Goal: Communication & Community: Answer question/provide support

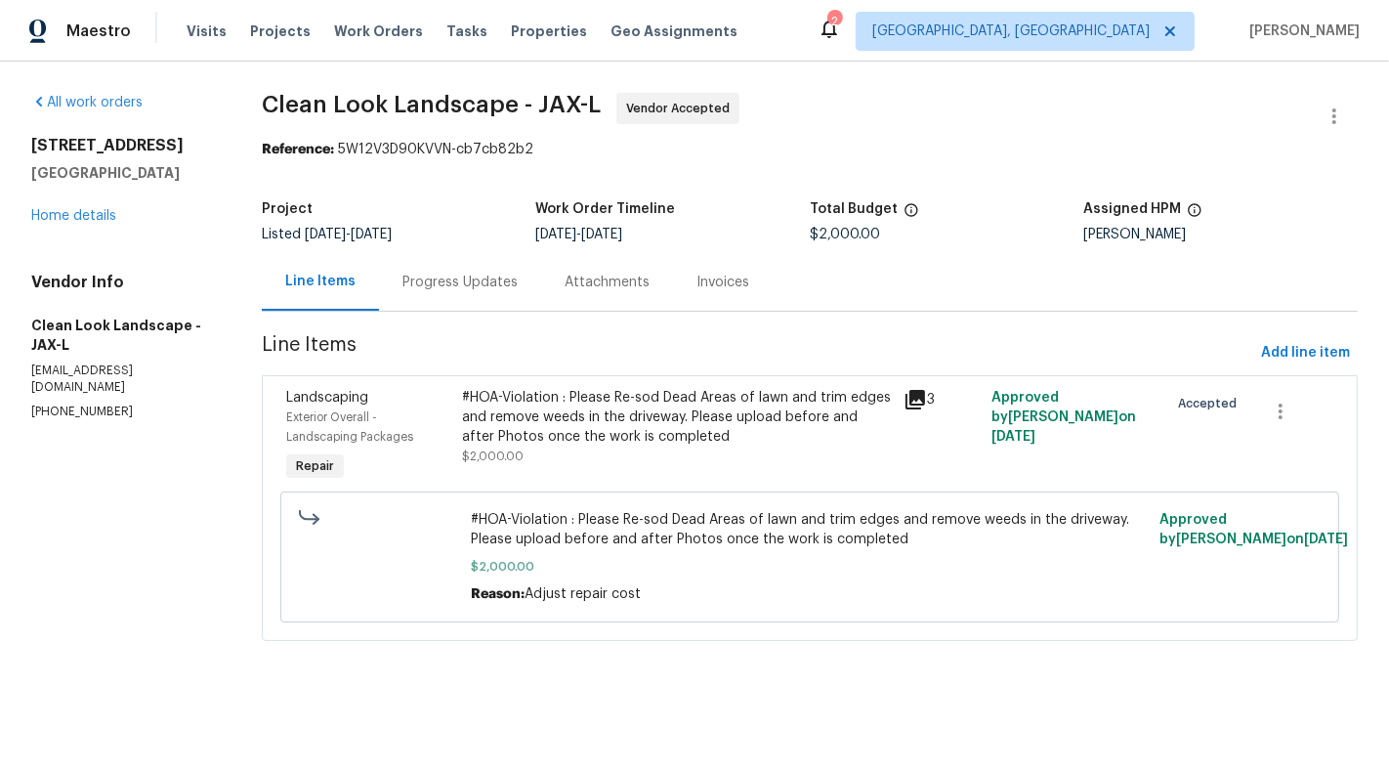
click at [456, 279] on div "Progress Updates" at bounding box center [460, 283] width 115 height 20
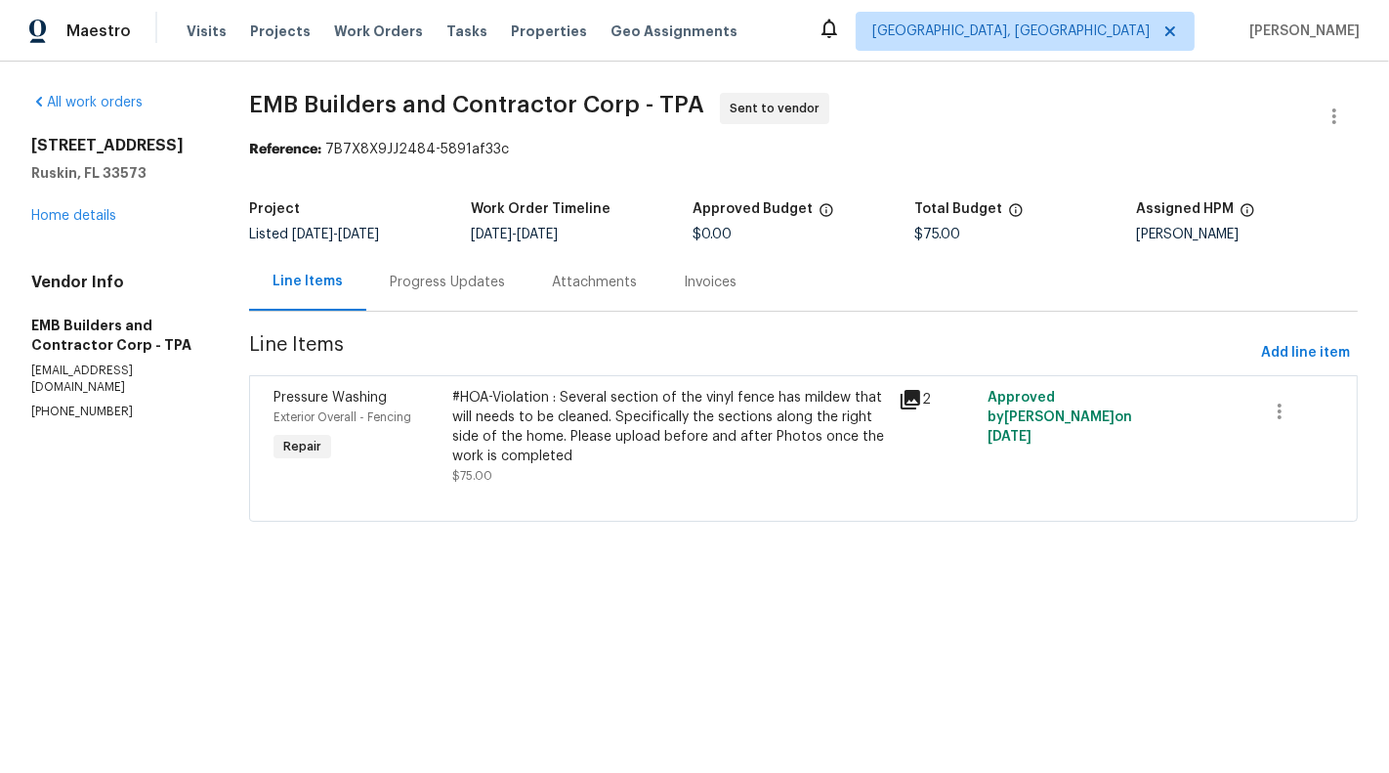
click at [457, 288] on div "Progress Updates" at bounding box center [447, 283] width 115 height 20
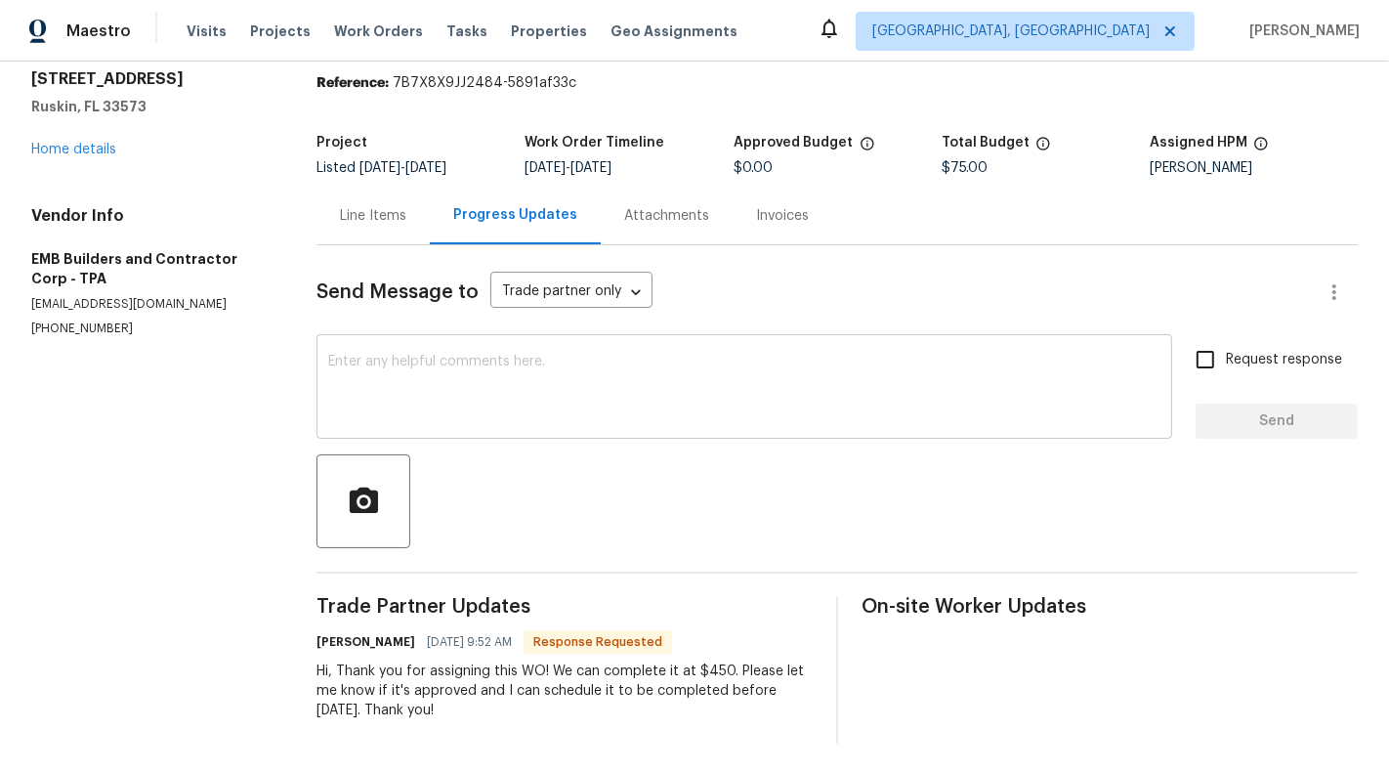
scroll to position [68, 0]
click at [54, 148] on link "Home details" at bounding box center [73, 148] width 85 height 14
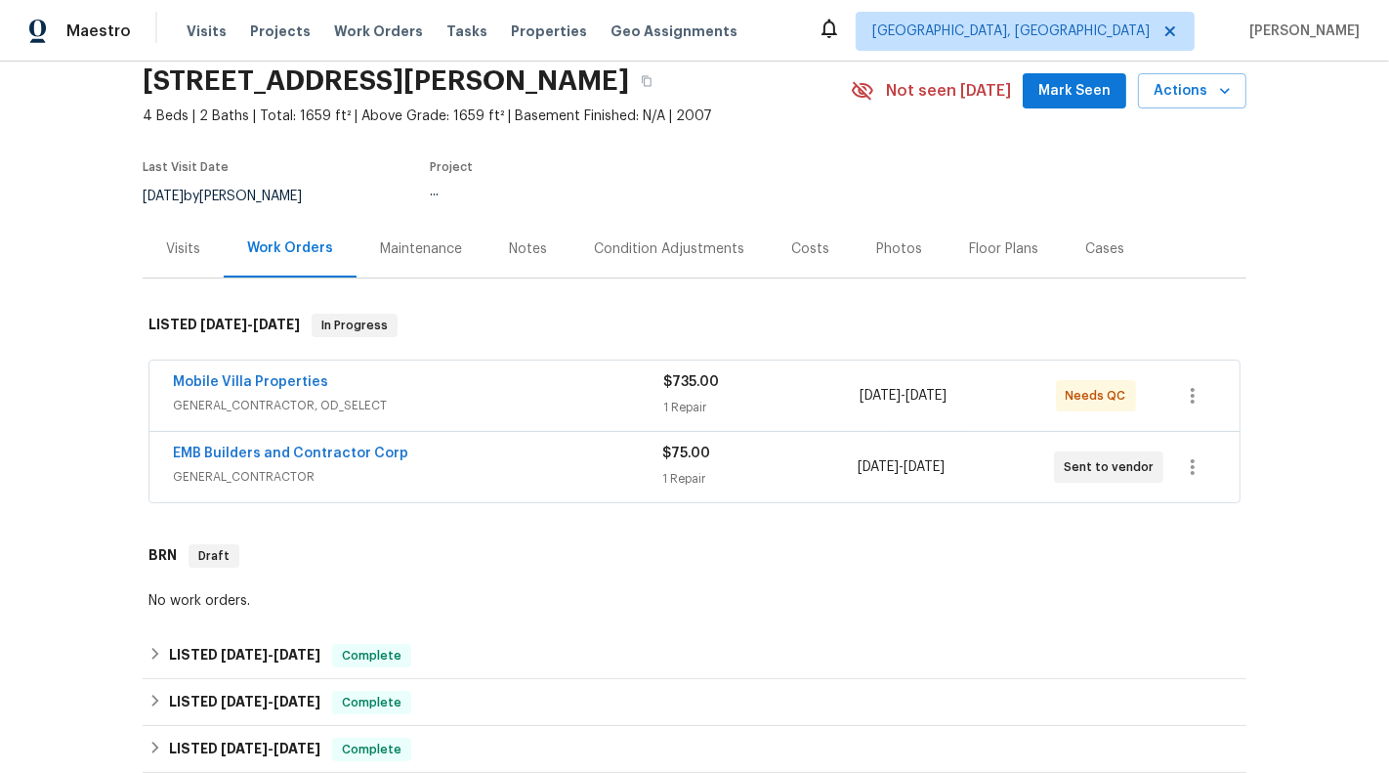
scroll to position [89, 0]
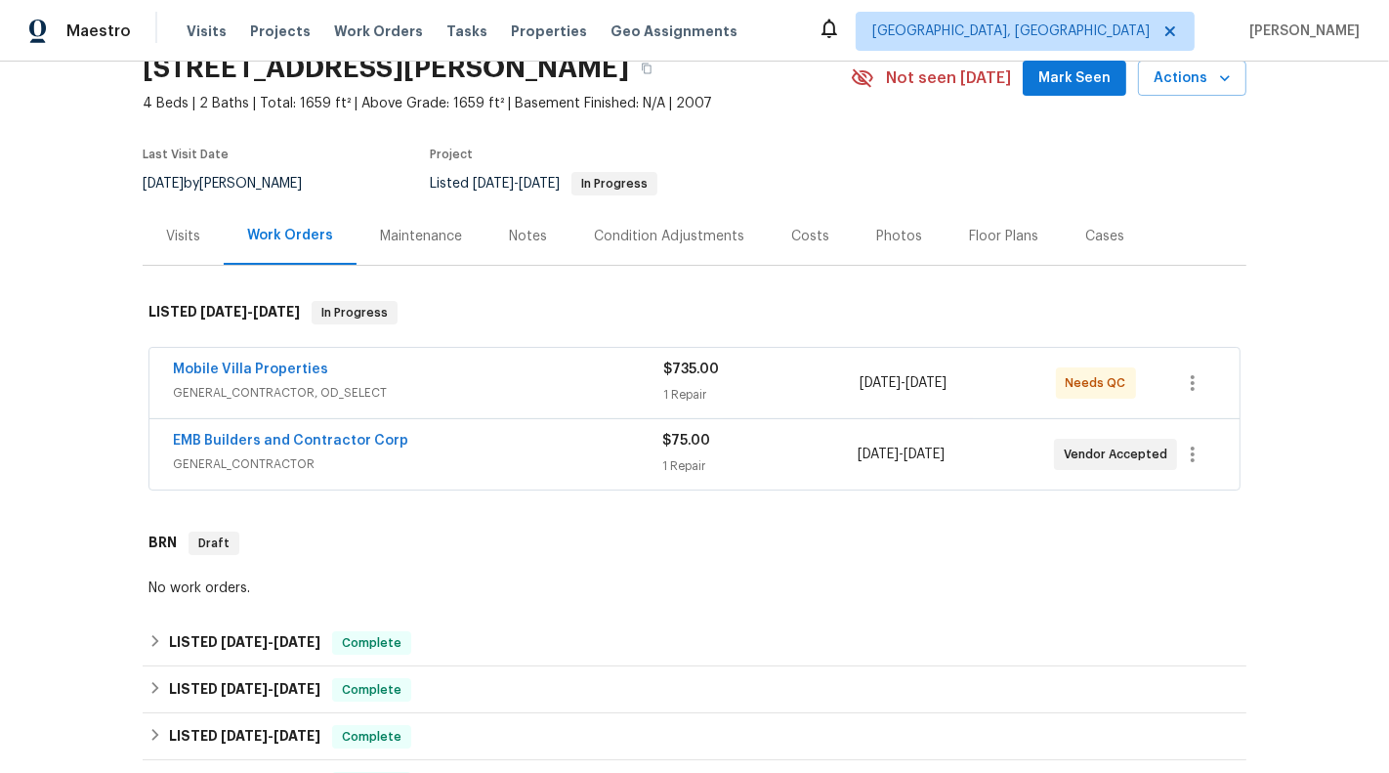
click at [600, 398] on span "GENERAL_CONTRACTOR, OD_SELECT" at bounding box center [418, 393] width 490 height 20
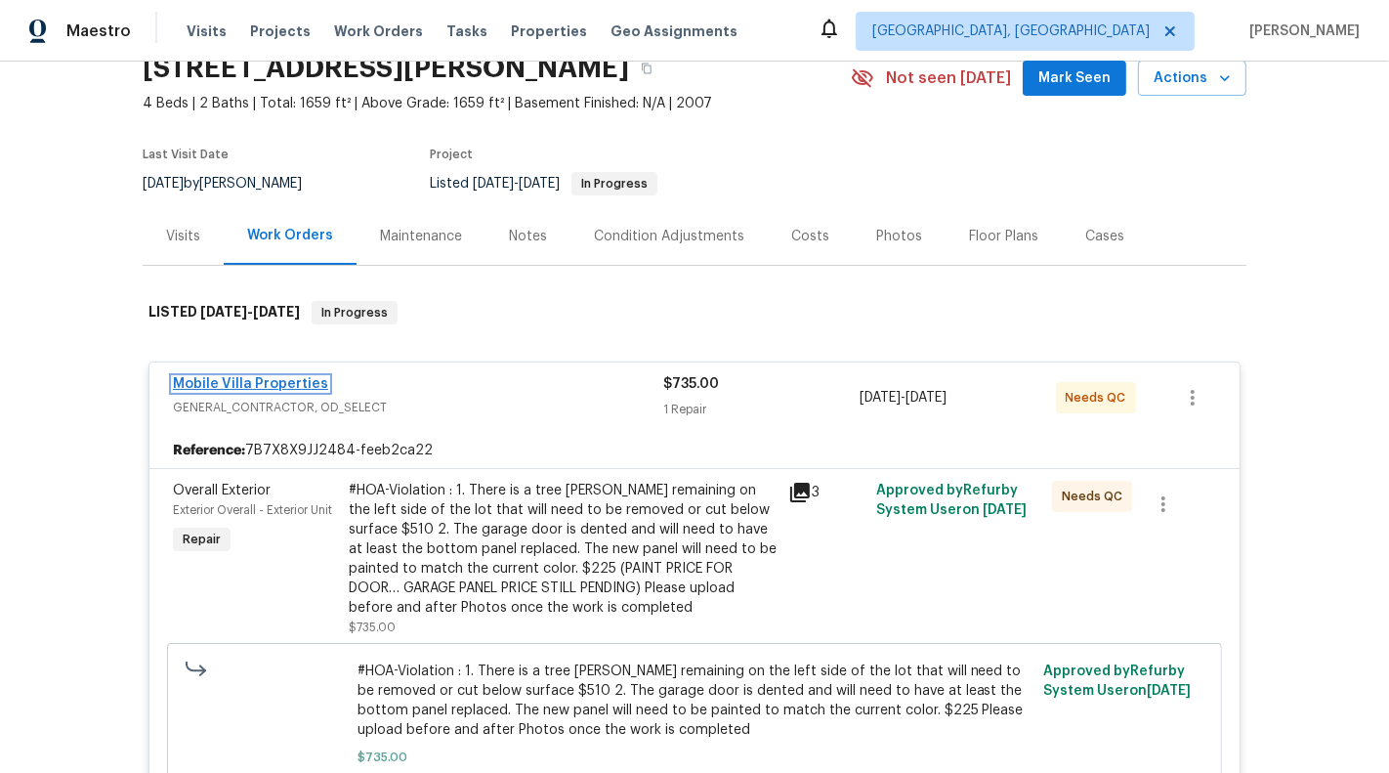
click at [266, 385] on link "Mobile Villa Properties" at bounding box center [250, 384] width 155 height 14
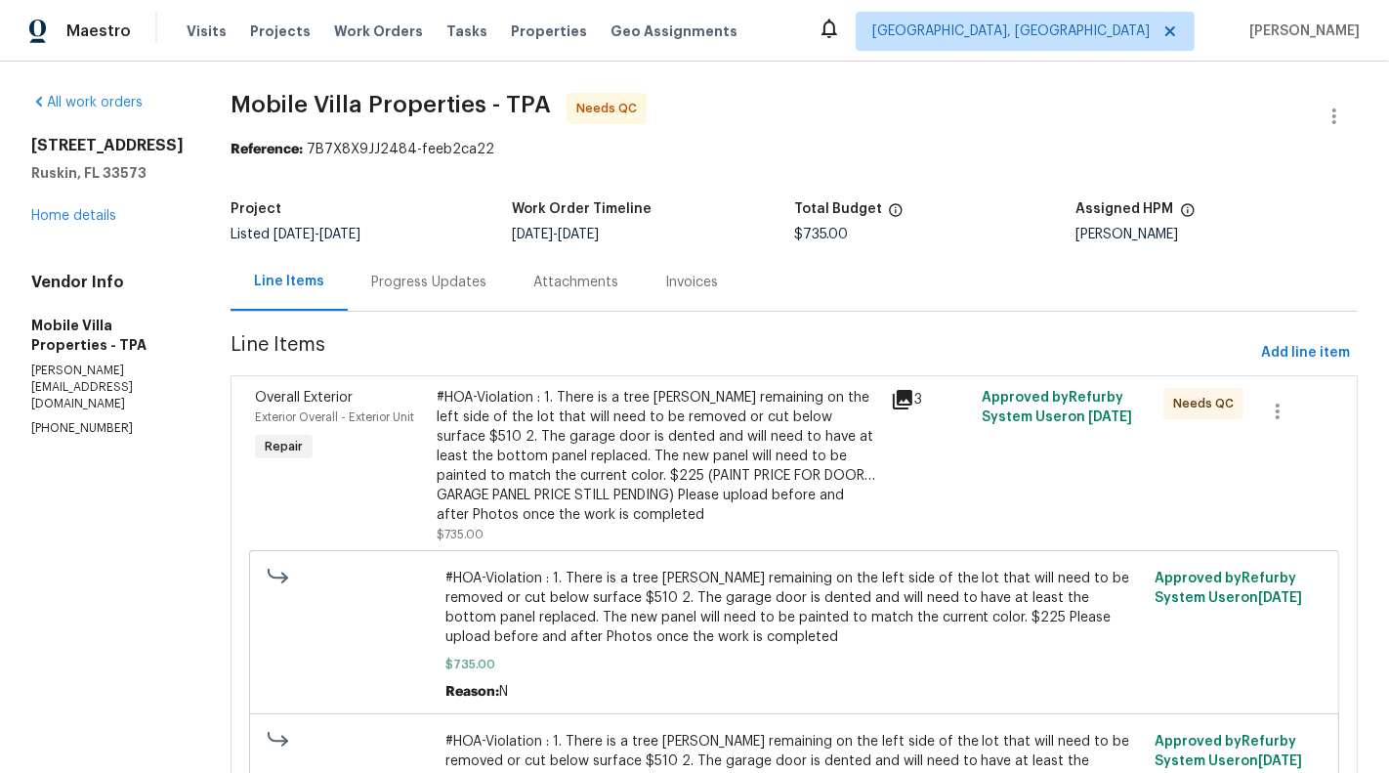
click at [451, 475] on div "#HOA-Violation : 1. There is a tree [PERSON_NAME] remaining on the left side of…" at bounding box center [658, 456] width 443 height 137
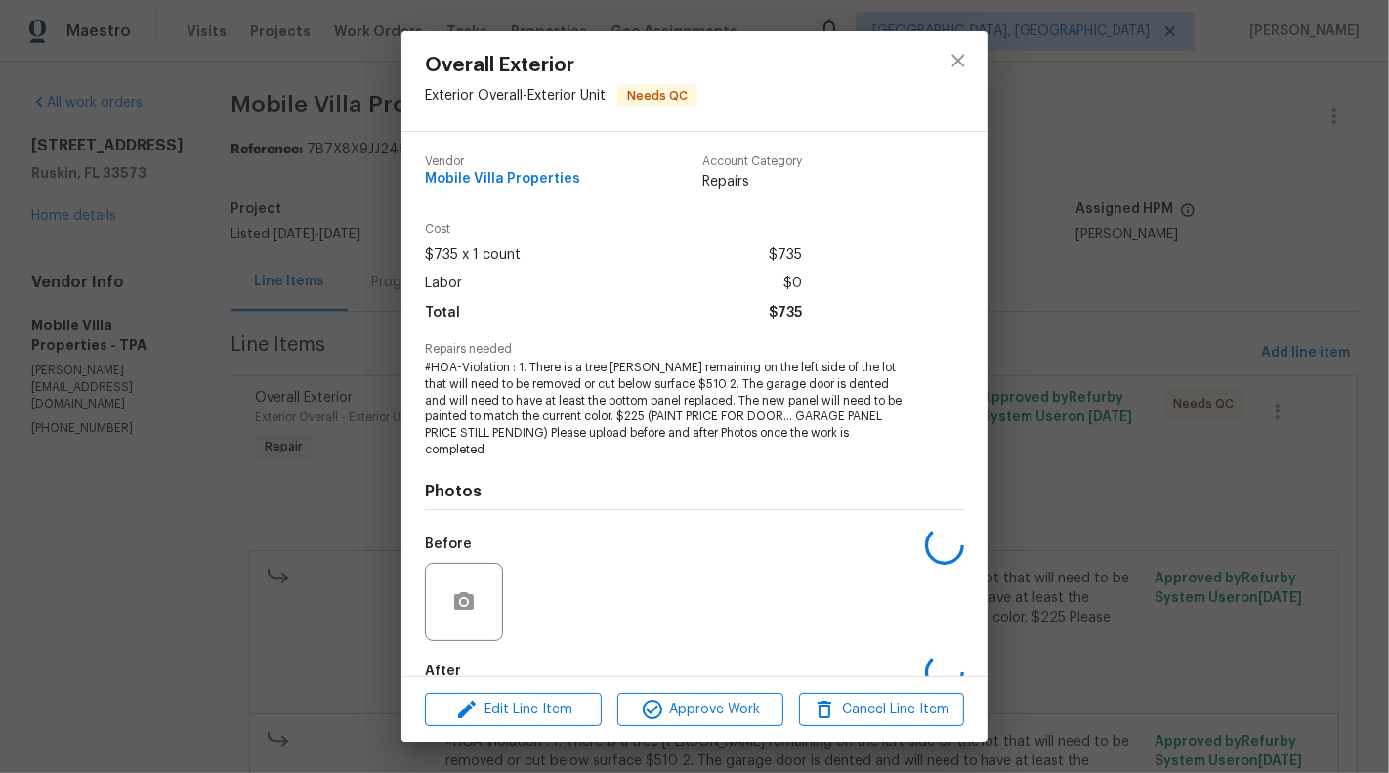
scroll to position [95, 0]
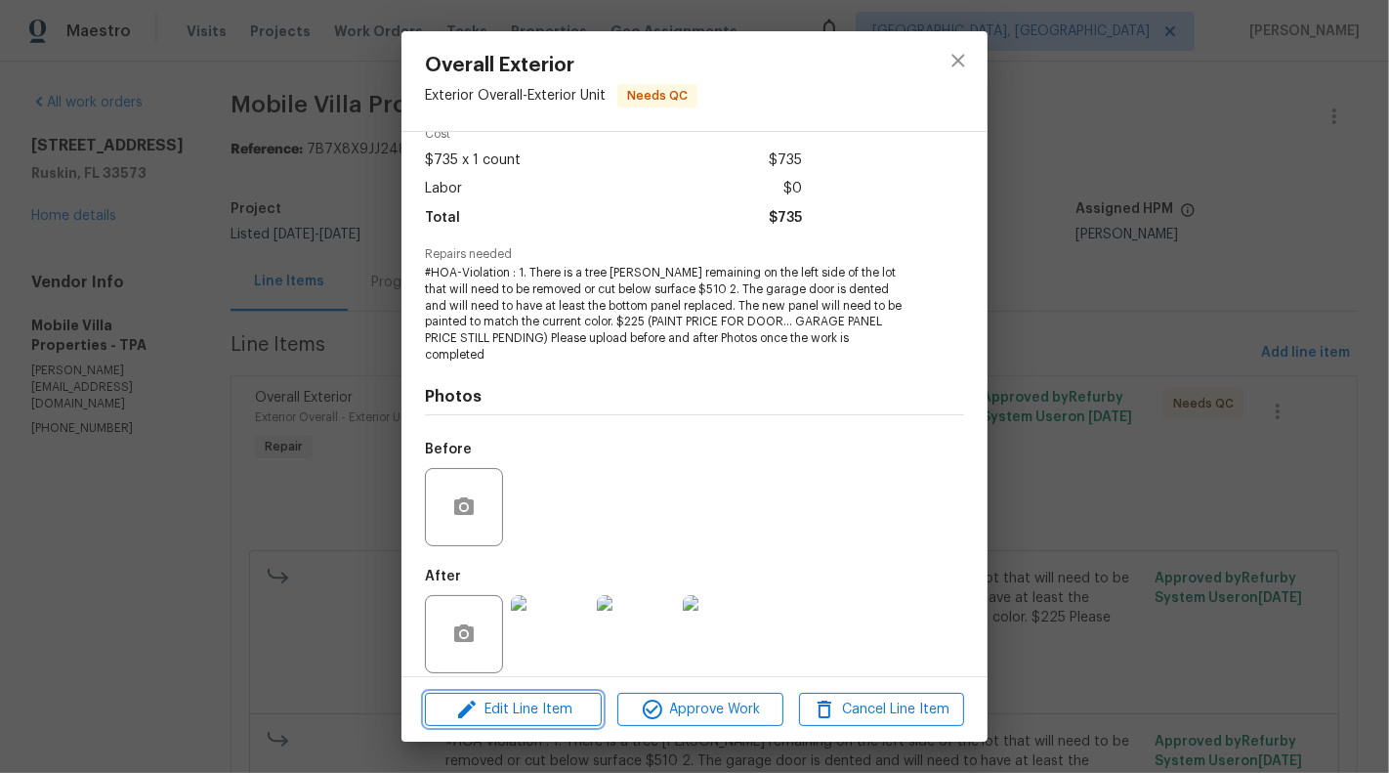
click at [451, 720] on span "Edit Line Item" at bounding box center [513, 710] width 165 height 24
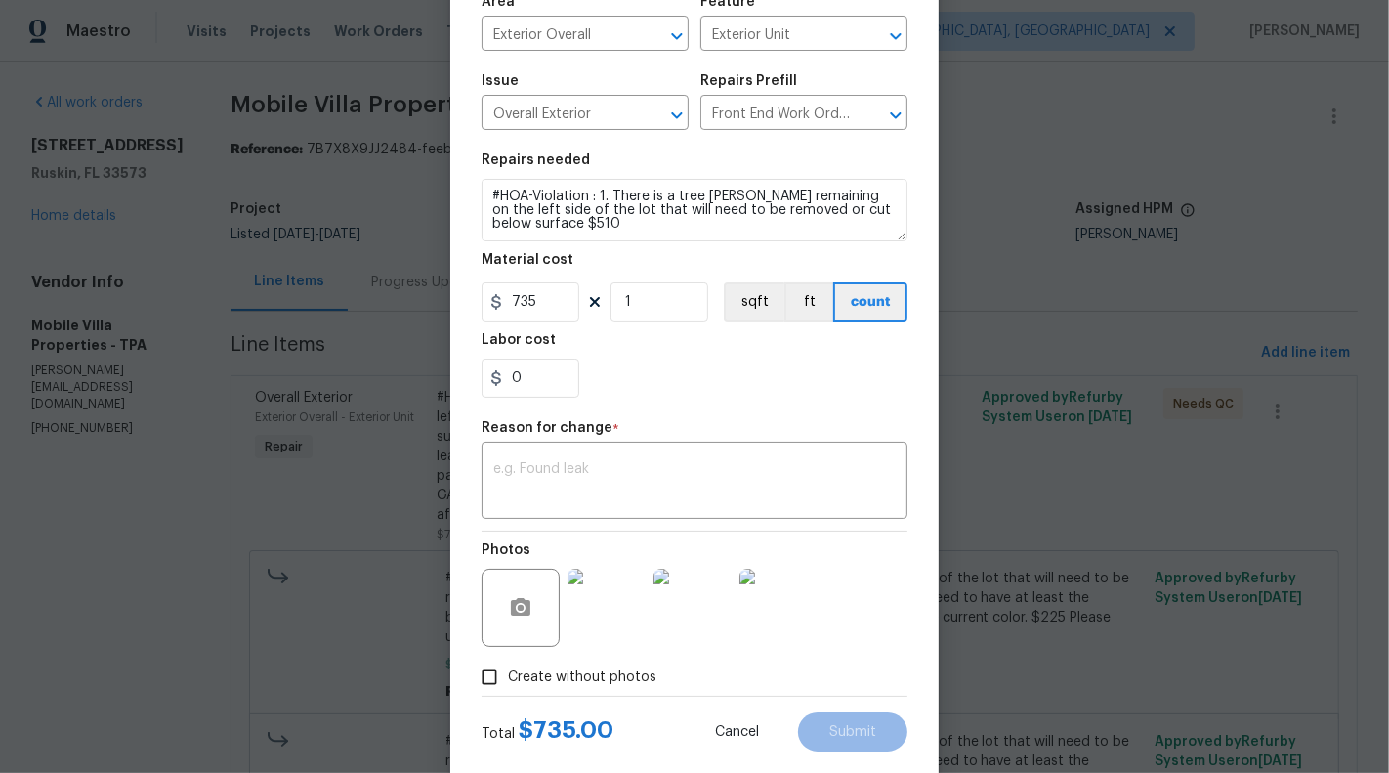
scroll to position [168, 0]
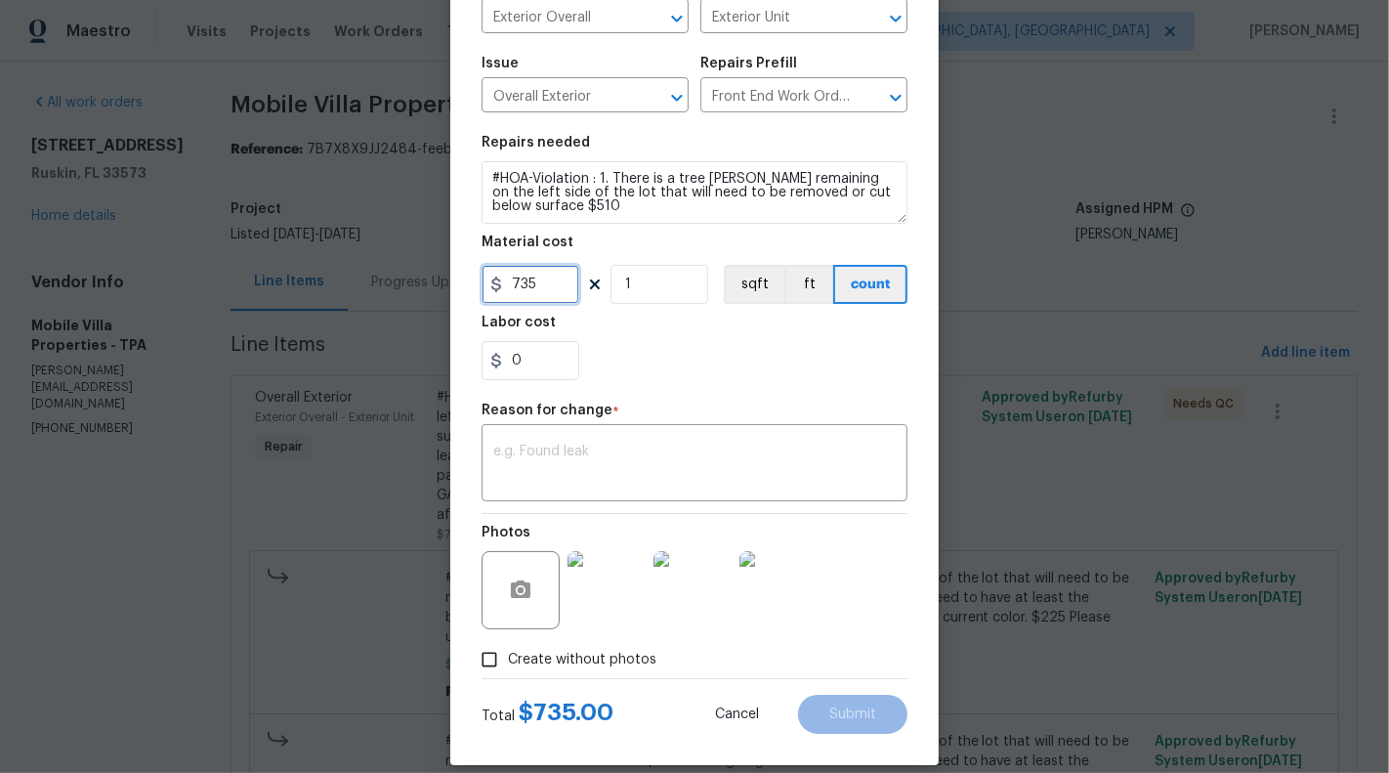
drag, startPoint x: 516, startPoint y: 283, endPoint x: 539, endPoint y: 283, distance: 23.4
click at [539, 283] on input "735" at bounding box center [531, 284] width 98 height 39
type input "2103.9"
click at [743, 471] on textarea at bounding box center [694, 465] width 403 height 41
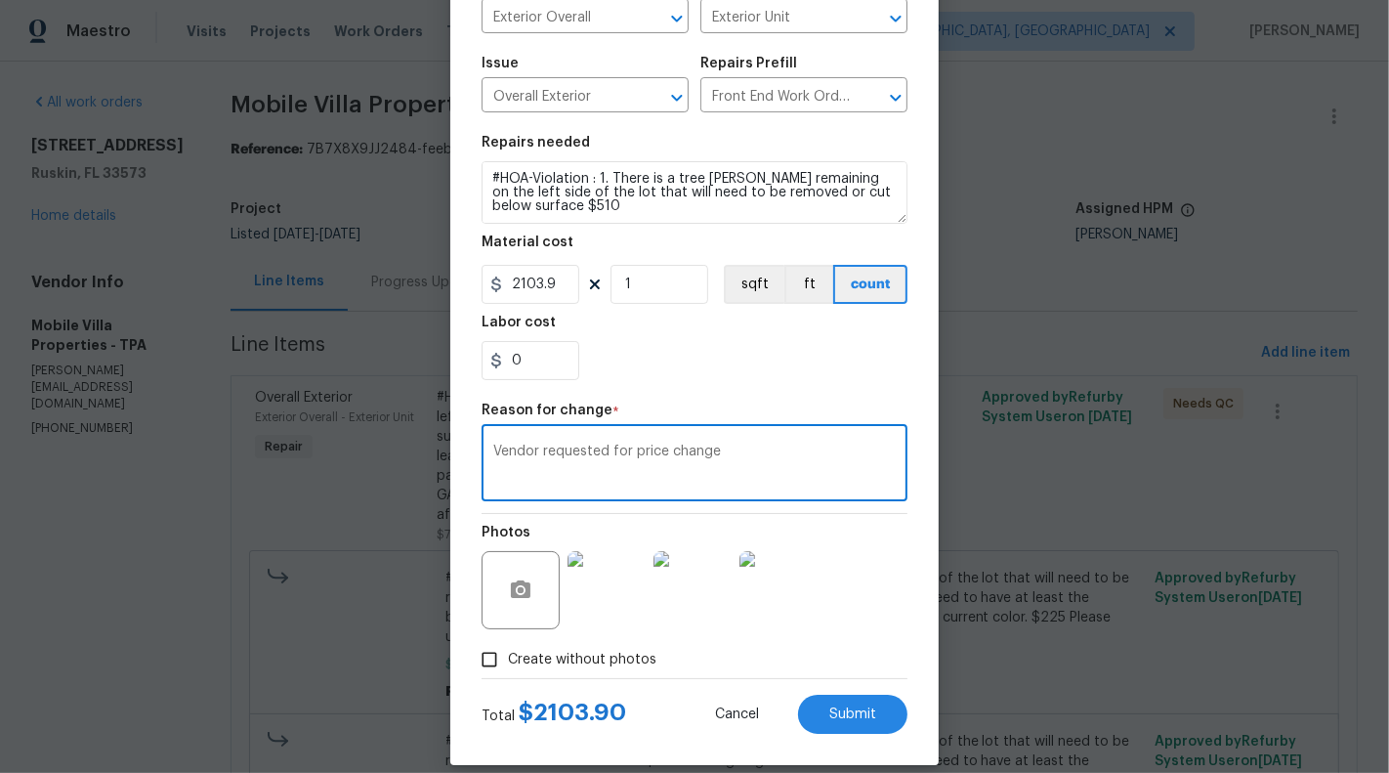
type textarea "Vendor requested for price change"
click at [845, 691] on div "Total $ 2103.90 Cancel Submit" at bounding box center [695, 706] width 426 height 55
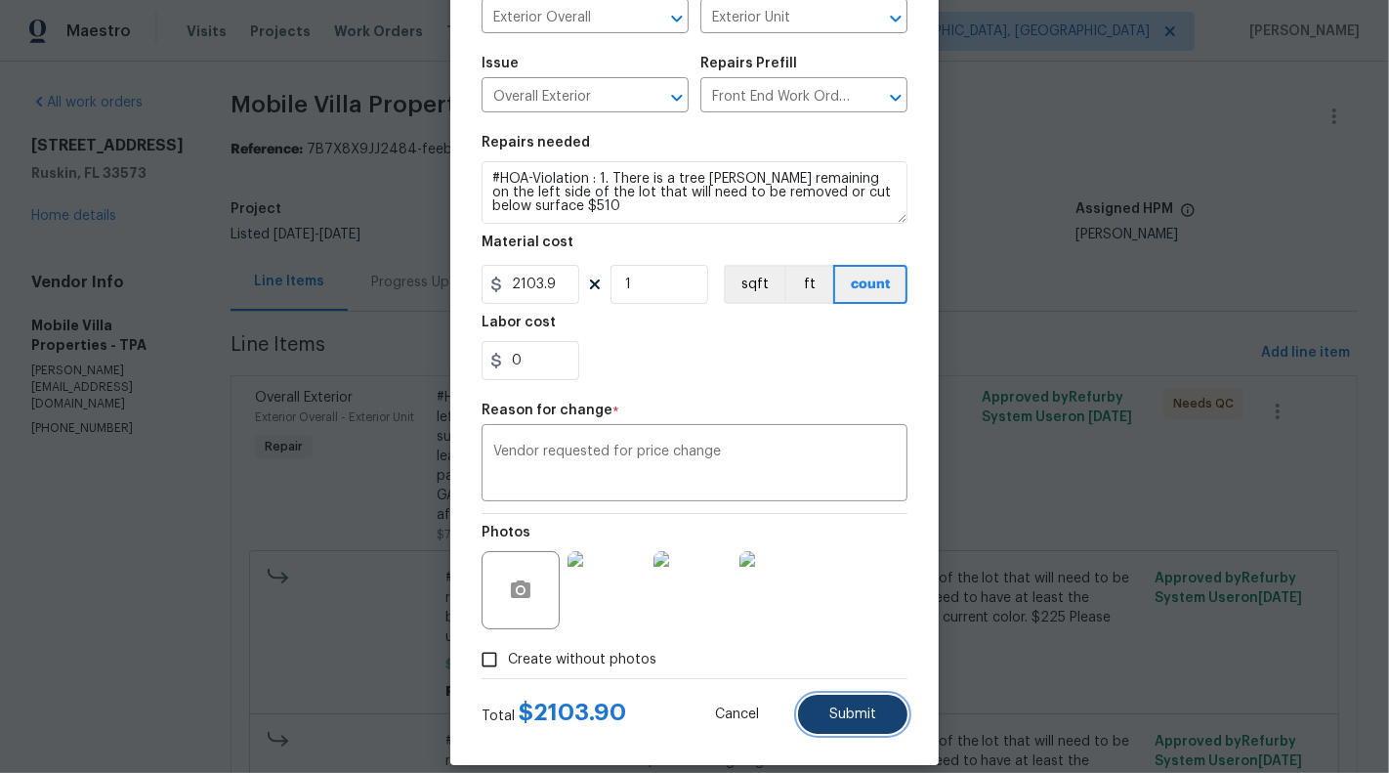
click at [858, 710] on span "Submit" at bounding box center [852, 714] width 47 height 15
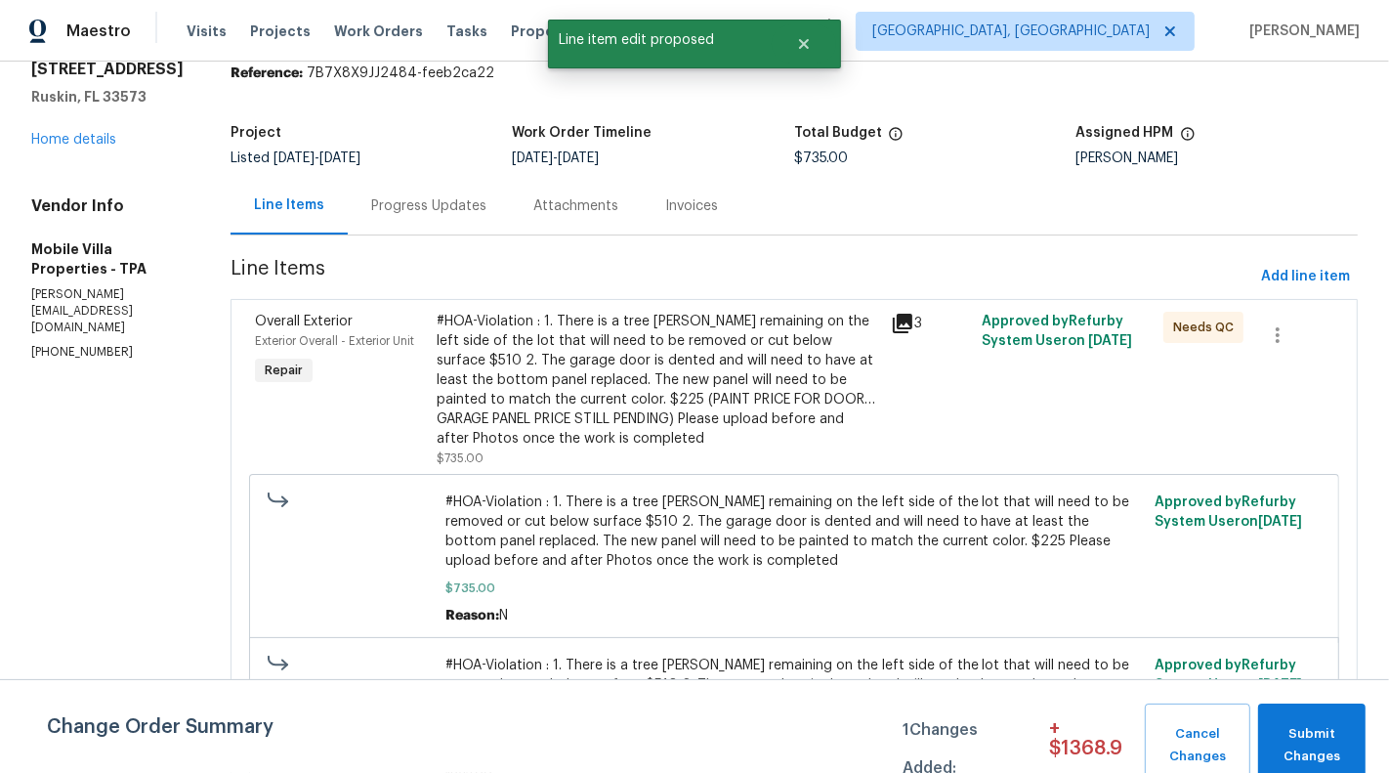
scroll to position [160, 0]
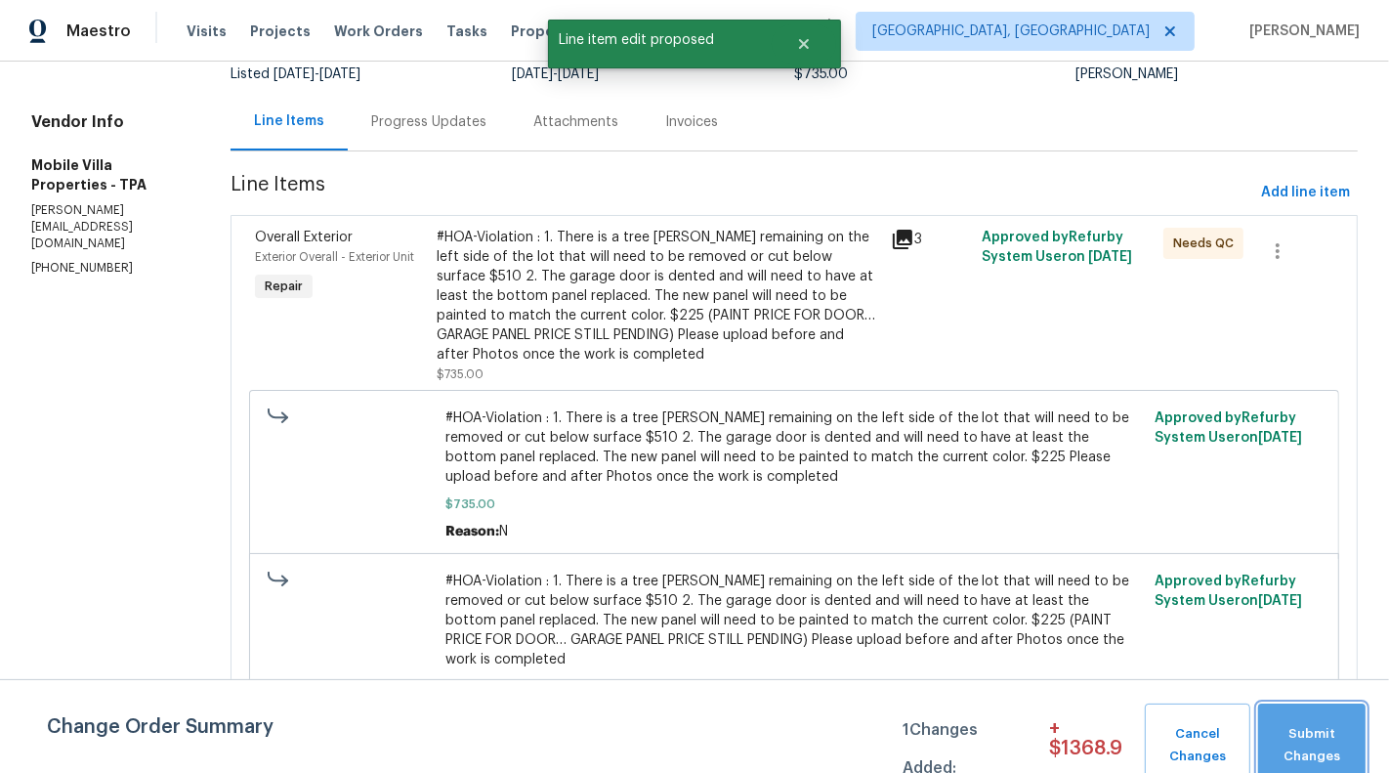
click at [1313, 747] on span "Submit Changes" at bounding box center [1312, 745] width 88 height 45
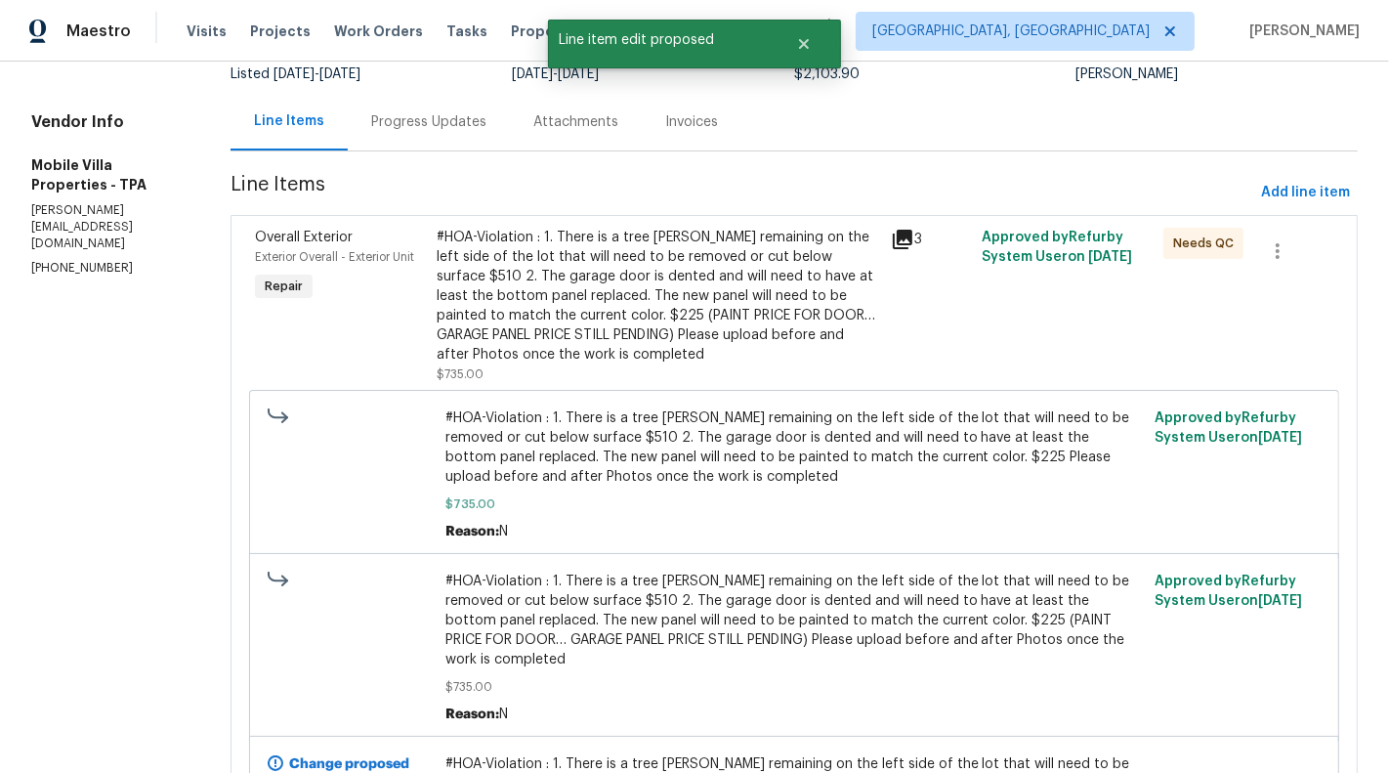
scroll to position [0, 0]
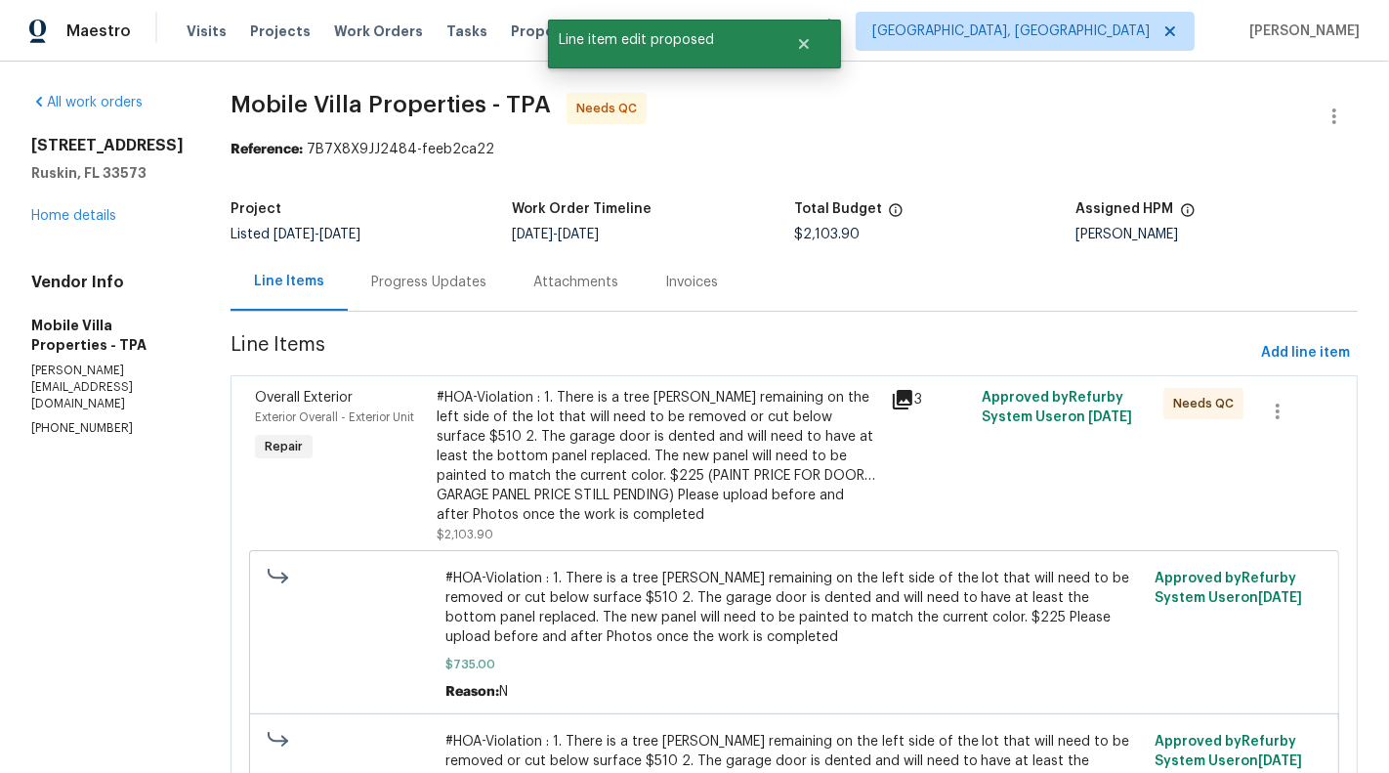
click at [582, 469] on div "#HOA-Violation : 1. There is a tree stump remaining on the left side of the lot…" at bounding box center [658, 456] width 443 height 137
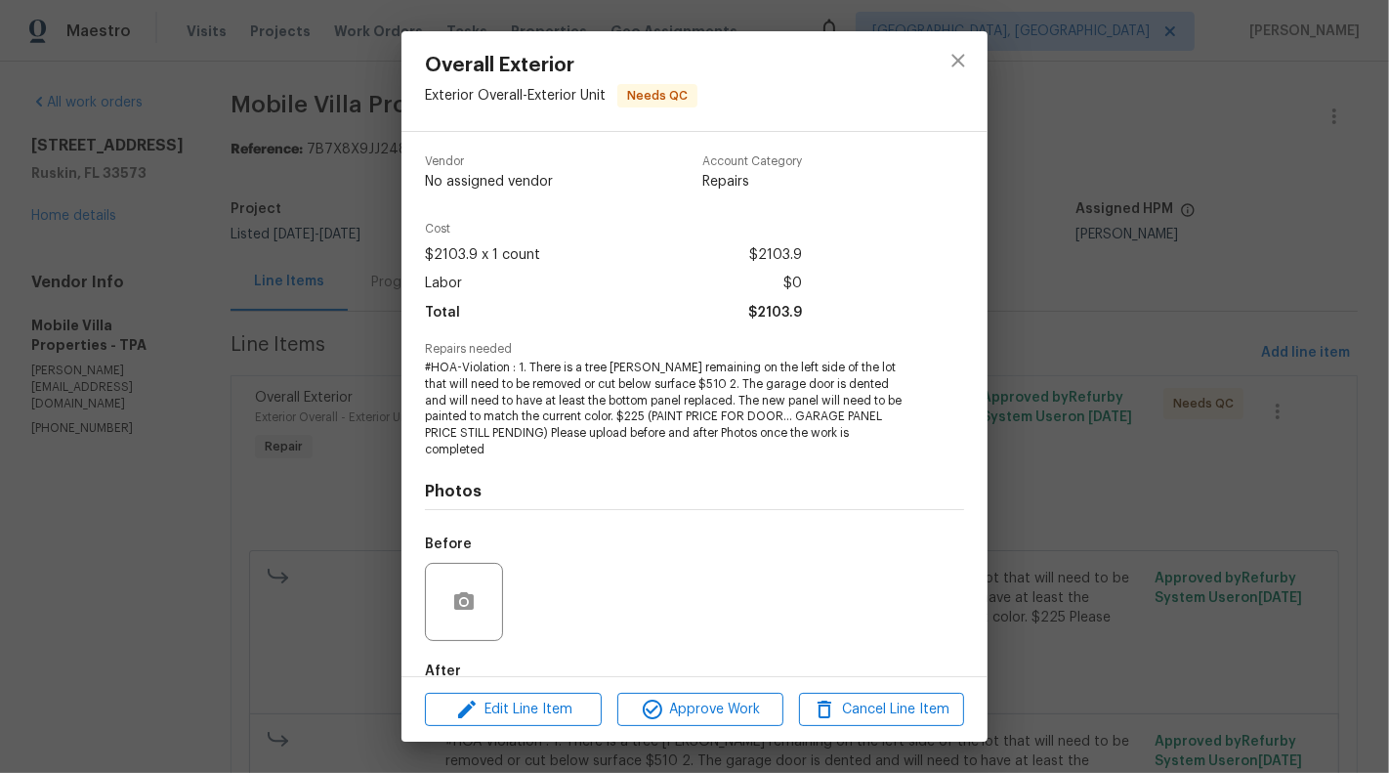
scroll to position [95, 0]
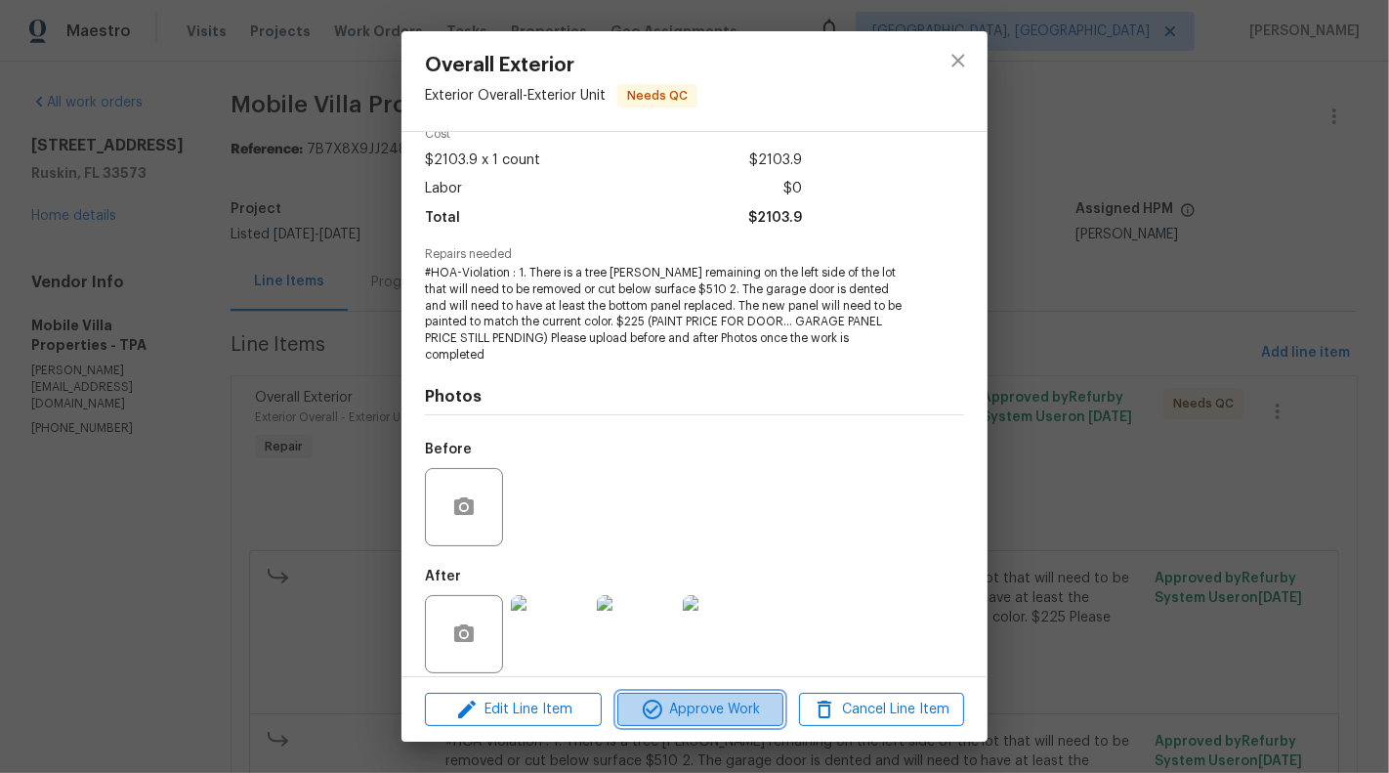
click at [661, 707] on icon "button" at bounding box center [652, 709] width 23 height 23
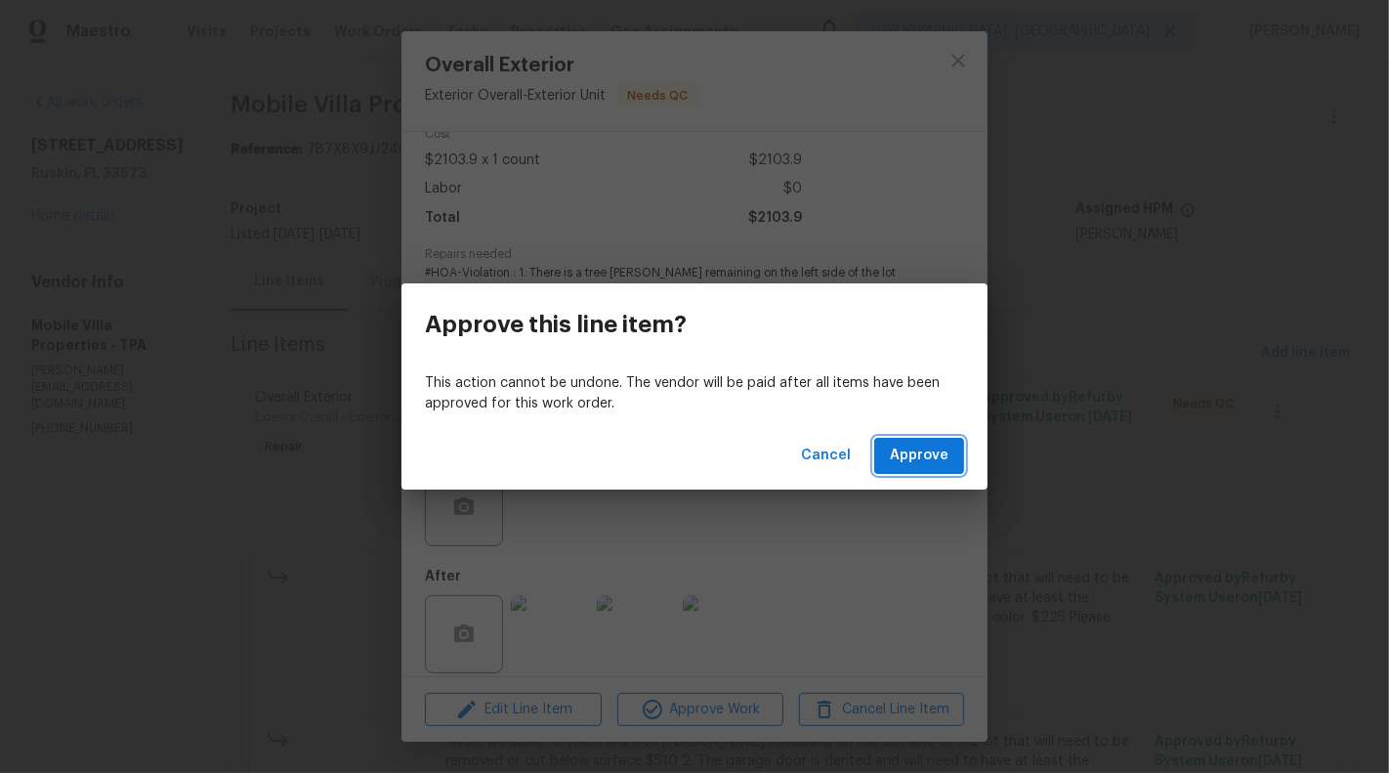
click at [960, 454] on button "Approve" at bounding box center [919, 456] width 90 height 36
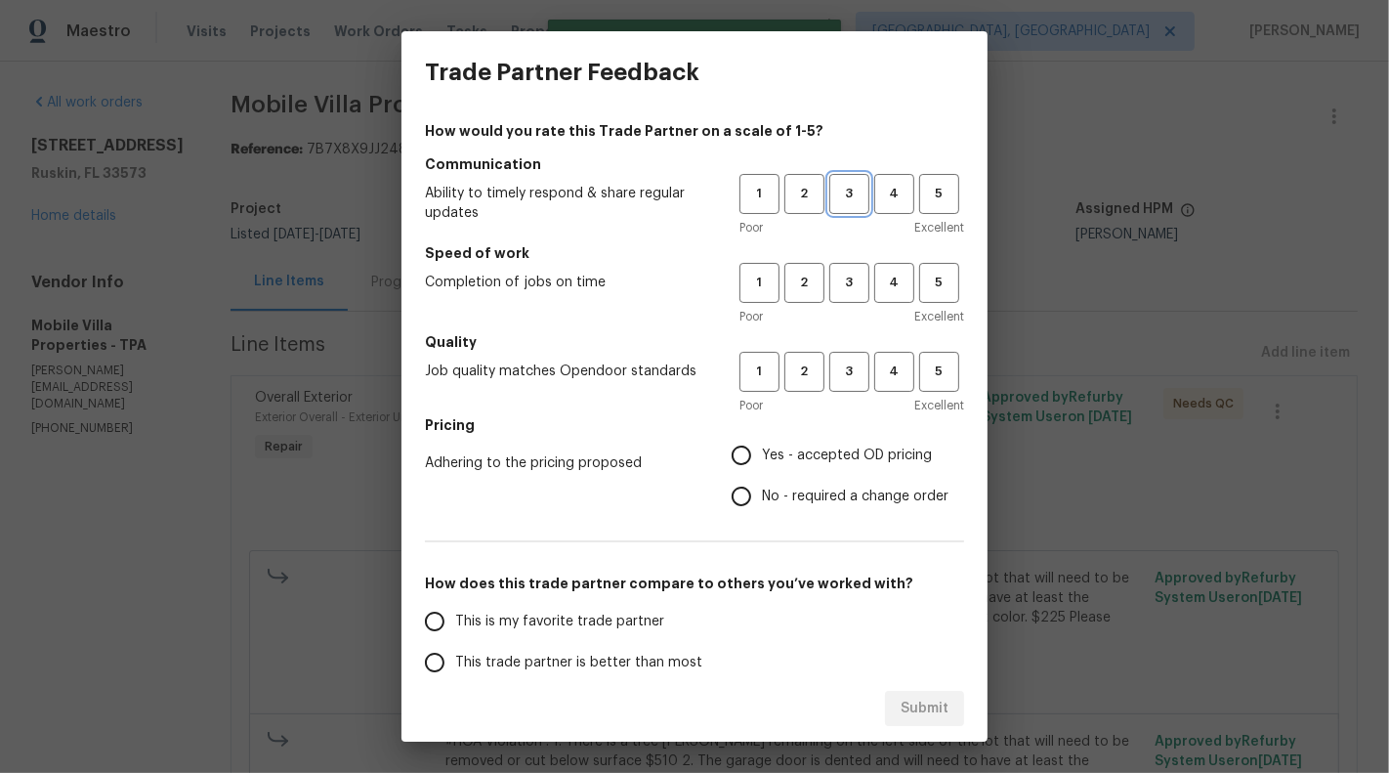
click at [843, 202] on span "3" at bounding box center [849, 194] width 36 height 22
click at [842, 301] on button "3" at bounding box center [849, 283] width 40 height 40
click at [845, 384] on button "3" at bounding box center [849, 372] width 40 height 40
click at [838, 511] on label "No - required a change order" at bounding box center [835, 496] width 228 height 41
click at [762, 511] on input "No - required a change order" at bounding box center [741, 496] width 41 height 41
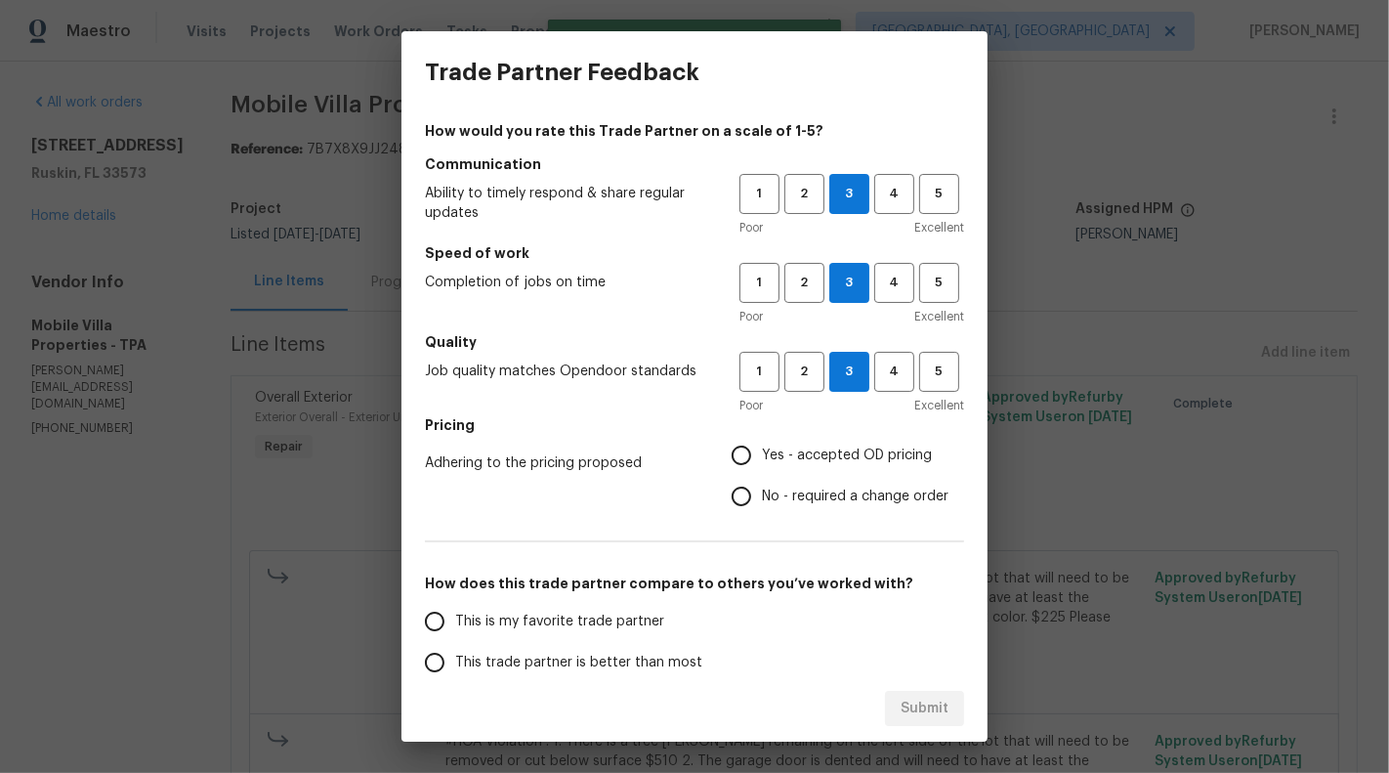
radio input "true"
click at [680, 608] on label "This is my favorite trade partner" at bounding box center [568, 621] width 309 height 41
click at [455, 608] on input "This is my favorite trade partner" at bounding box center [434, 621] width 41 height 41
radio input "false"
click at [671, 667] on span "This trade partner is better than most" at bounding box center [578, 663] width 247 height 21
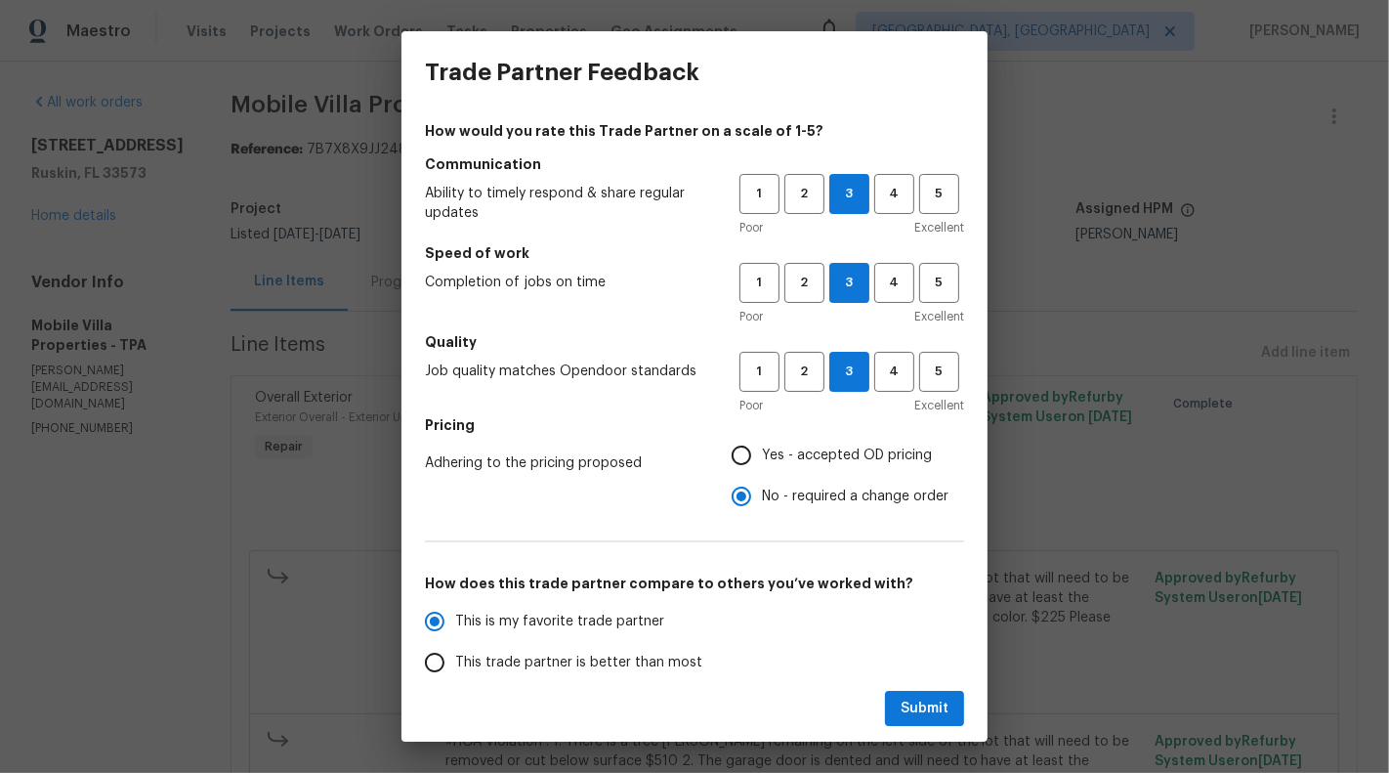
click at [455, 667] on input "This trade partner is better than most" at bounding box center [434, 662] width 41 height 41
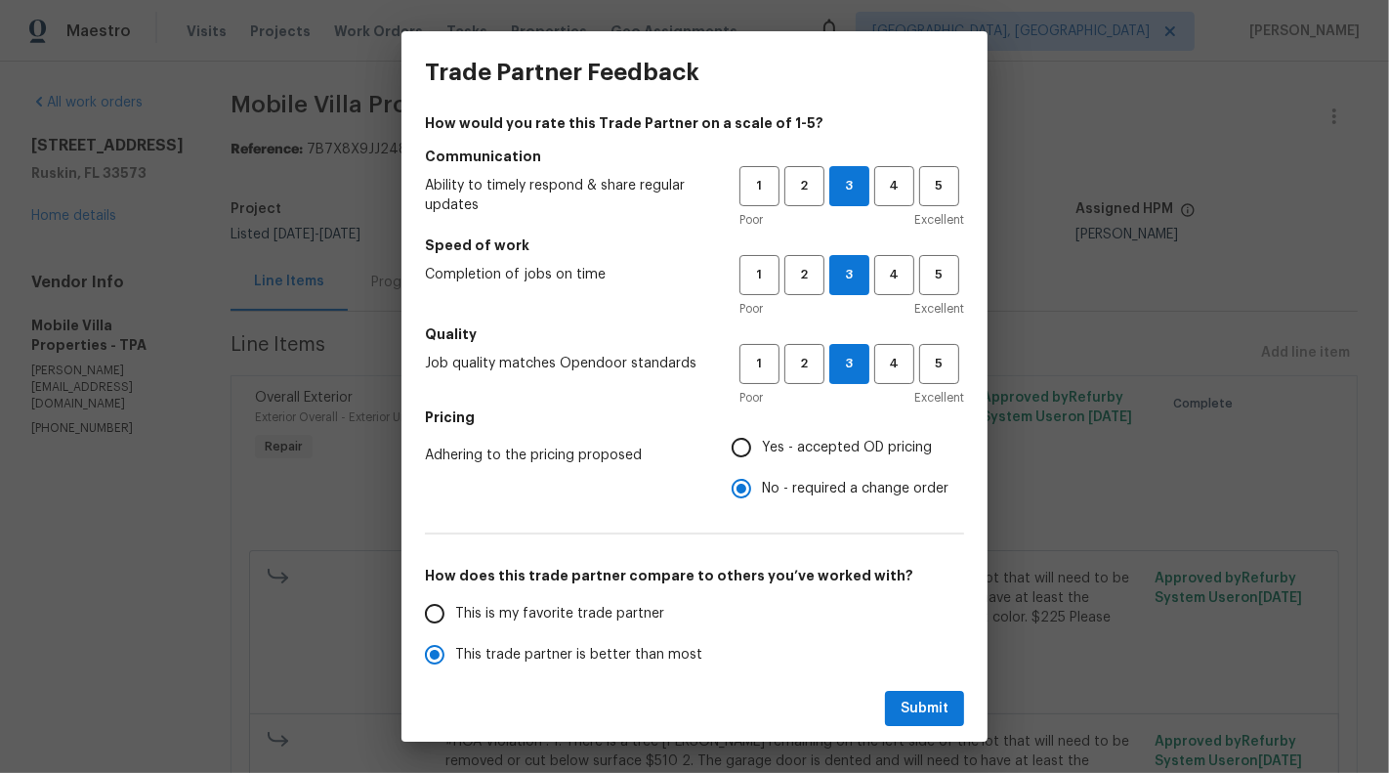
click at [939, 684] on div "Submit" at bounding box center [695, 708] width 586 height 67
click at [939, 719] on span "Submit" at bounding box center [925, 709] width 48 height 24
radio input "true"
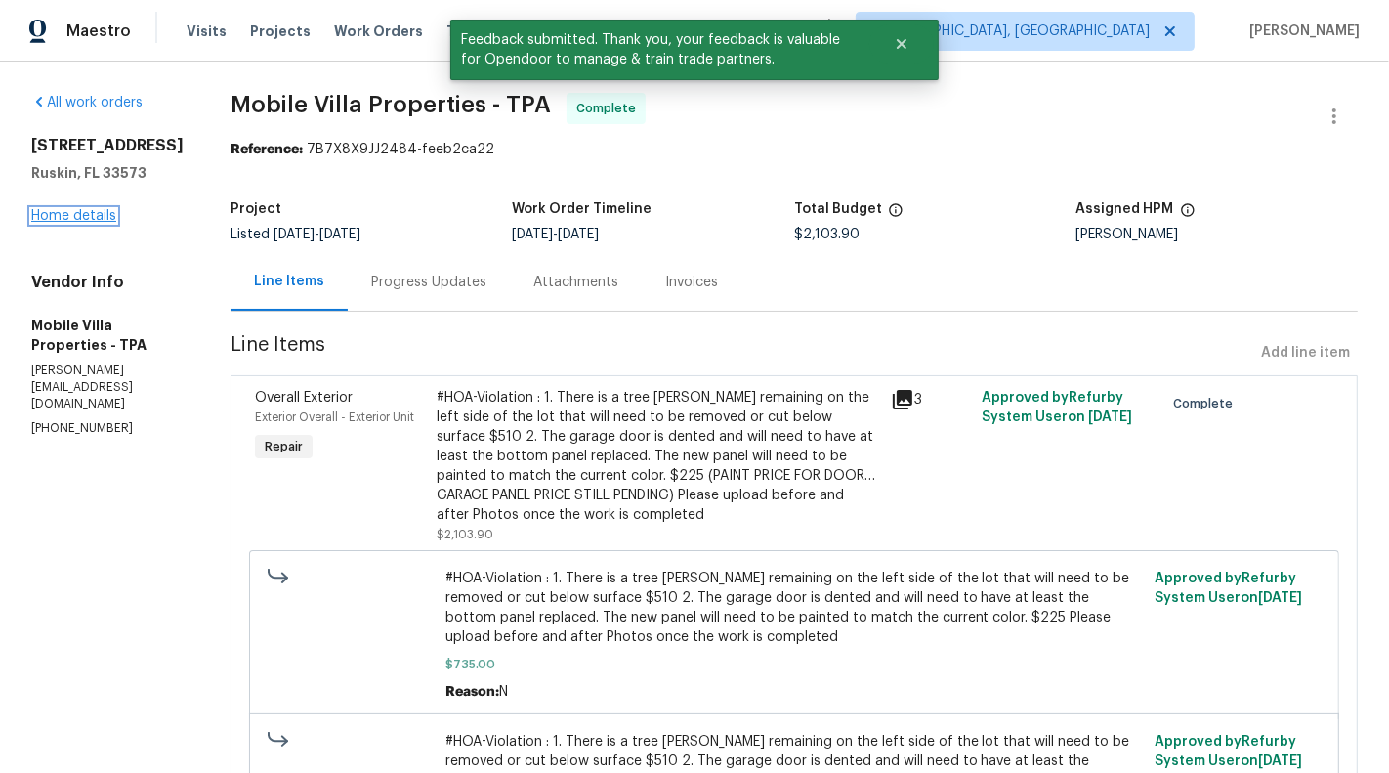
click at [47, 223] on link "Home details" at bounding box center [73, 216] width 85 height 14
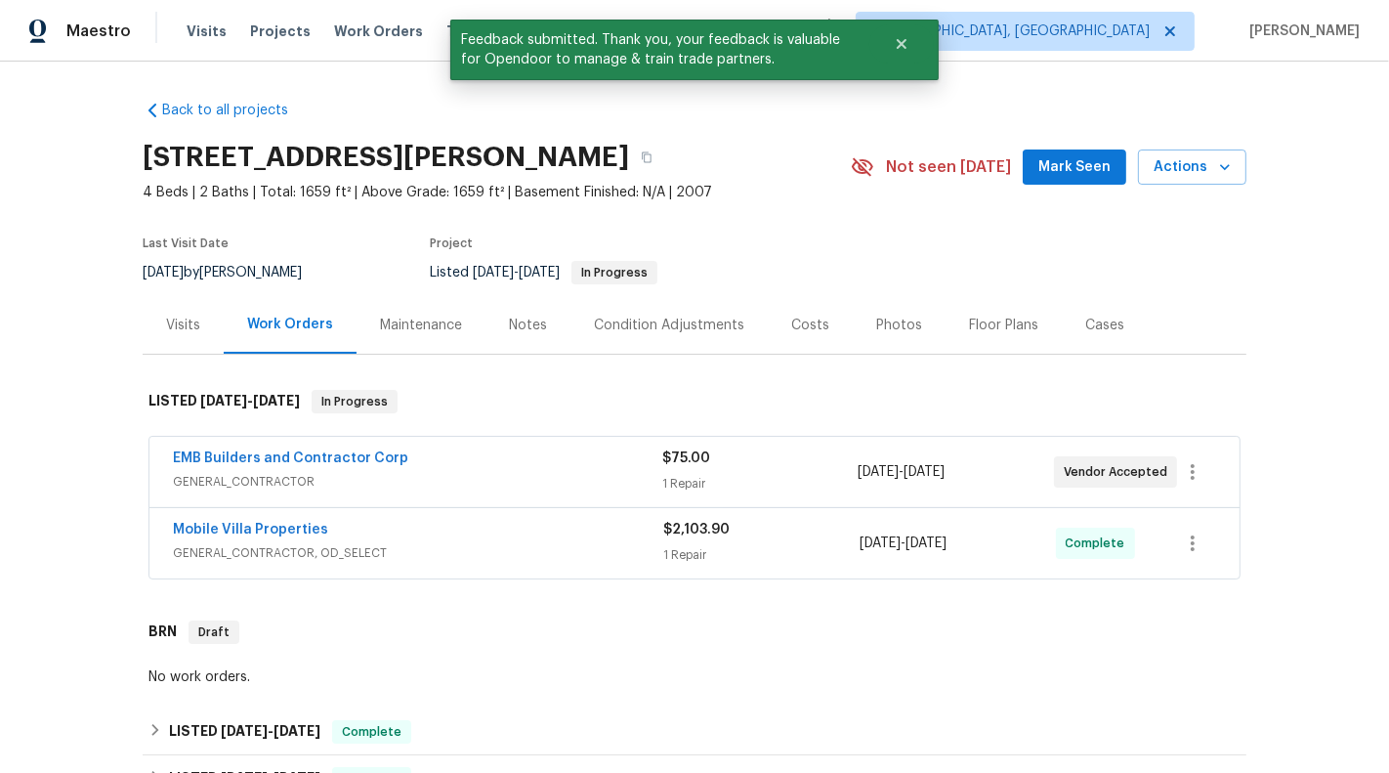
click at [608, 485] on span "GENERAL_CONTRACTOR" at bounding box center [417, 482] width 489 height 20
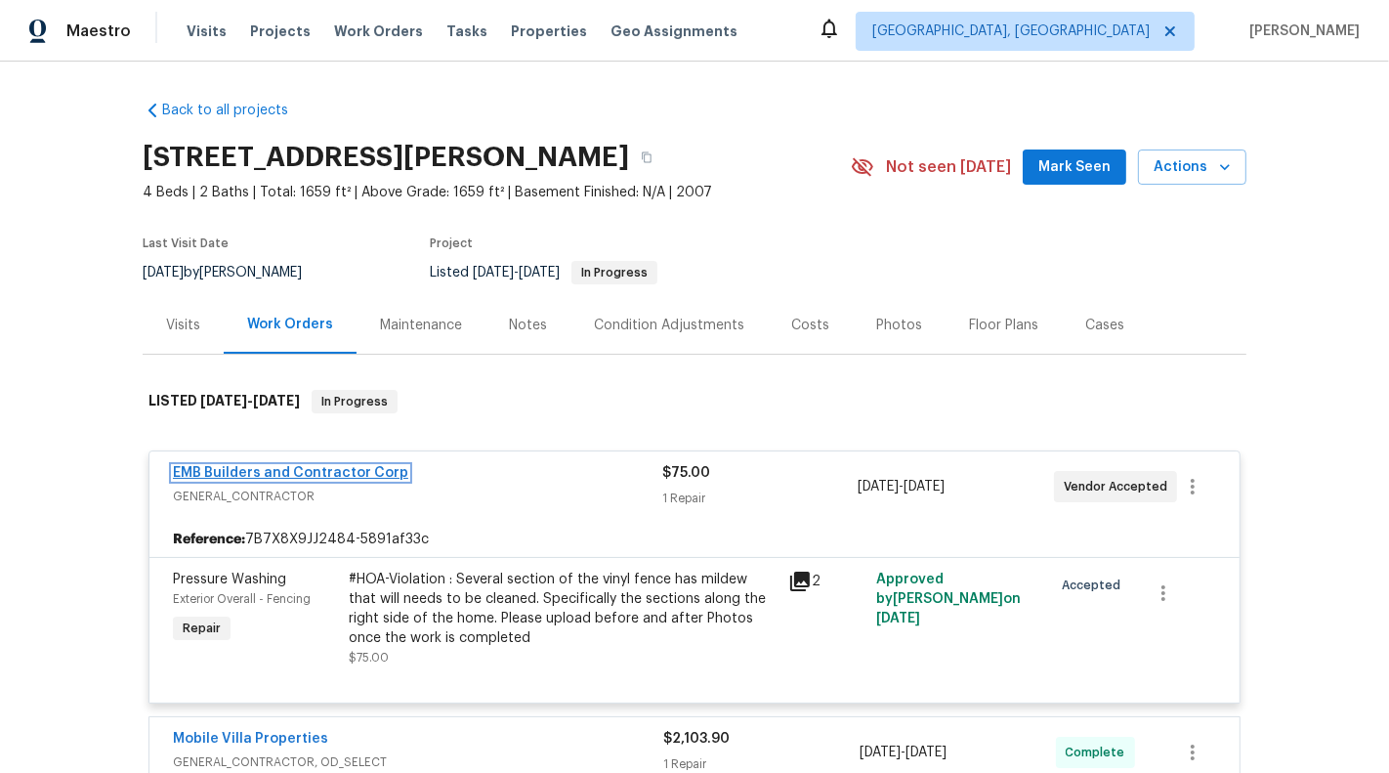
click at [327, 471] on link "EMB Builders and Contractor Corp" at bounding box center [290, 473] width 235 height 14
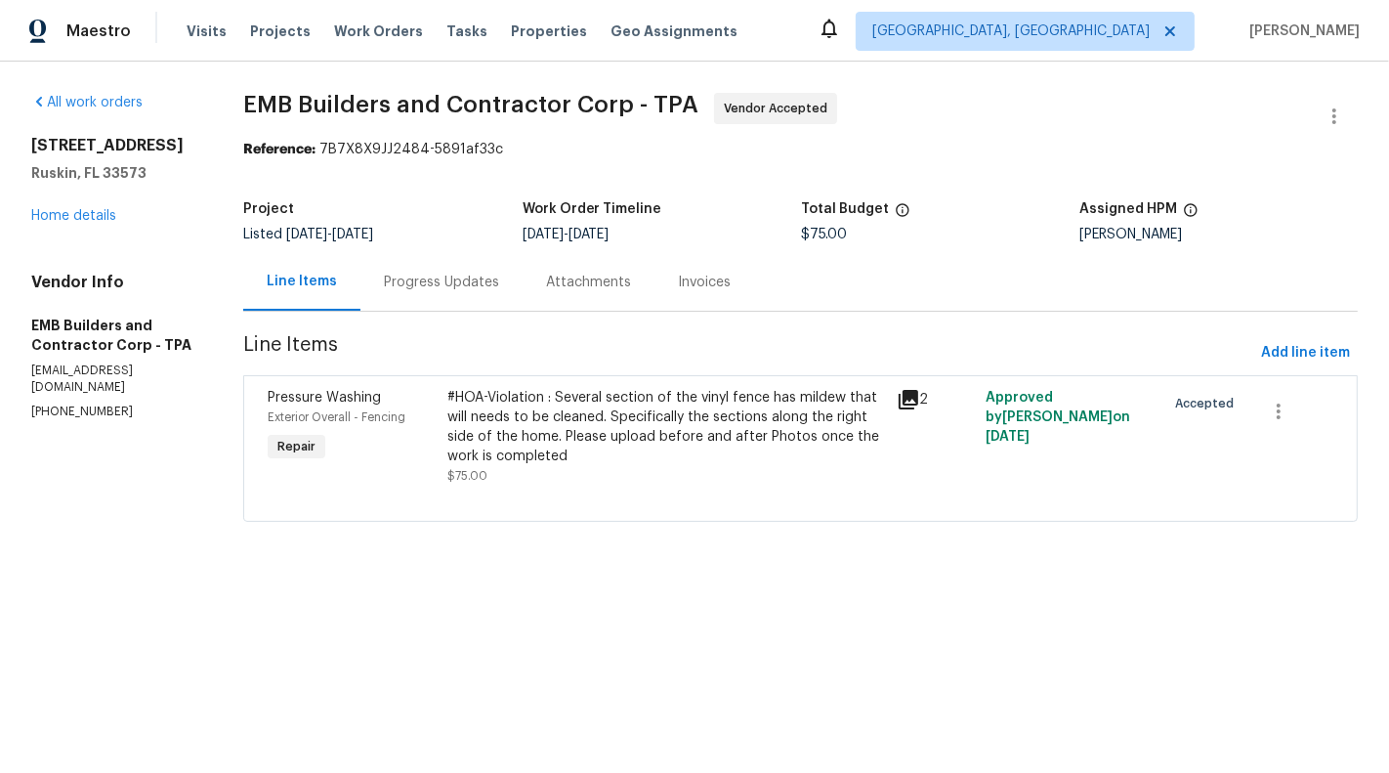
click at [530, 455] on div "#HOA-Violation : Several section of the vinyl fence has mildew that will needs …" at bounding box center [665, 427] width 437 height 78
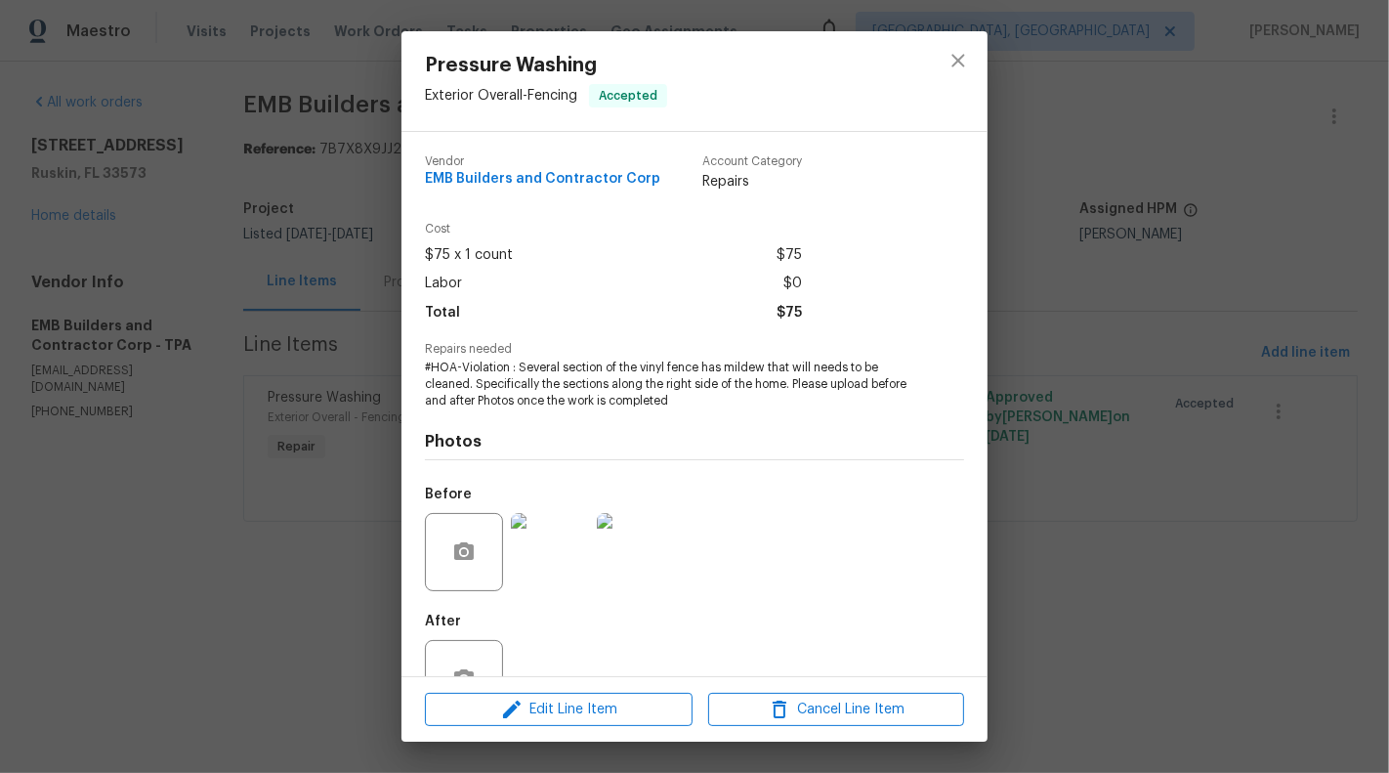
click at [551, 559] on img at bounding box center [550, 552] width 78 height 78
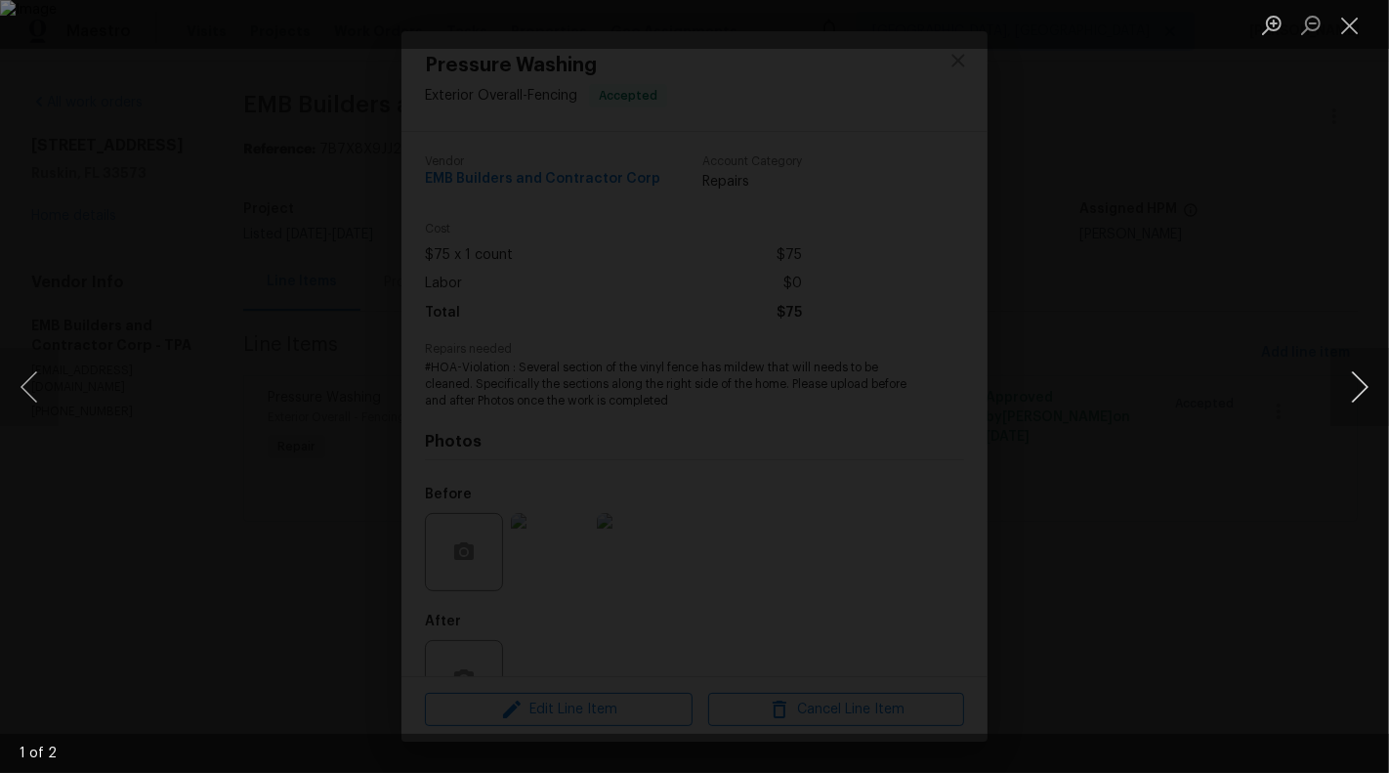
click at [1385, 396] on button "Next image" at bounding box center [1360, 387] width 59 height 78
click at [1348, 29] on button "Close lightbox" at bounding box center [1350, 25] width 39 height 34
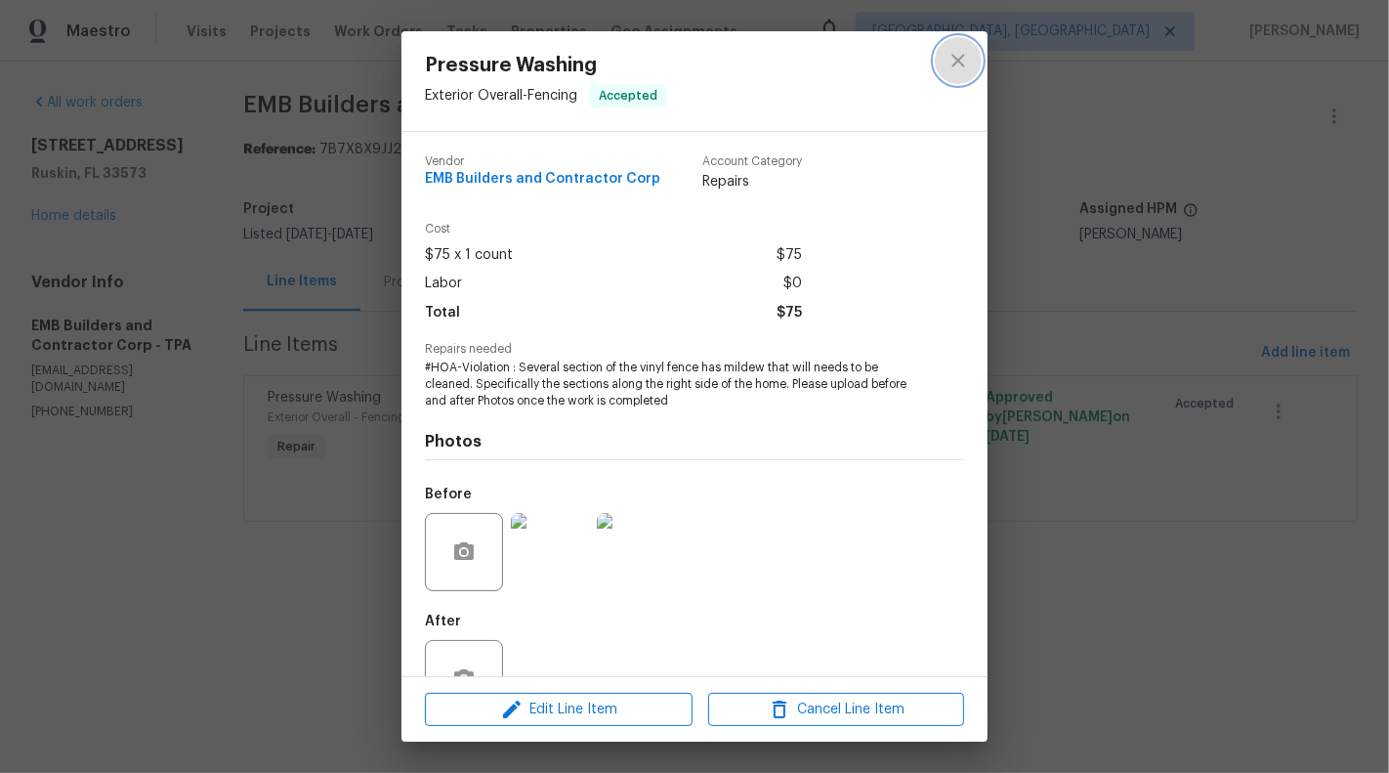
click at [961, 62] on icon "close" at bounding box center [958, 60] width 23 height 23
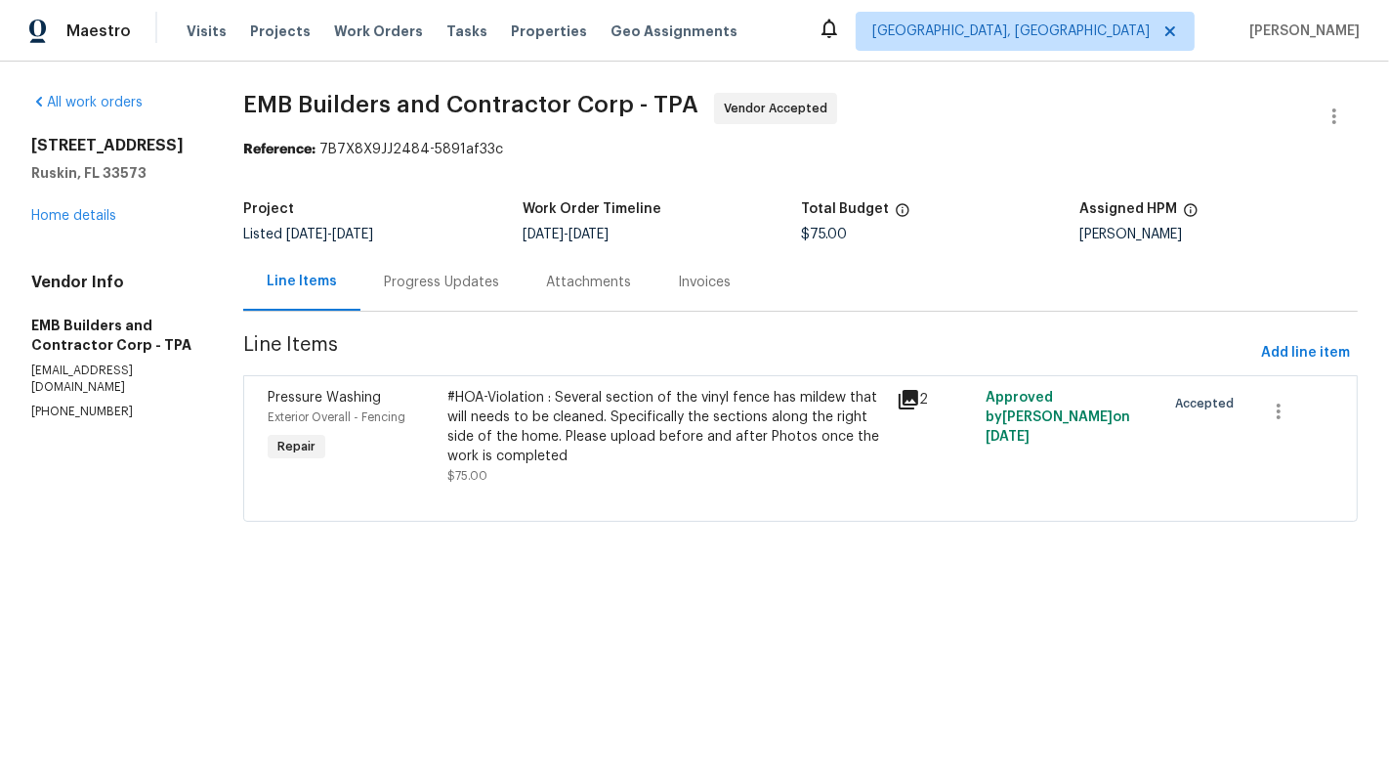
click at [731, 433] on div "#HOA-Violation : Several section of the vinyl fence has mildew that will needs …" at bounding box center [665, 427] width 437 height 78
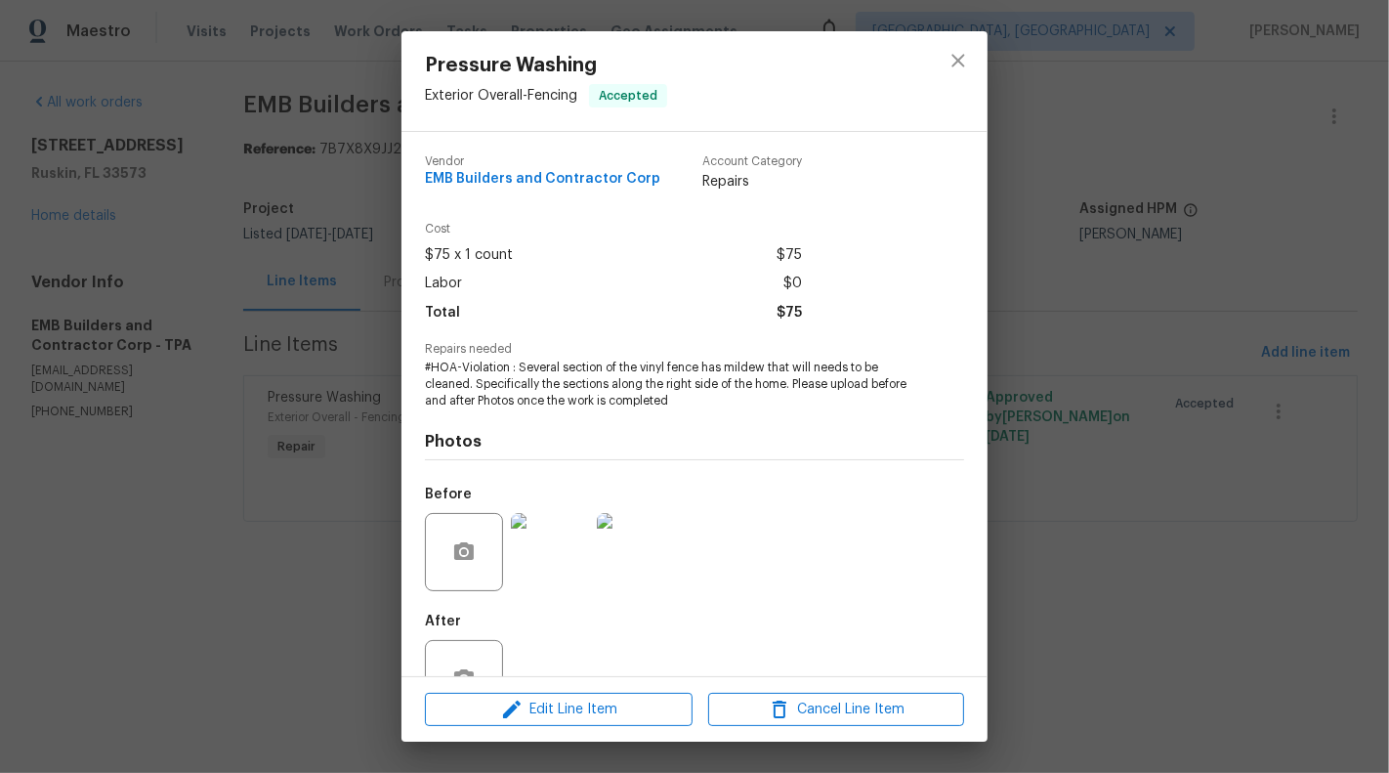
scroll to position [62, 0]
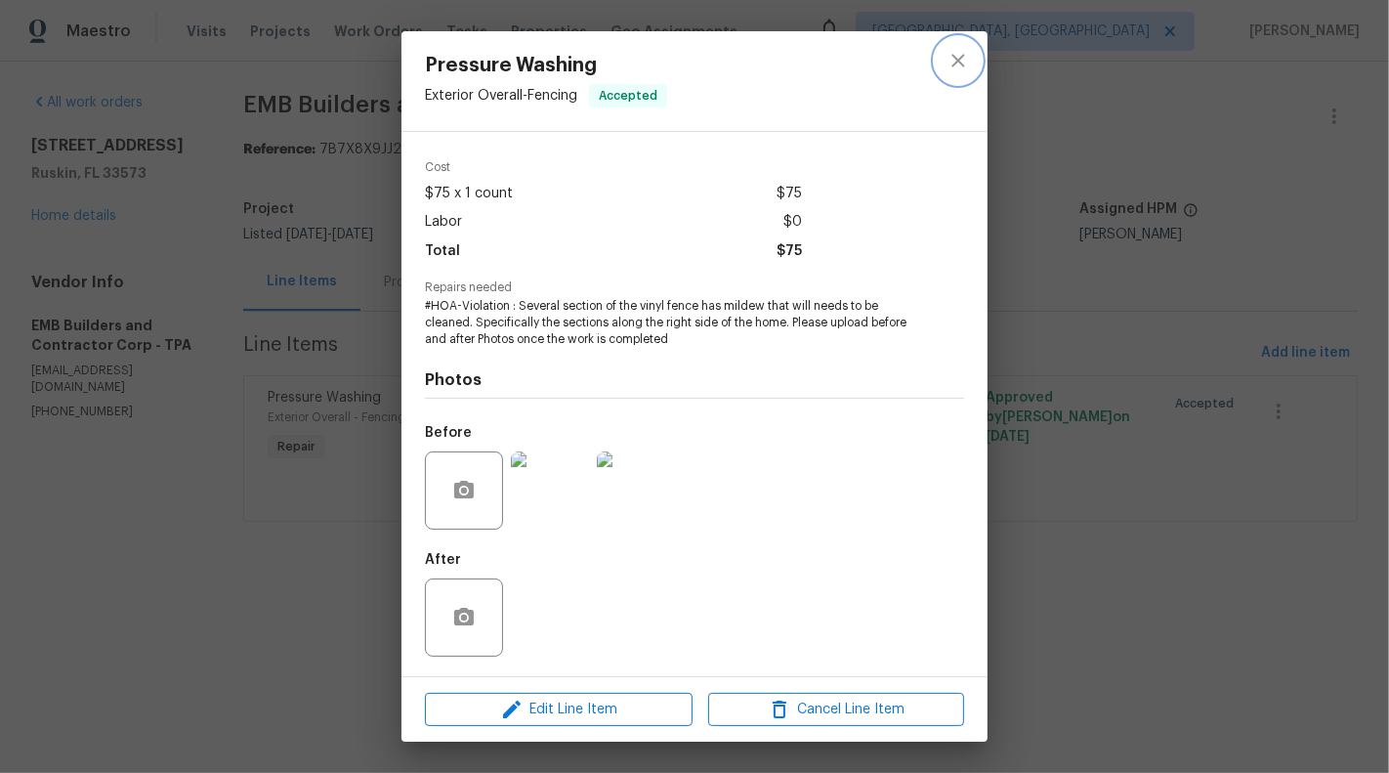
click at [978, 63] on button "close" at bounding box center [958, 60] width 47 height 47
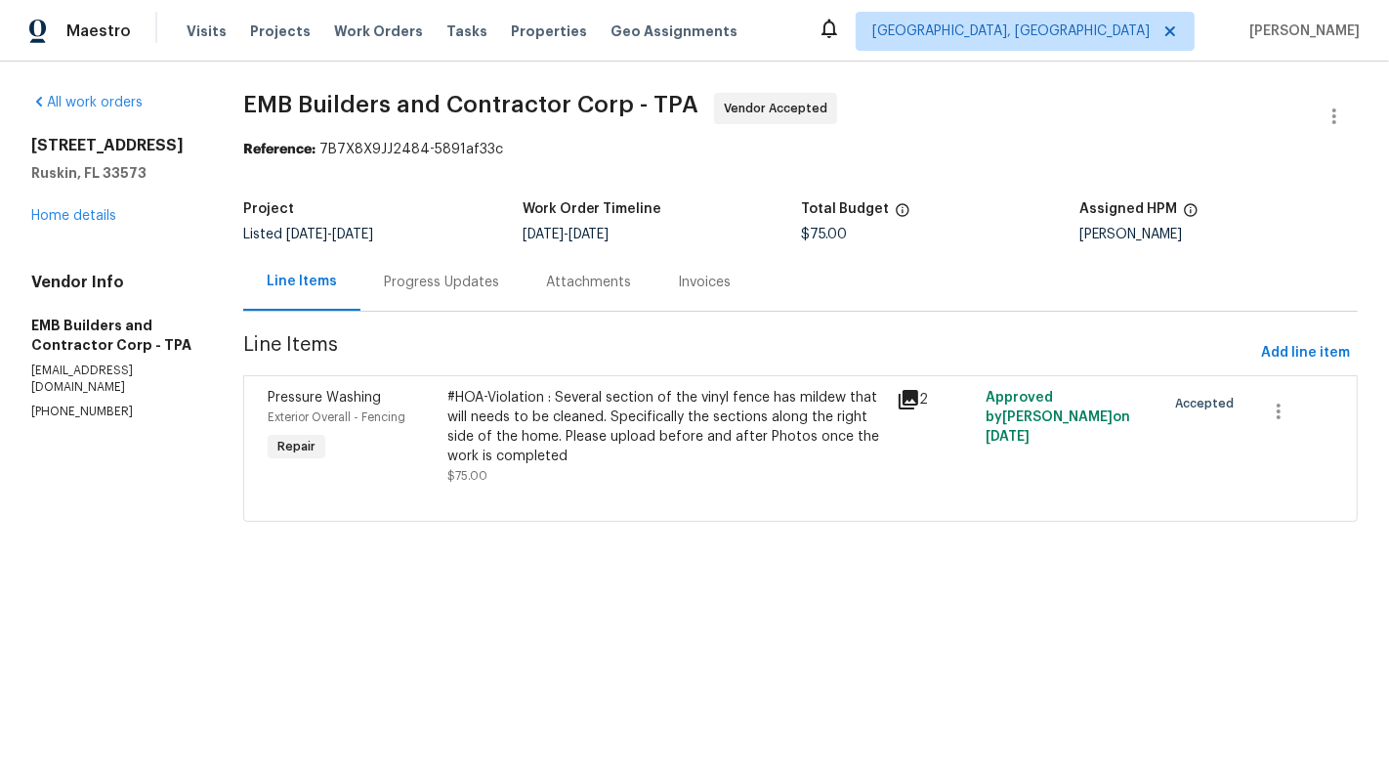
click at [452, 283] on div "Progress Updates" at bounding box center [441, 283] width 115 height 20
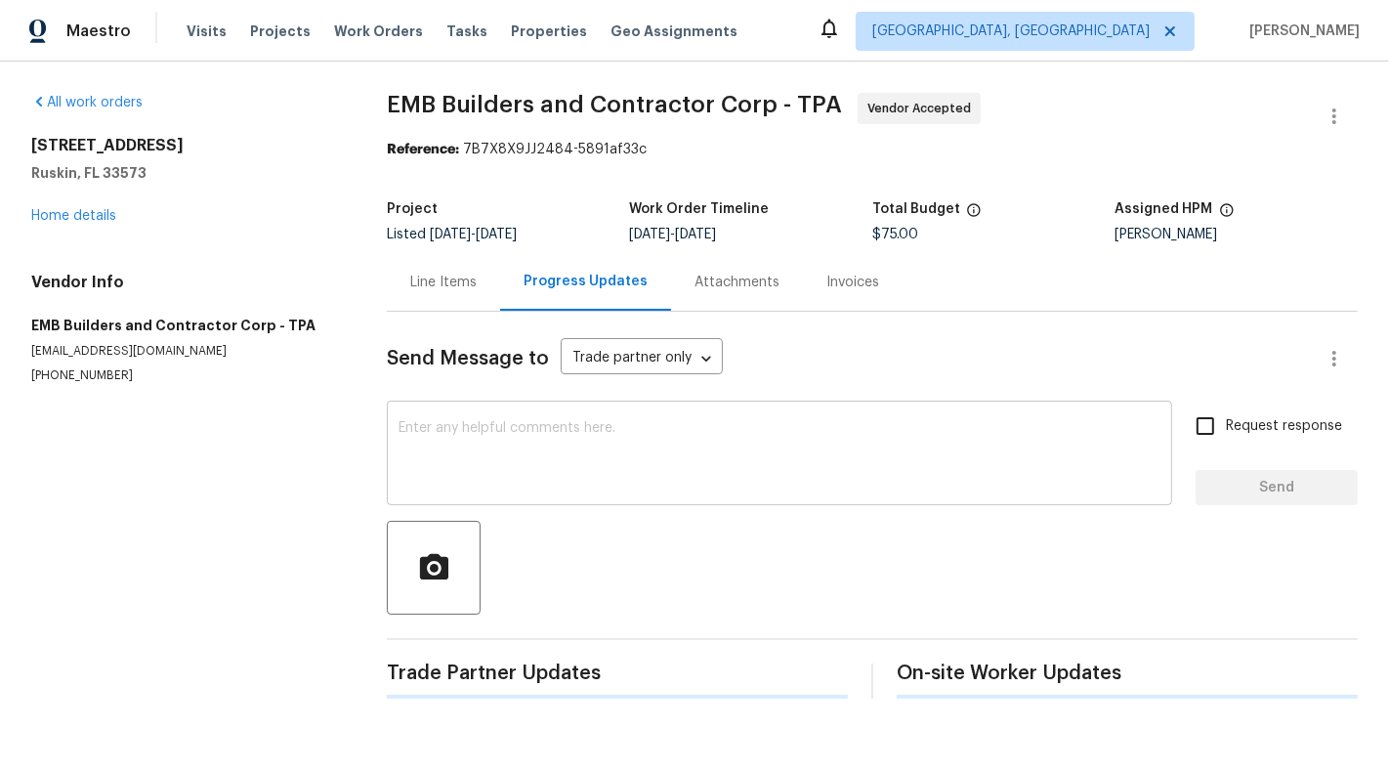
click at [470, 432] on textarea at bounding box center [780, 455] width 762 height 68
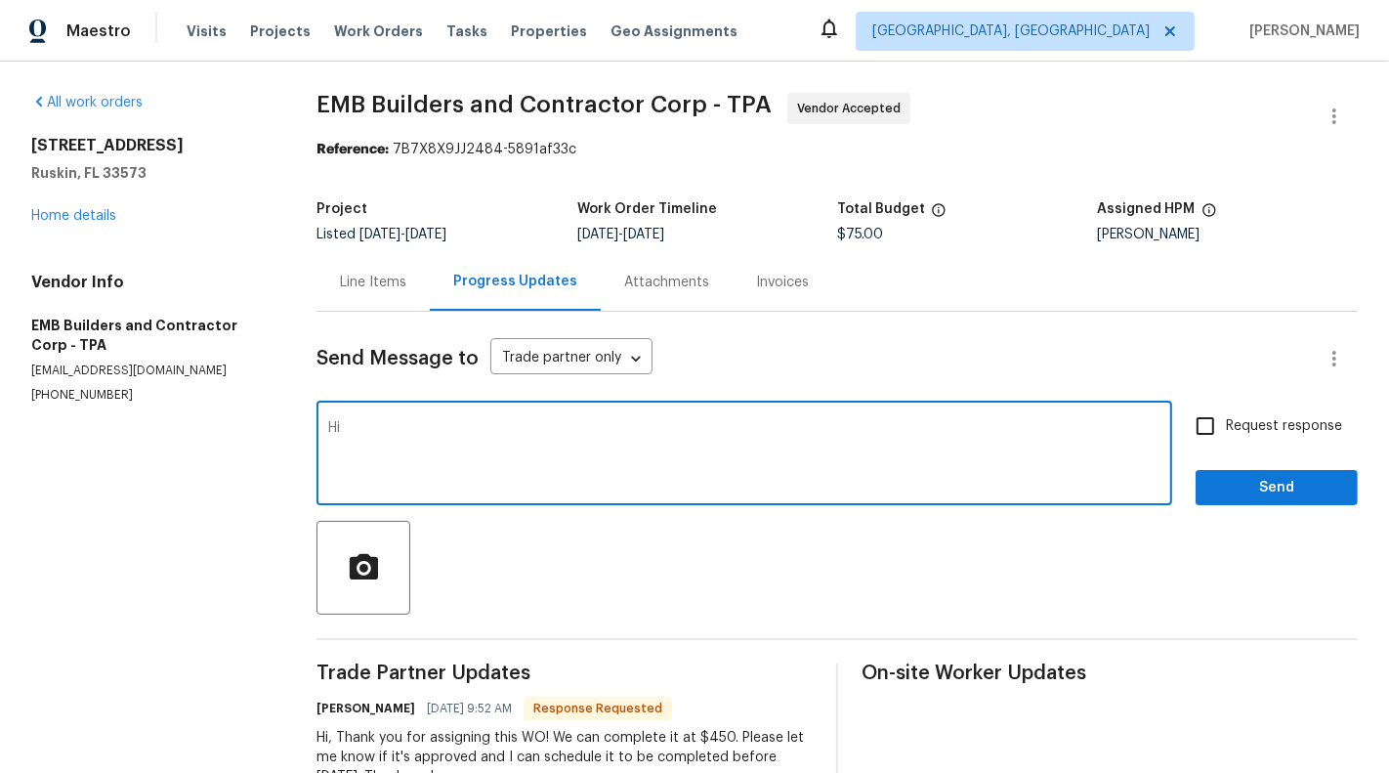
scroll to position [46, 0]
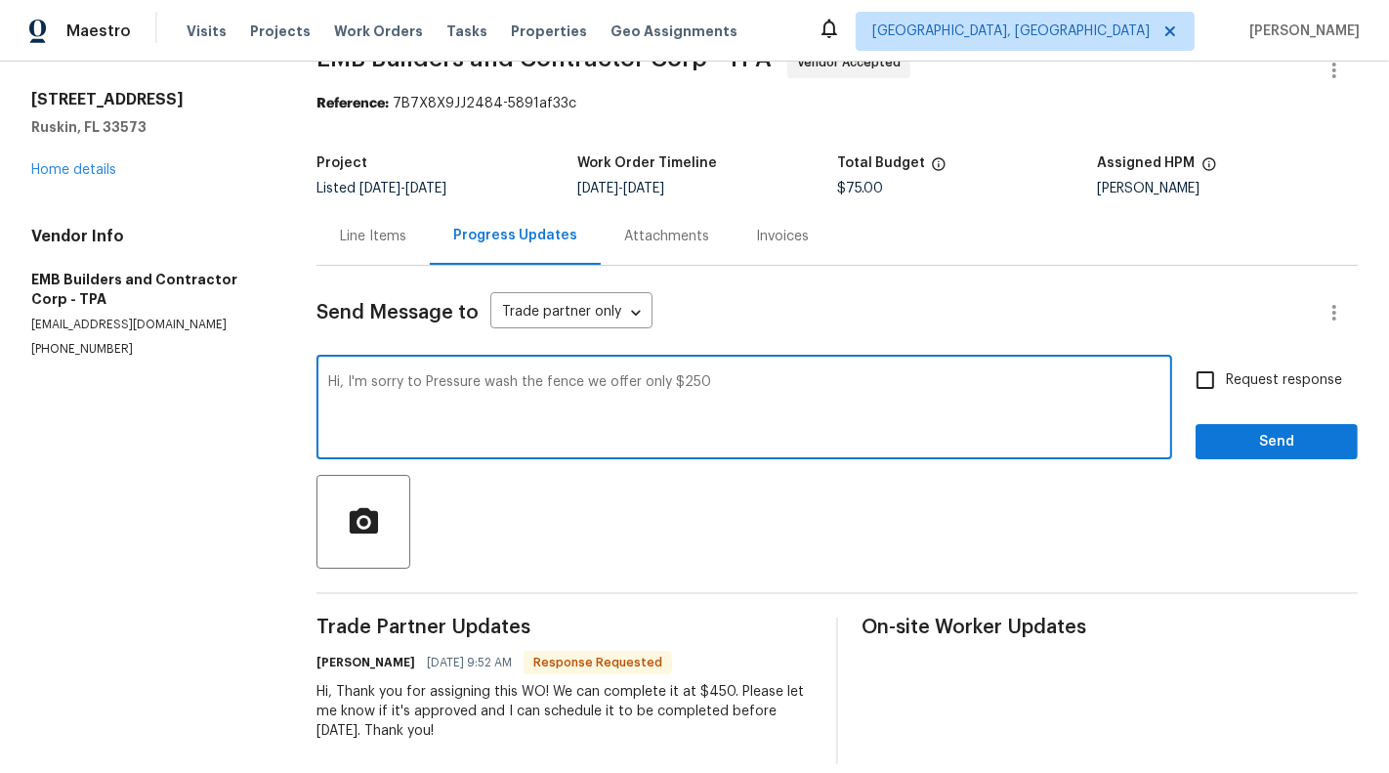
type textarea "Hi, I'm sorry to Pressure wash the fence we offer only $250"
click at [1220, 371] on input "Request response" at bounding box center [1205, 380] width 41 height 41
checkbox input "true"
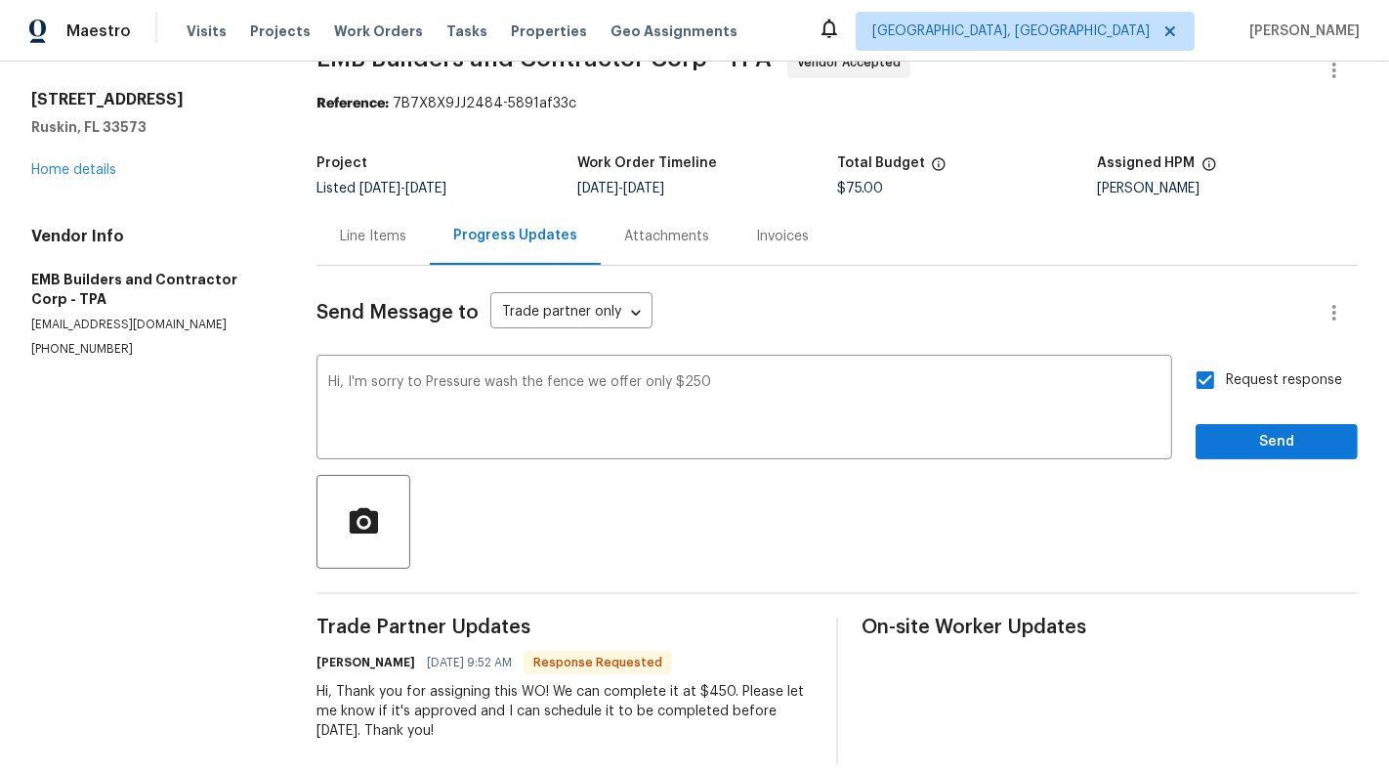
click at [1258, 420] on div "Request response Send" at bounding box center [1277, 410] width 162 height 100
click at [1274, 446] on span "Send" at bounding box center [1276, 442] width 131 height 24
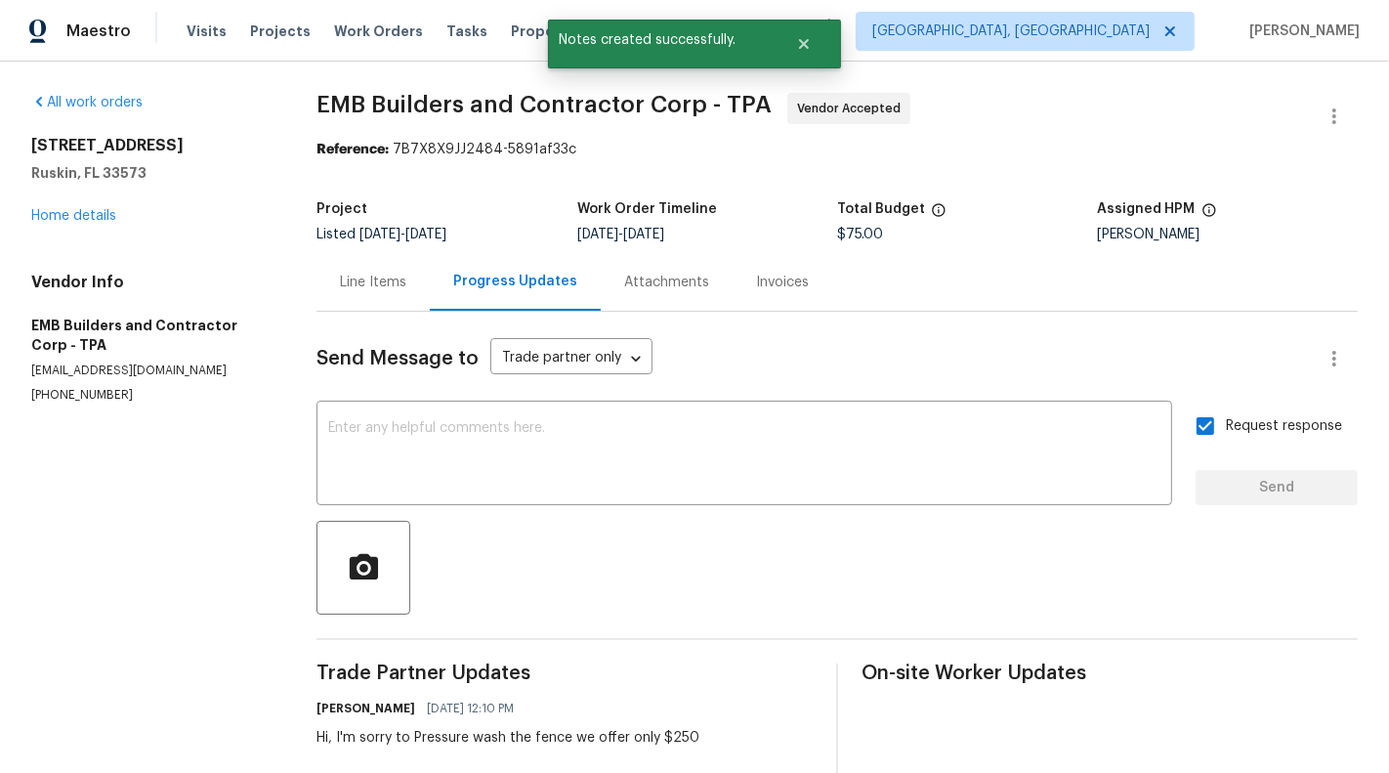
click at [373, 289] on div "Line Items" at bounding box center [373, 283] width 66 height 20
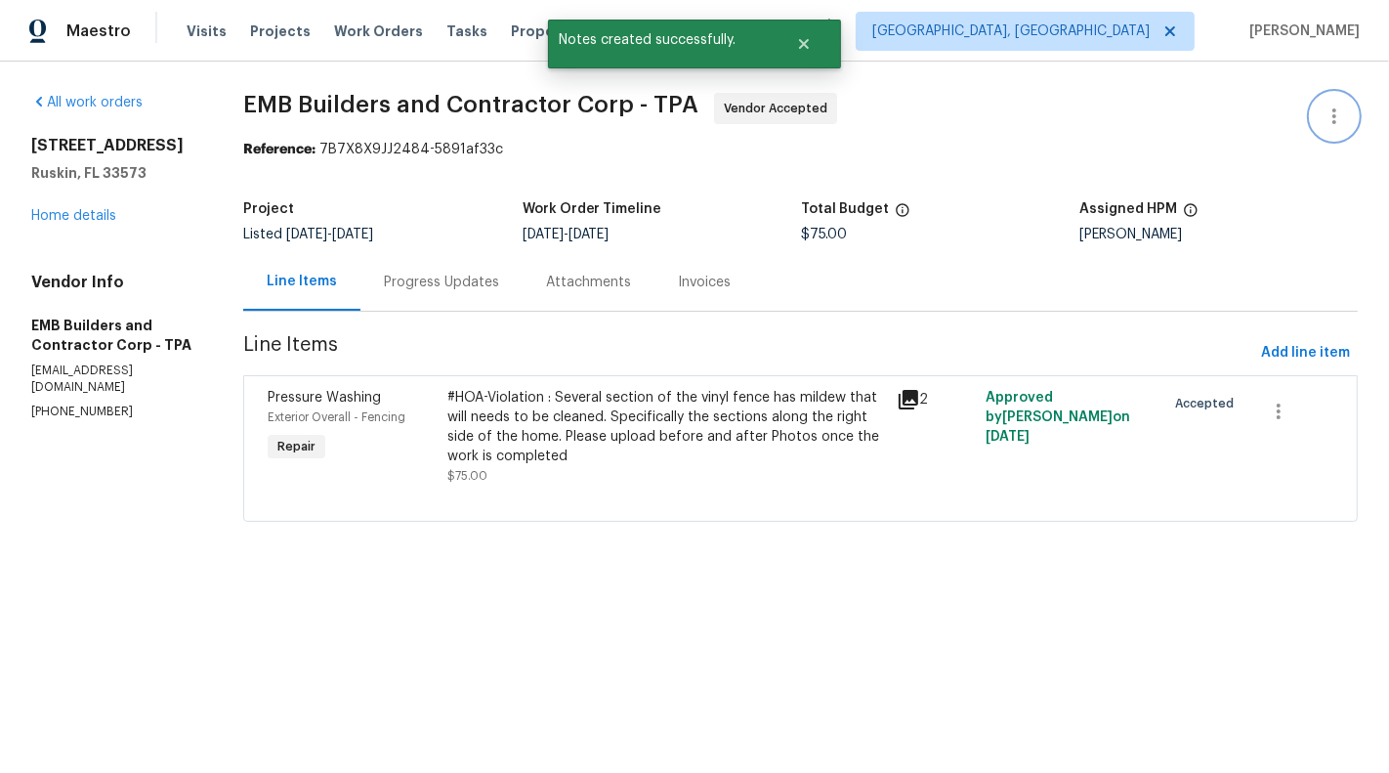
click at [1334, 101] on button "button" at bounding box center [1334, 116] width 47 height 47
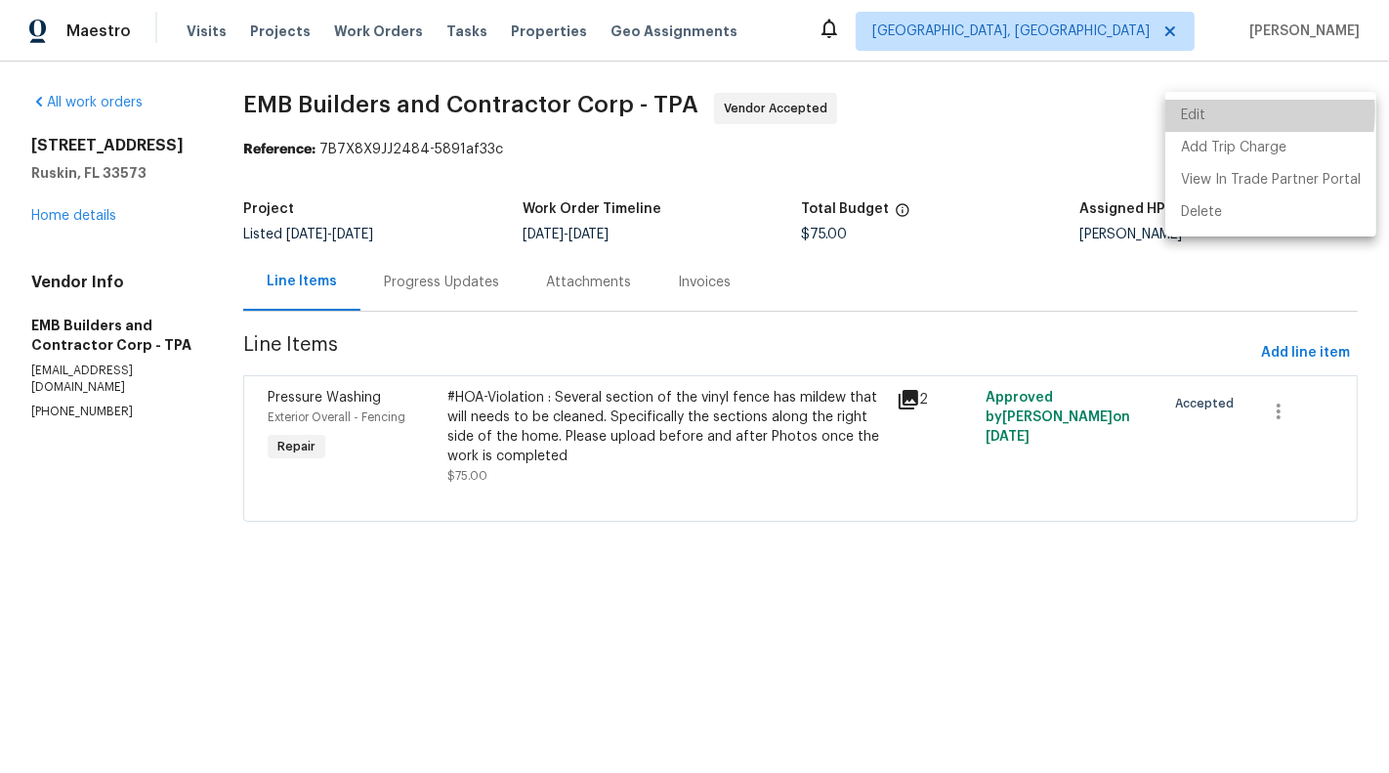
click at [1208, 111] on li "Edit" at bounding box center [1271, 116] width 211 height 32
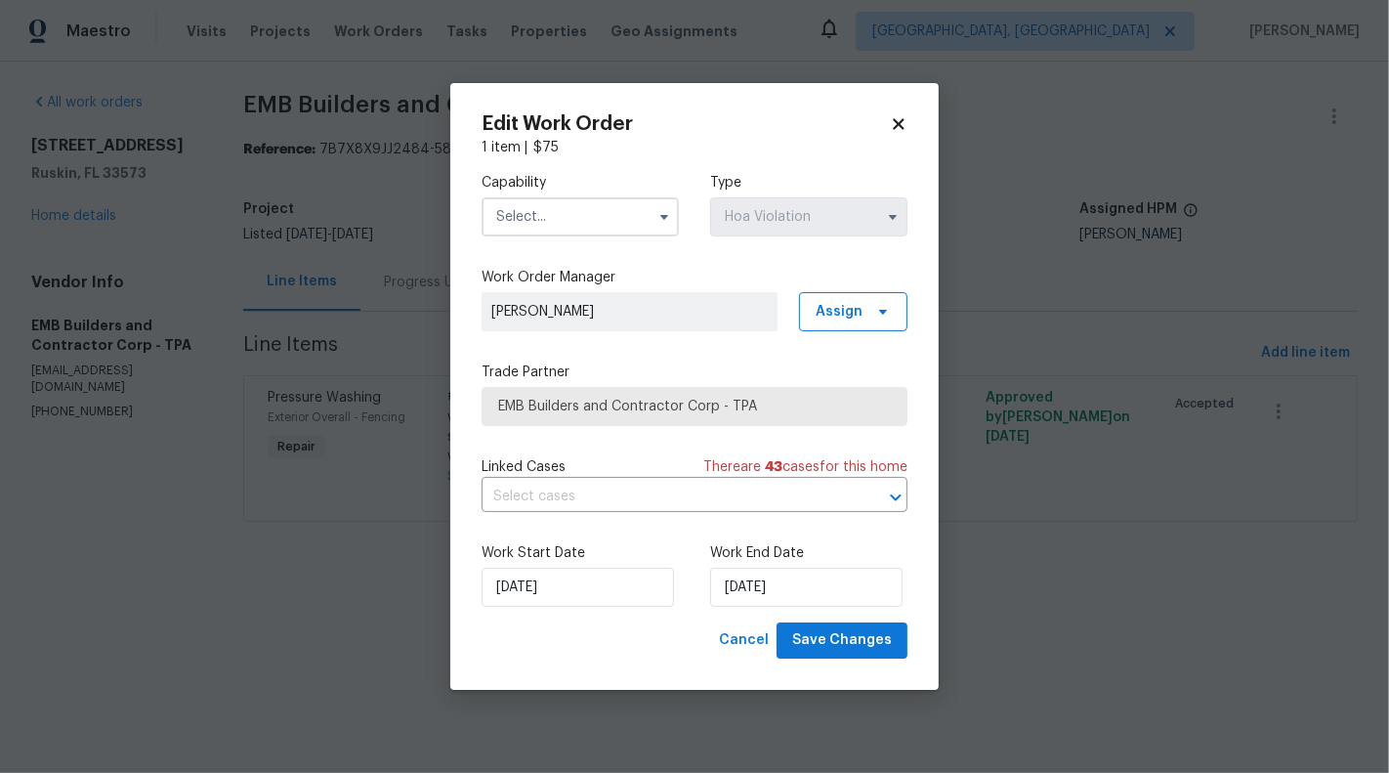
click at [551, 219] on input "text" at bounding box center [580, 216] width 197 height 39
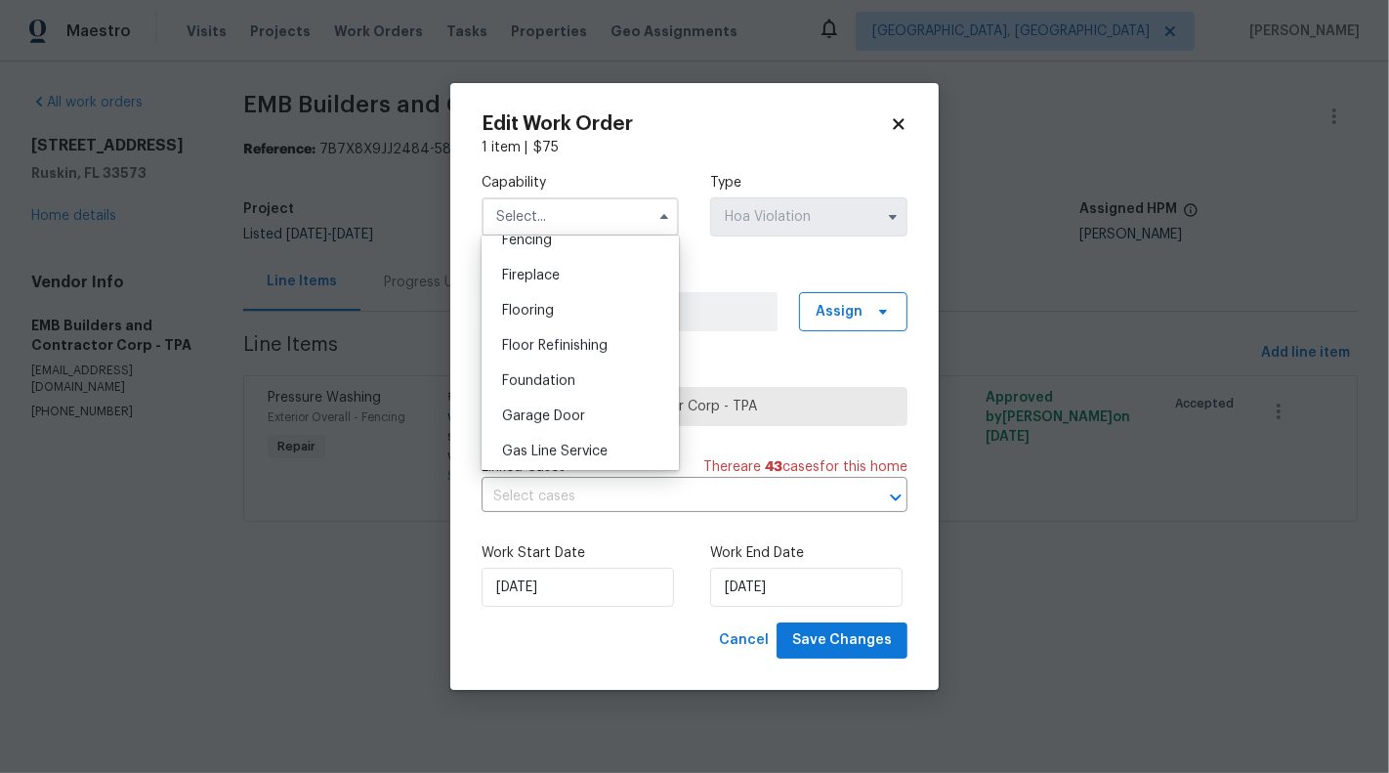
scroll to position [806, 0]
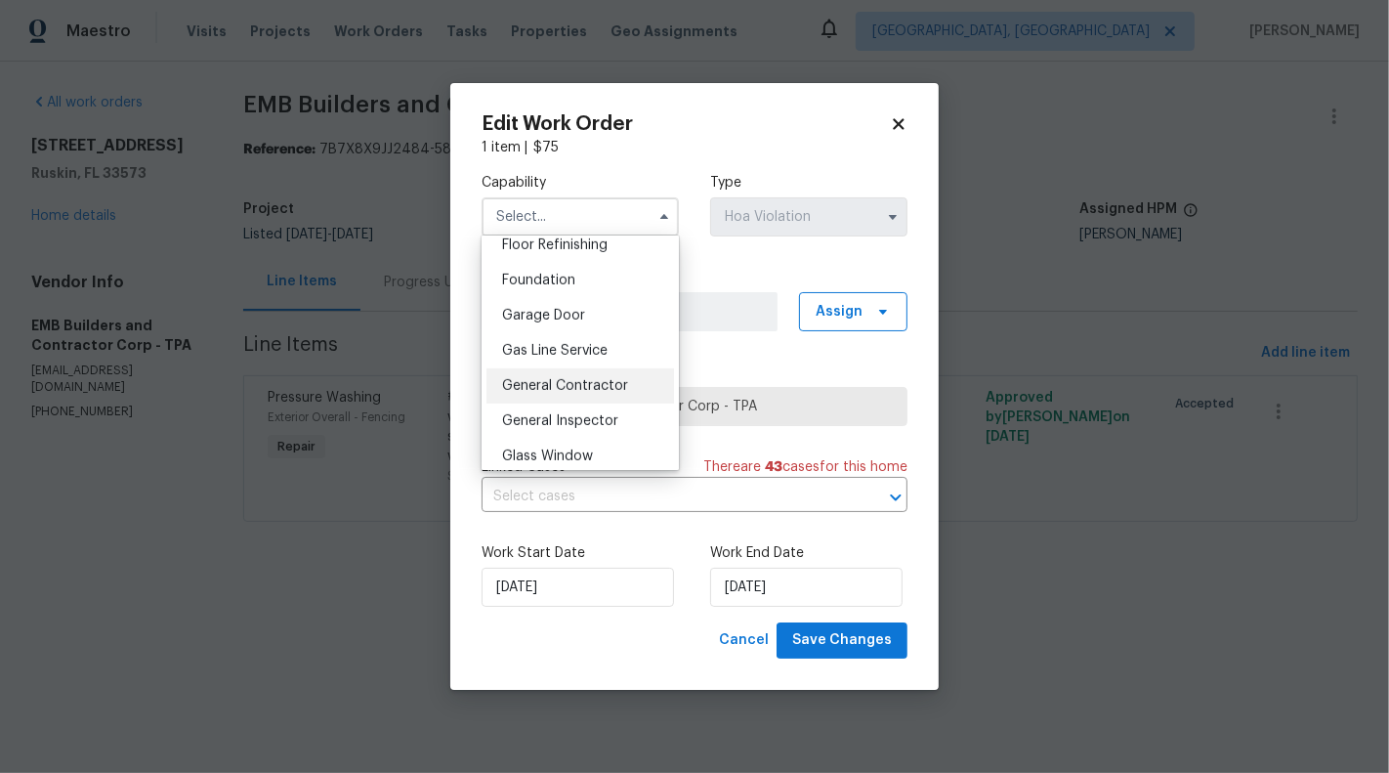
click at [582, 379] on span "General Contractor" at bounding box center [565, 386] width 126 height 14
type input "General Contractor"
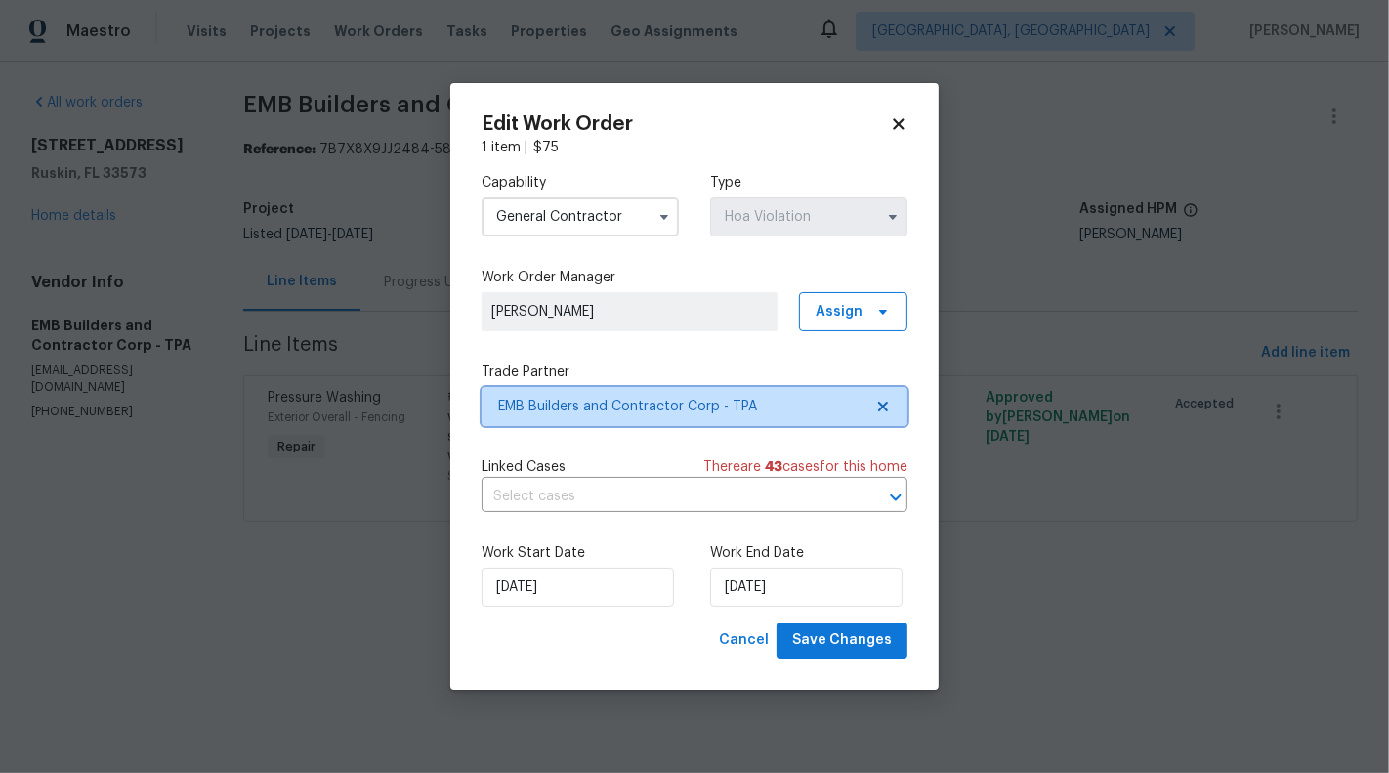
click at [897, 397] on span "EMB Builders and Contractor Corp - TPA" at bounding box center [695, 406] width 426 height 39
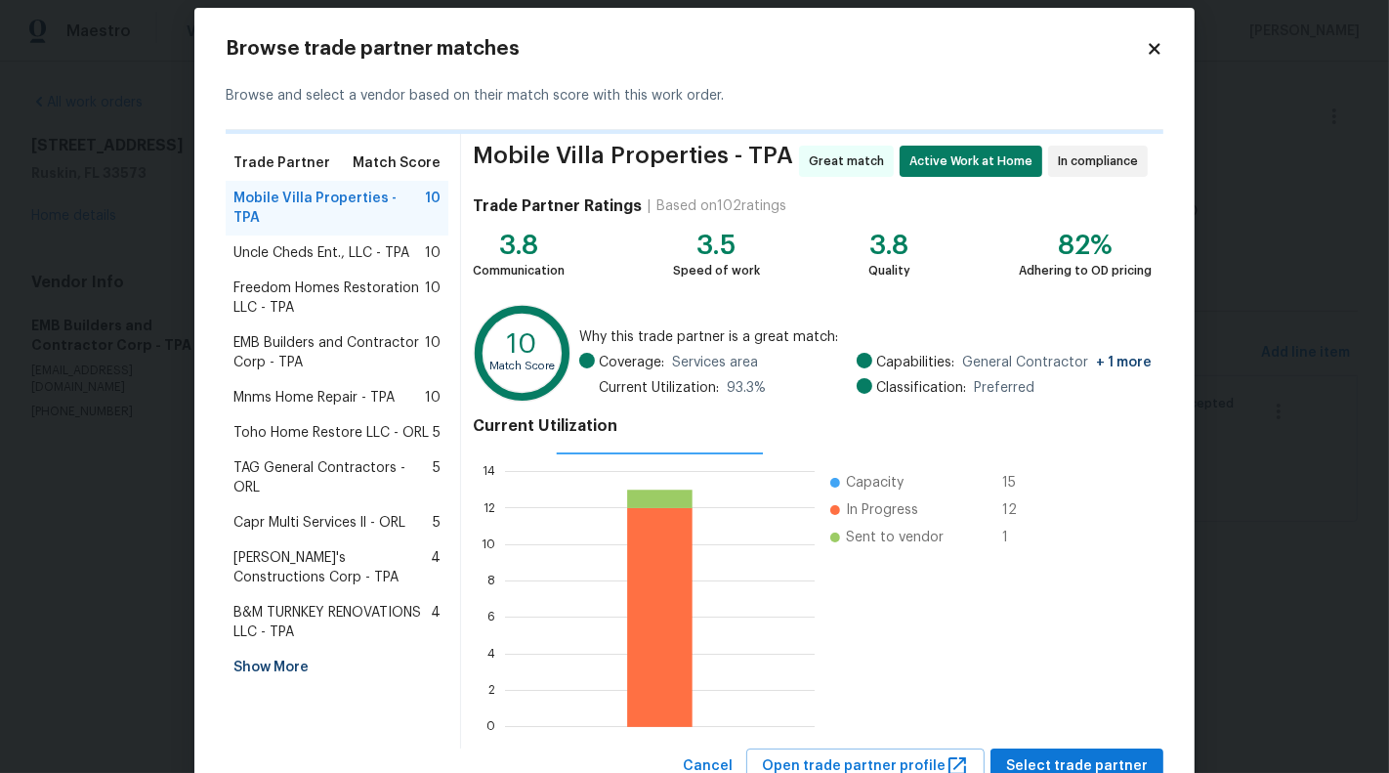
scroll to position [29, 0]
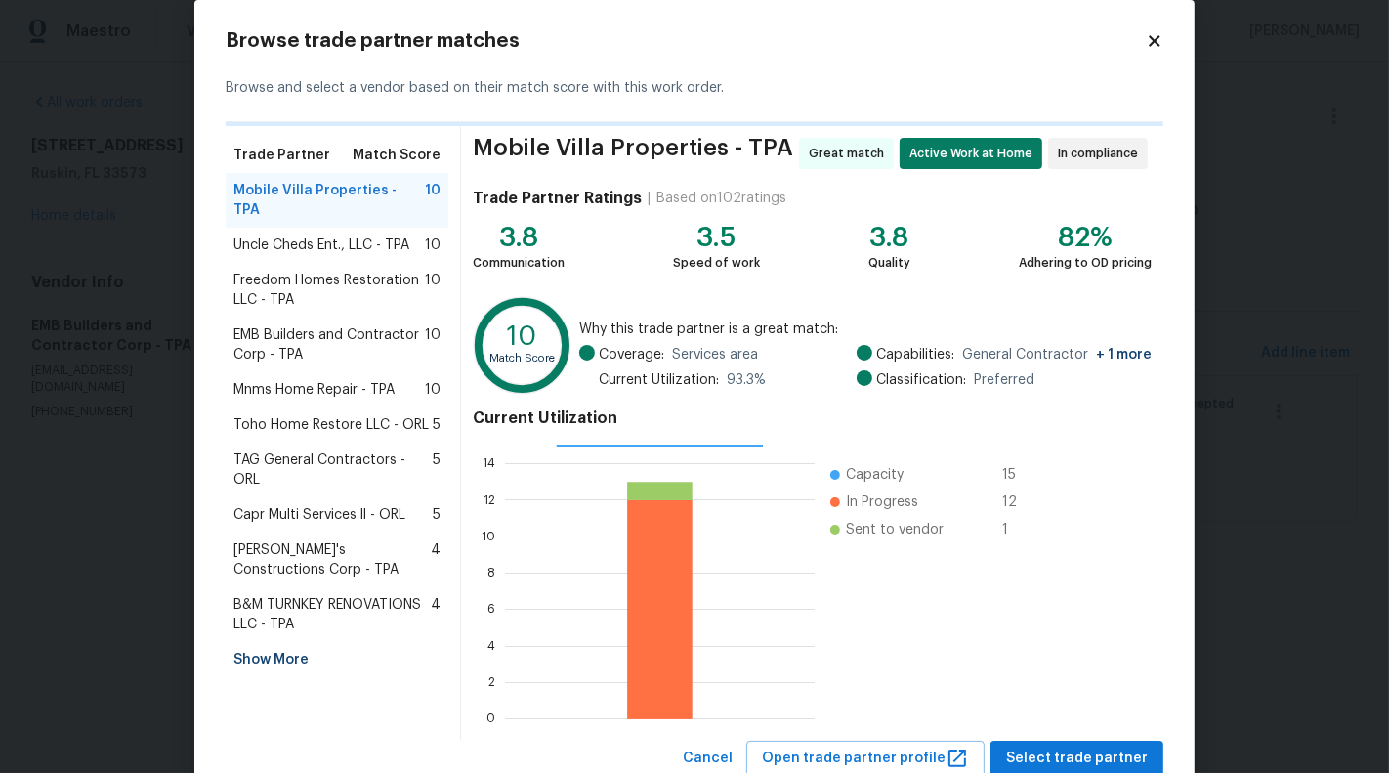
click at [334, 235] on span "Uncle Cheds Ent., LLC - TPA" at bounding box center [321, 245] width 176 height 20
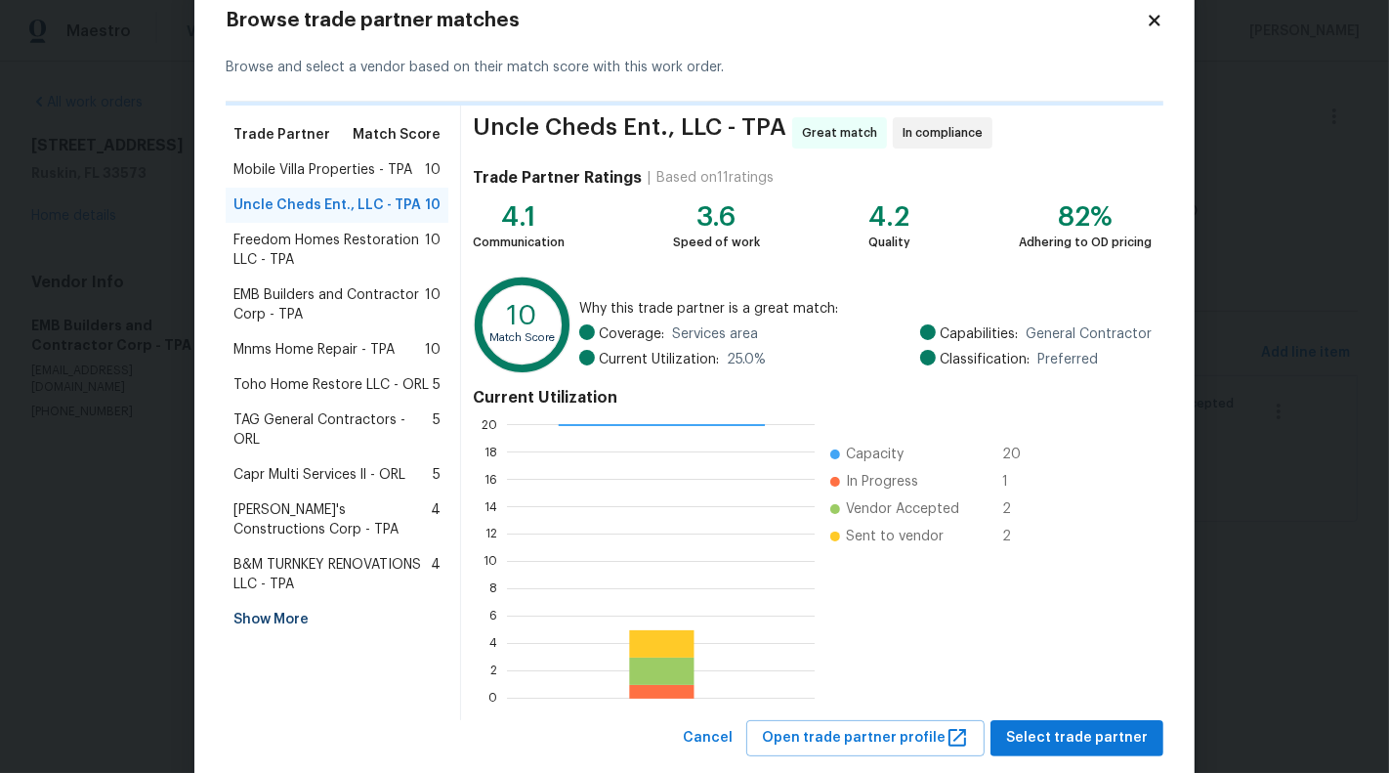
scroll to position [33, 0]
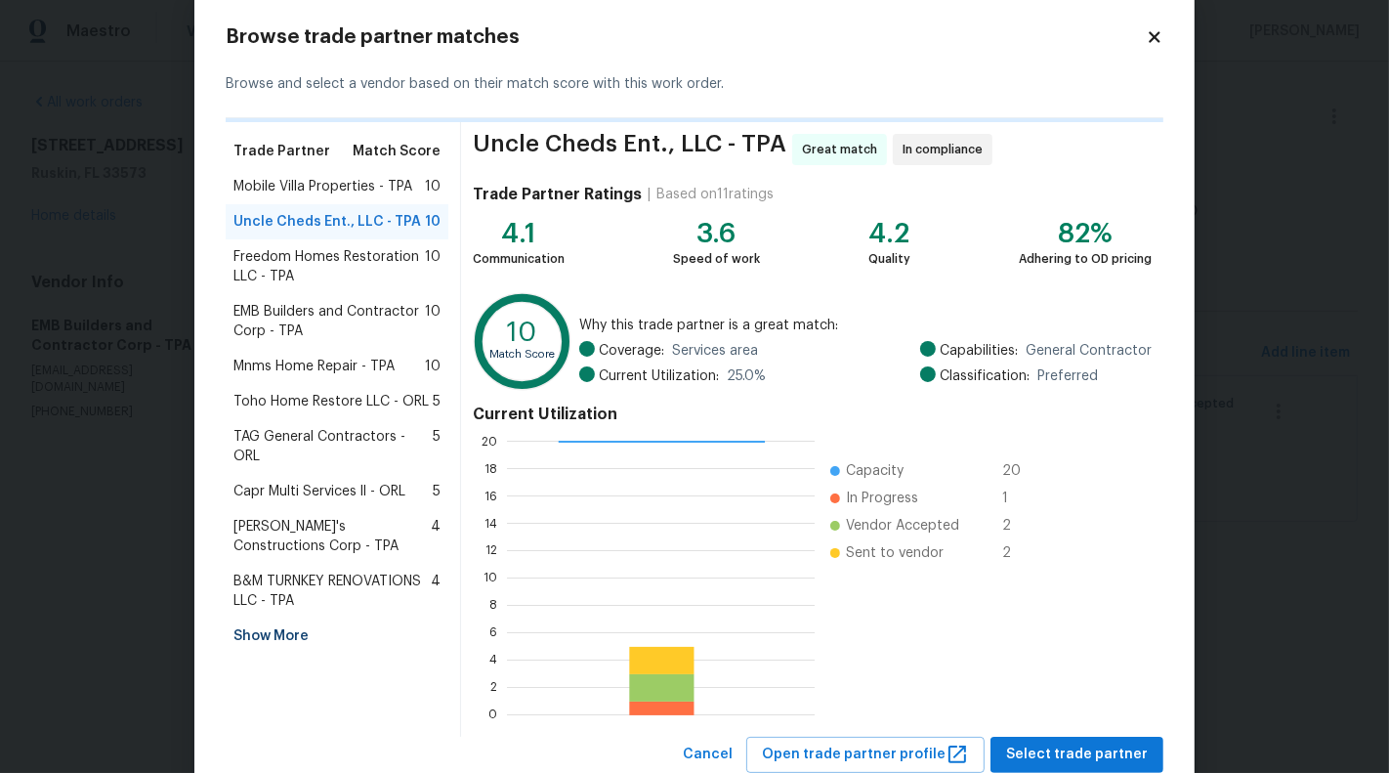
click at [279, 281] on span "Freedom Homes Restoration LLC - TPA" at bounding box center [328, 266] width 191 height 39
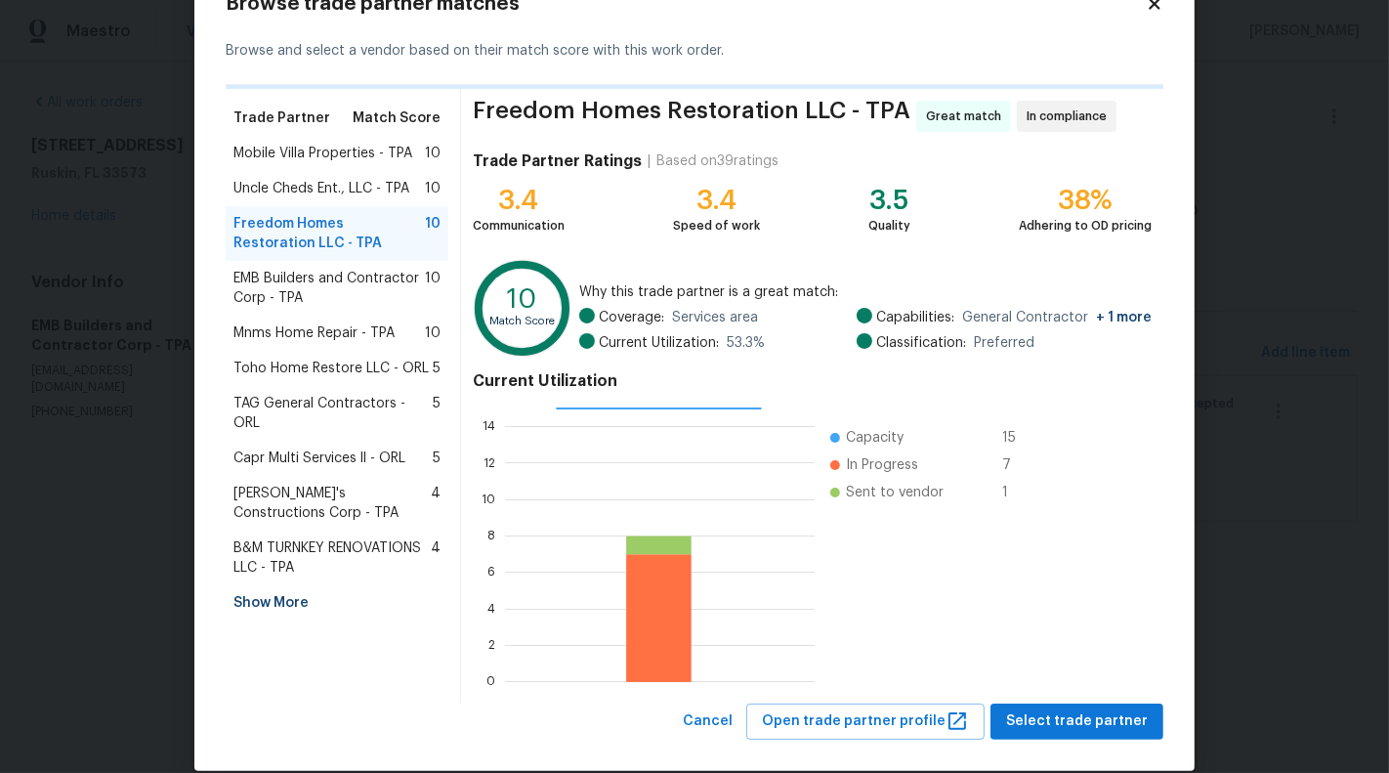
scroll to position [71, 0]
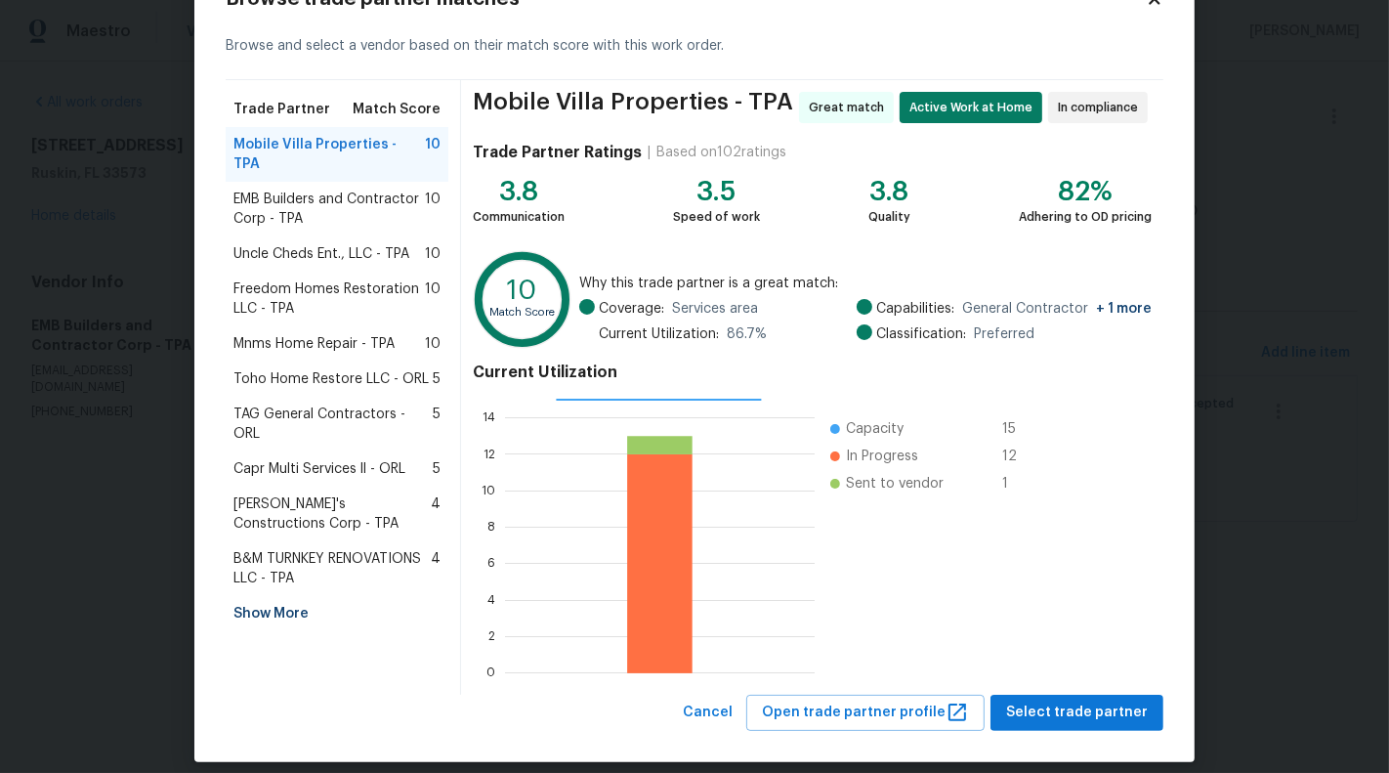
click at [356, 244] on span "Uncle Cheds Ent., LLC - TPA" at bounding box center [321, 254] width 176 height 20
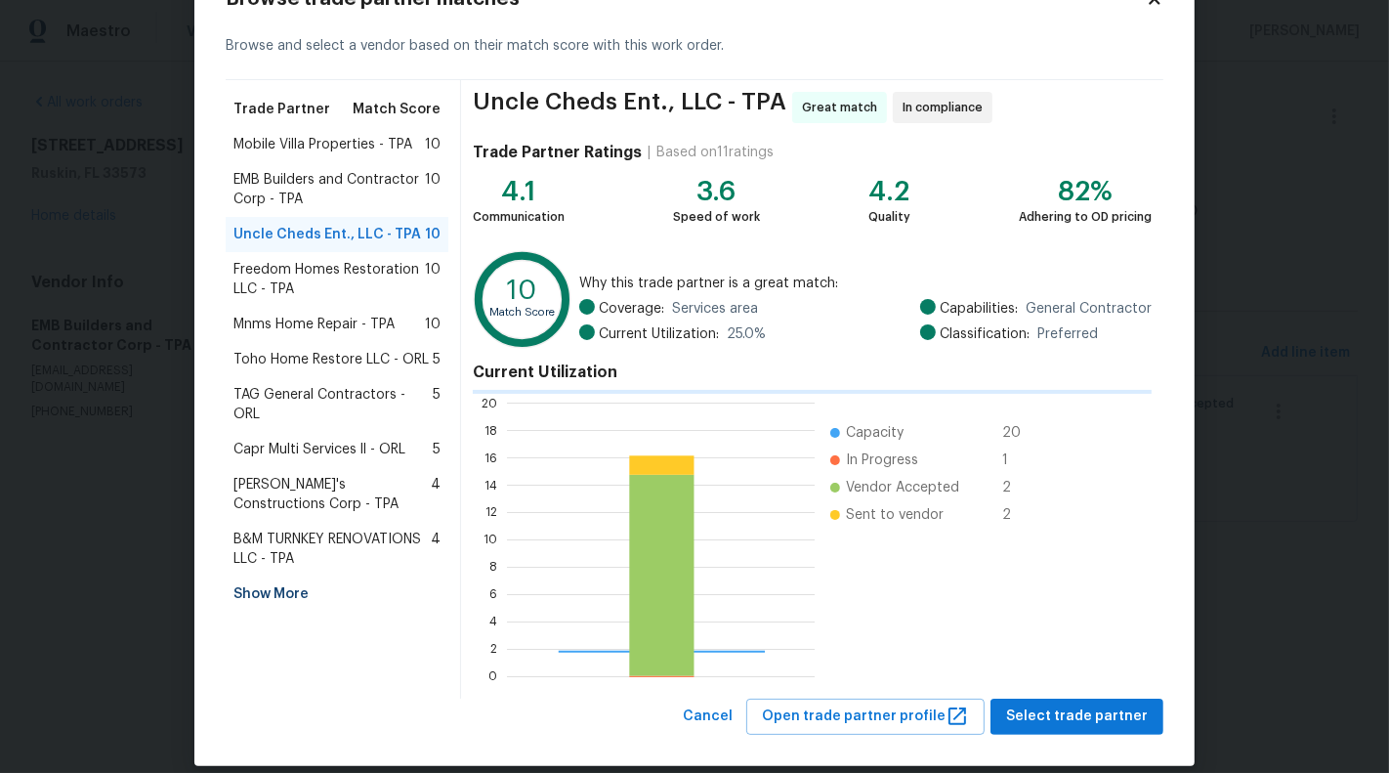
scroll to position [2, 2]
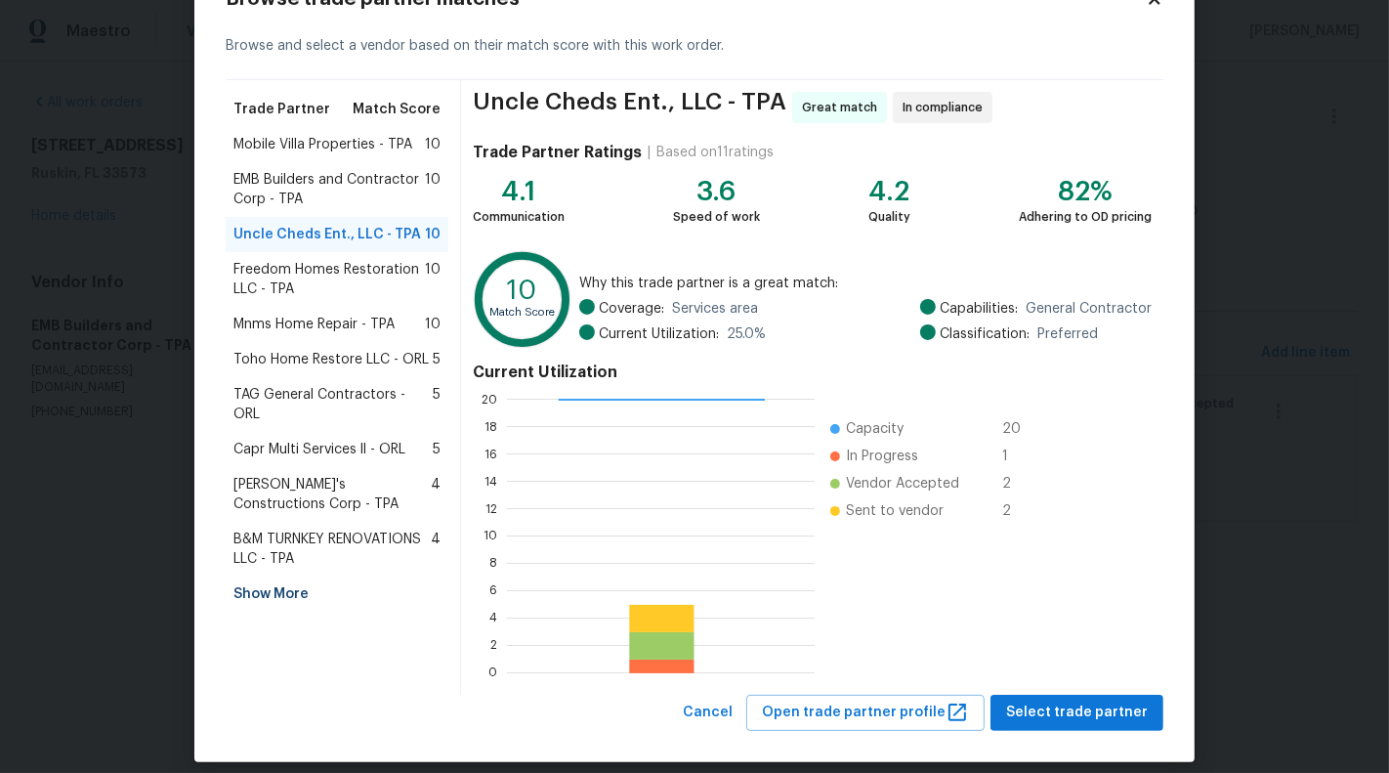
click at [265, 177] on span "EMB Builders and Contractor Corp - TPA" at bounding box center [328, 189] width 191 height 39
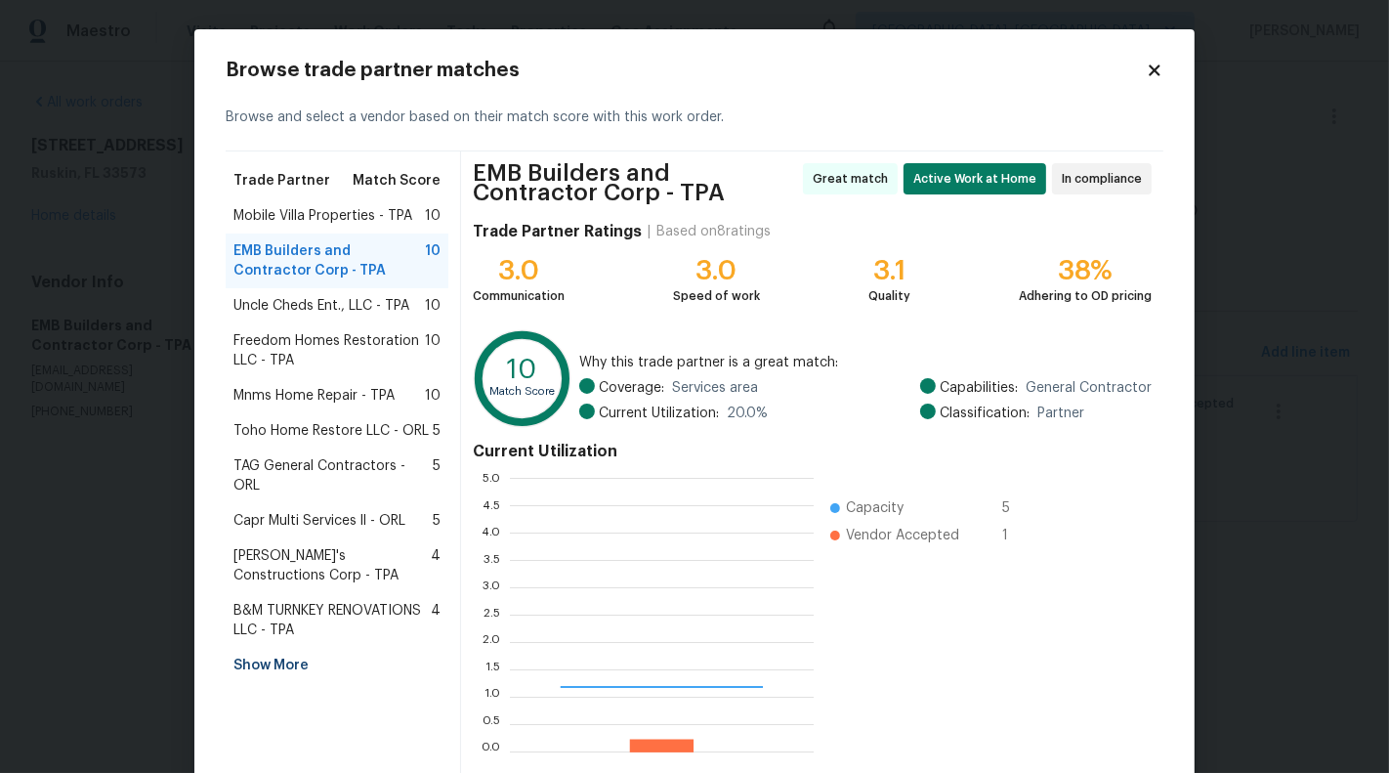
scroll to position [274, 304]
click at [300, 364] on span "Freedom Homes Restoration LLC - TPA" at bounding box center [328, 350] width 191 height 39
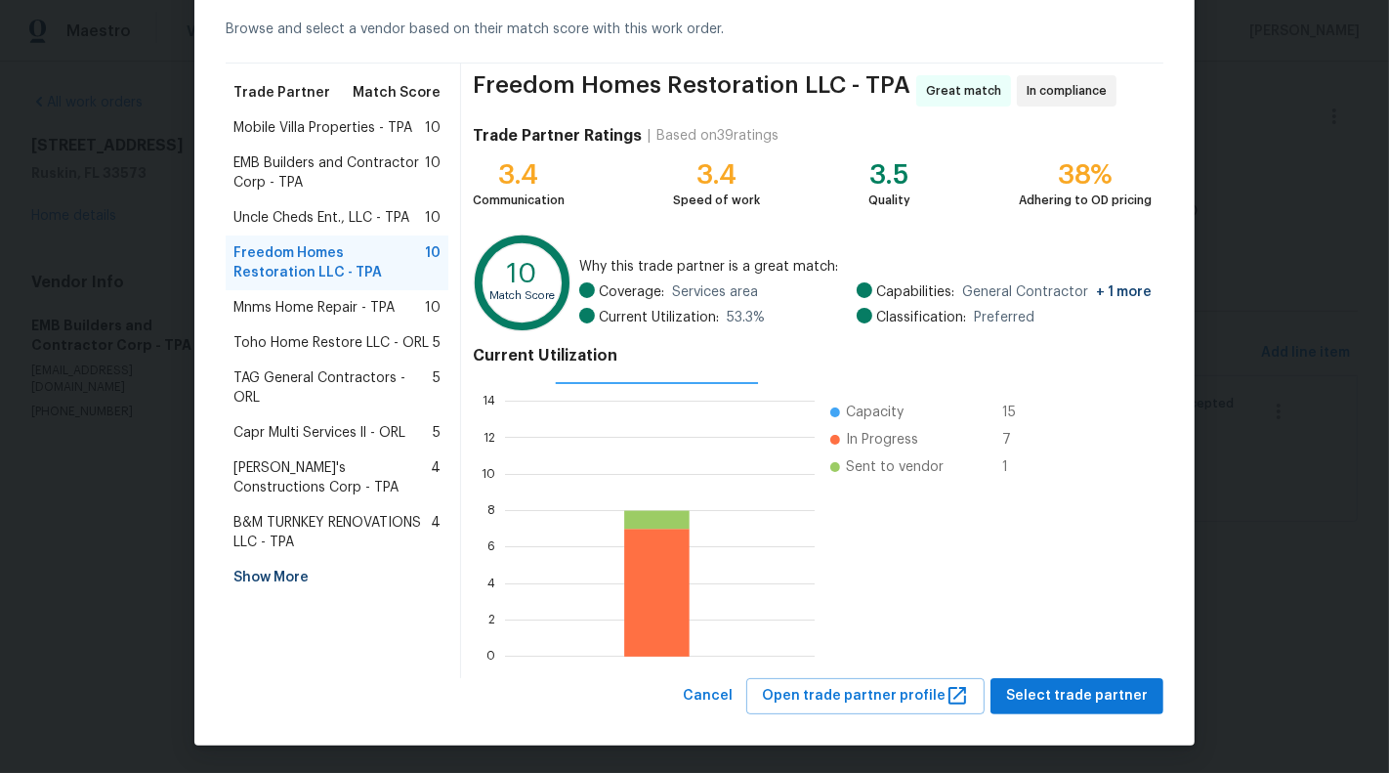
scroll to position [0, 0]
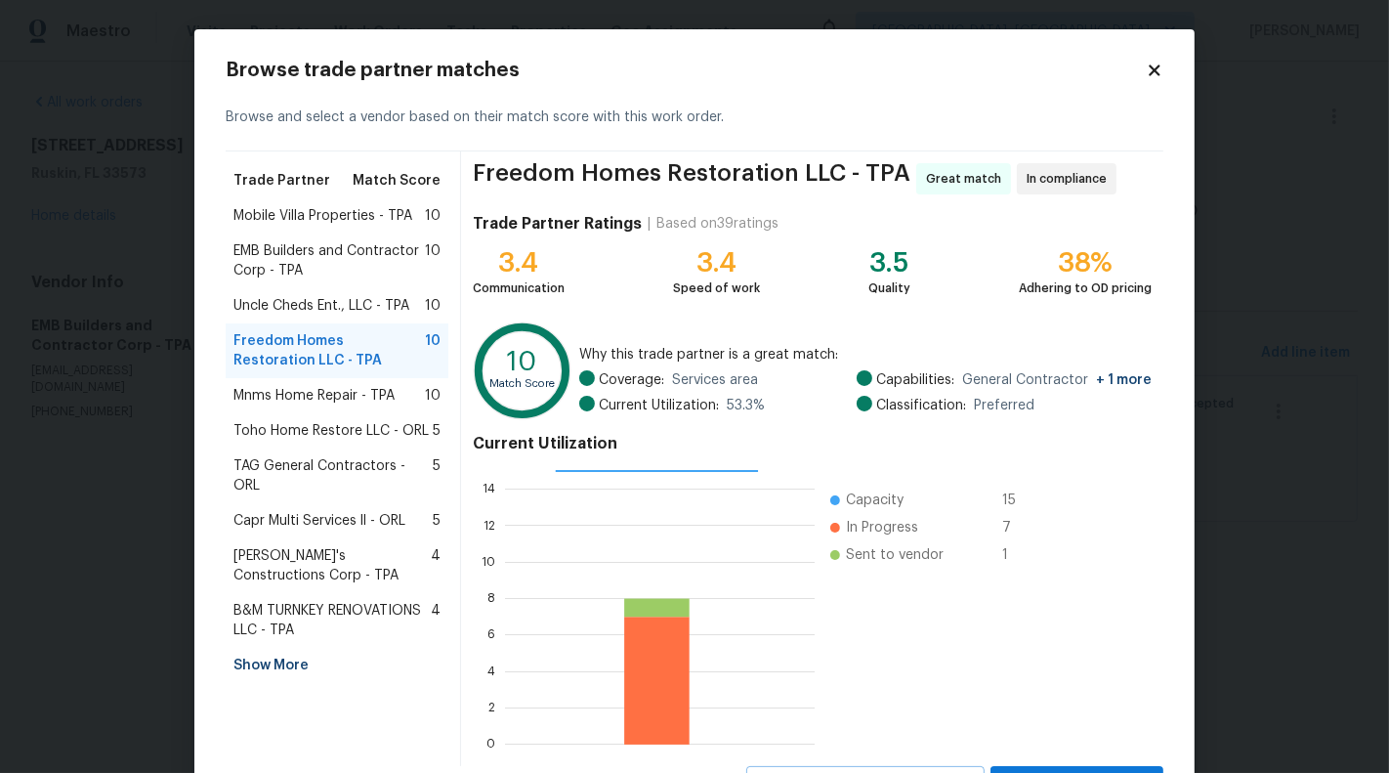
click at [1147, 74] on icon at bounding box center [1155, 71] width 18 height 18
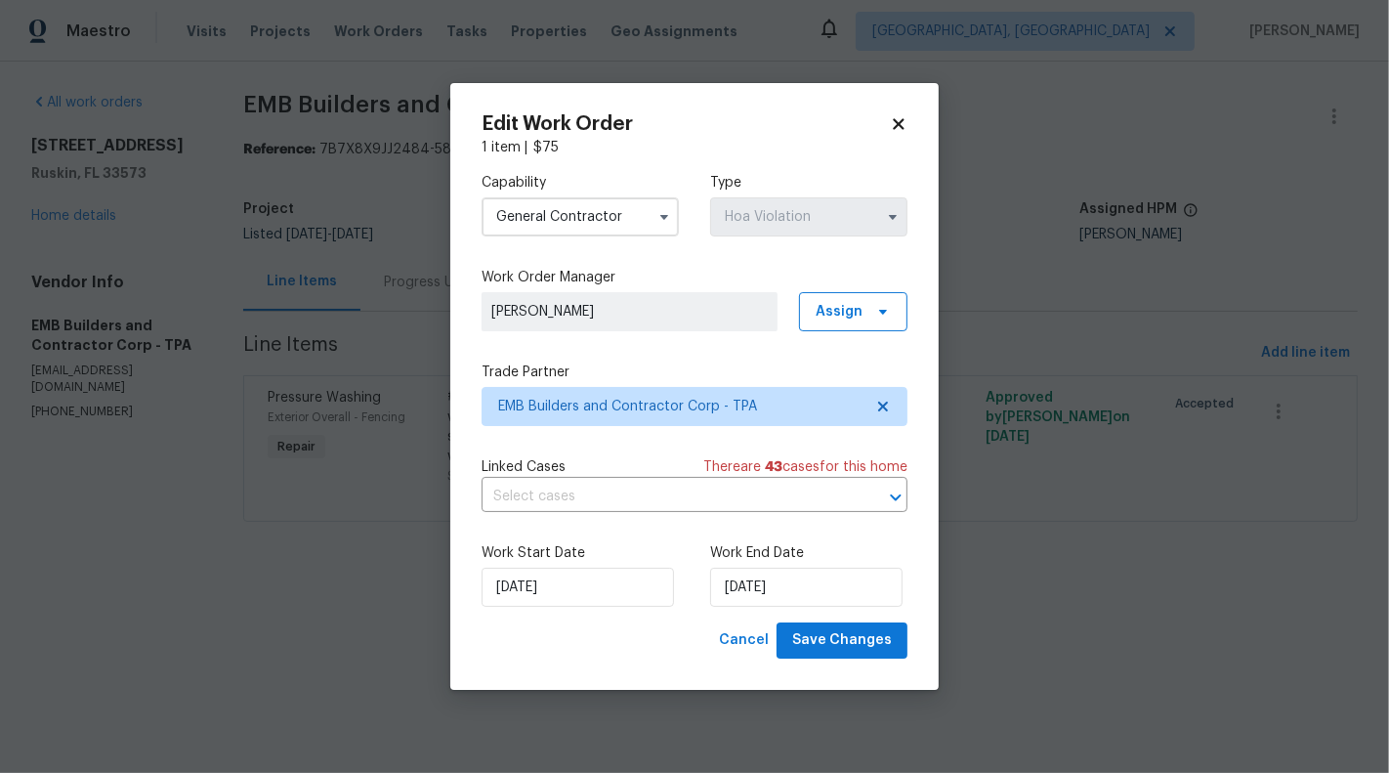
click at [209, 368] on body "Maestro Visits Projects Work Orders Tasks Properties Geo Assignments Albuquerqu…" at bounding box center [694, 288] width 1389 height 576
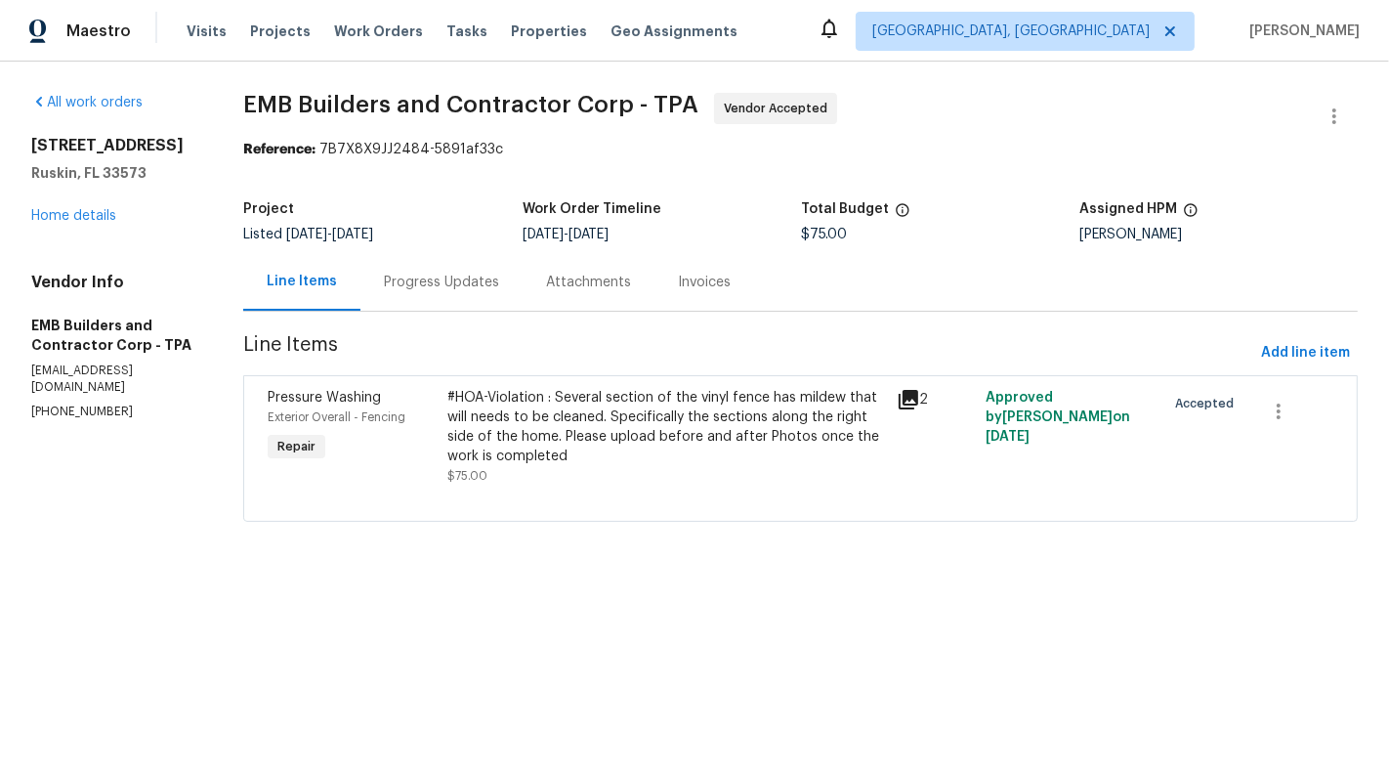
click at [58, 426] on section "All work orders 15452 Long Cypress Dr Ruskin, FL 33573 Home details Vendor Info…" at bounding box center [113, 319] width 165 height 452
click at [58, 417] on p "(813) 607-1422" at bounding box center [113, 411] width 165 height 17
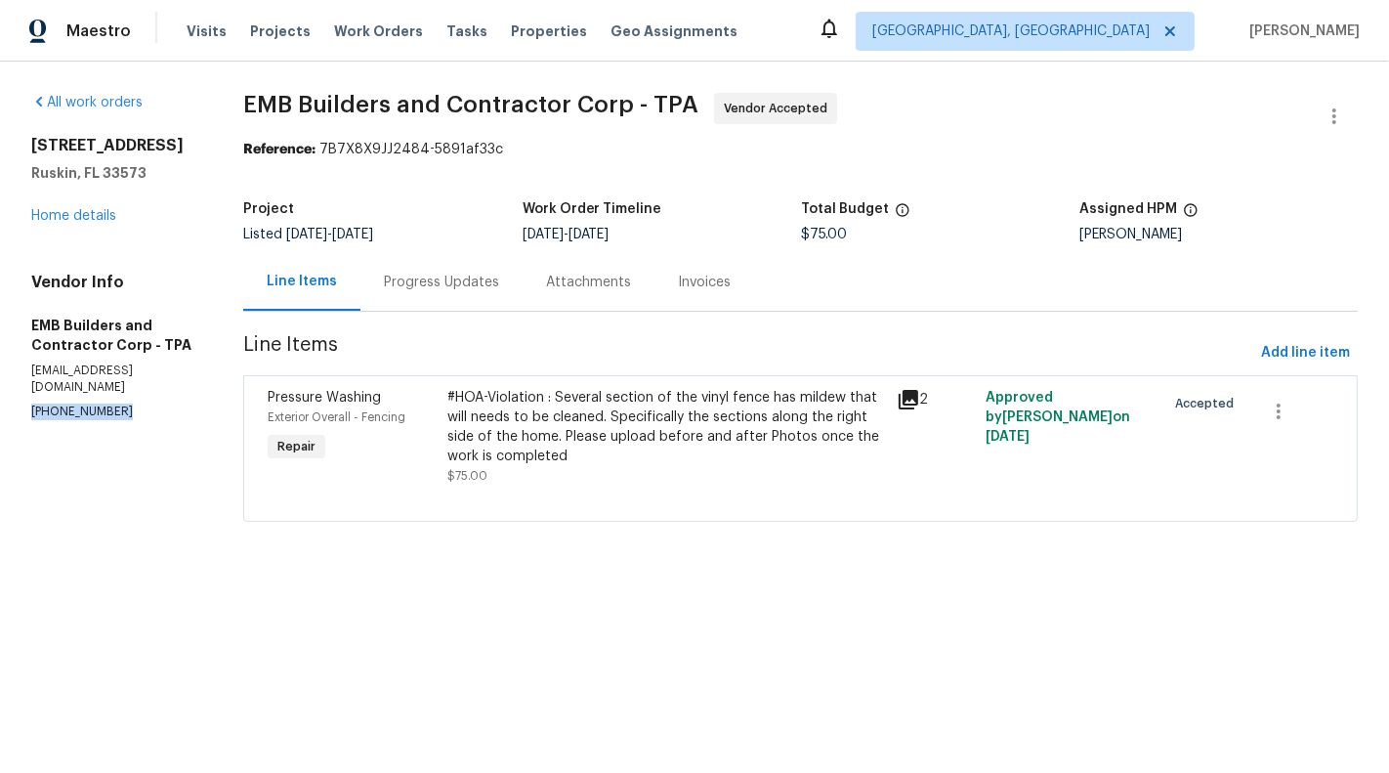
click at [58, 417] on p "(813) 607-1422" at bounding box center [113, 411] width 165 height 17
click at [1324, 111] on icon "button" at bounding box center [1334, 116] width 23 height 23
click at [1245, 117] on li "Edit" at bounding box center [1271, 116] width 211 height 32
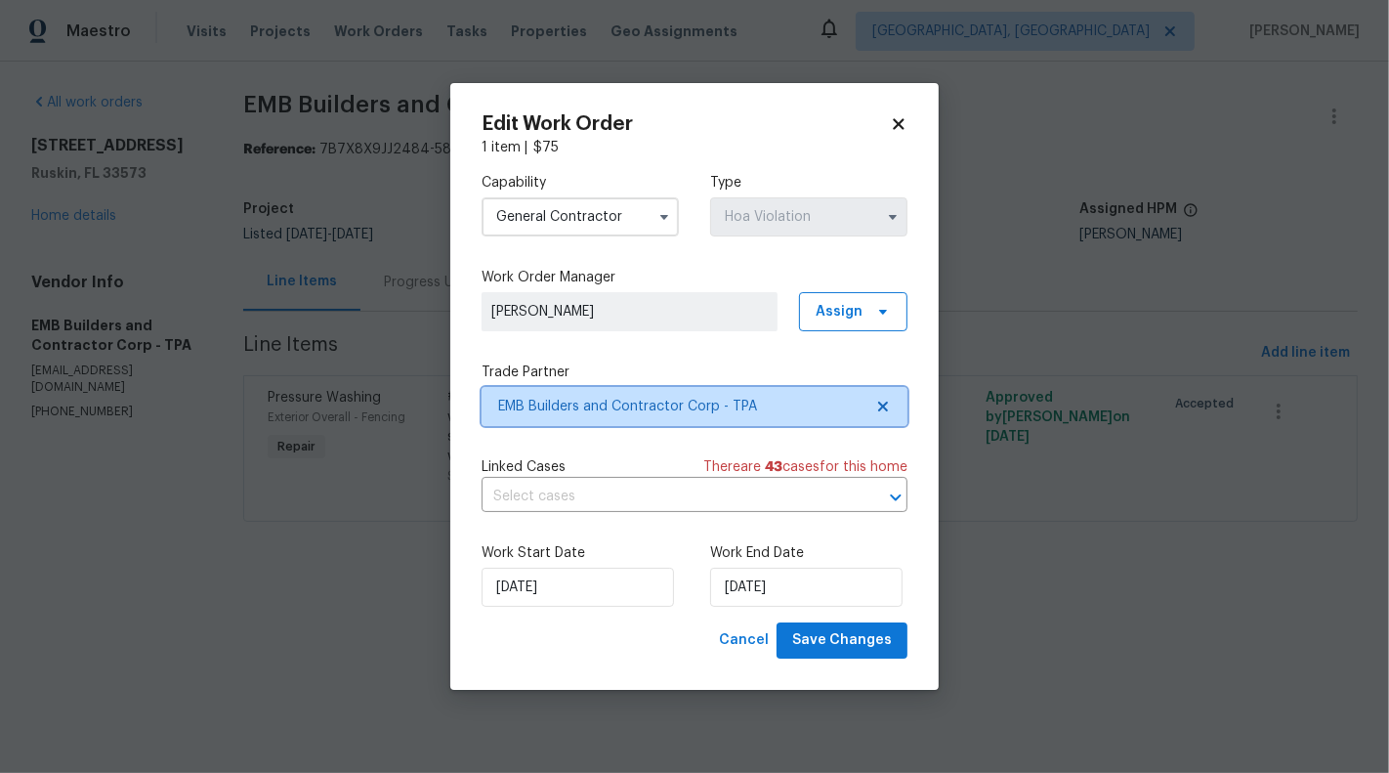
click at [723, 411] on span "EMB Builders and Contractor Corp - TPA" at bounding box center [680, 407] width 364 height 20
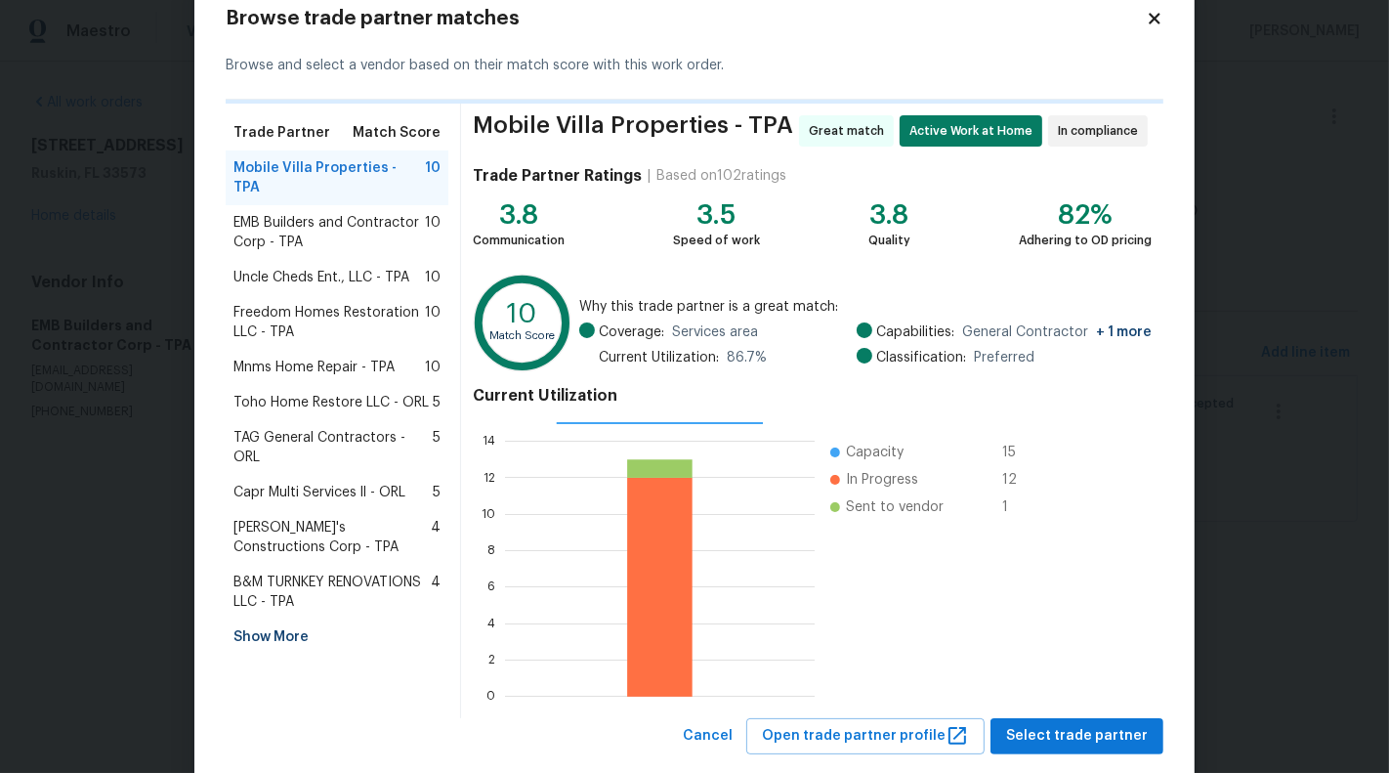
scroll to position [56, 0]
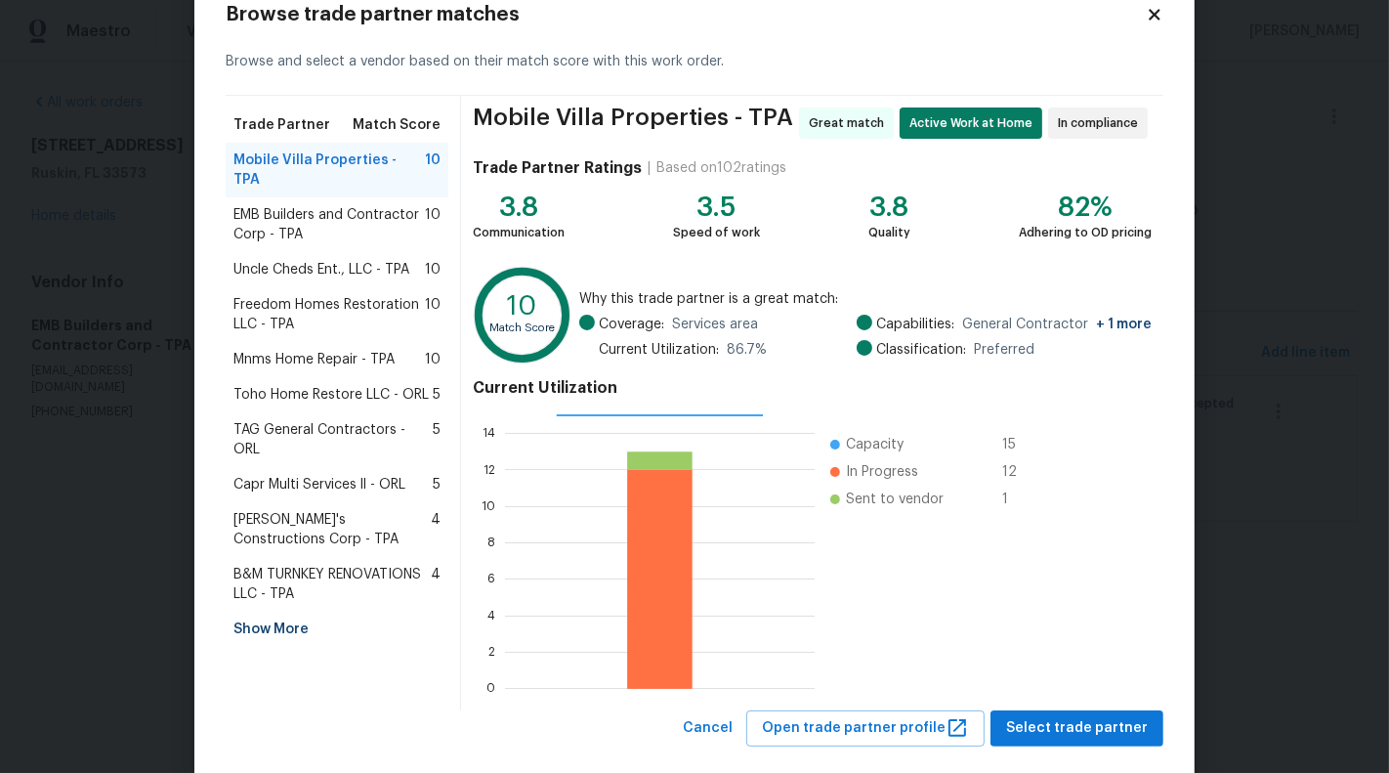
click at [316, 211] on span "EMB Builders and Contractor Corp - TPA" at bounding box center [328, 224] width 191 height 39
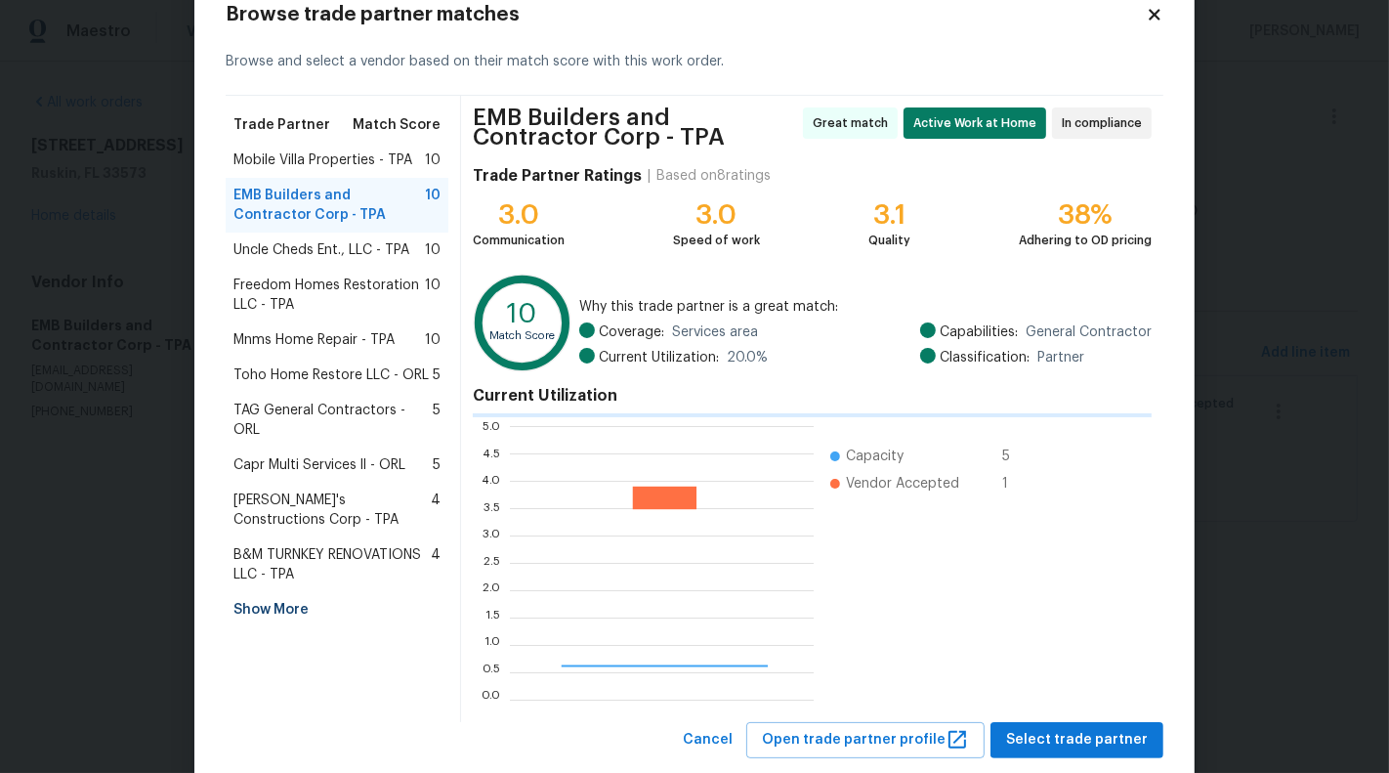
scroll to position [2, 1]
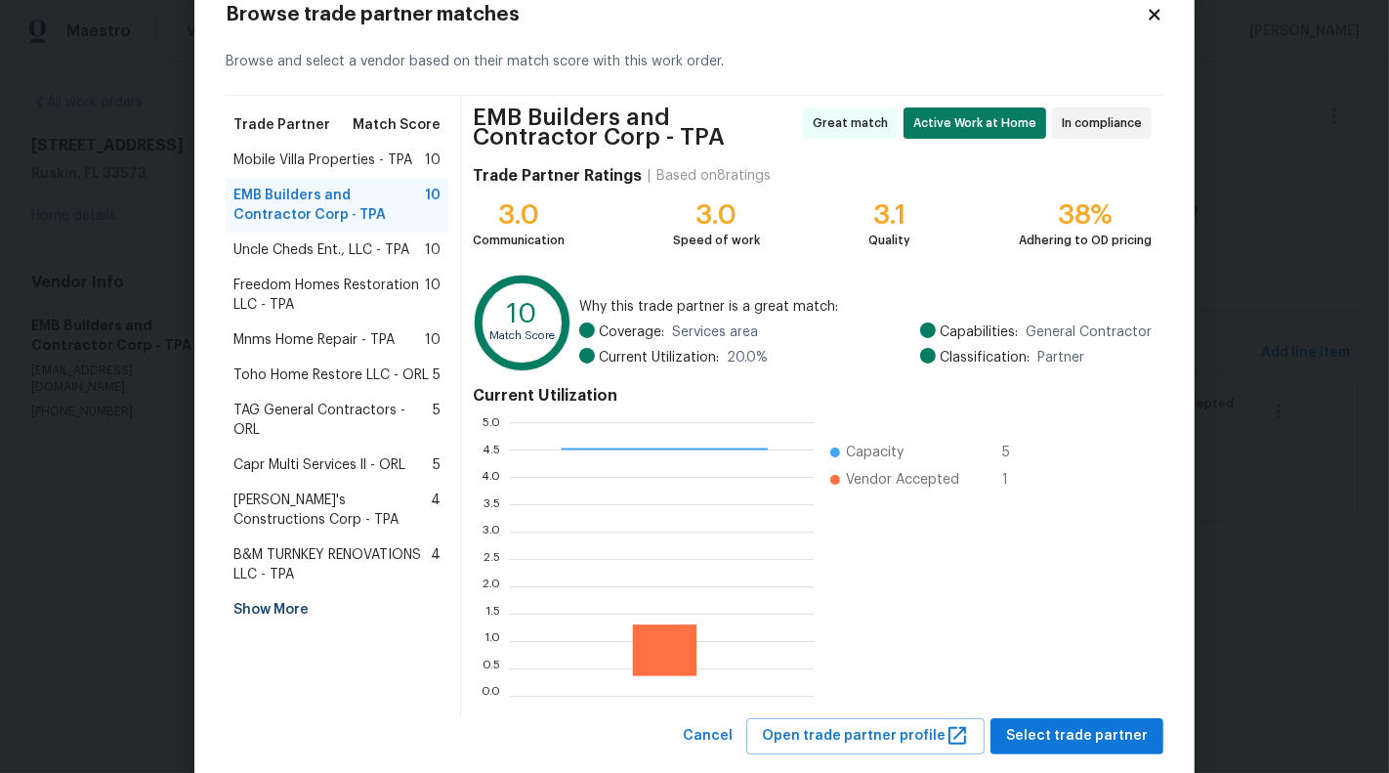
click at [328, 251] on span "Uncle Cheds Ent., LLC - TPA" at bounding box center [321, 250] width 176 height 20
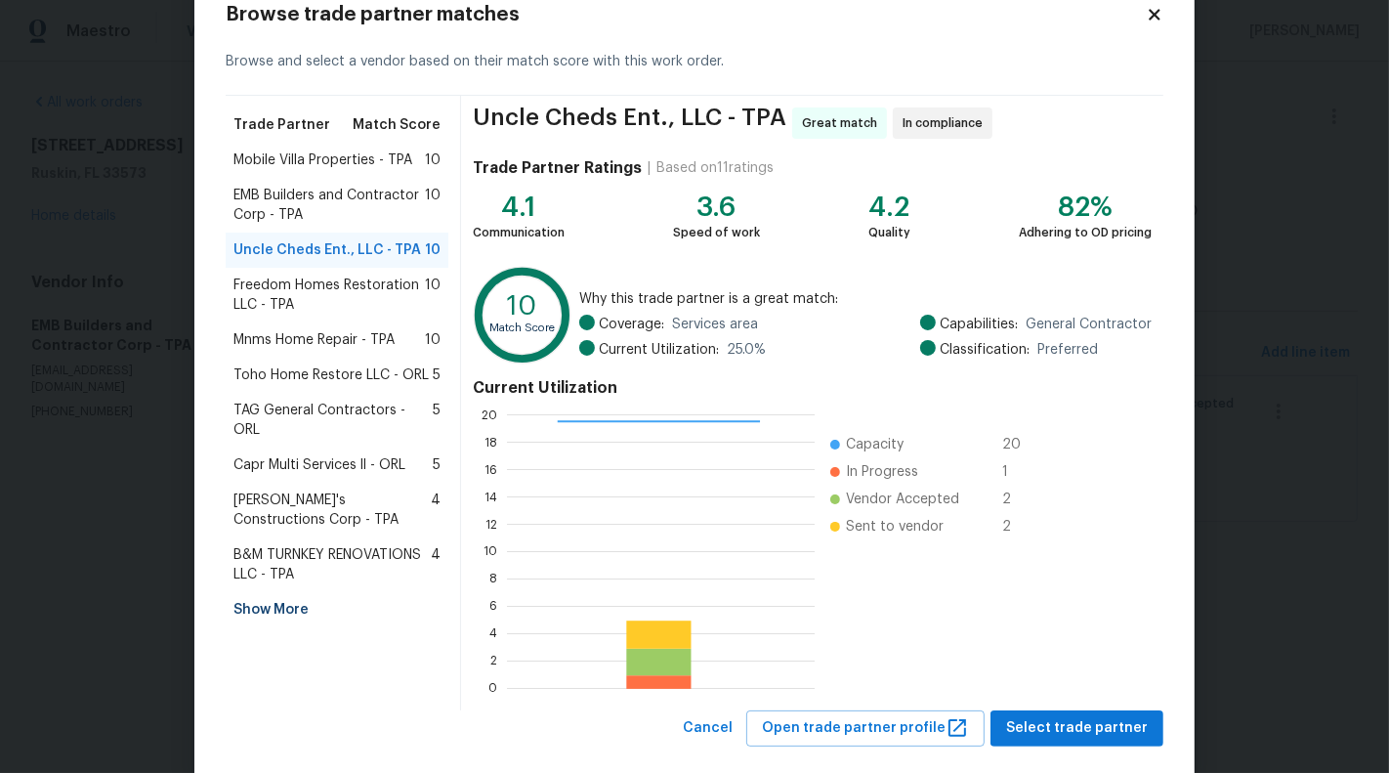
scroll to position [88, 0]
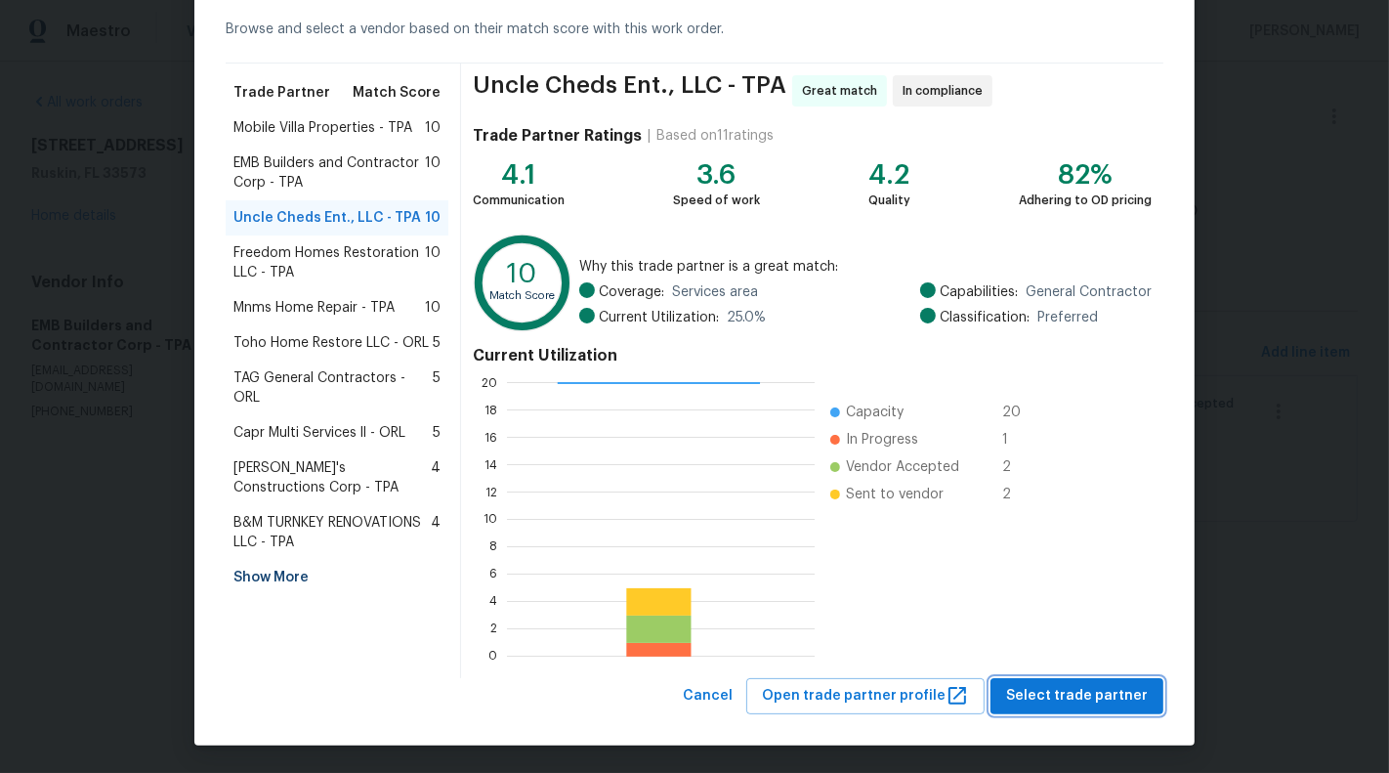
click at [1110, 691] on span "Select trade partner" at bounding box center [1077, 696] width 142 height 24
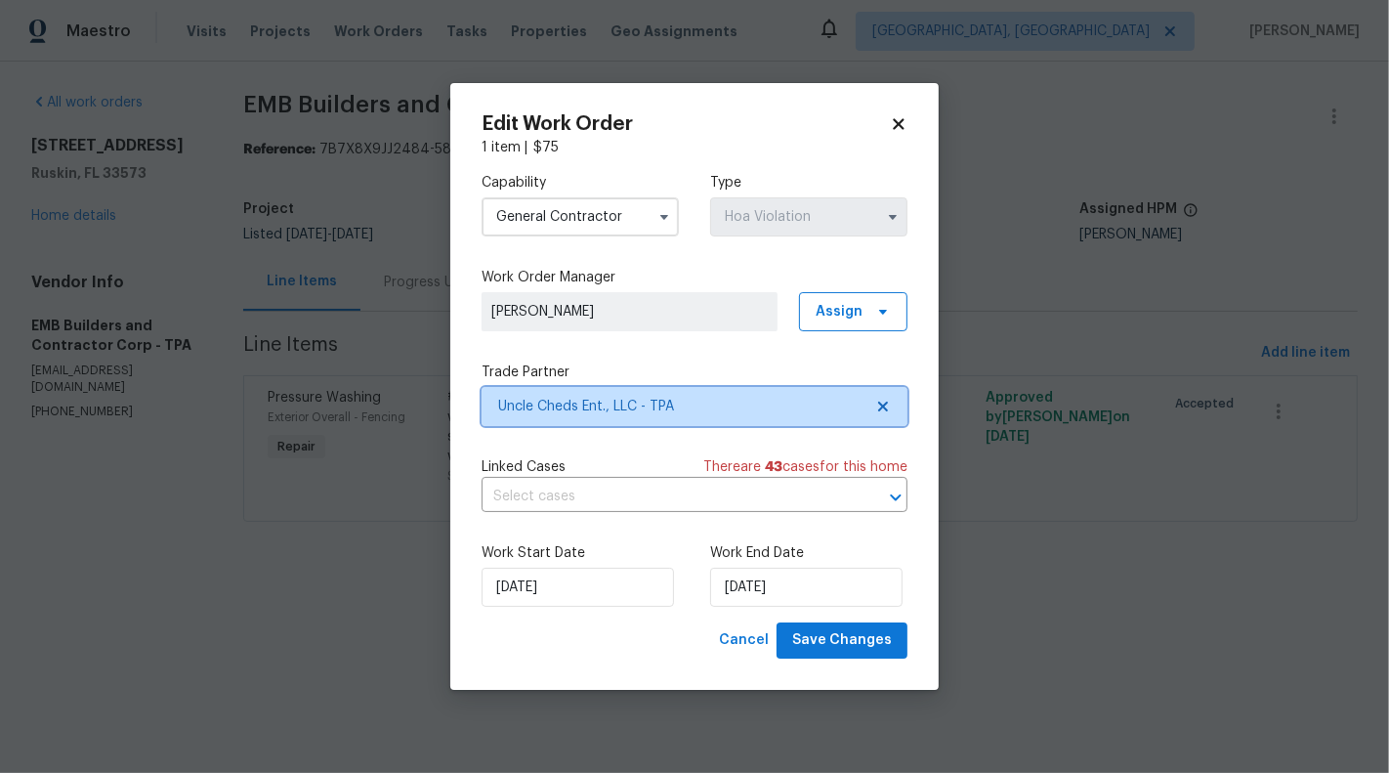
scroll to position [0, 0]
click at [597, 486] on input "text" at bounding box center [667, 497] width 371 height 30
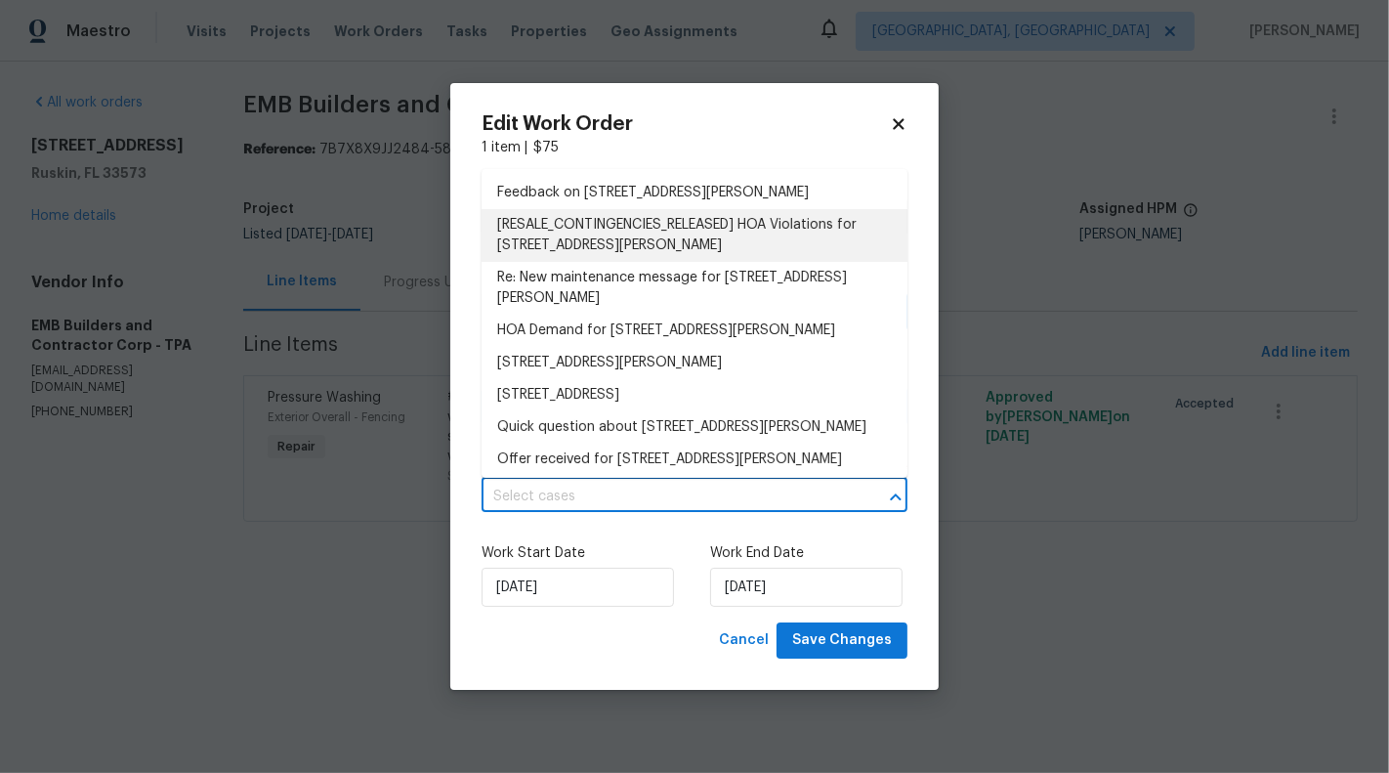
click at [609, 245] on li "[RESALE_CONTINGENCIES_RELEASED] HOA Violations for 15452 Long Cypress Dr, Ruski…" at bounding box center [695, 235] width 426 height 53
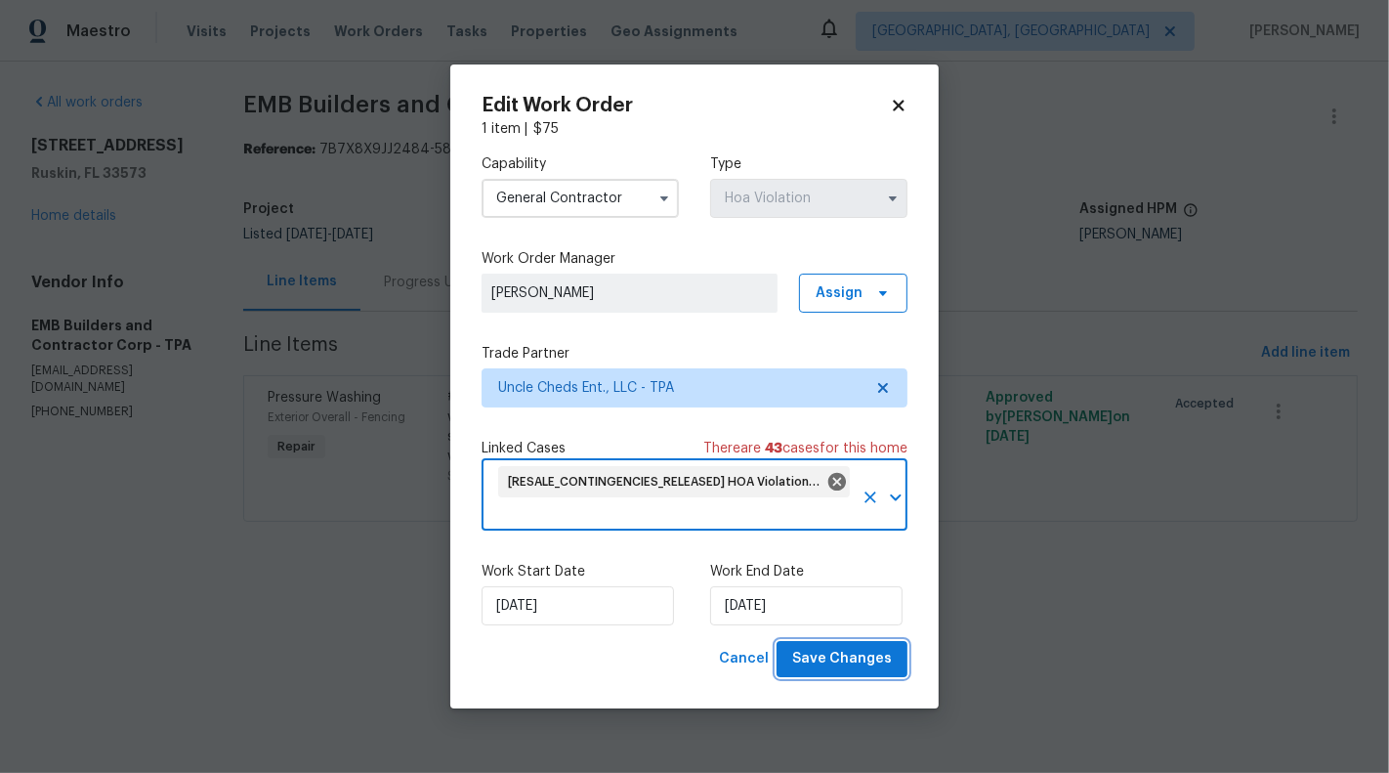
click at [870, 668] on span "Save Changes" at bounding box center [842, 659] width 100 height 24
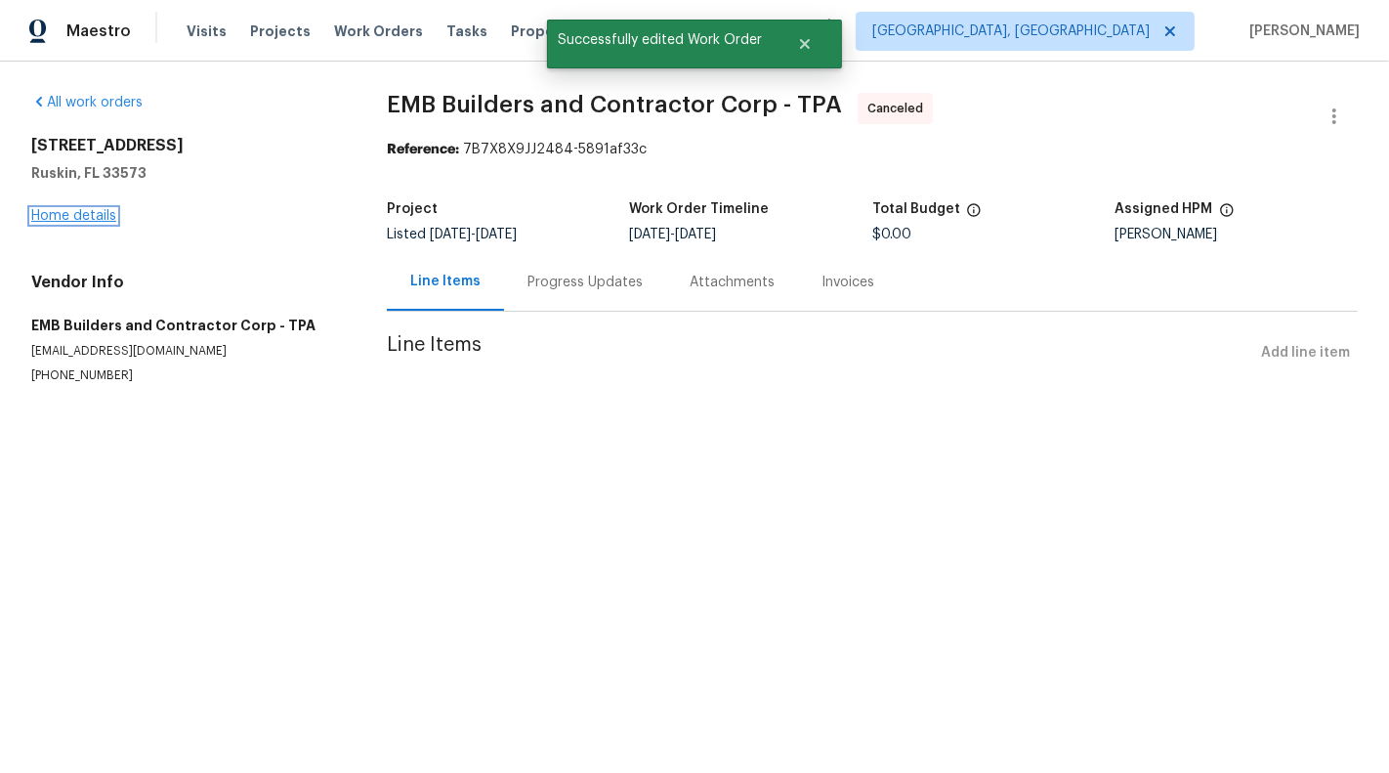
click at [52, 220] on link "Home details" at bounding box center [73, 216] width 85 height 14
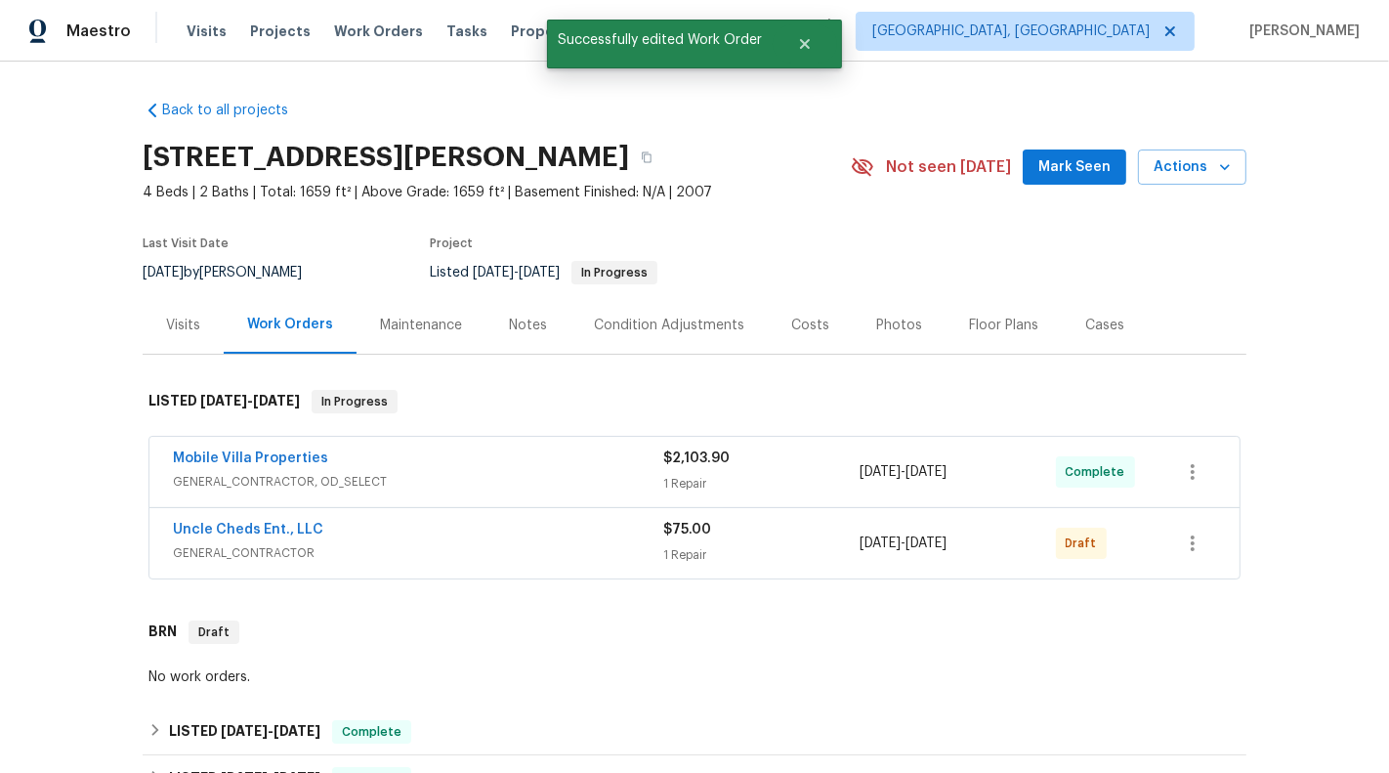
click at [599, 485] on span "GENERAL_CONTRACTOR, OD_SELECT" at bounding box center [418, 482] width 490 height 20
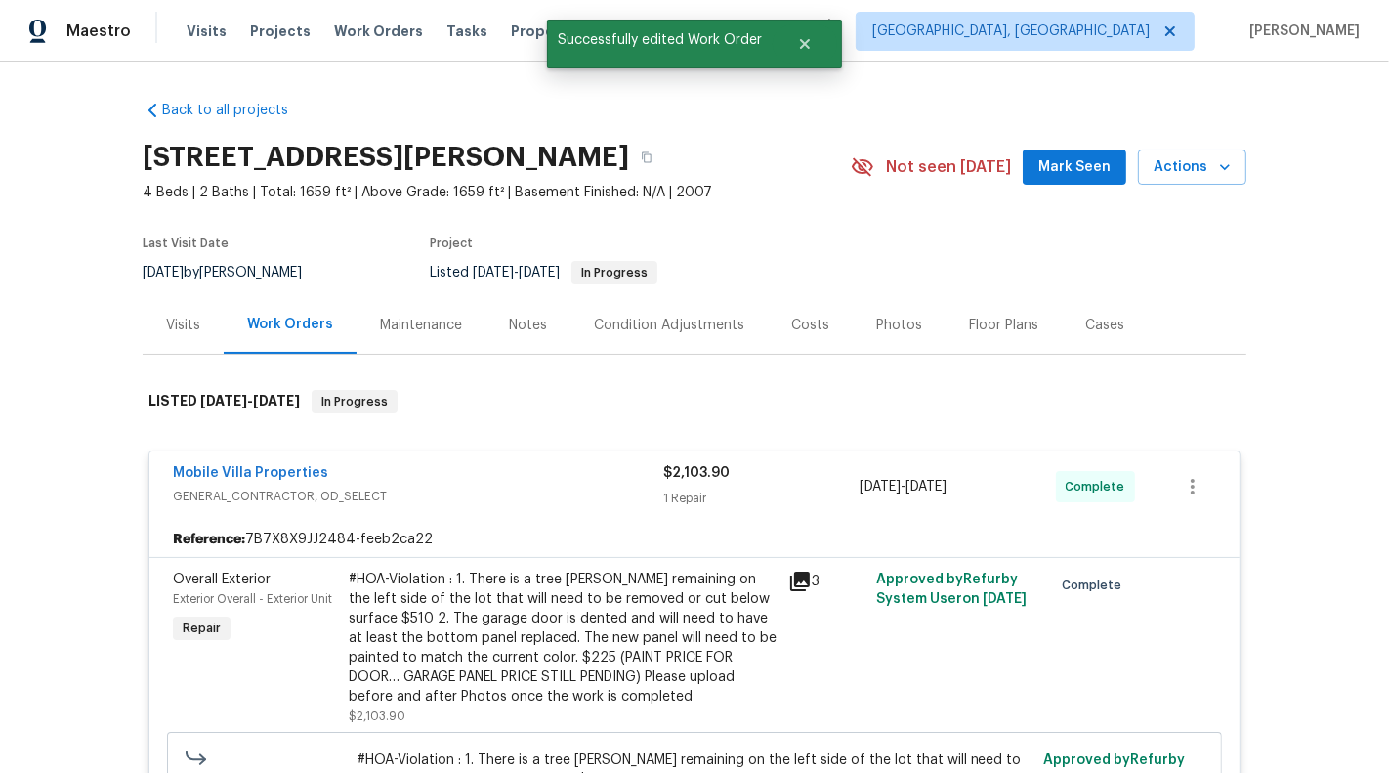
click at [599, 485] on div "Mobile Villa Properties" at bounding box center [418, 474] width 490 height 23
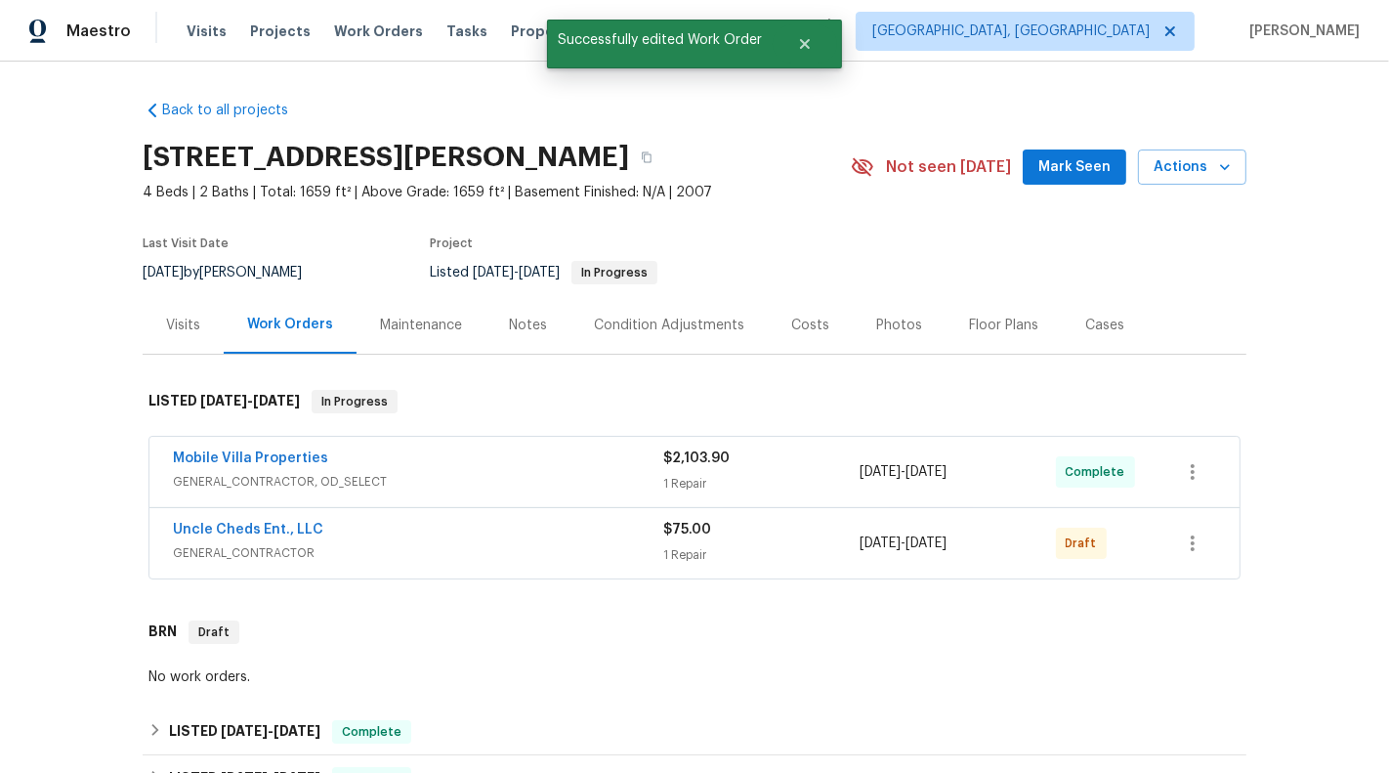
click at [602, 539] on div "Uncle Cheds Ent., LLC" at bounding box center [418, 531] width 490 height 23
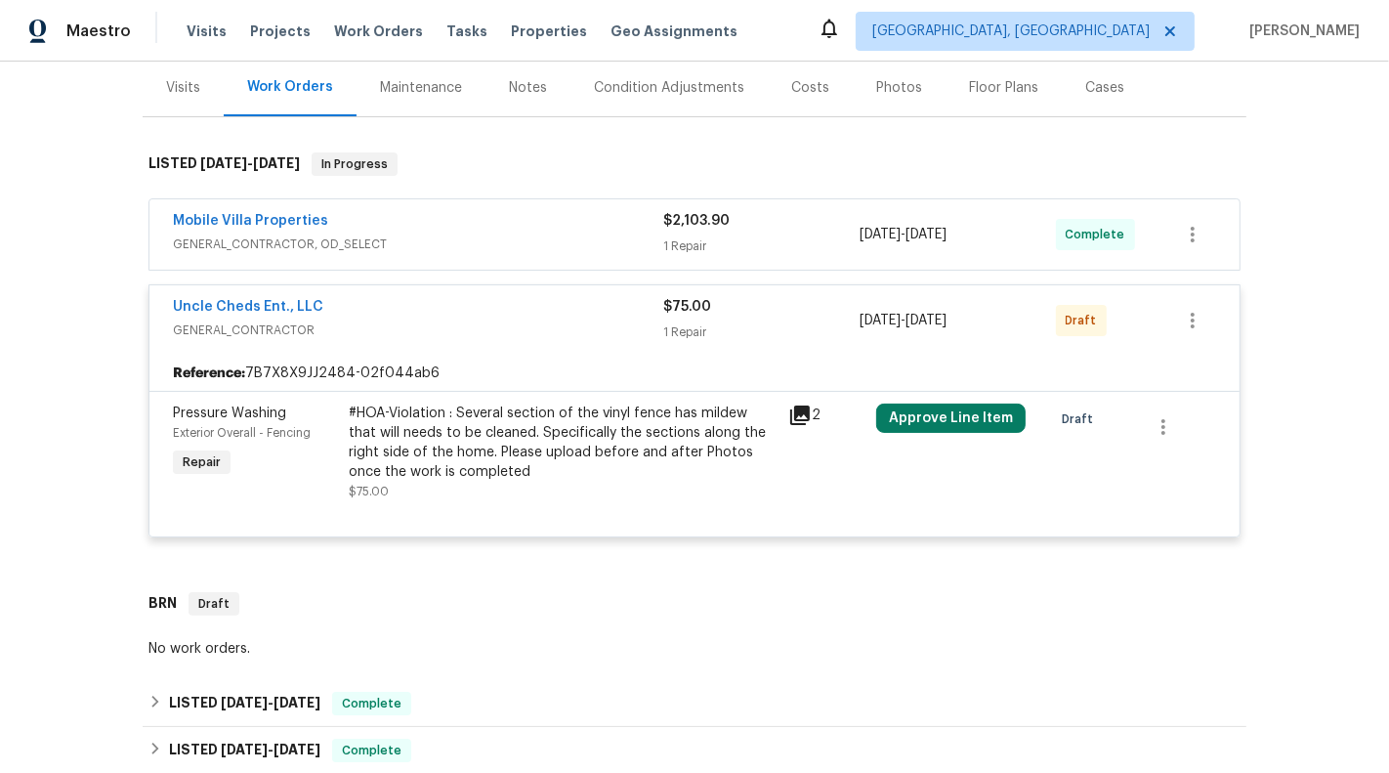
scroll to position [240, 0]
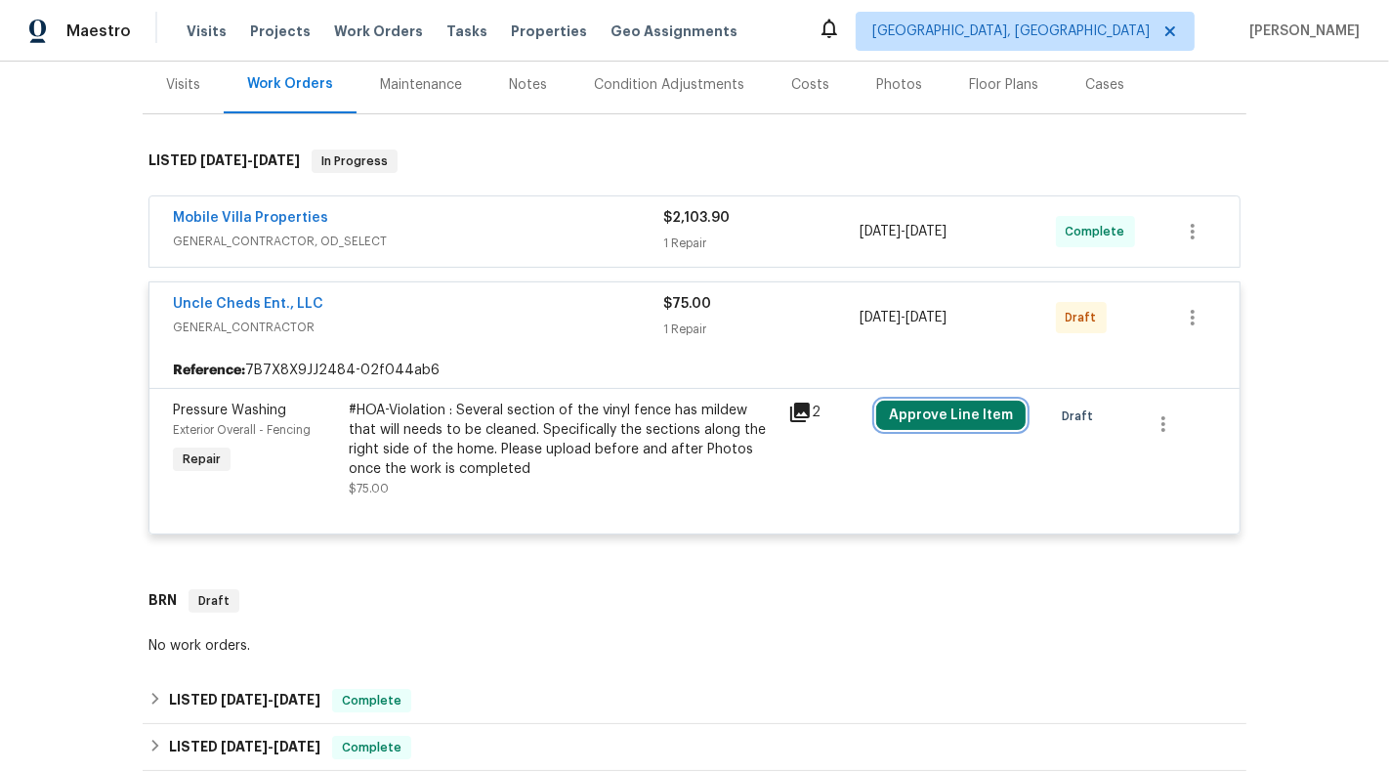
click at [921, 401] on button "Approve Line Item" at bounding box center [950, 415] width 149 height 29
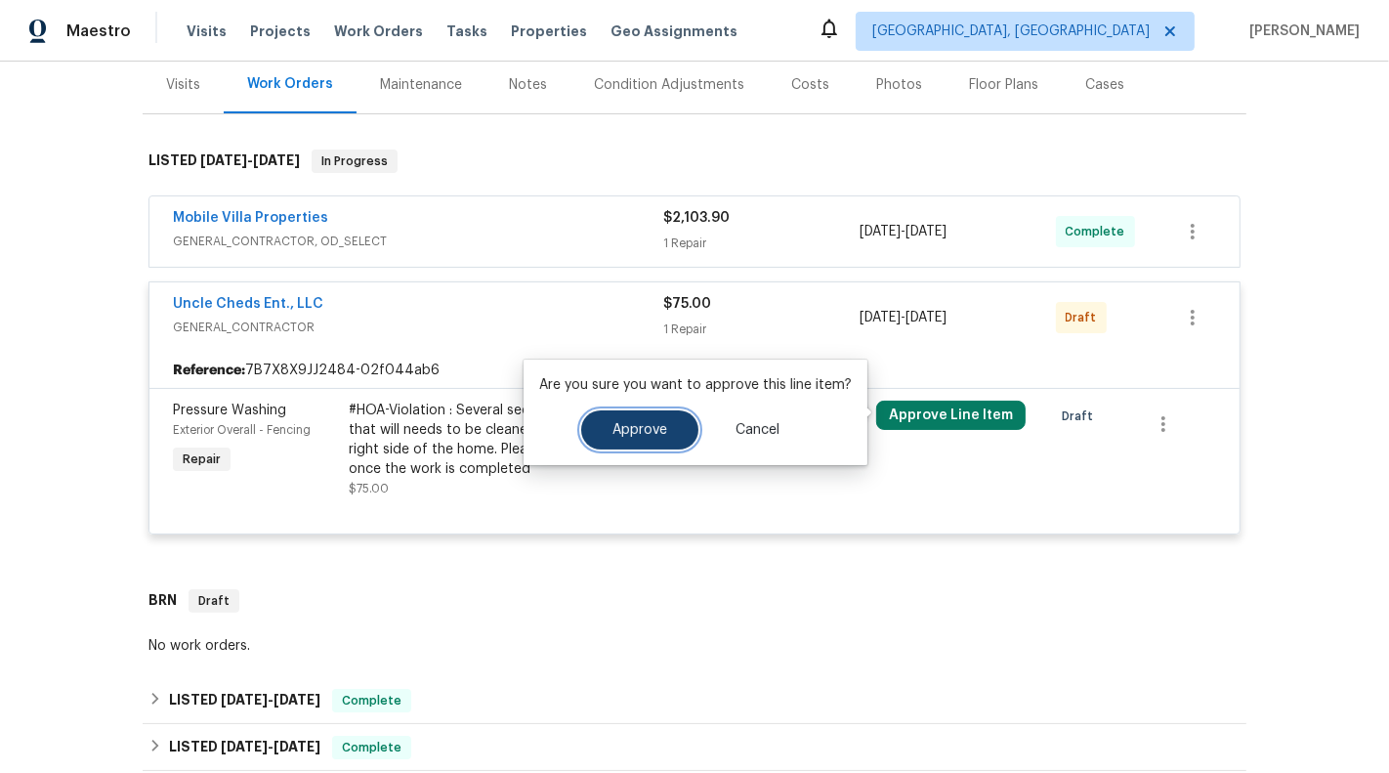
click at [628, 426] on span "Approve" at bounding box center [640, 430] width 55 height 15
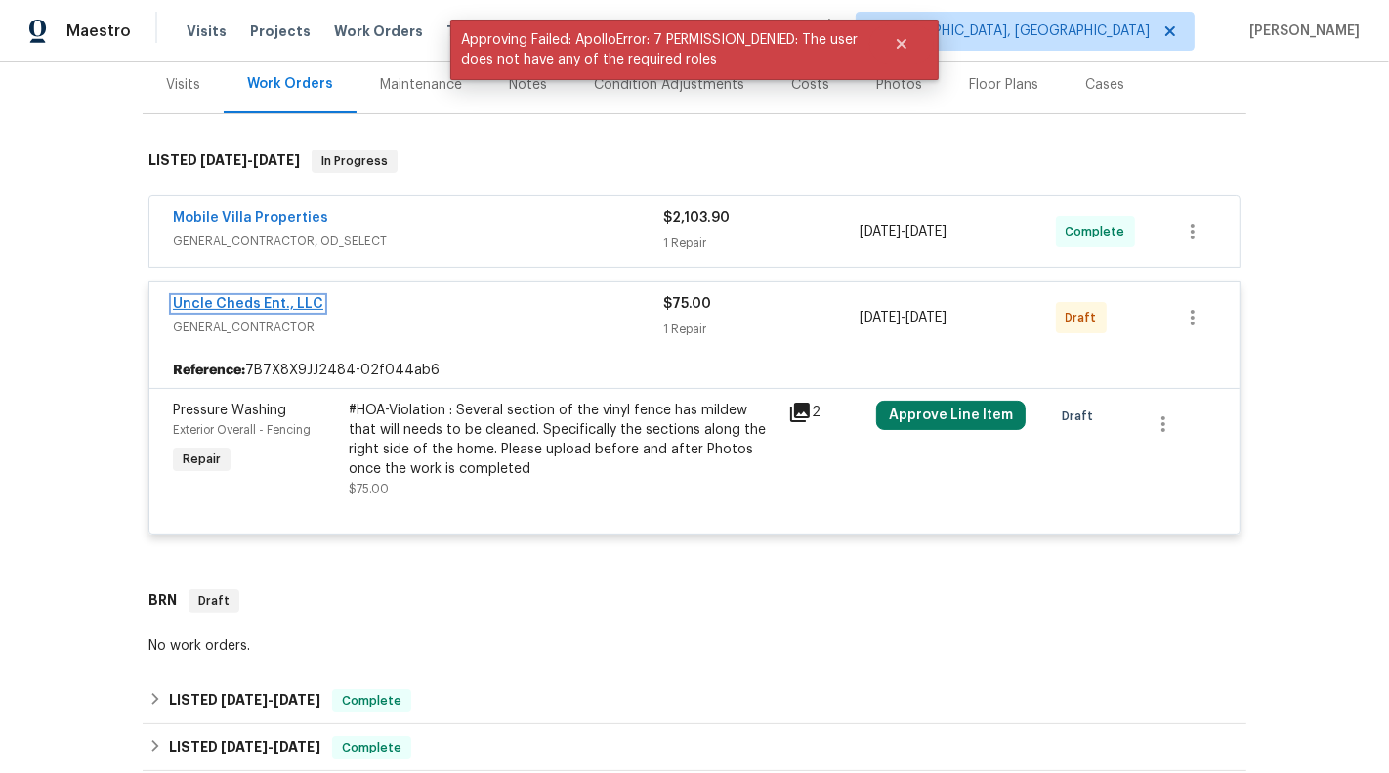
click at [207, 297] on link "Uncle Cheds Ent., LLC" at bounding box center [248, 304] width 150 height 14
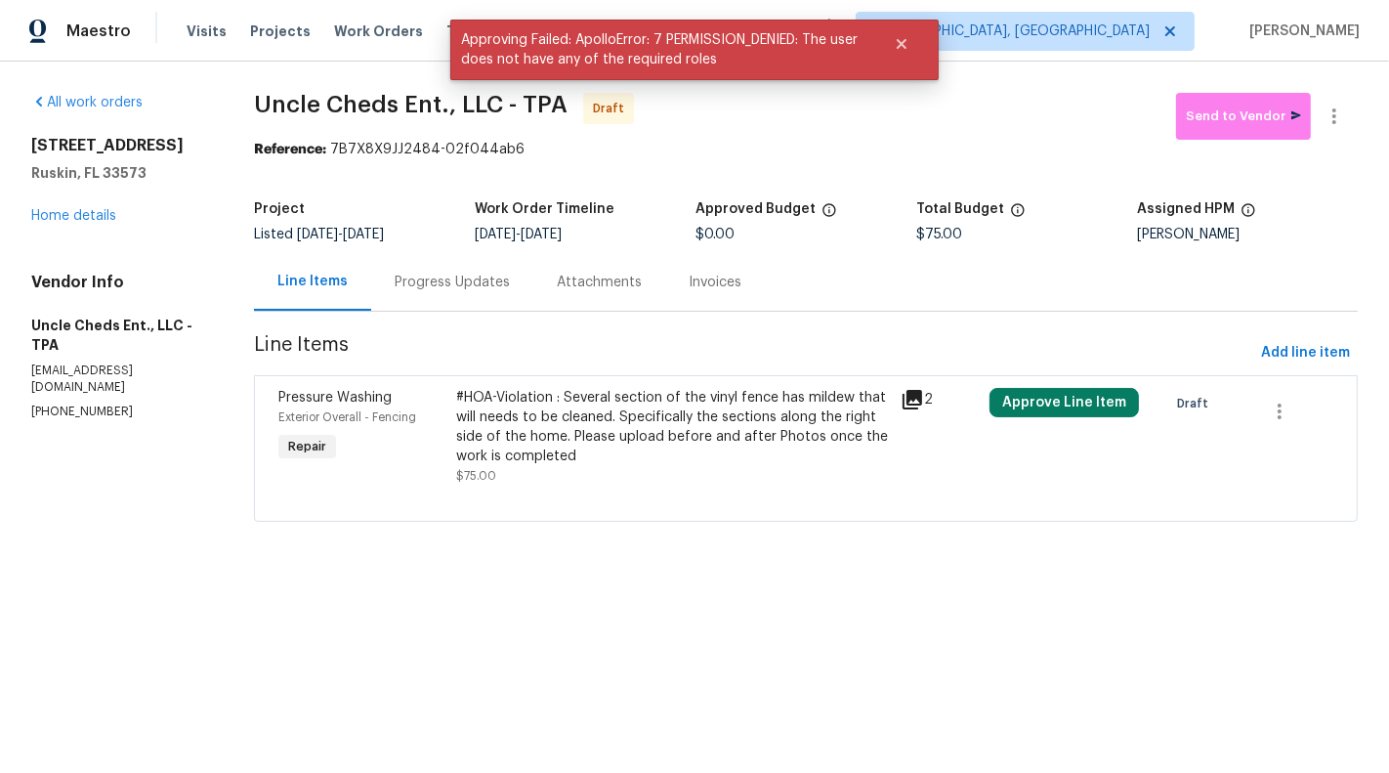
click at [538, 430] on div "#HOA-Violation : Several section of the vinyl fence has mildew that will needs …" at bounding box center [672, 427] width 433 height 78
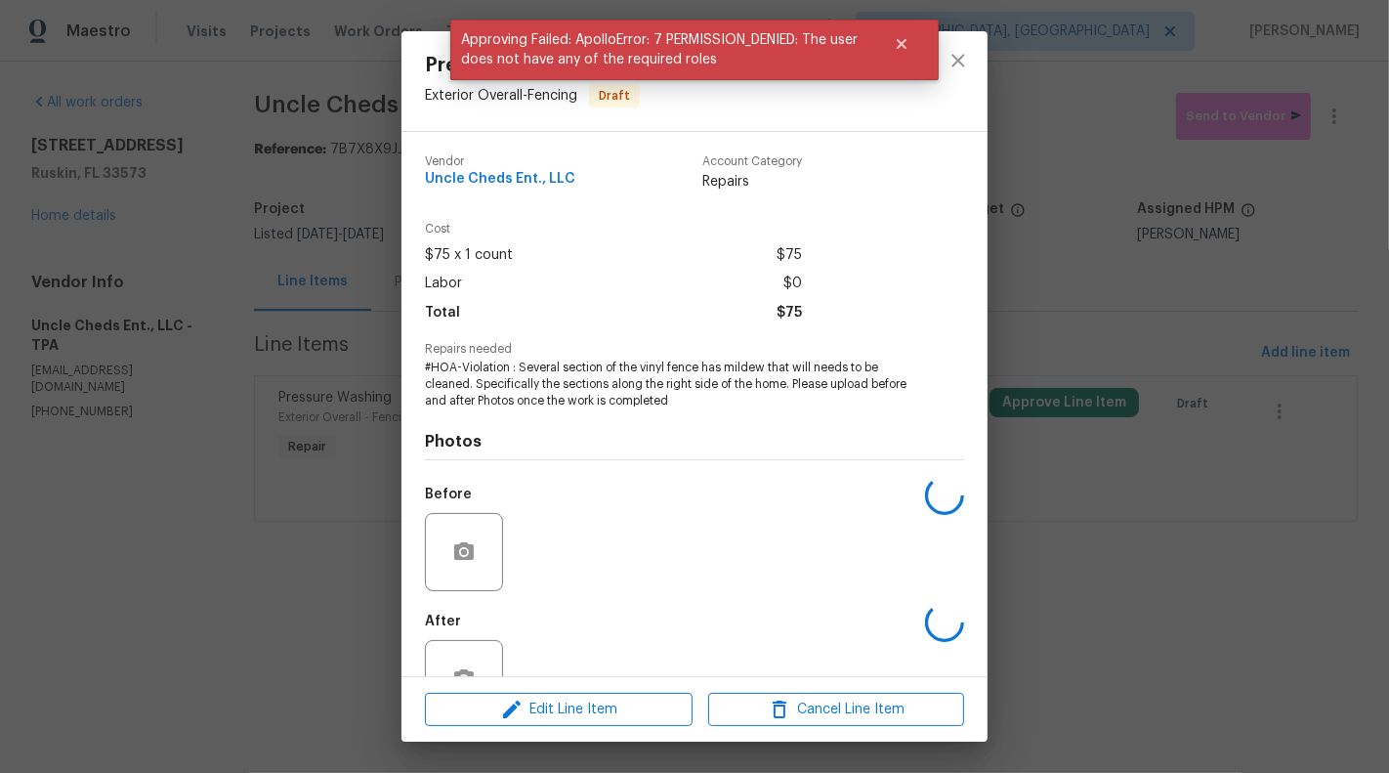
scroll to position [62, 0]
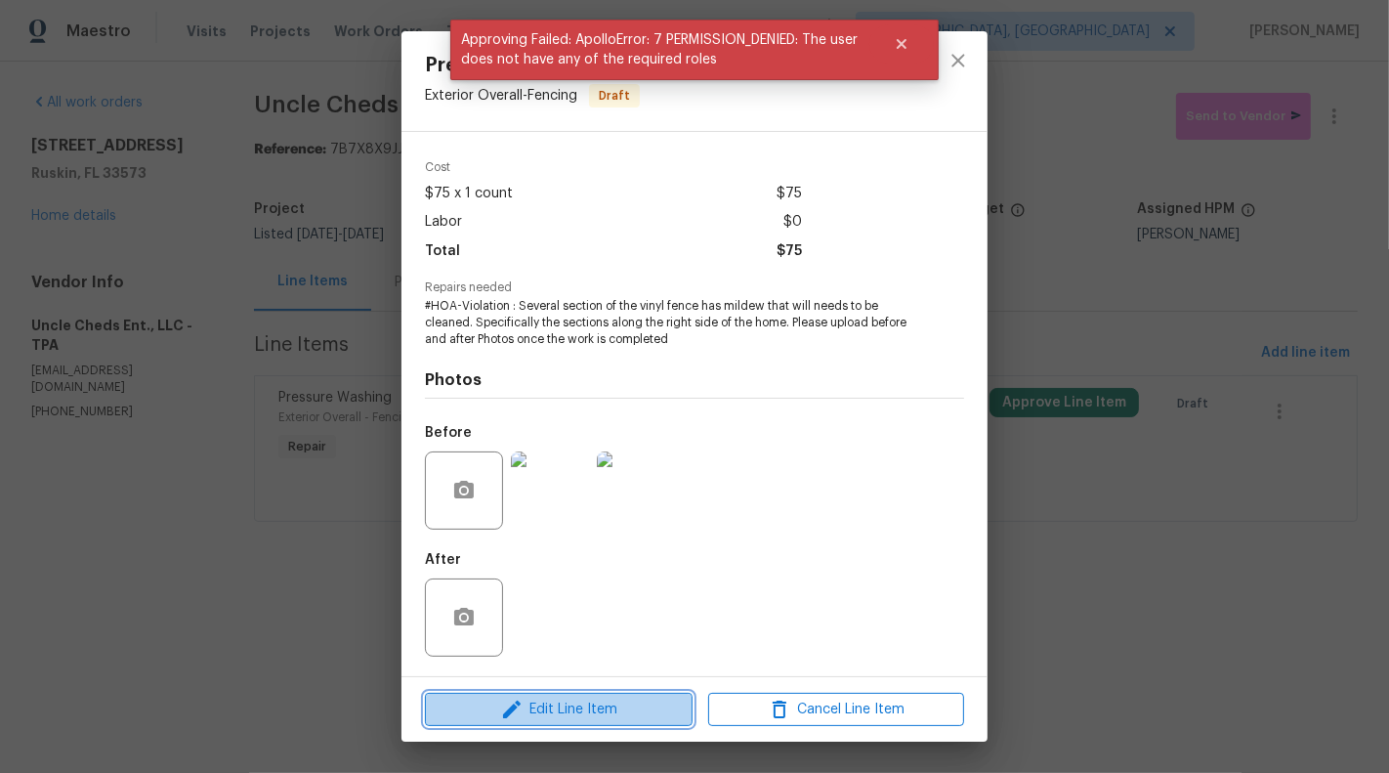
click at [557, 702] on span "Edit Line Item" at bounding box center [559, 710] width 256 height 24
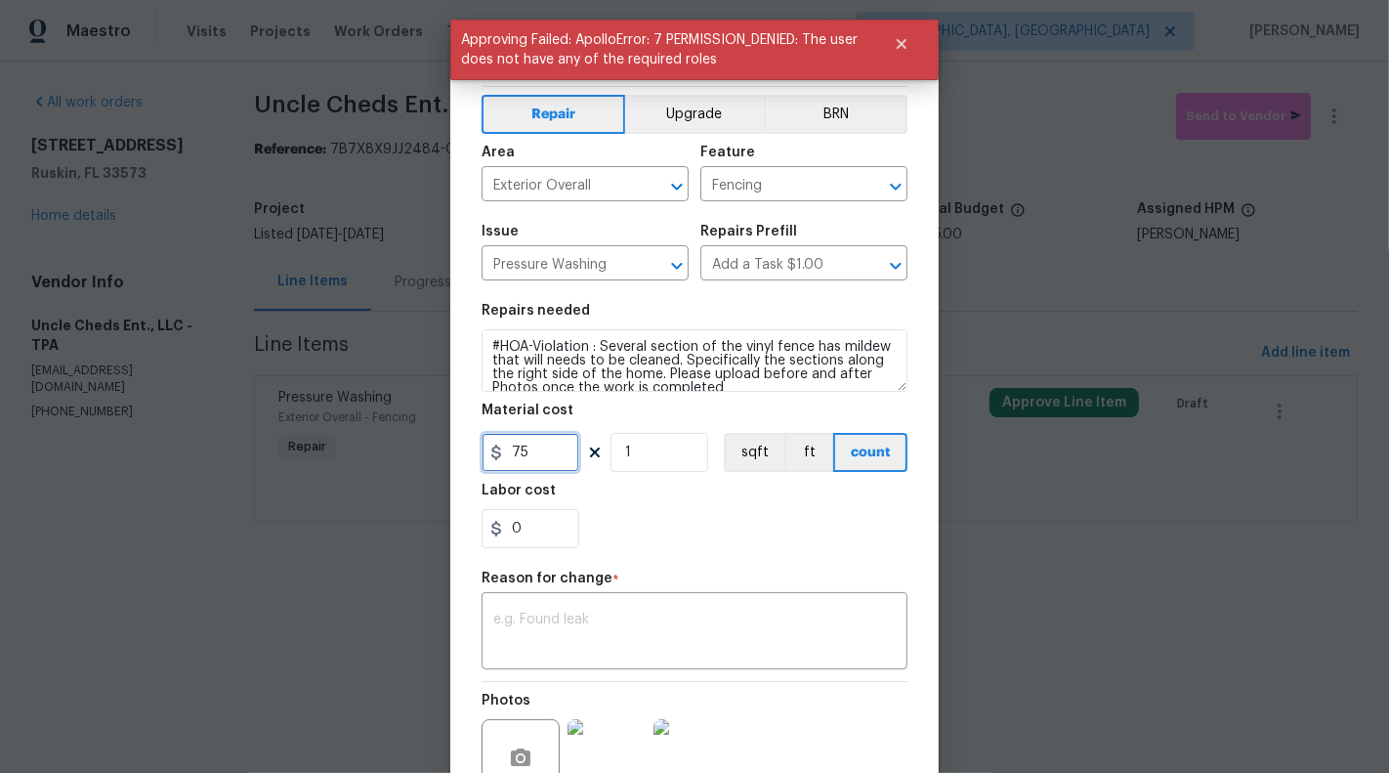
drag, startPoint x: 512, startPoint y: 447, endPoint x: 600, endPoint y: 447, distance: 87.9
click at [600, 447] on div "75 1 sqft ft count" at bounding box center [695, 452] width 426 height 39
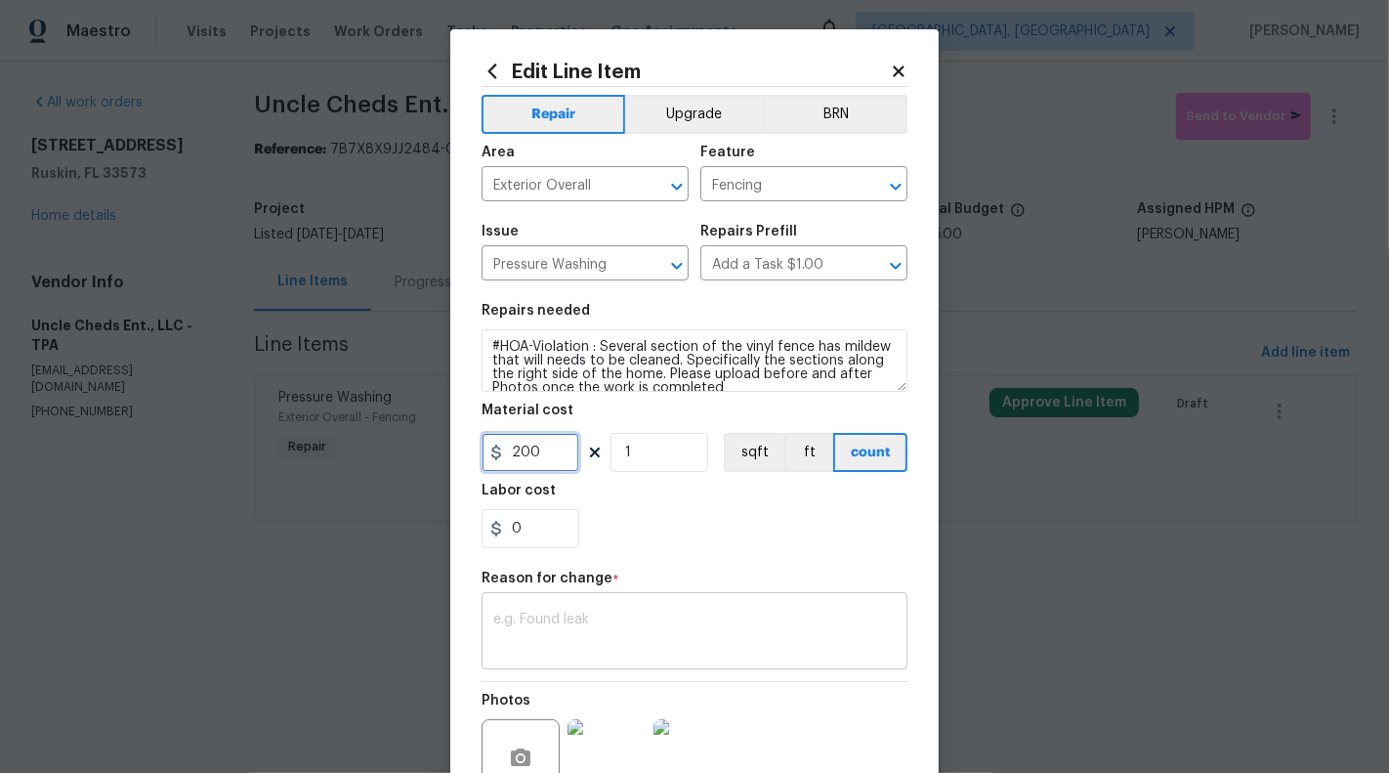
type input "200"
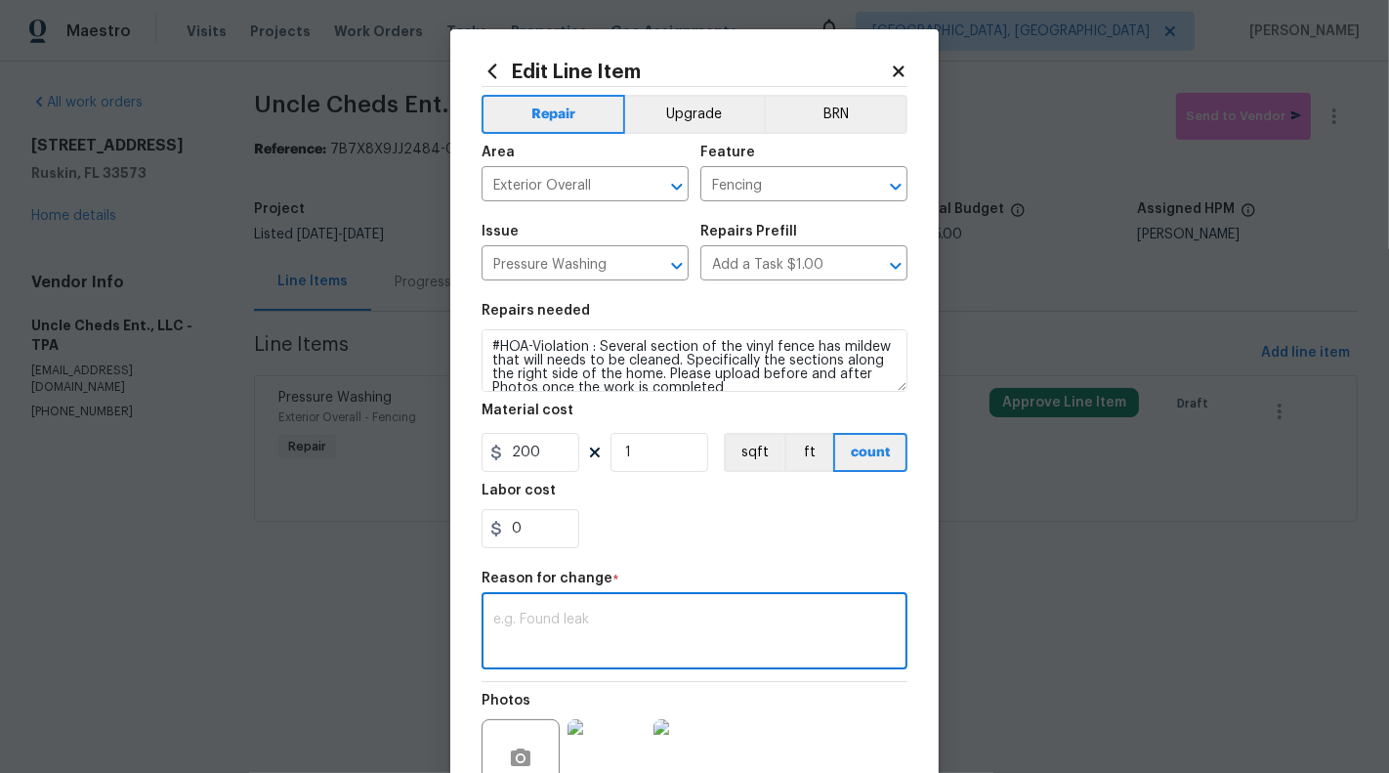
click at [647, 629] on textarea at bounding box center [694, 633] width 403 height 41
type textarea "Vendor requested for price change"
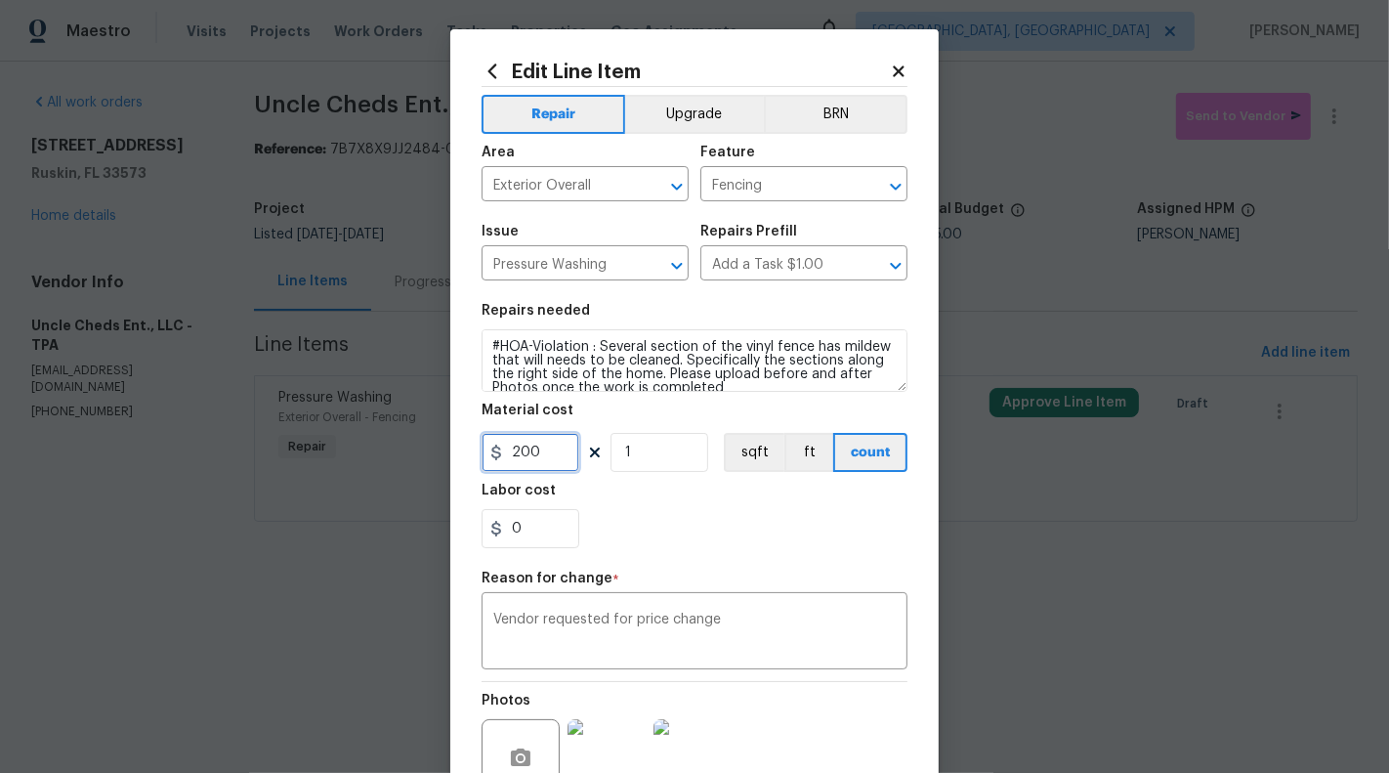
drag, startPoint x: 507, startPoint y: 452, endPoint x: 573, endPoint y: 452, distance: 66.4
click at [573, 452] on input "200" at bounding box center [531, 452] width 98 height 39
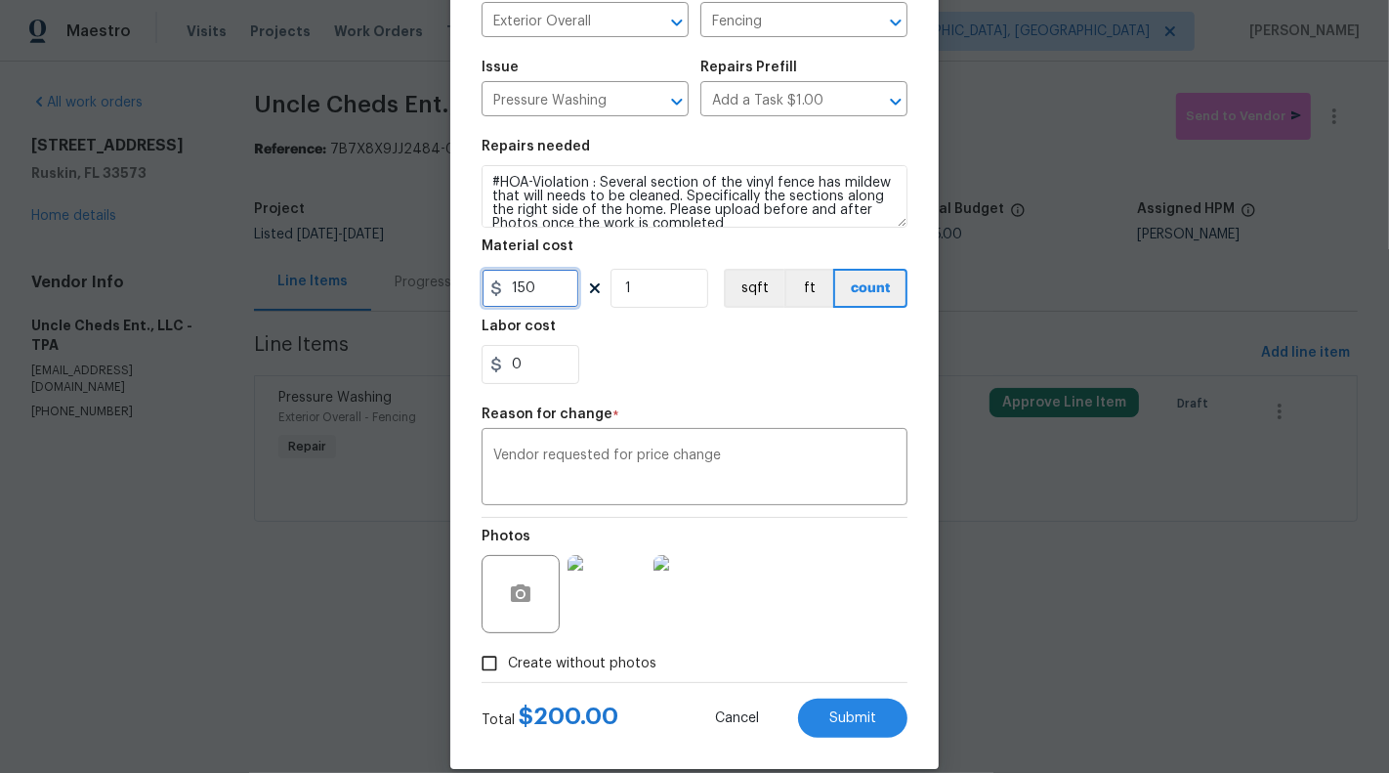
scroll to position [189, 0]
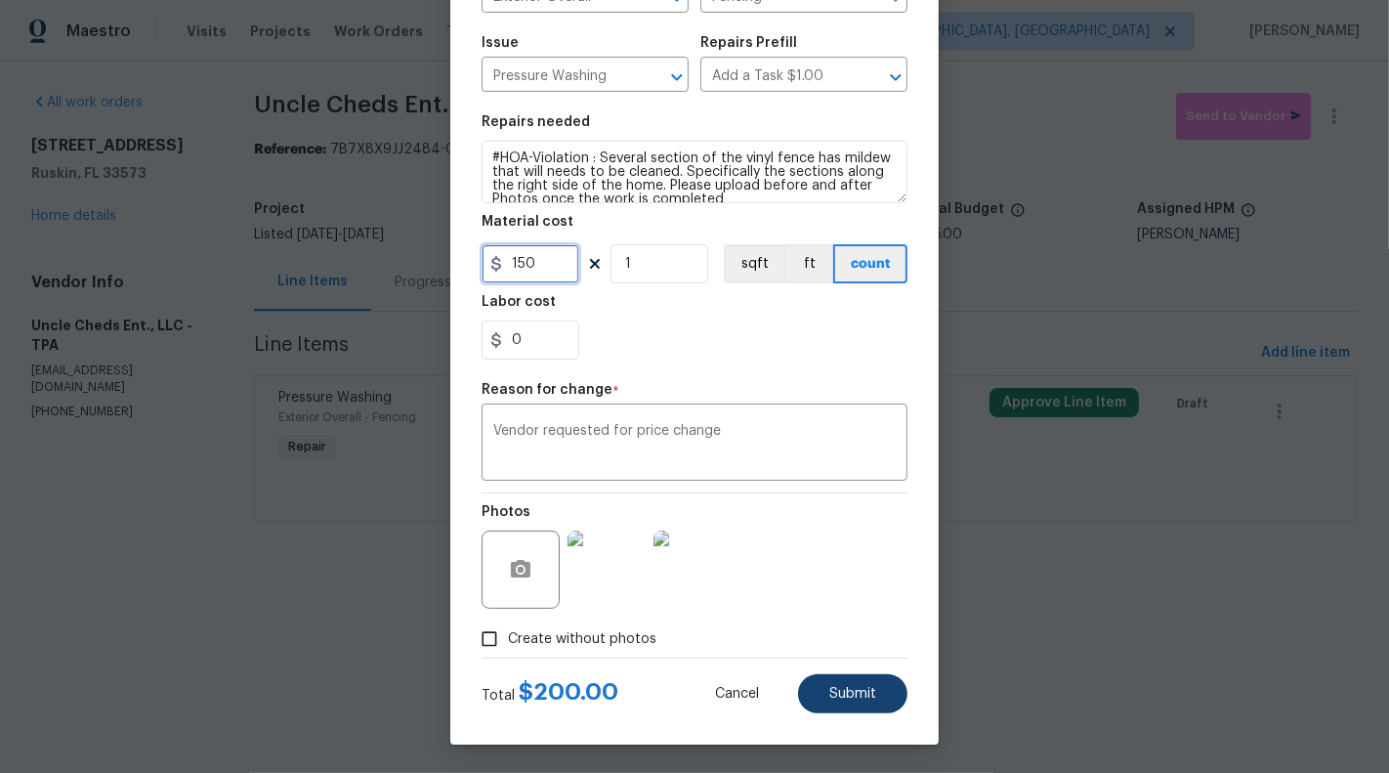
type input "150"
click at [858, 700] on span "Submit" at bounding box center [852, 694] width 47 height 15
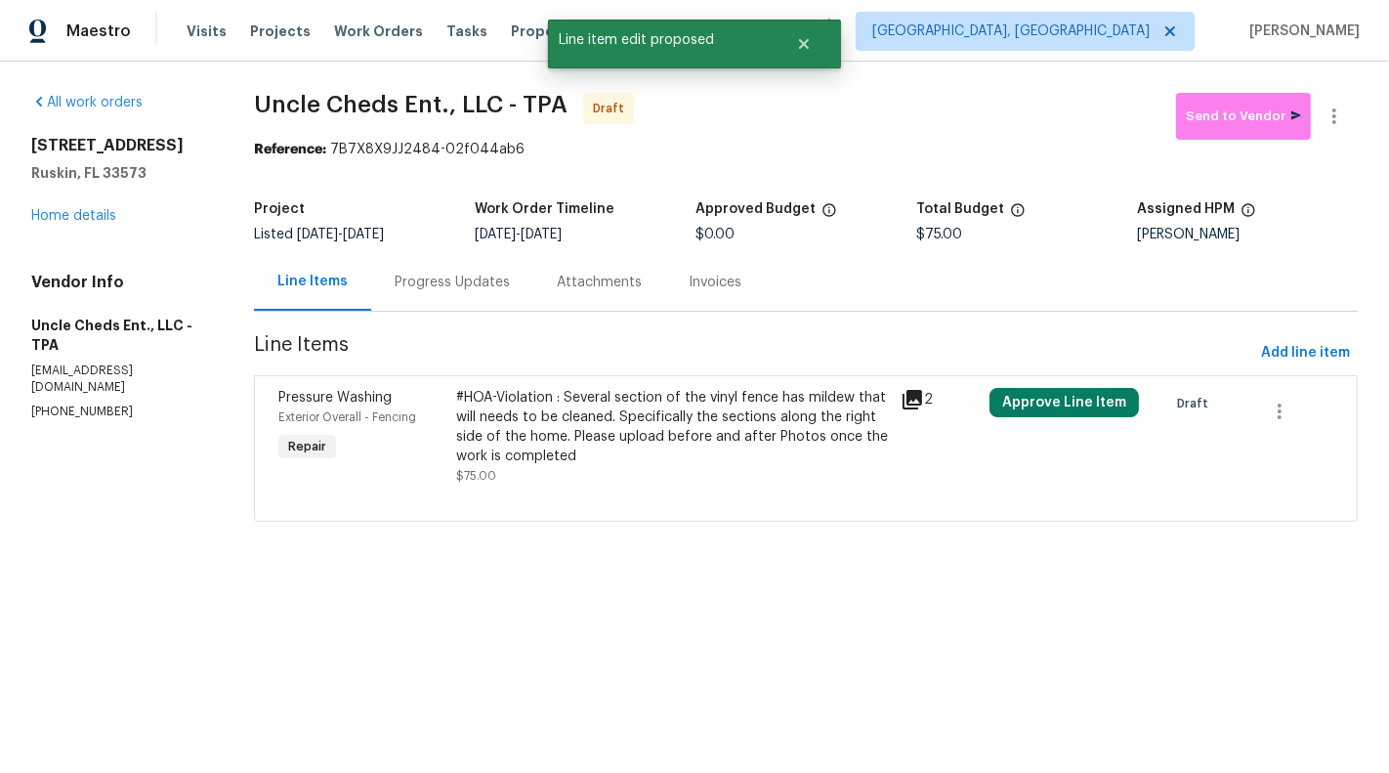
scroll to position [0, 0]
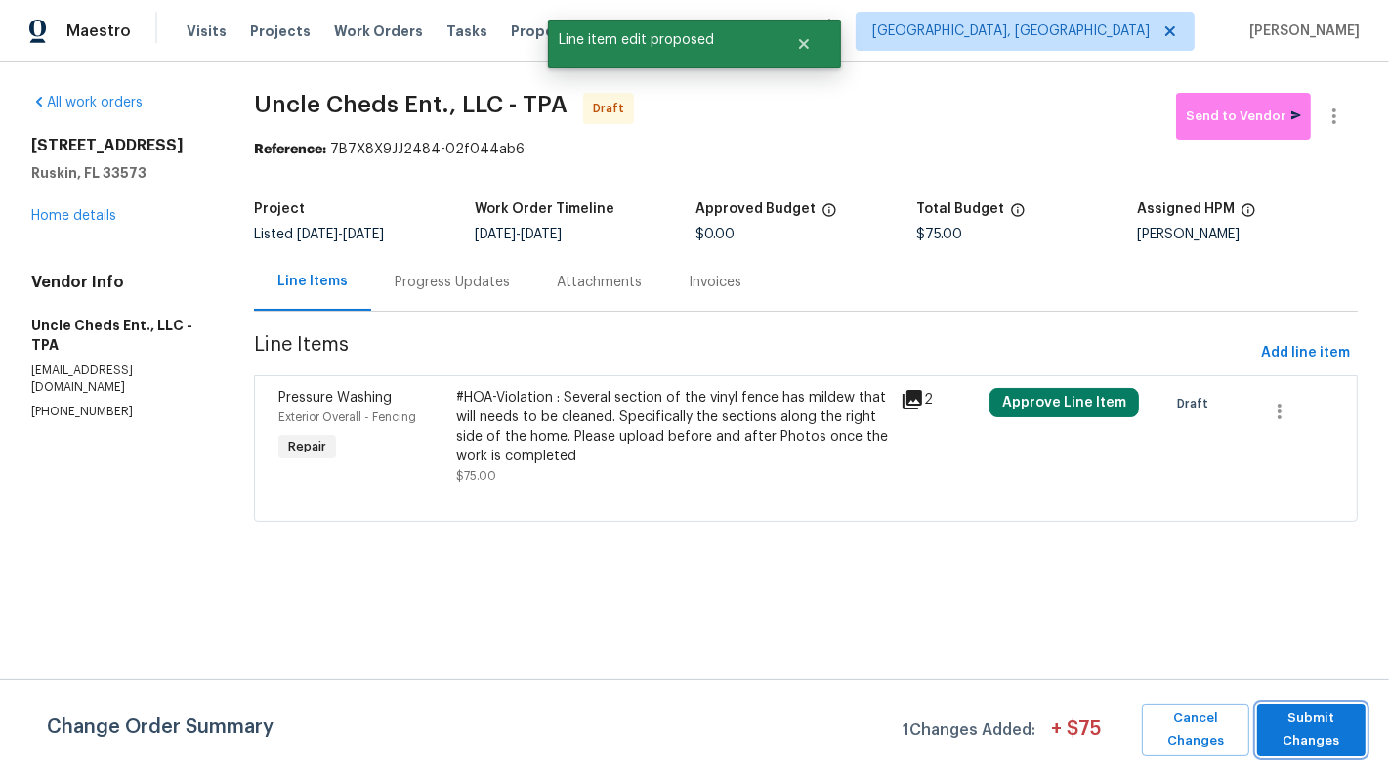
click at [1333, 718] on span "Submit Changes" at bounding box center [1311, 729] width 89 height 45
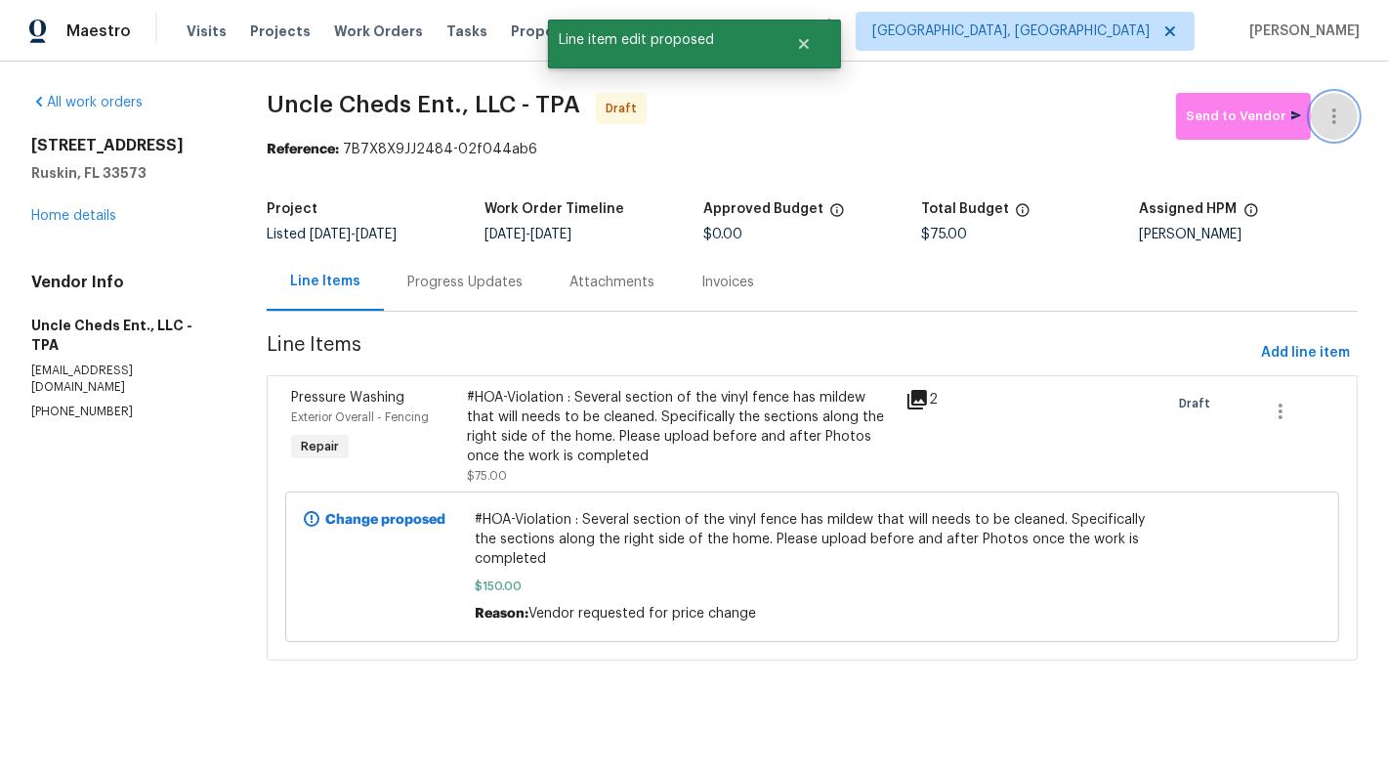
click at [1338, 106] on icon "button" at bounding box center [1334, 116] width 23 height 23
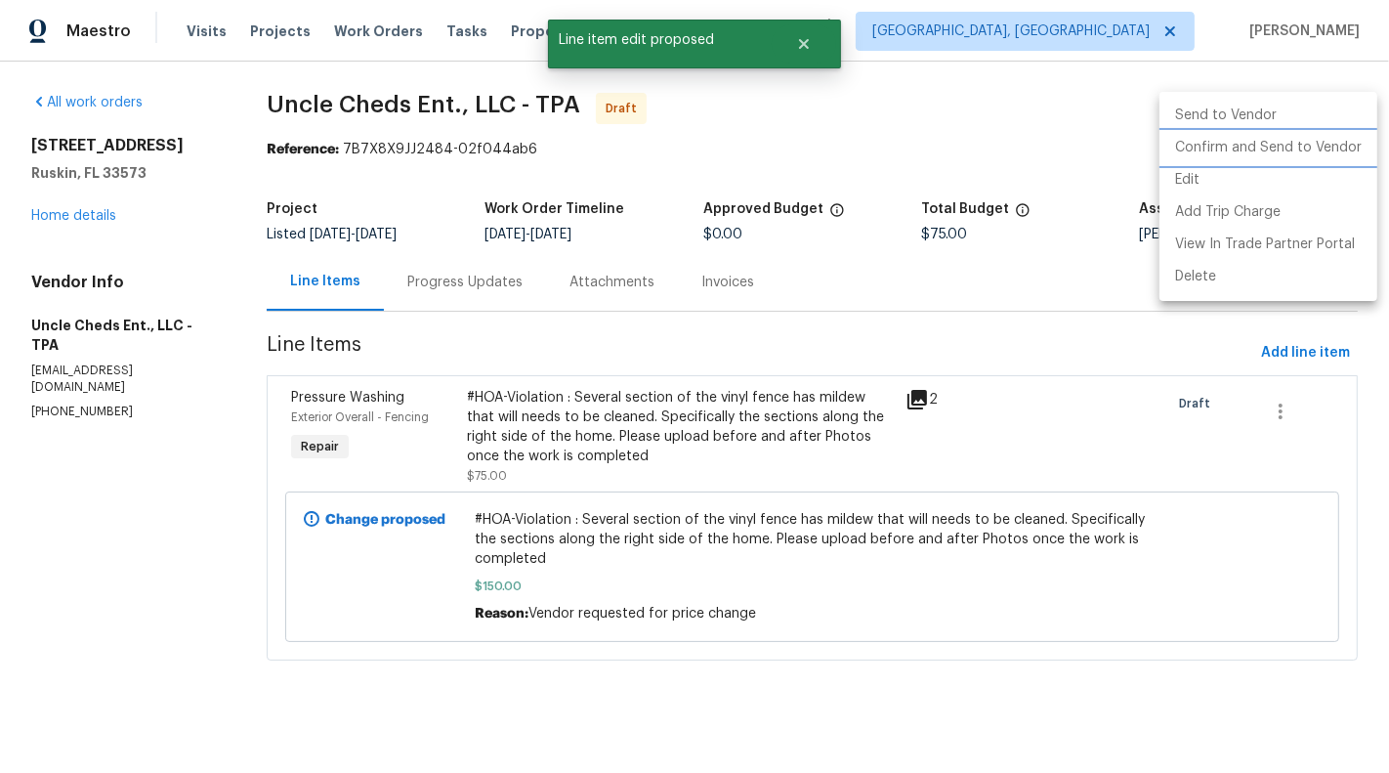
click at [1310, 149] on li "Confirm and Send to Vendor" at bounding box center [1269, 148] width 218 height 32
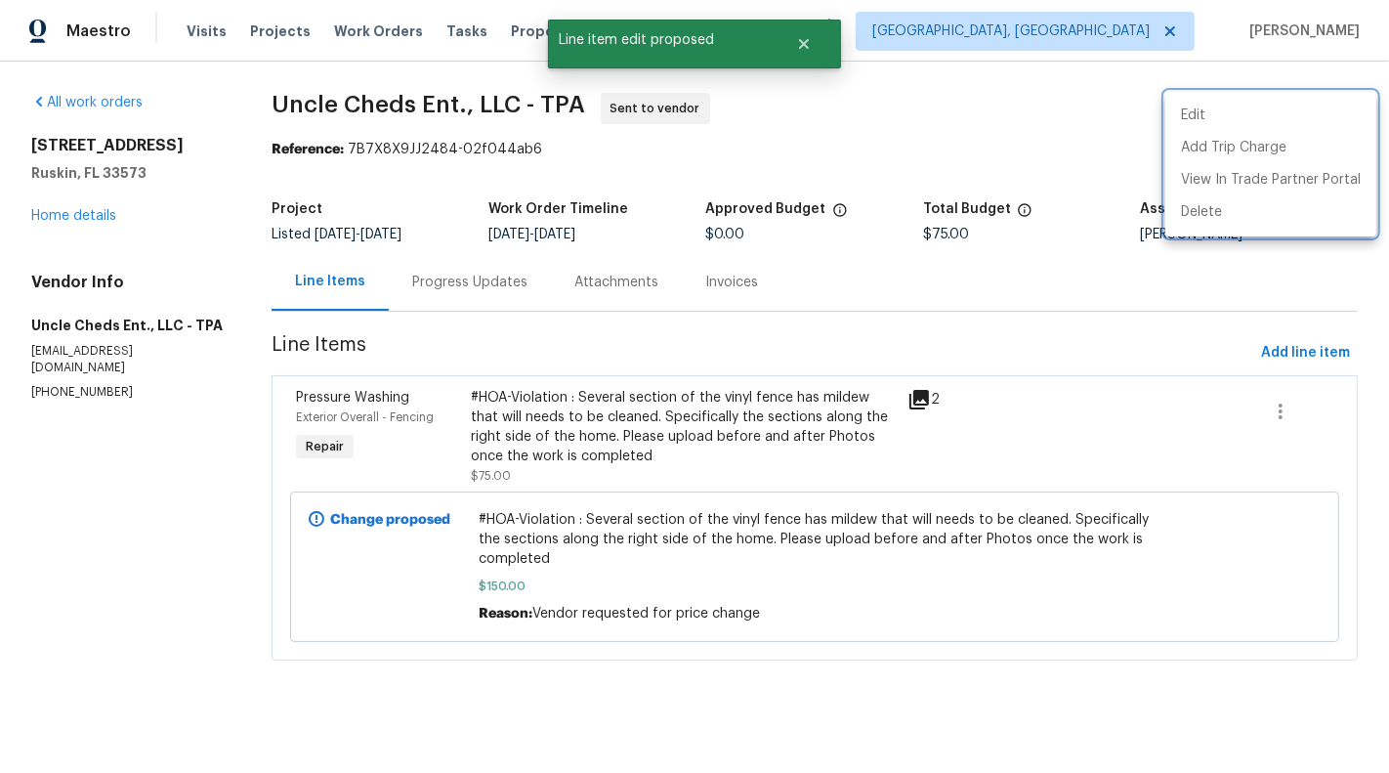
click at [477, 669] on div at bounding box center [694, 386] width 1389 height 773
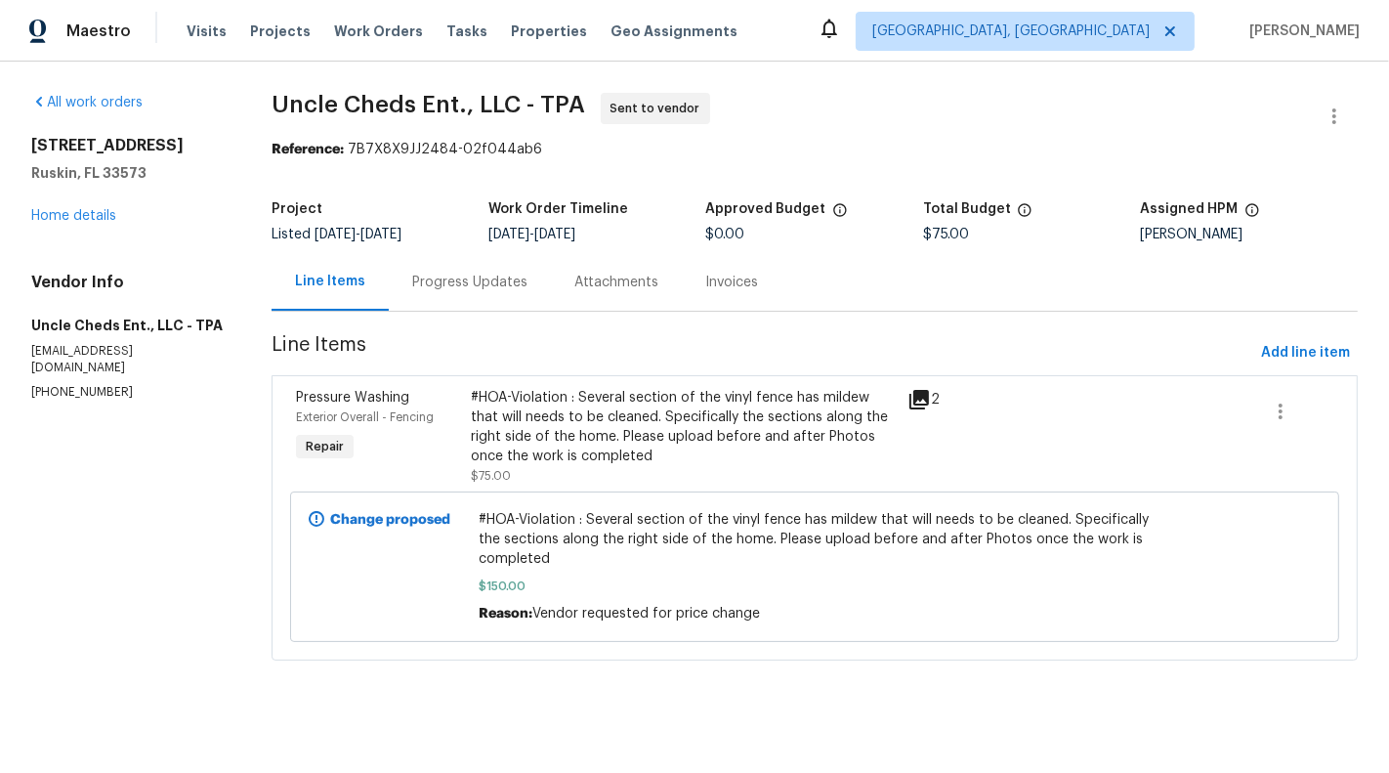
click at [66, 384] on p "[PHONE_NUMBER]" at bounding box center [127, 392] width 193 height 17
copy p "[PHONE_NUMBER]"
click at [168, 504] on section "All work orders 15452 Long Cypress Dr Ruskin, FL 33573 Home details Vendor Info…" at bounding box center [127, 388] width 193 height 591
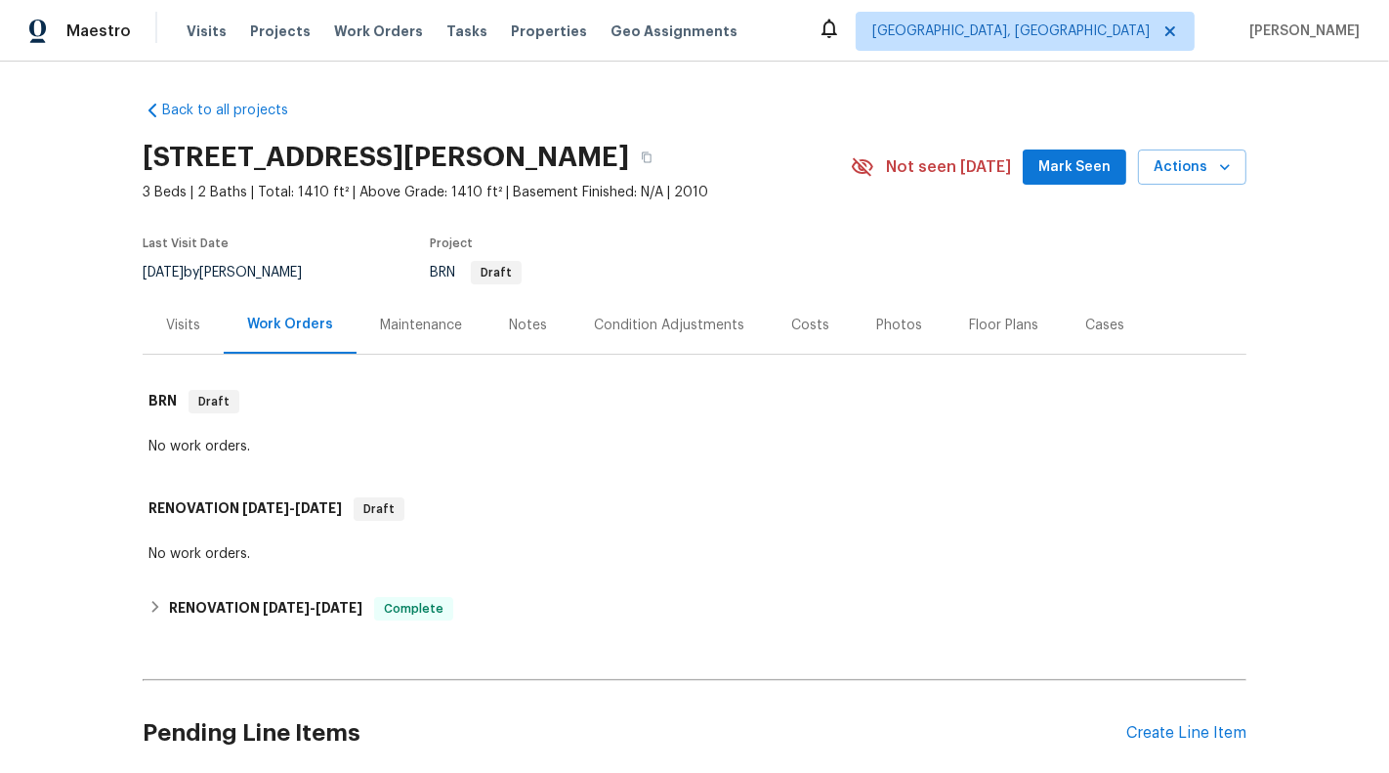
scroll to position [45, 0]
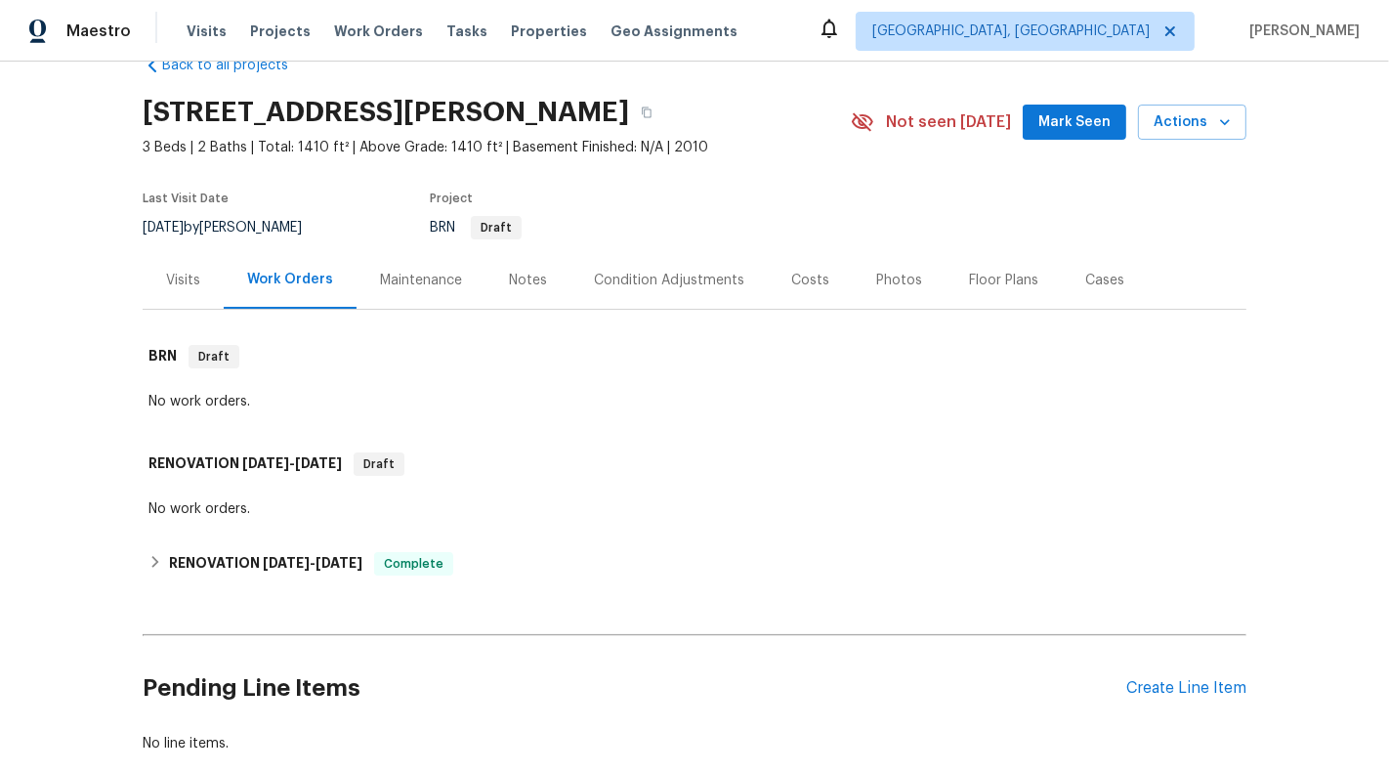
click at [178, 289] on div "Visits" at bounding box center [183, 280] width 81 height 58
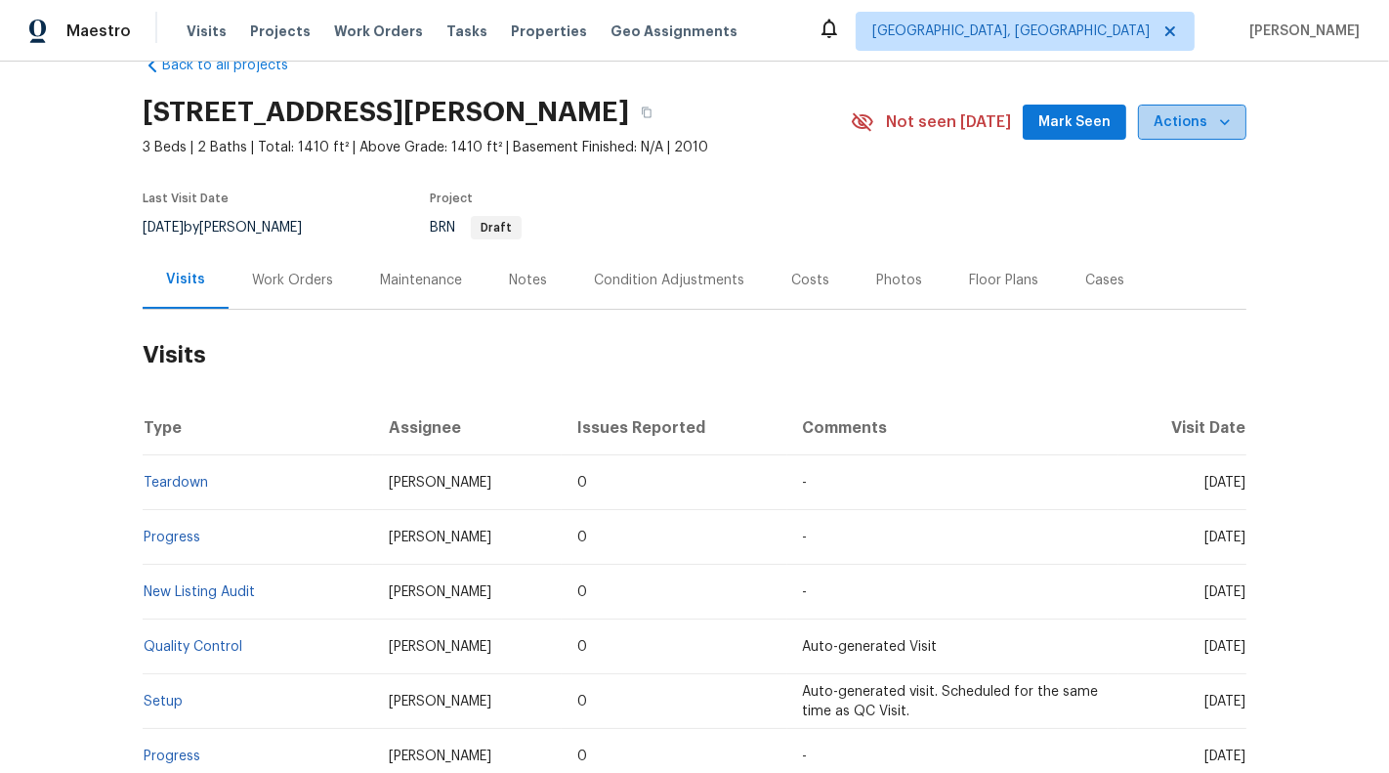
click at [1238, 115] on button "Actions" at bounding box center [1192, 123] width 108 height 36
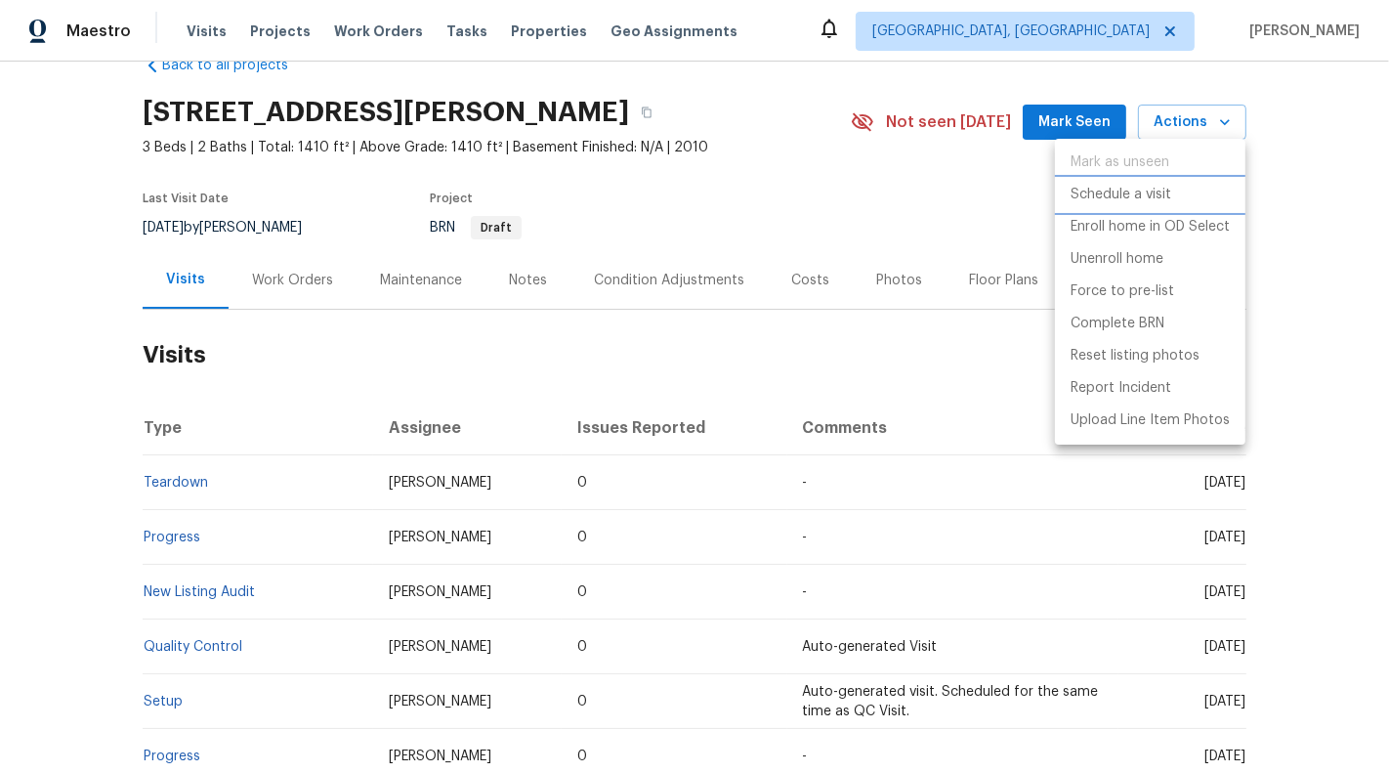
click at [1129, 186] on p "Schedule a visit" at bounding box center [1121, 195] width 101 height 21
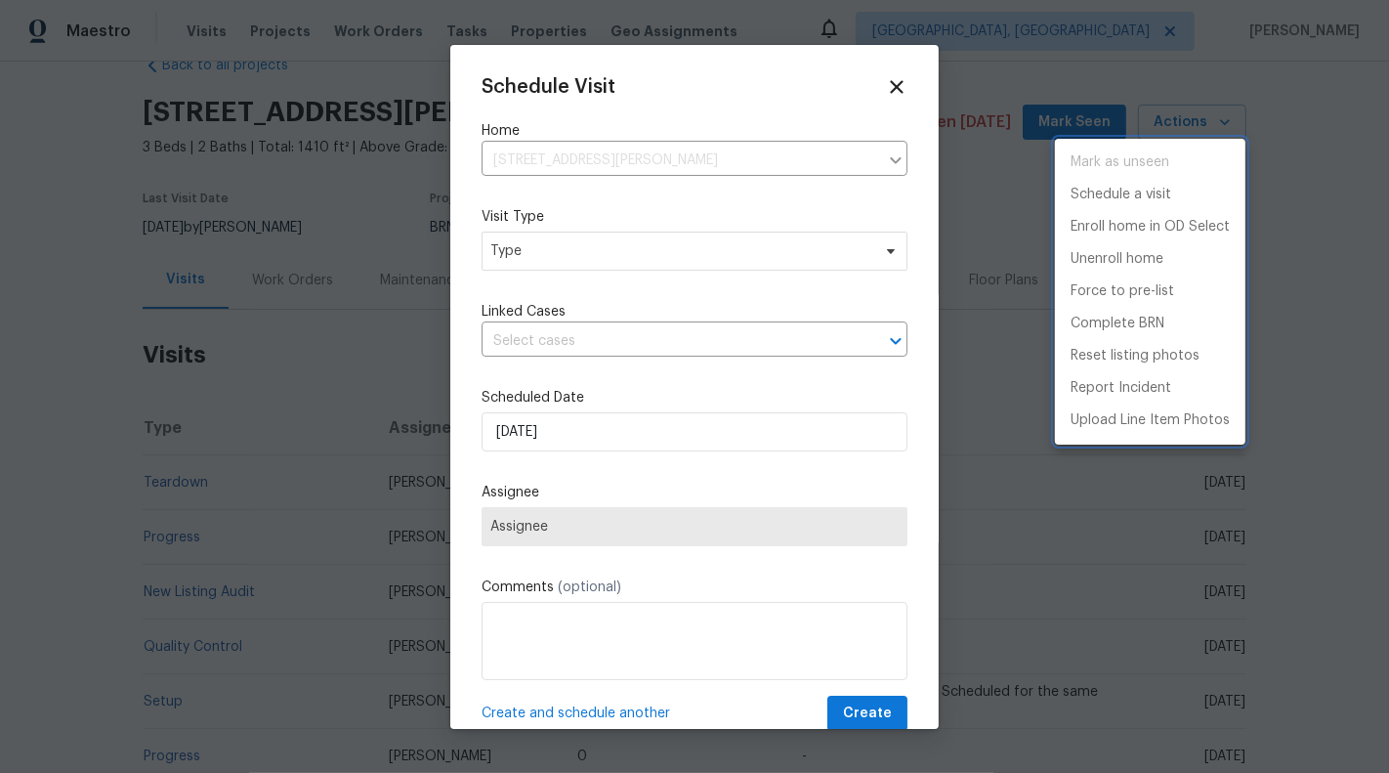
click at [583, 155] on div at bounding box center [694, 386] width 1389 height 773
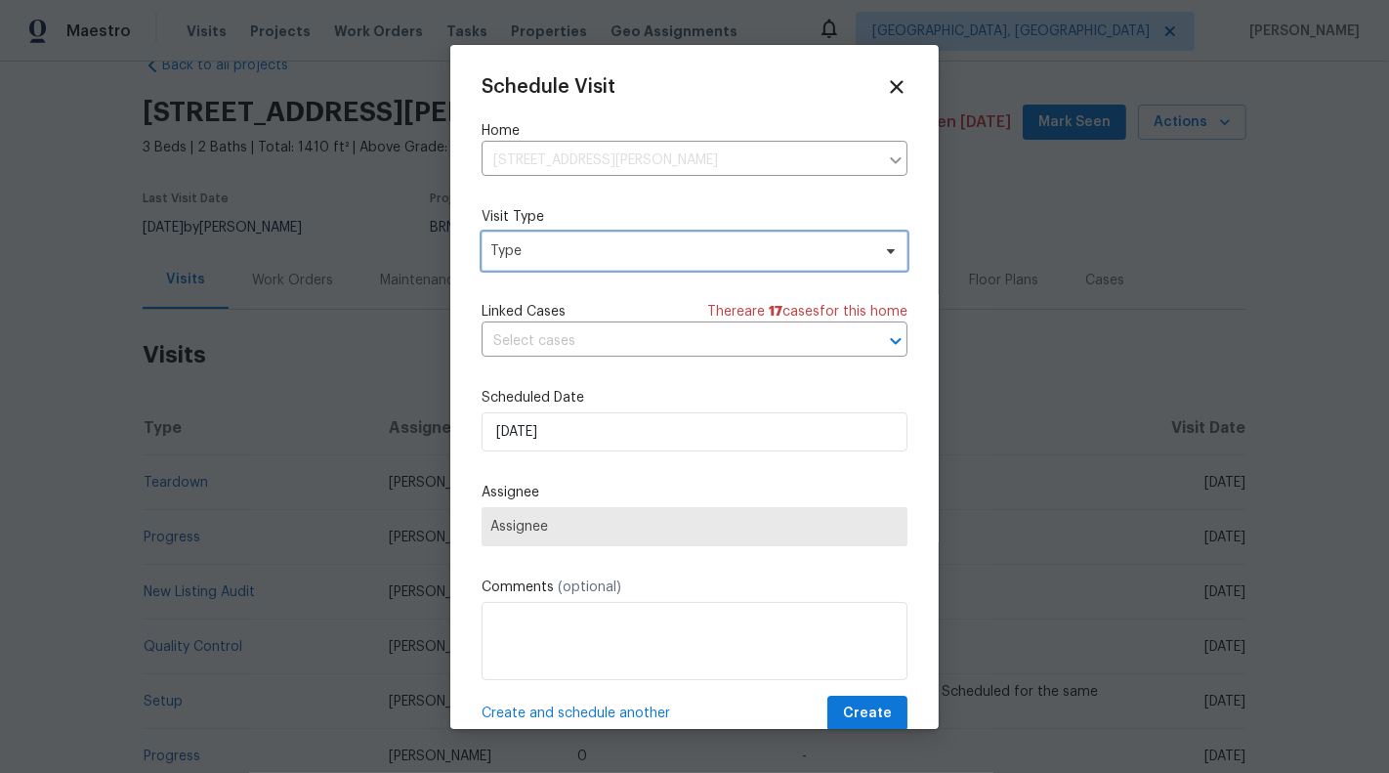
click at [605, 267] on span "Type" at bounding box center [695, 251] width 426 height 39
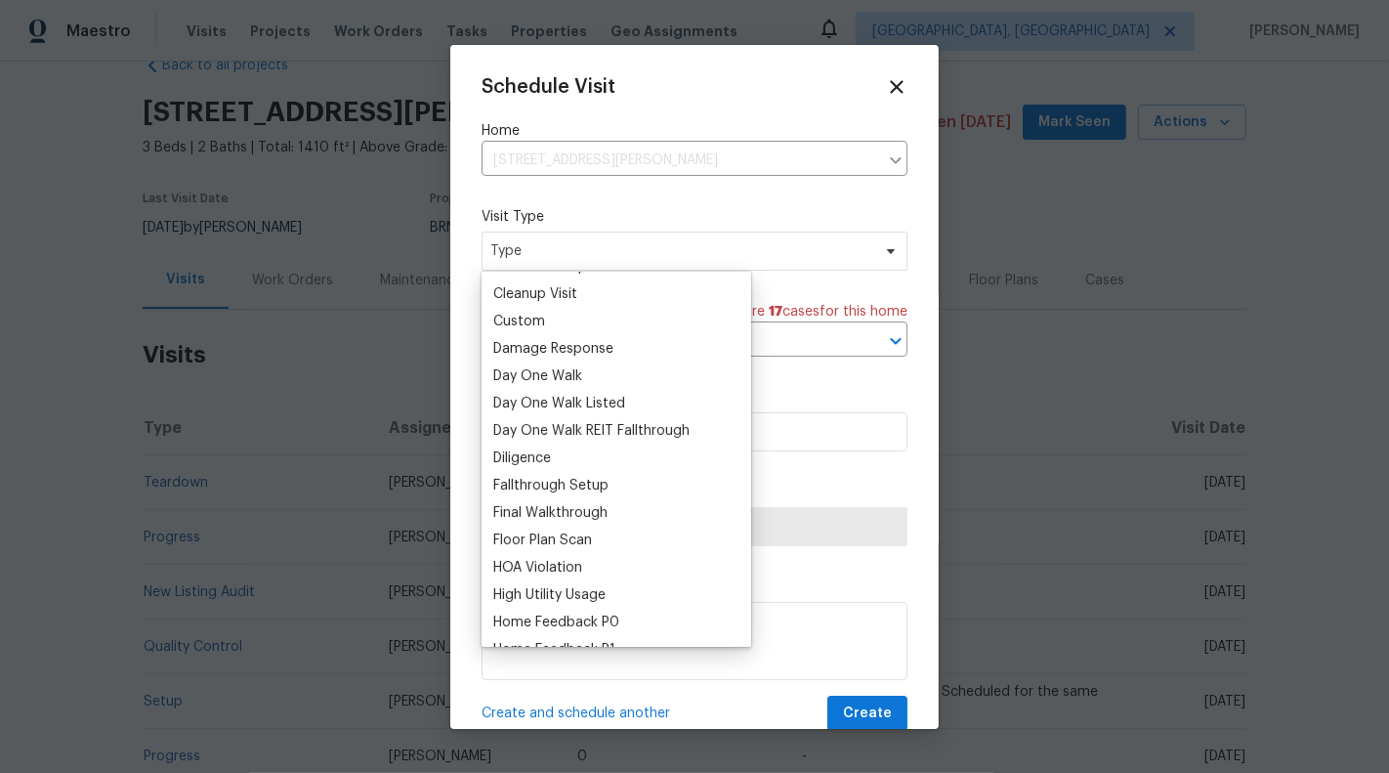
scroll to position [279, 0]
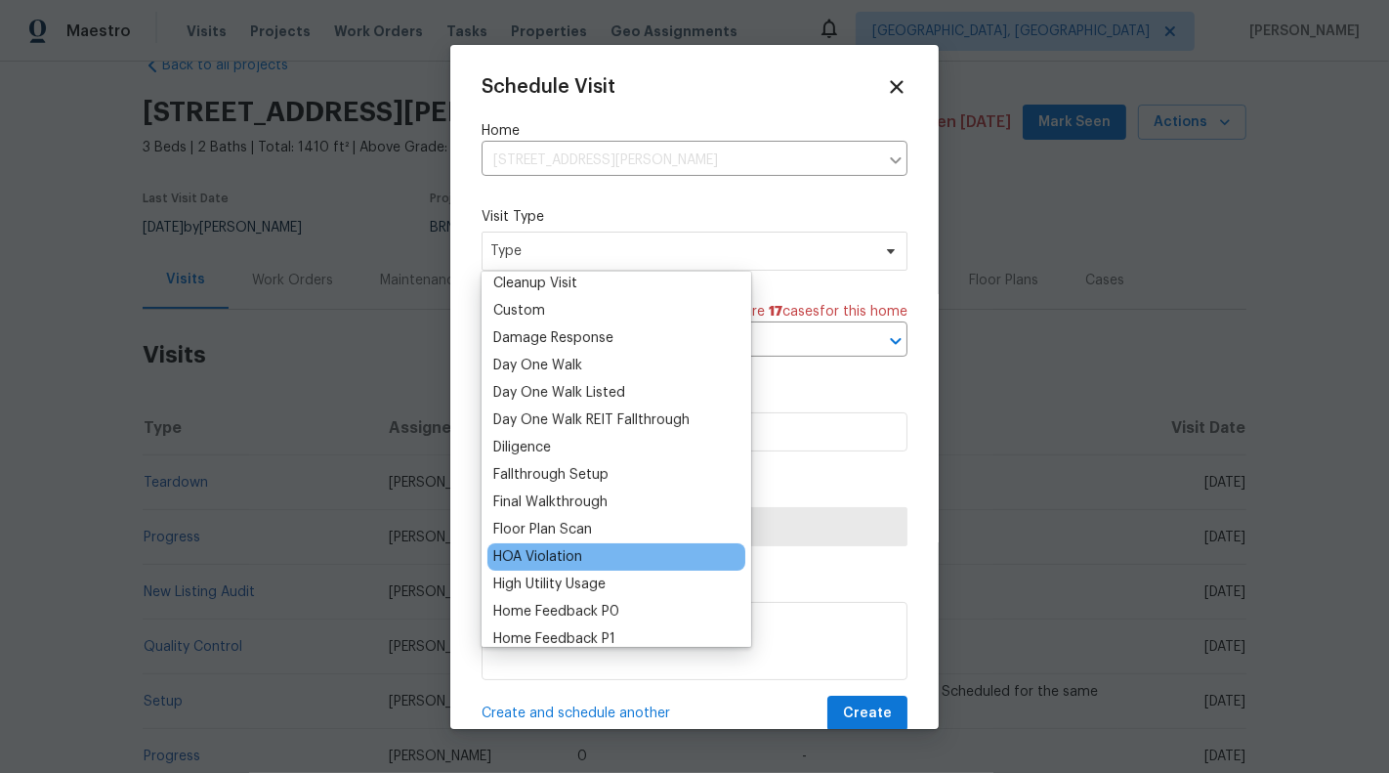
click at [597, 546] on div "HOA Violation" at bounding box center [617, 556] width 258 height 27
click at [563, 560] on div "HOA Violation" at bounding box center [537, 557] width 89 height 20
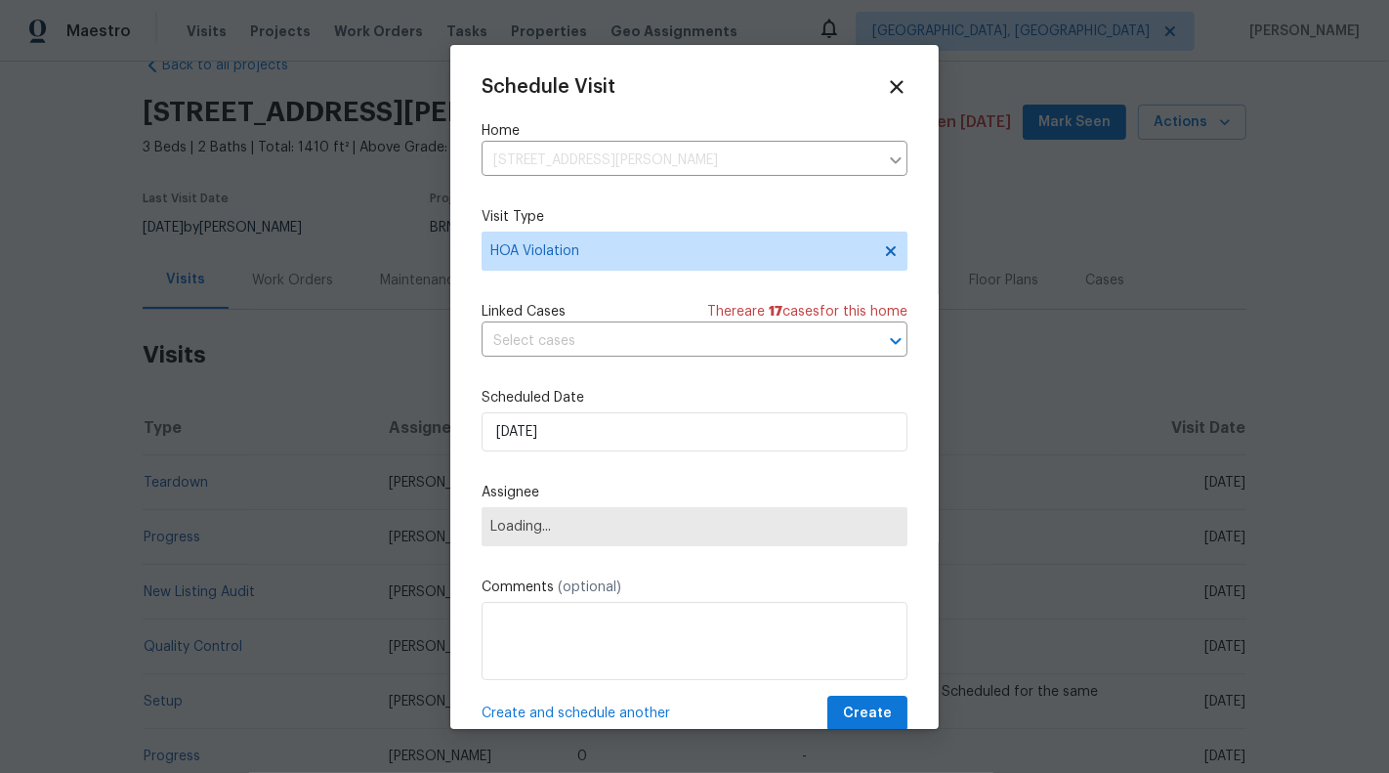
click at [569, 319] on div "Linked Cases There are 17 case s for this home" at bounding box center [695, 312] width 426 height 20
click at [570, 334] on input "text" at bounding box center [667, 341] width 371 height 30
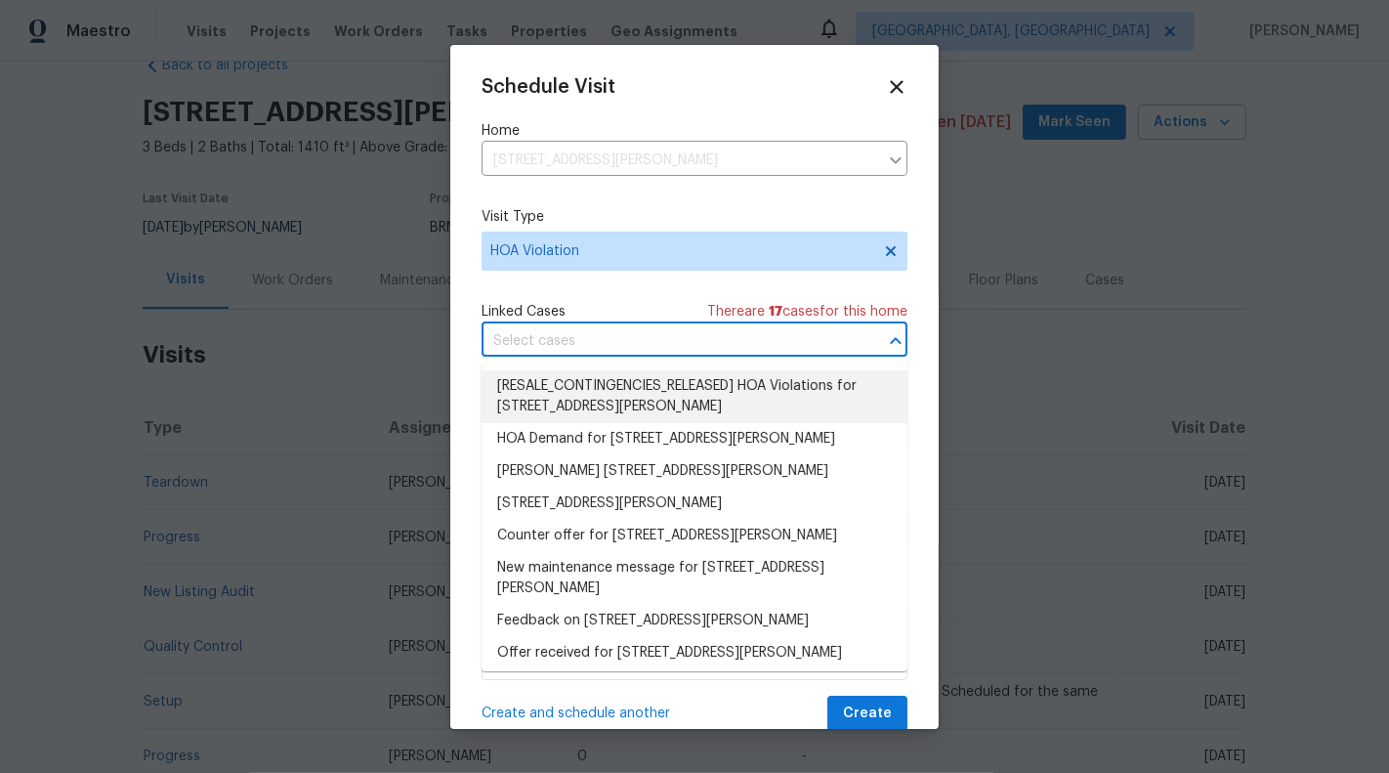
click at [598, 400] on li "[RESALE_CONTINGENCIES_RELEASED] HOA Violations for 2910 John Cabot Dr, North Ch…" at bounding box center [695, 396] width 426 height 53
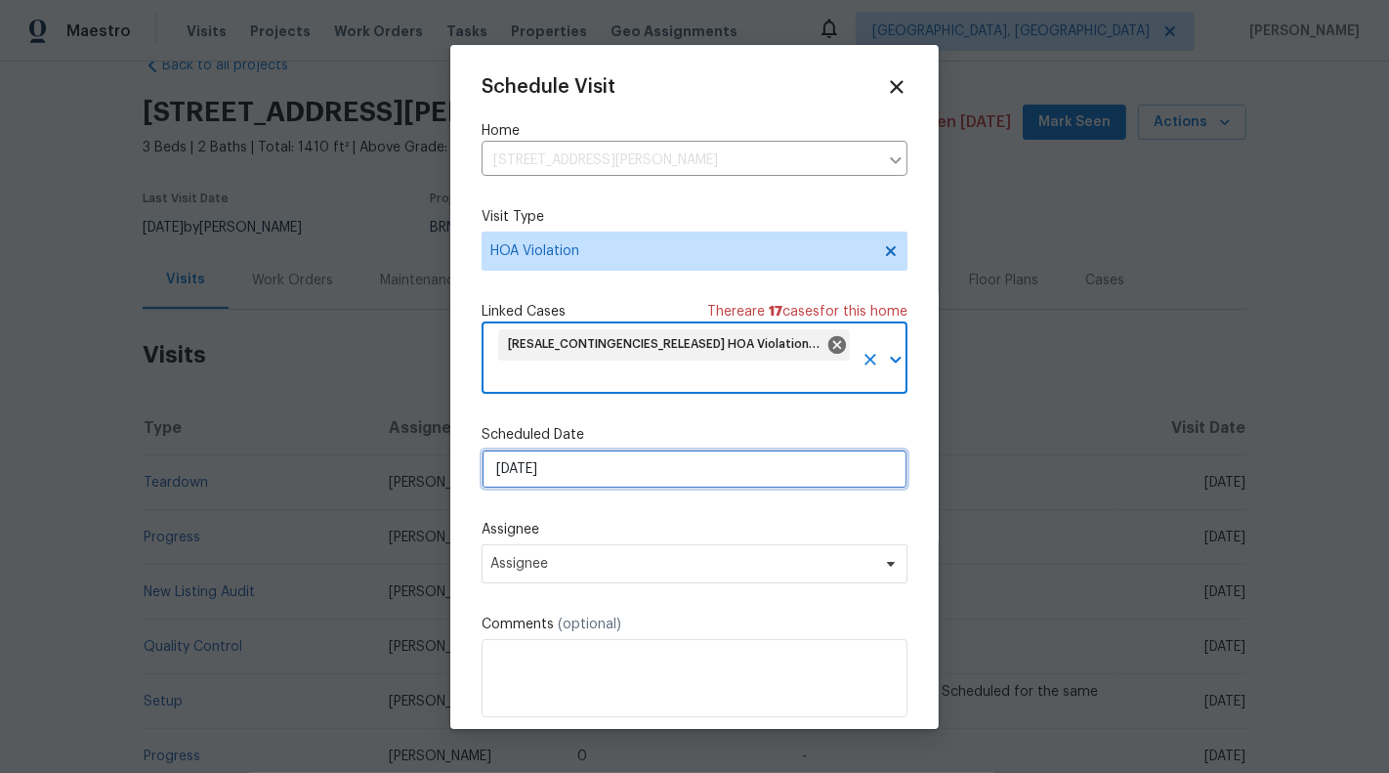
click at [510, 469] on input "[DATE]" at bounding box center [695, 468] width 426 height 39
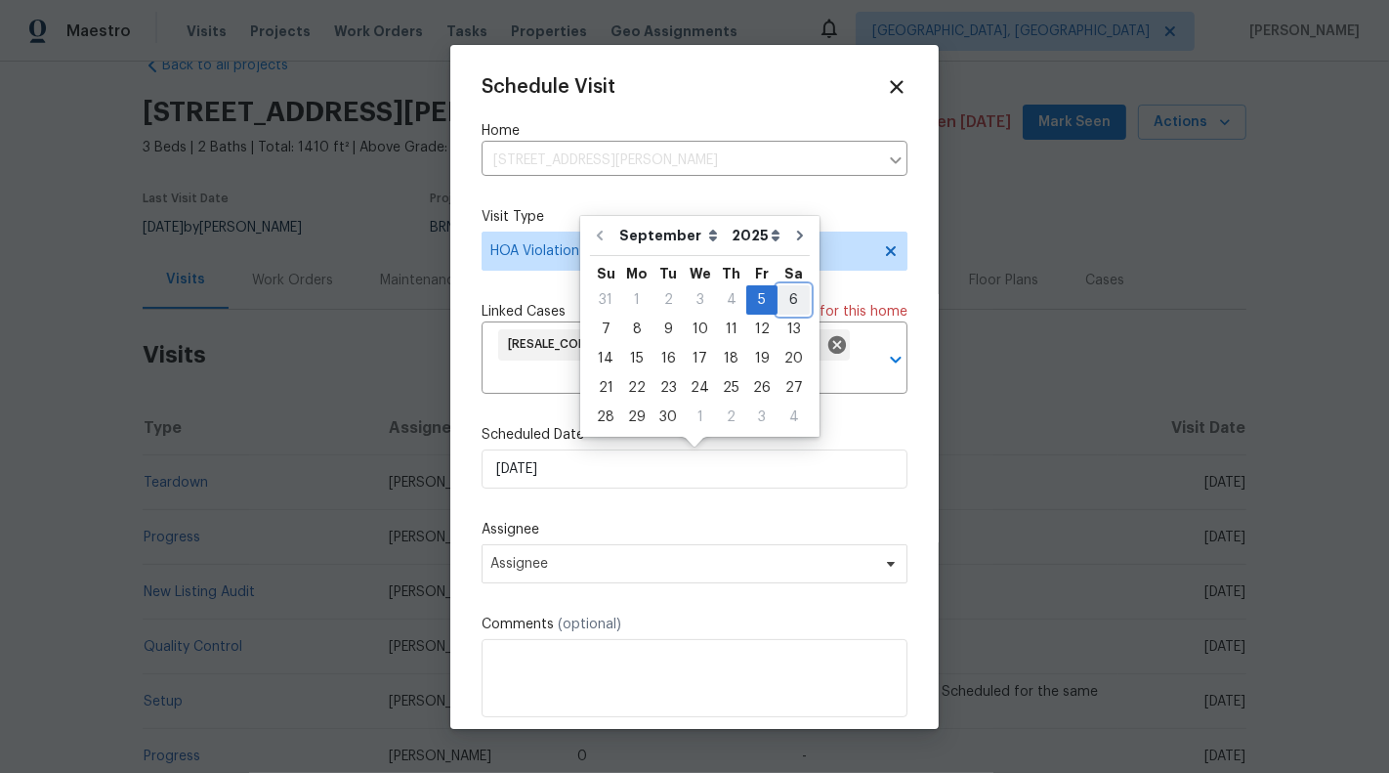
click at [790, 294] on div "6" at bounding box center [794, 299] width 32 height 27
type input "[DATE]"
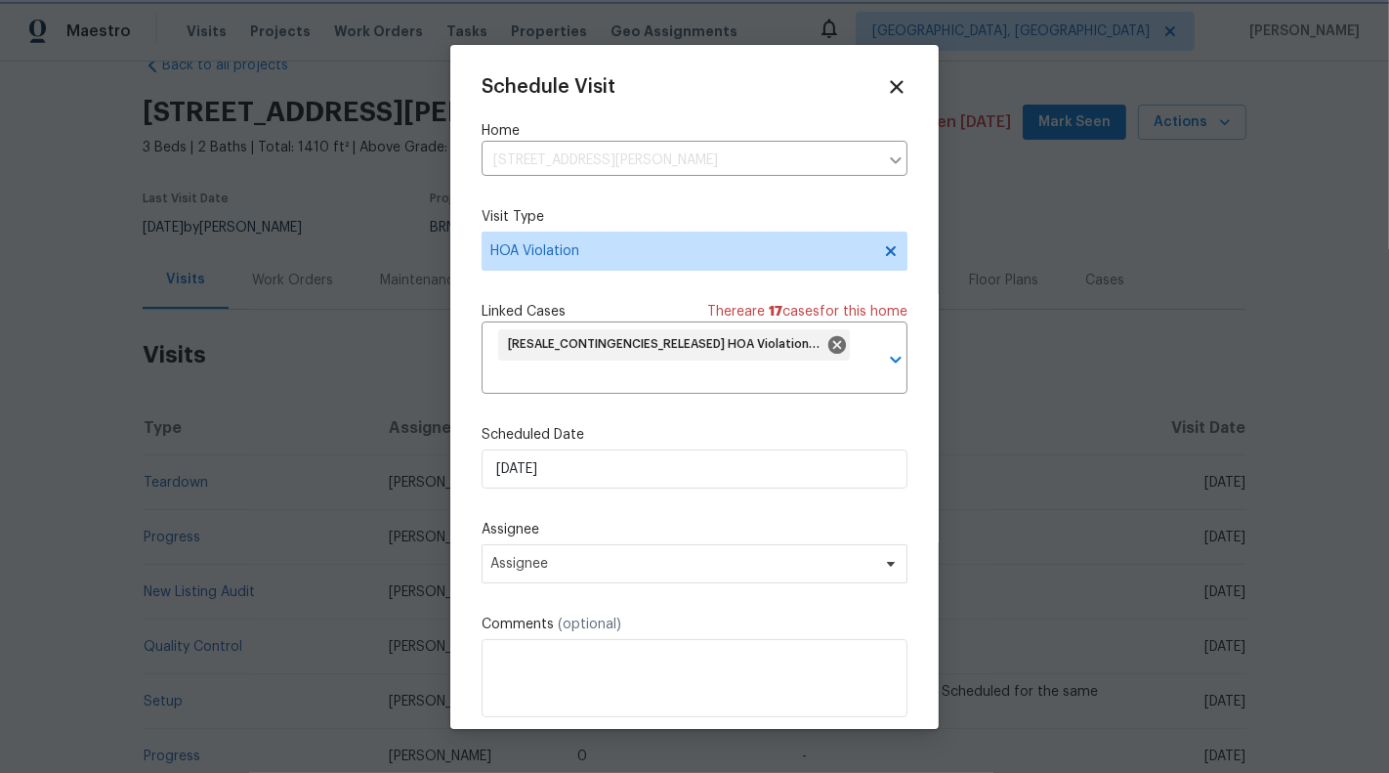
scroll to position [73, 0]
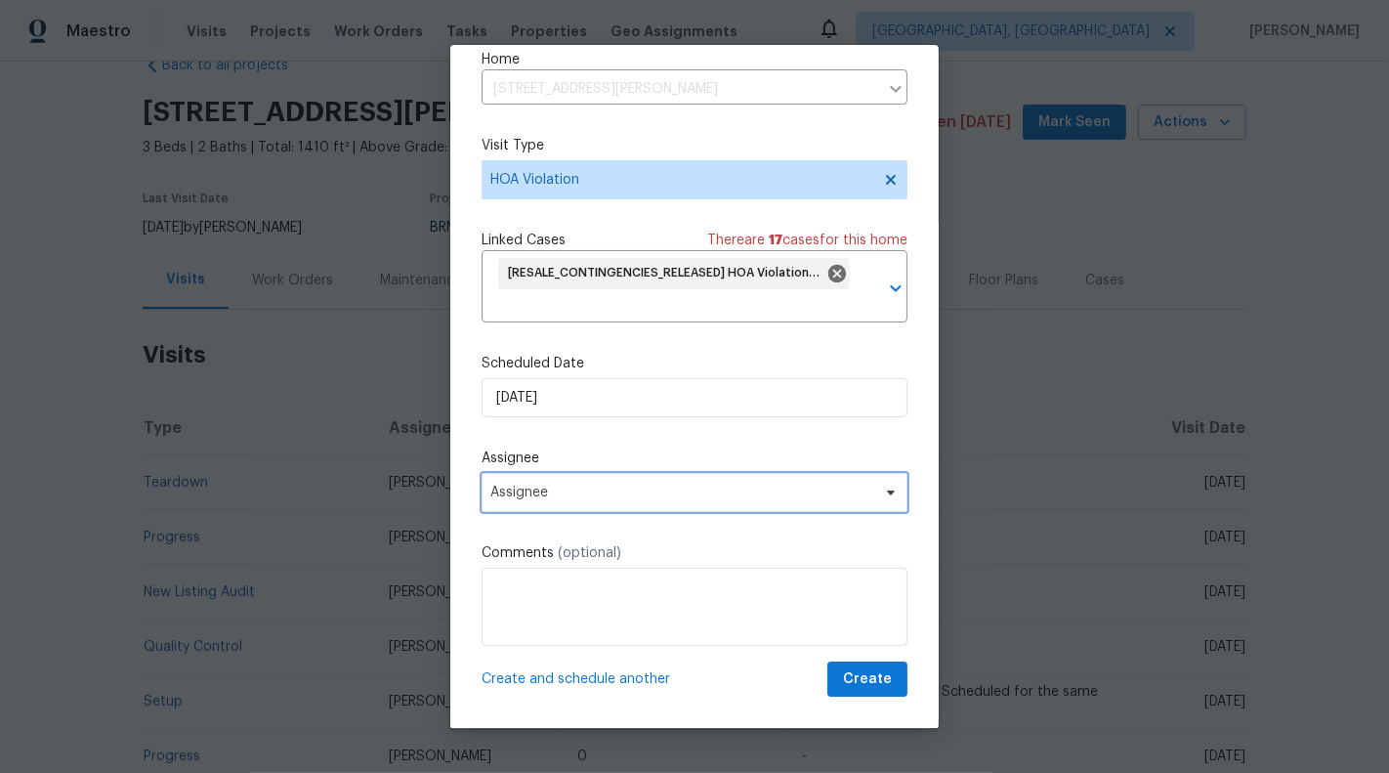
click at [635, 478] on span "Assignee" at bounding box center [695, 492] width 426 height 39
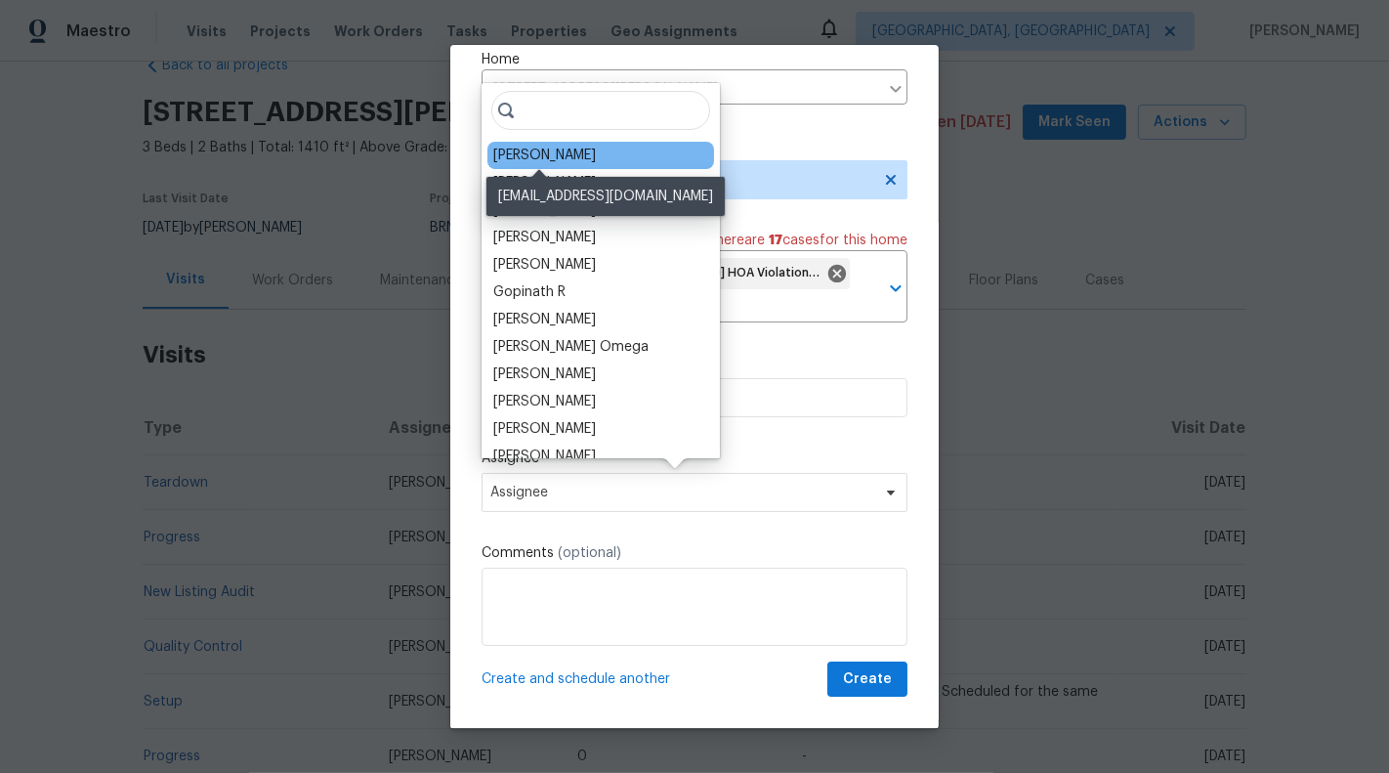
click at [556, 161] on div "Matt Davidson" at bounding box center [544, 156] width 103 height 20
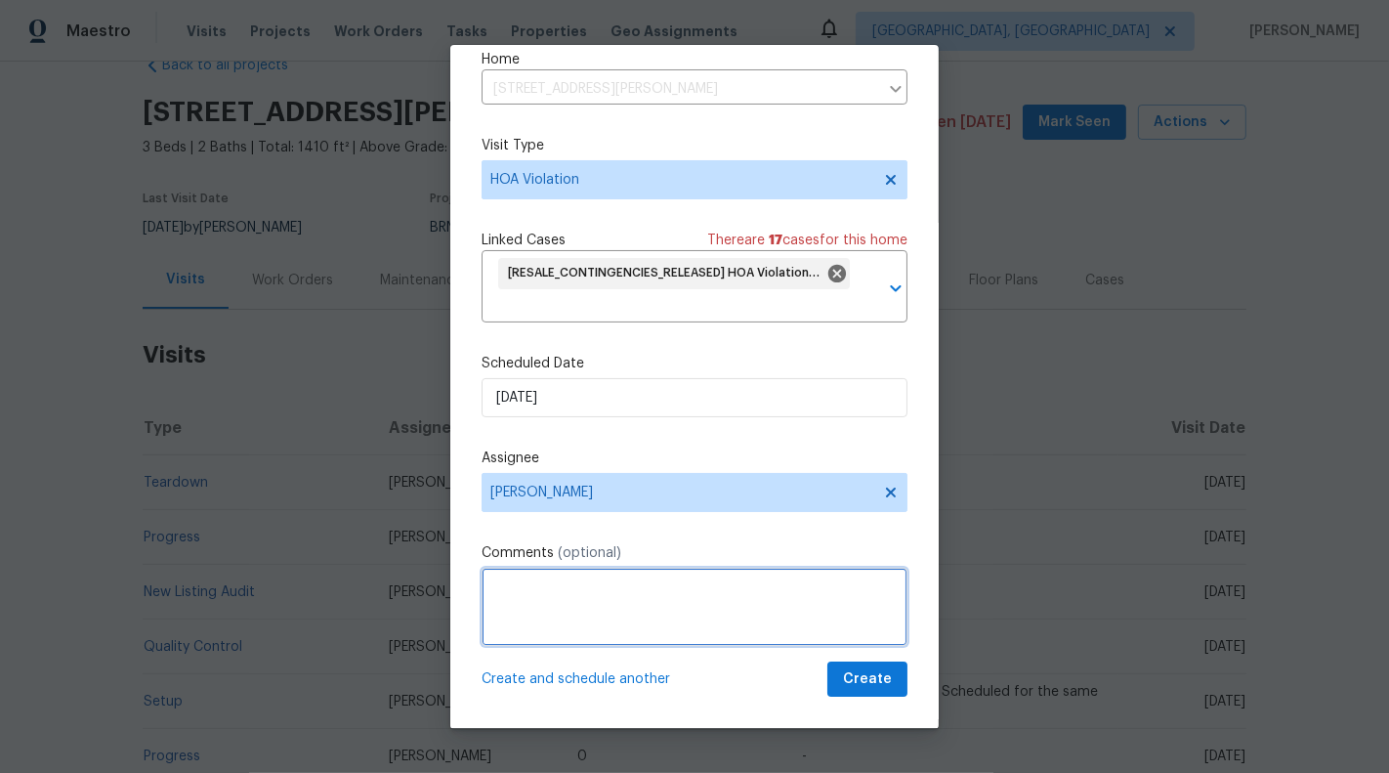
click at [598, 617] on textarea at bounding box center [695, 607] width 426 height 78
paste textarea "Recycling can needs to be put away"
click at [493, 613] on textarea "#HOA-Violations : Recycling can needs to be put away" at bounding box center [695, 607] width 426 height 78
click at [846, 579] on textarea "#HOA-Violations : Recycling can needs to be put away" at bounding box center [695, 607] width 426 height 78
type textarea "#HOA-Violations : Recycling can needs to be put away. Please upload before and …"
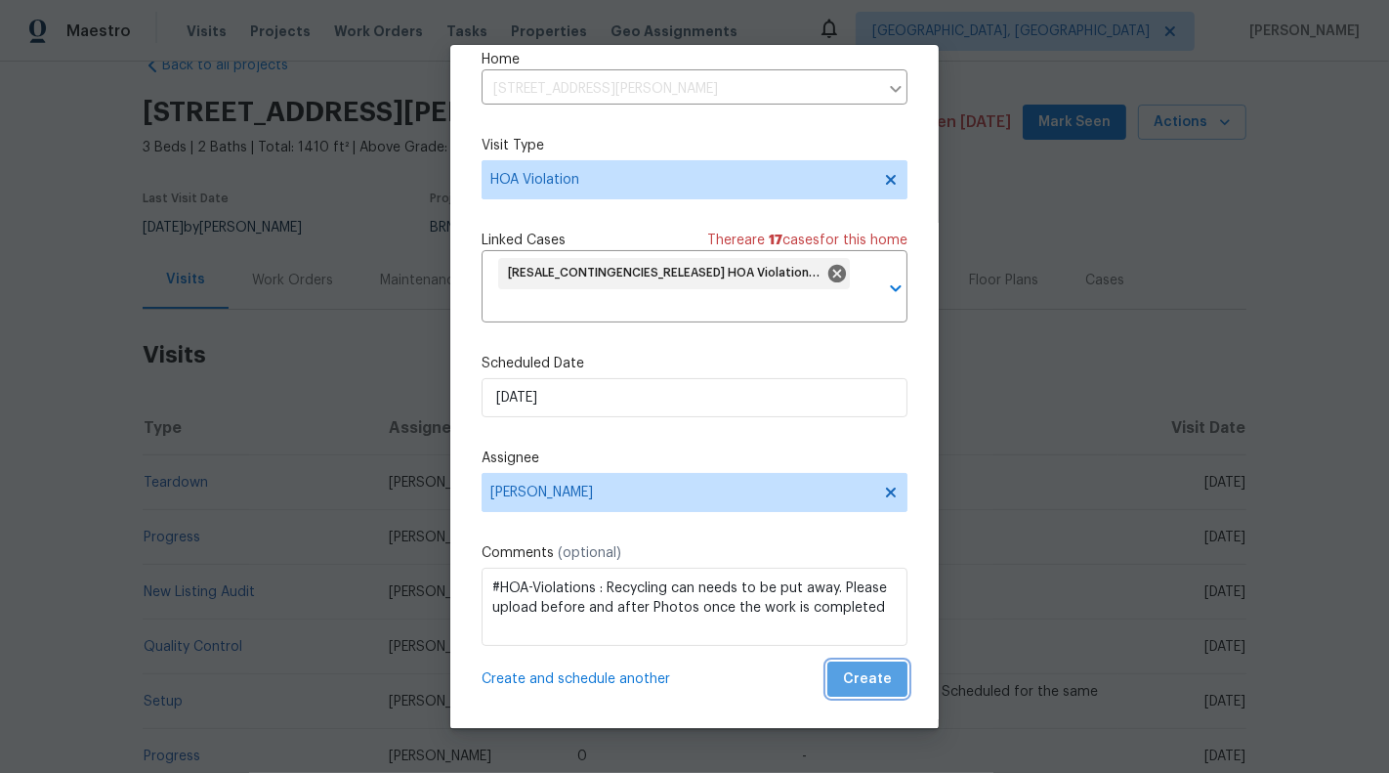
click at [874, 672] on span "Create" at bounding box center [867, 679] width 49 height 24
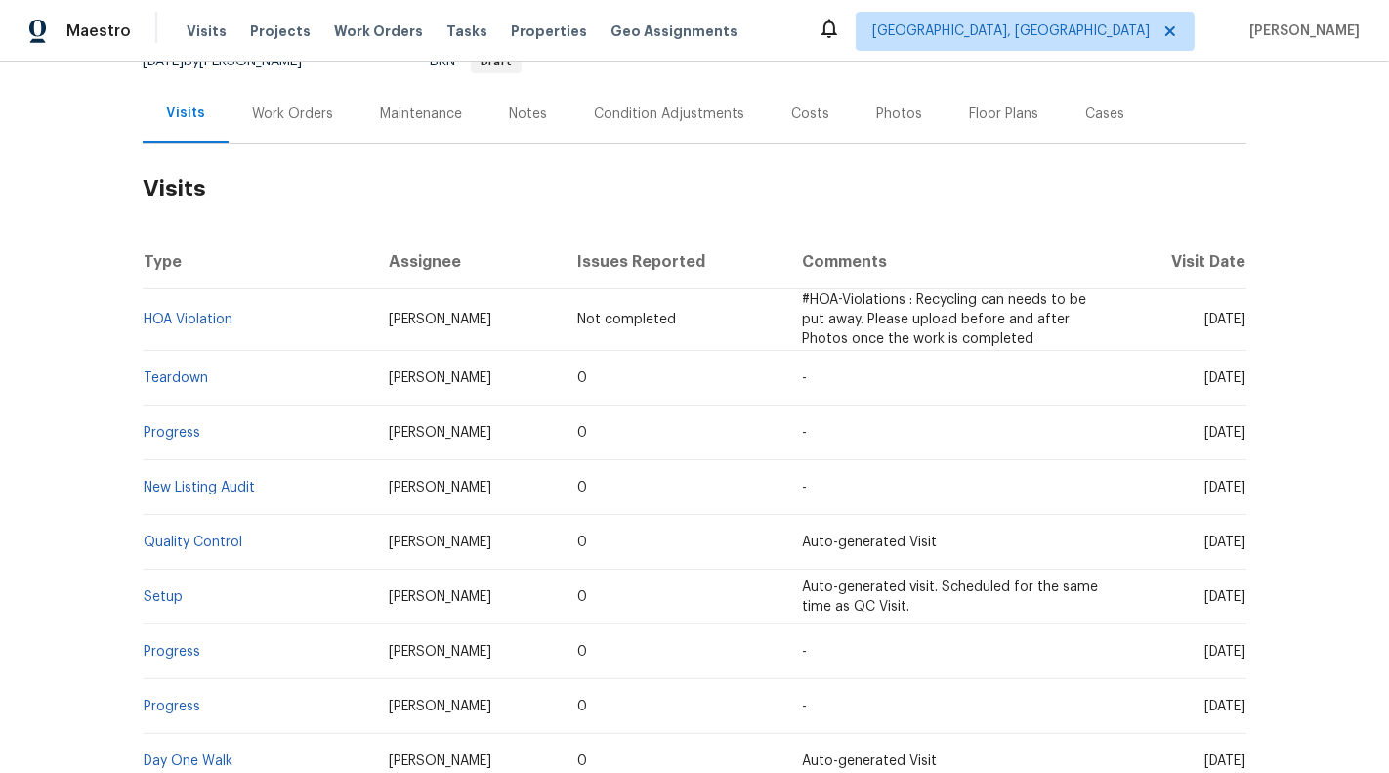
scroll to position [0, 0]
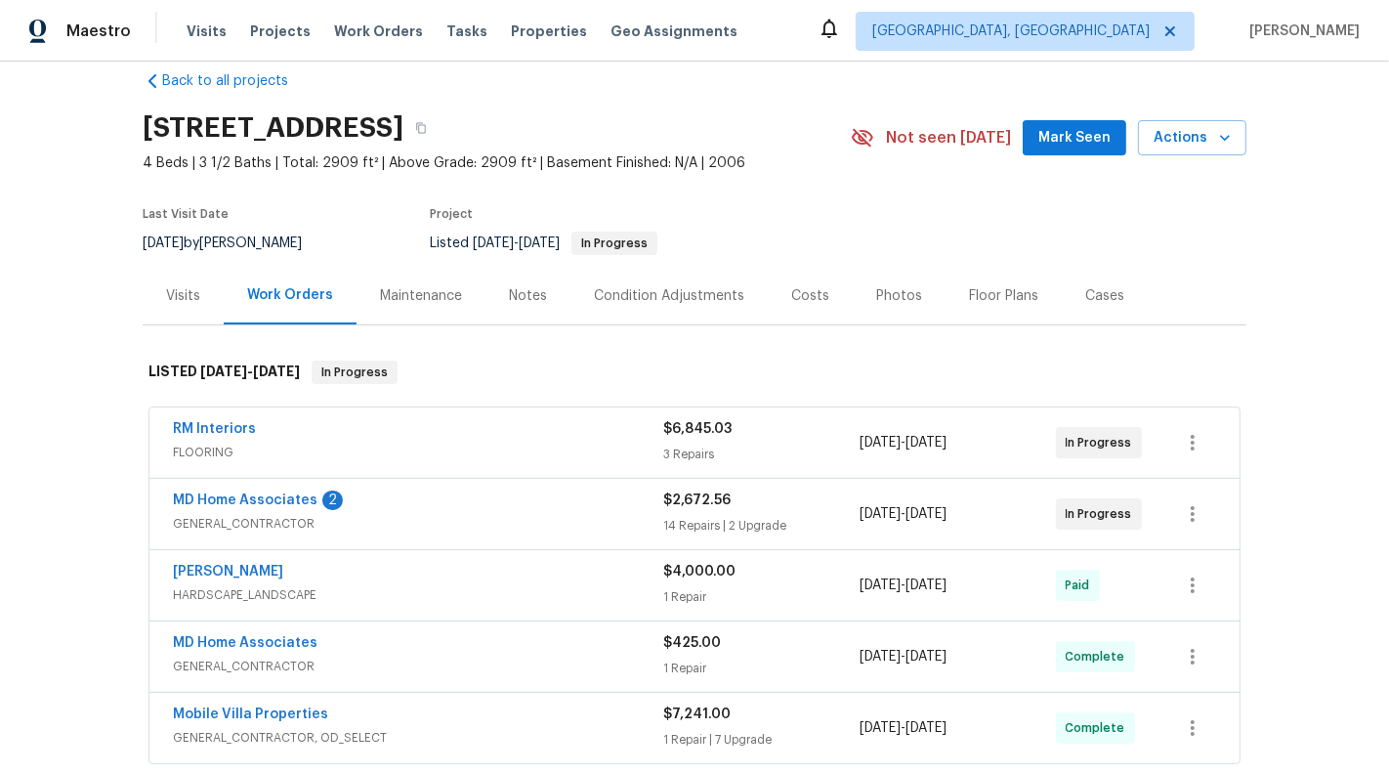
click at [700, 495] on span "$2,672.56" at bounding box center [696, 500] width 67 height 14
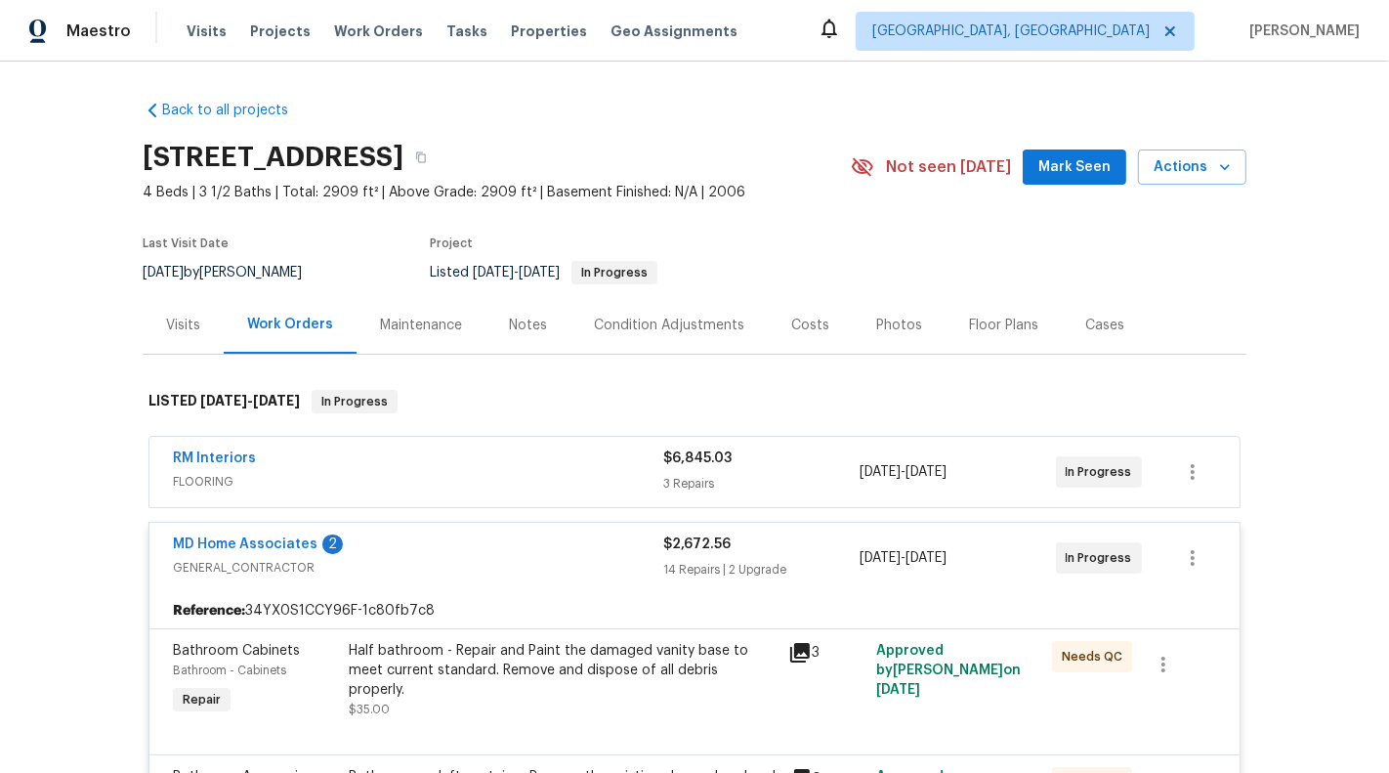
click at [591, 560] on span "GENERAL_CONTRACTOR" at bounding box center [418, 568] width 490 height 20
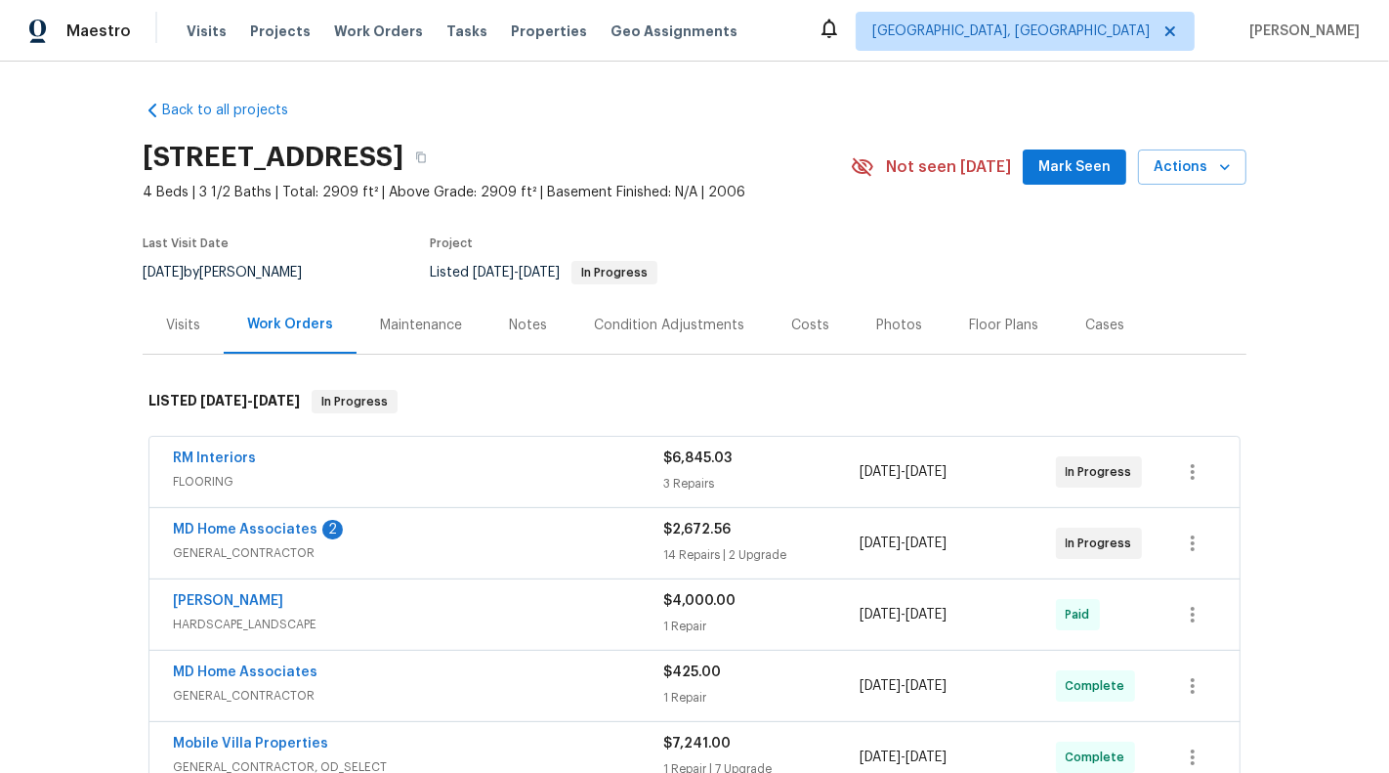
click at [581, 467] on div "RM Interiors" at bounding box center [418, 459] width 490 height 23
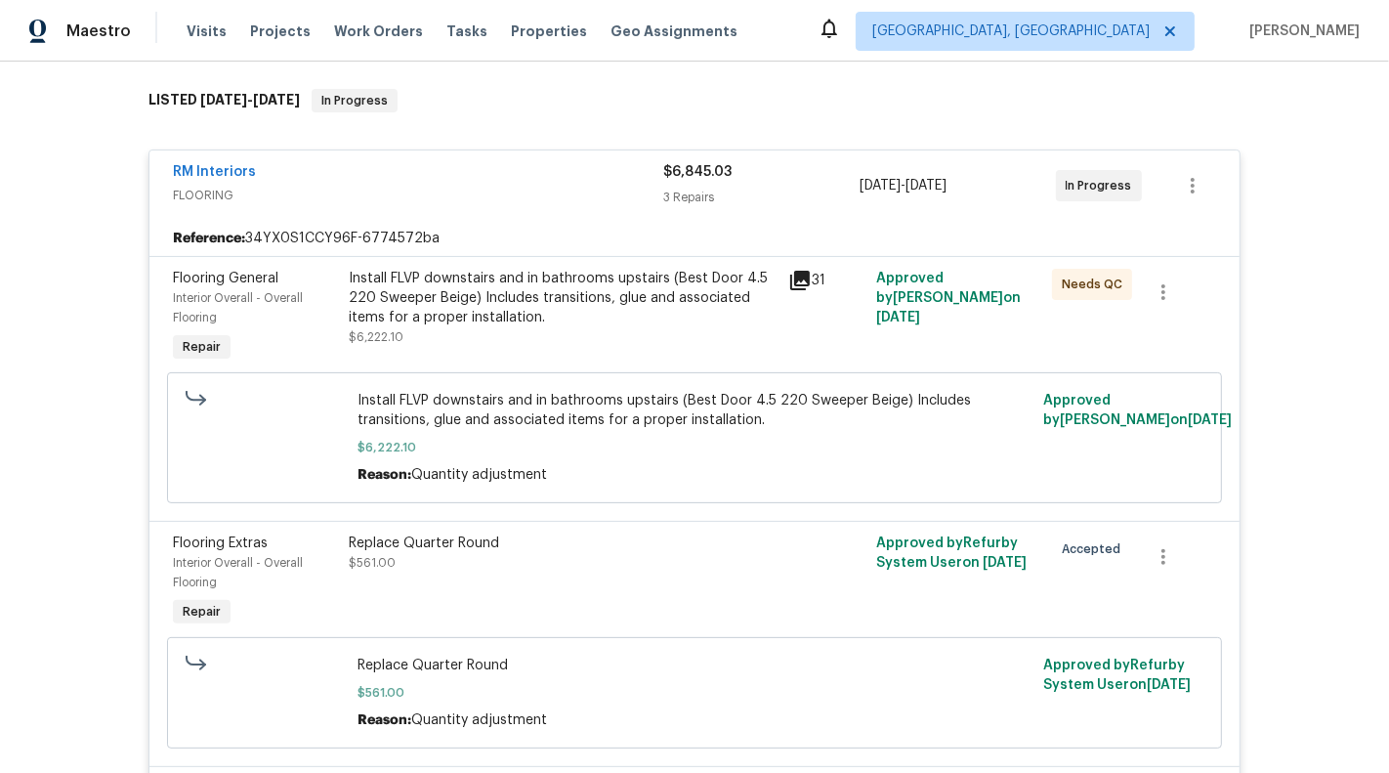
scroll to position [359, 0]
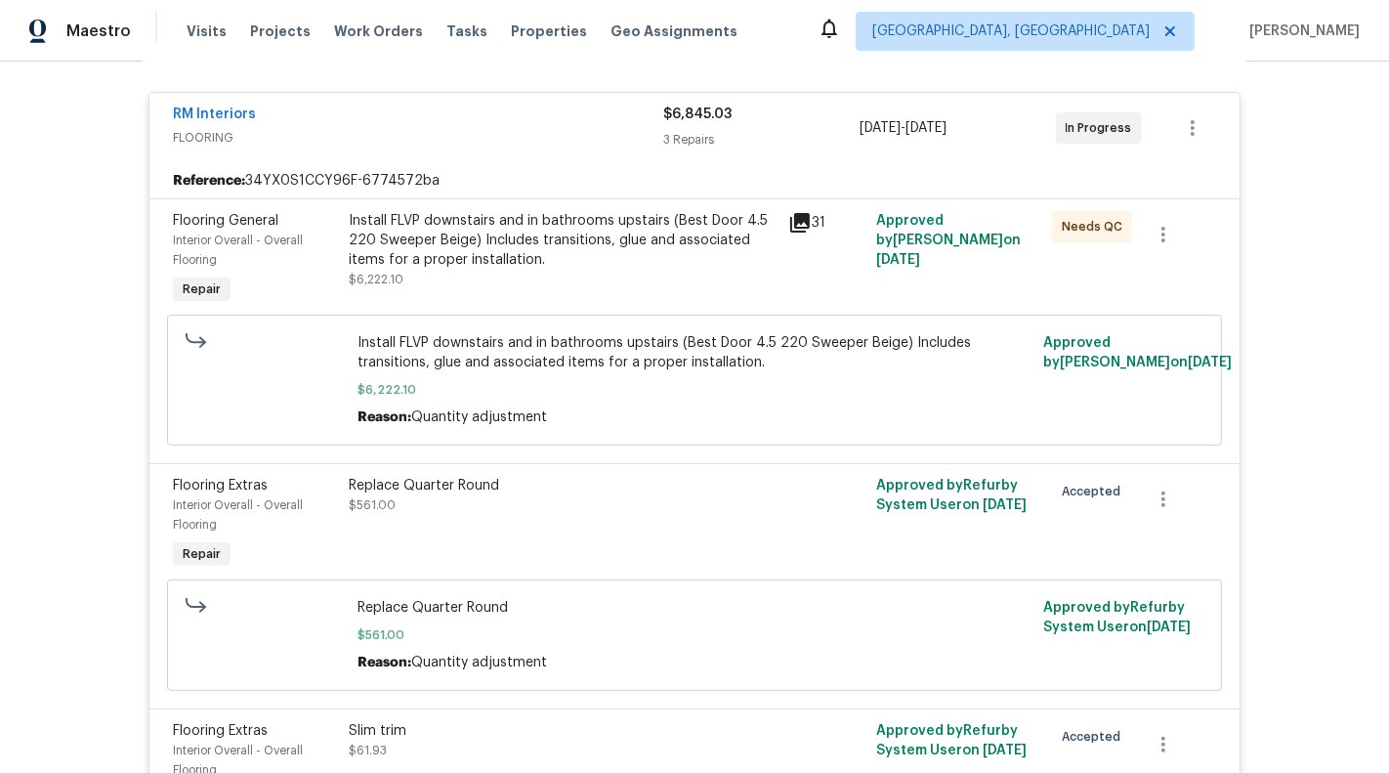
click at [586, 112] on div "RM Interiors" at bounding box center [418, 116] width 490 height 23
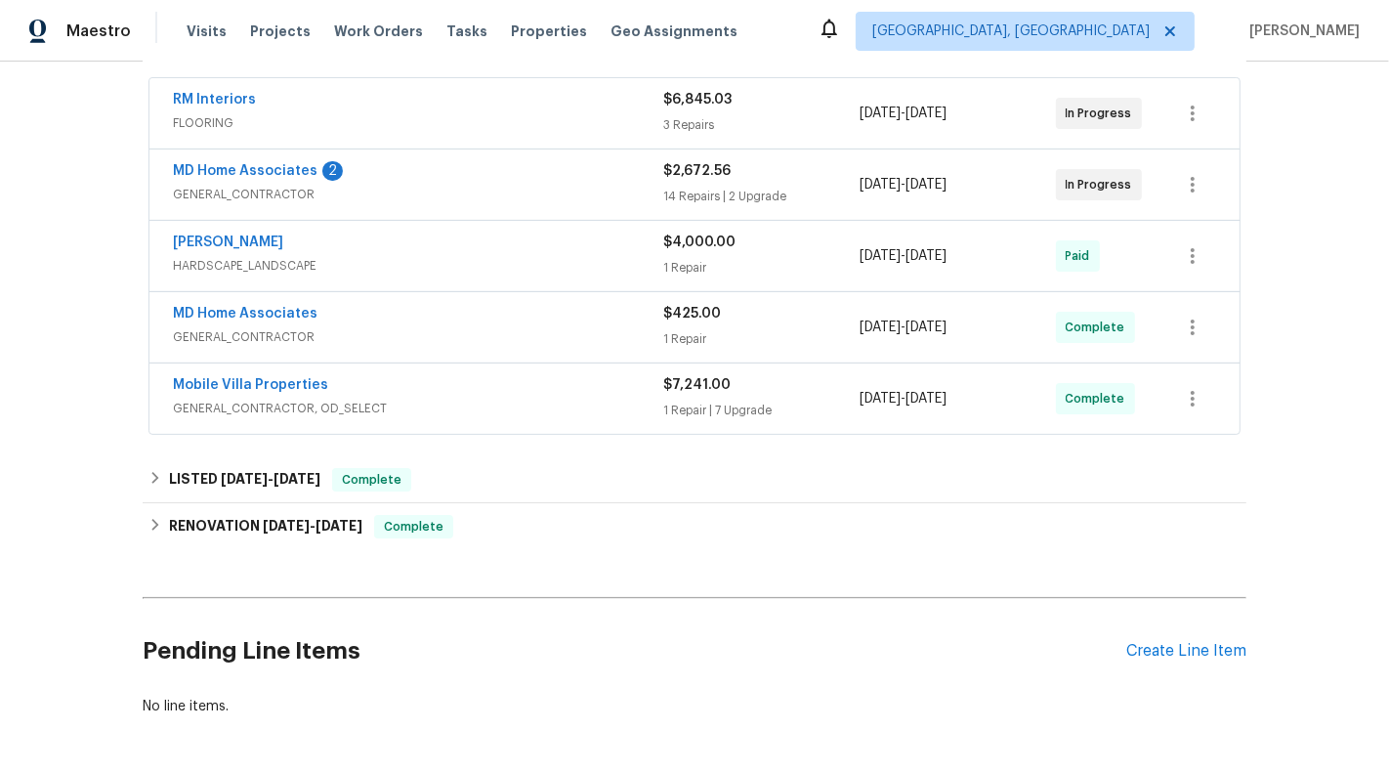
scroll to position [428, 0]
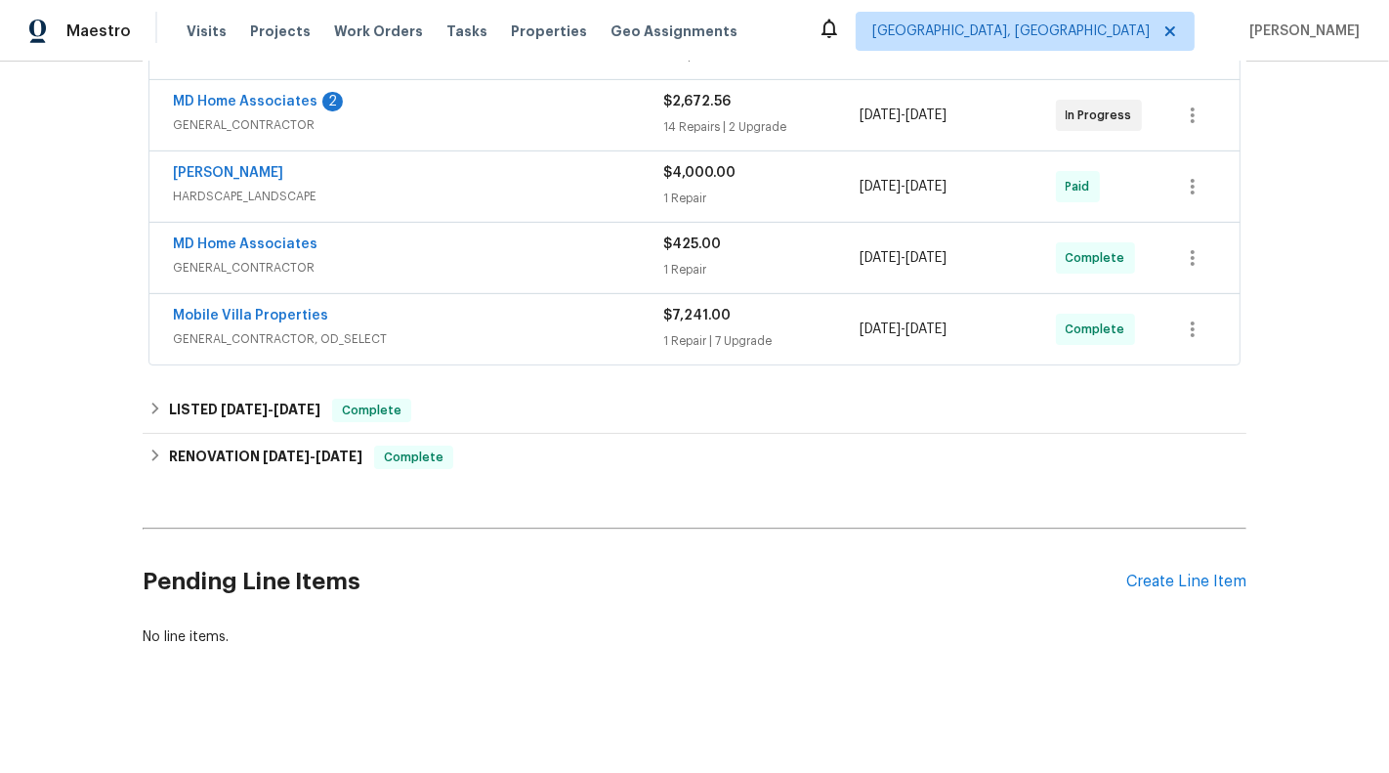
click at [1162, 565] on div "Pending Line Items Create Line Item" at bounding box center [695, 581] width 1104 height 91
click at [1151, 575] on div "Create Line Item" at bounding box center [1186, 582] width 120 height 19
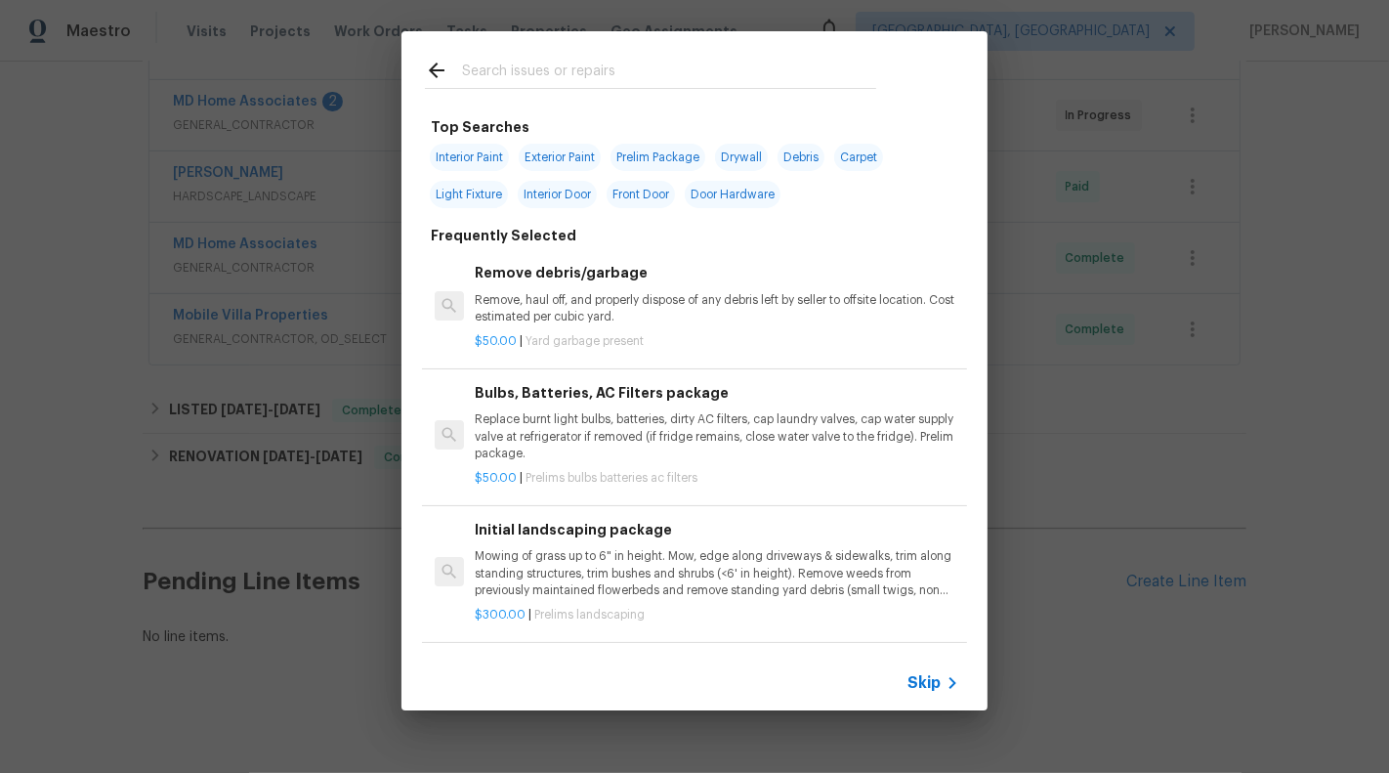
click at [922, 666] on div "Skip" at bounding box center [695, 683] width 586 height 55
click at [914, 691] on span "Skip" at bounding box center [924, 683] width 33 height 20
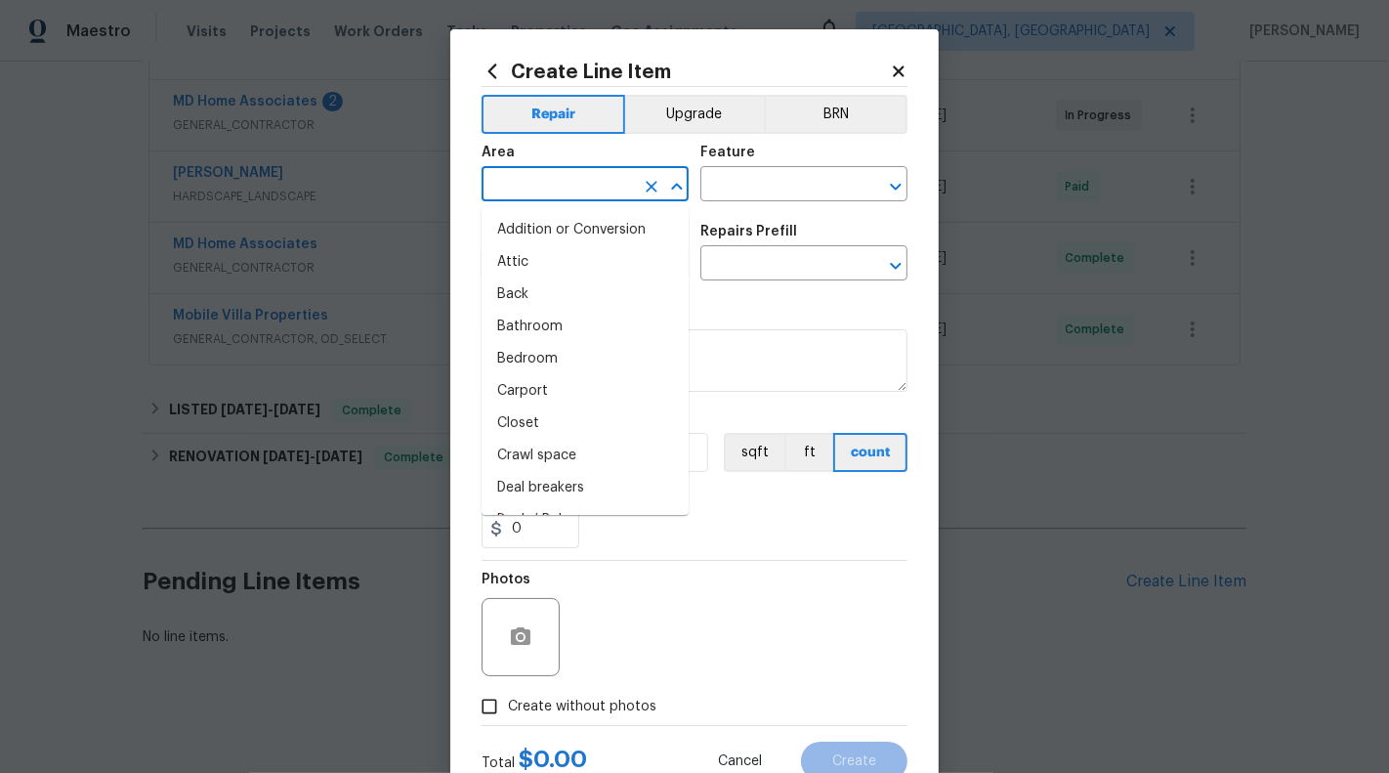
click at [579, 191] on input "text" at bounding box center [558, 186] width 152 height 30
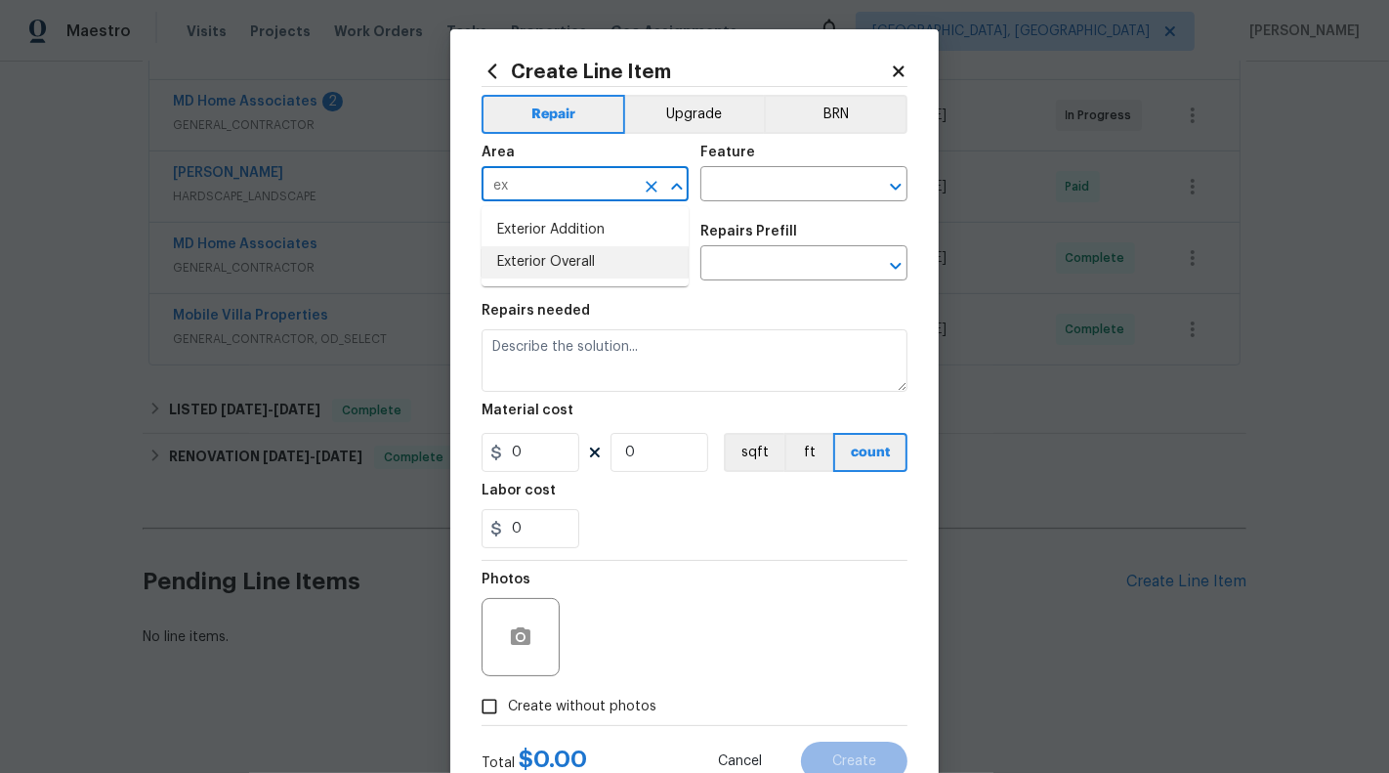
click at [579, 257] on li "Exterior Overall" at bounding box center [585, 262] width 207 height 32
type input "Exterior Overall"
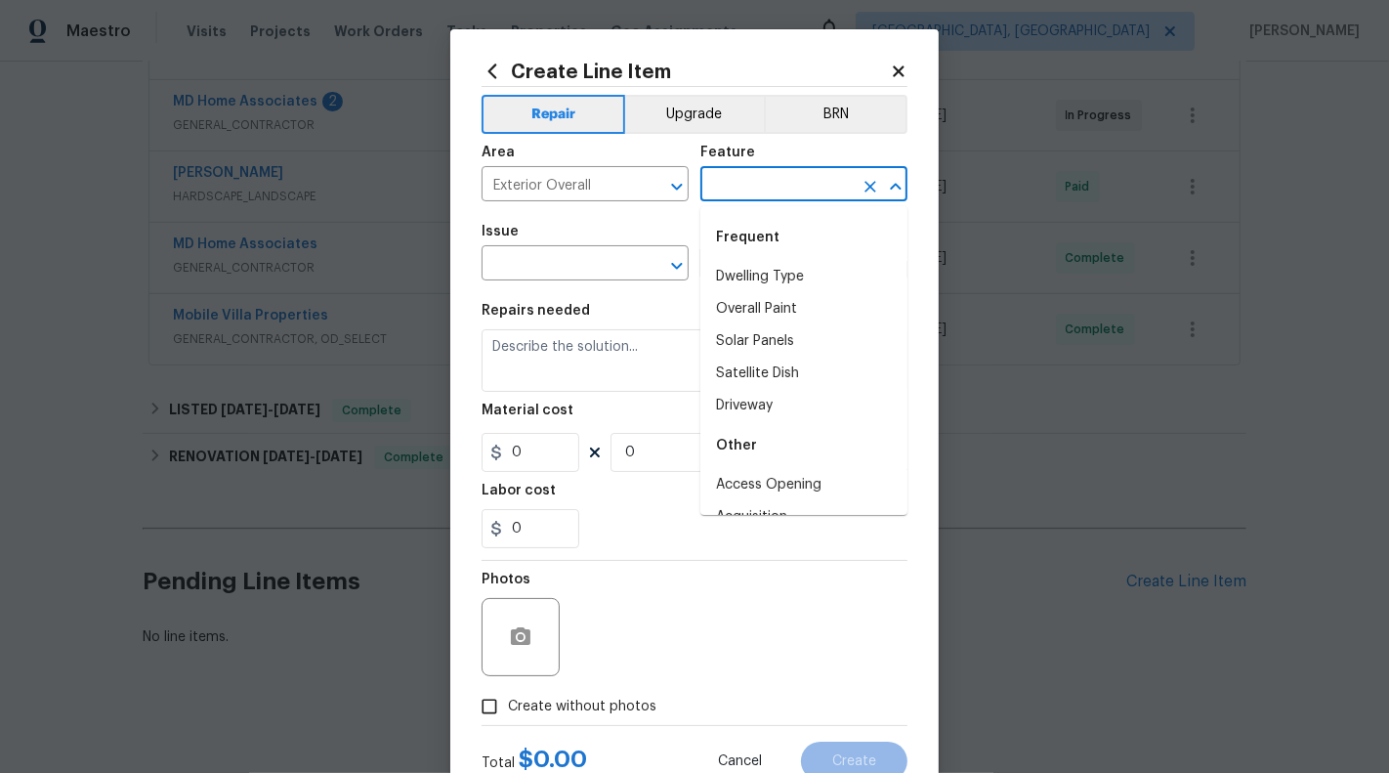
click at [732, 193] on input "text" at bounding box center [776, 186] width 152 height 30
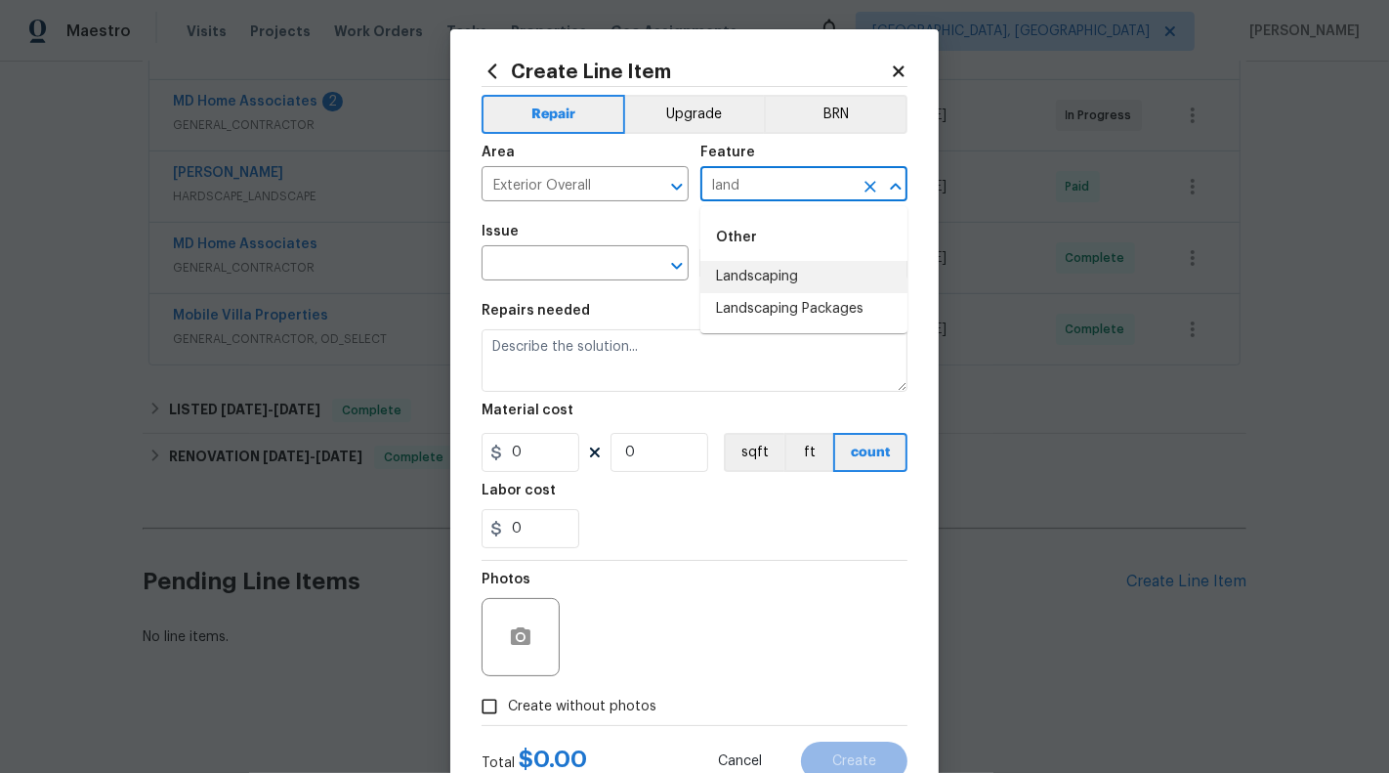
click at [745, 262] on li "Landscaping" at bounding box center [803, 277] width 207 height 32
type input "Landscaping"
click at [586, 256] on input "text" at bounding box center [558, 265] width 152 height 30
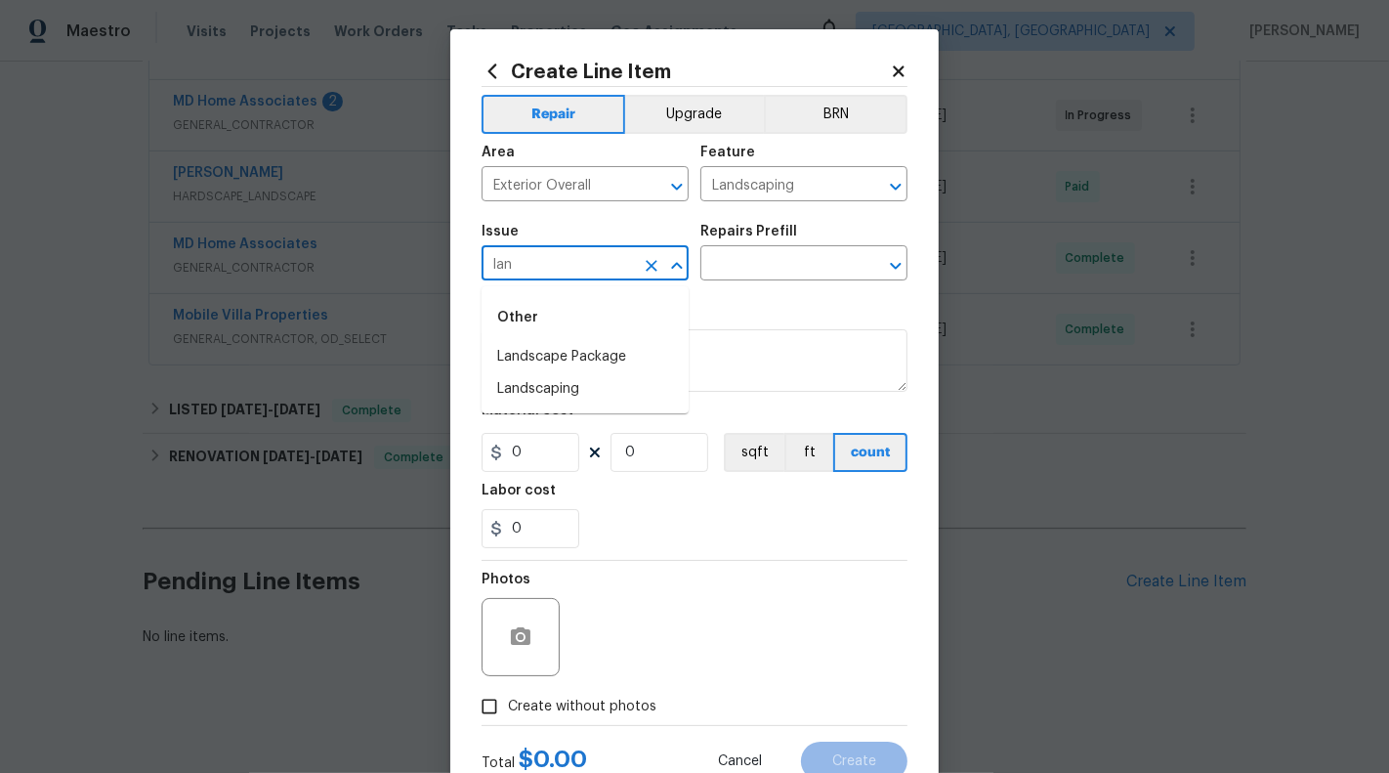
type input "land"
click at [662, 272] on button "Clear" at bounding box center [651, 265] width 27 height 27
type input "tree"
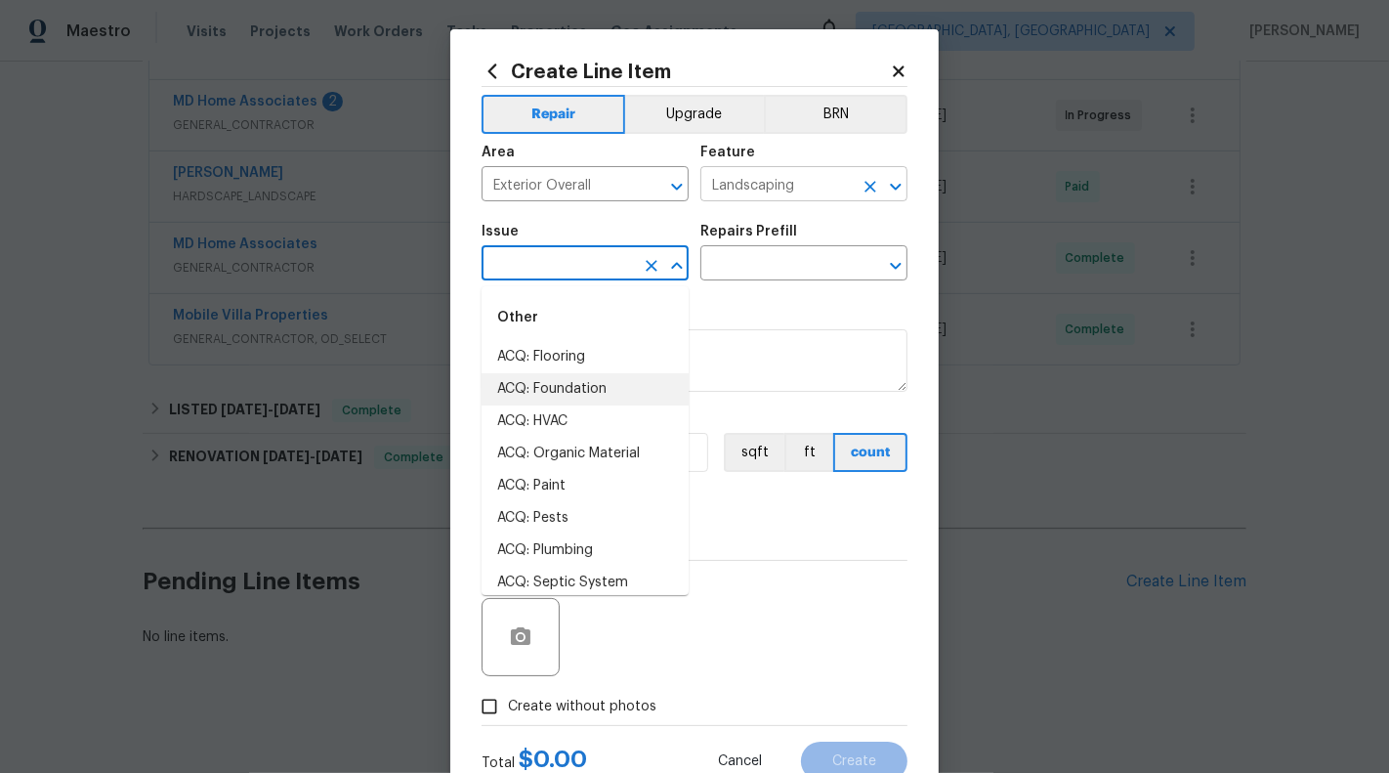
click at [877, 184] on icon "Clear" at bounding box center [871, 187] width 20 height 20
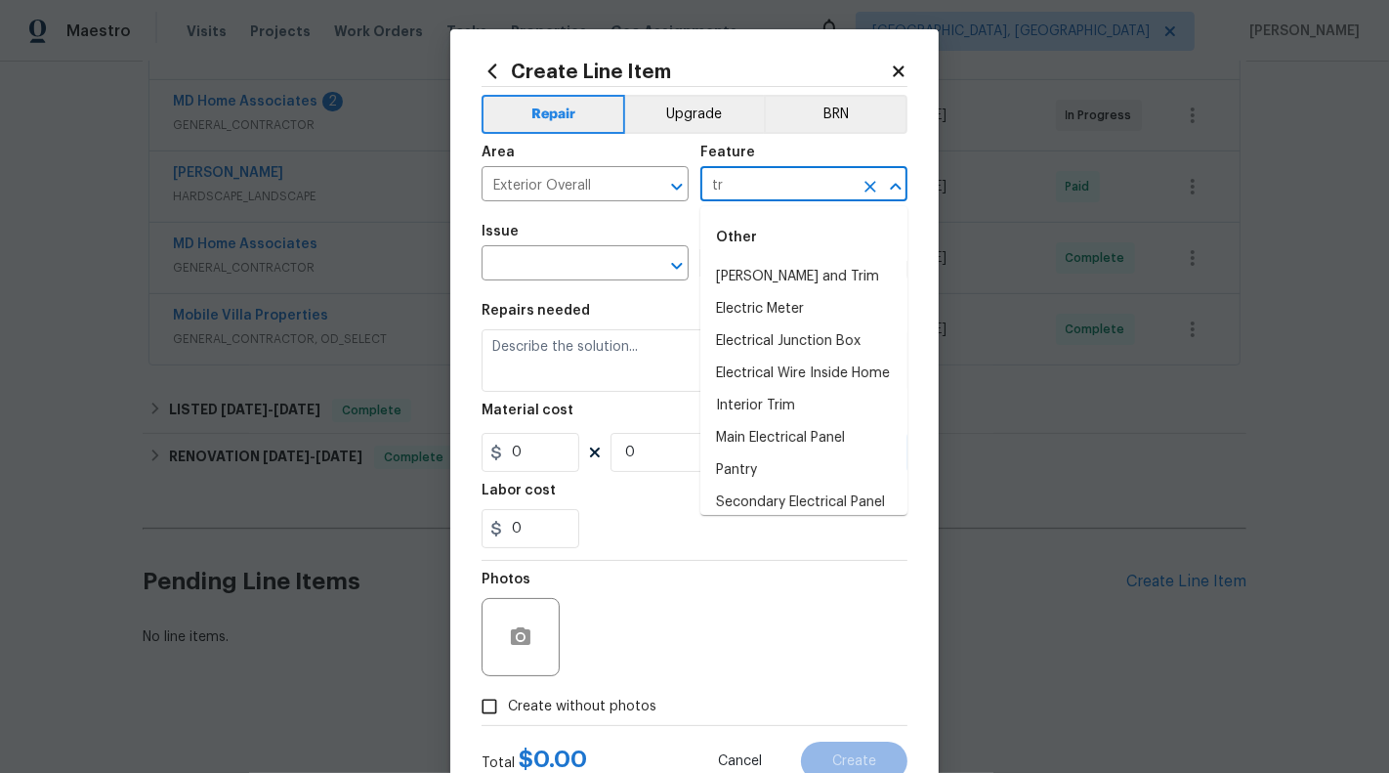
type input "t"
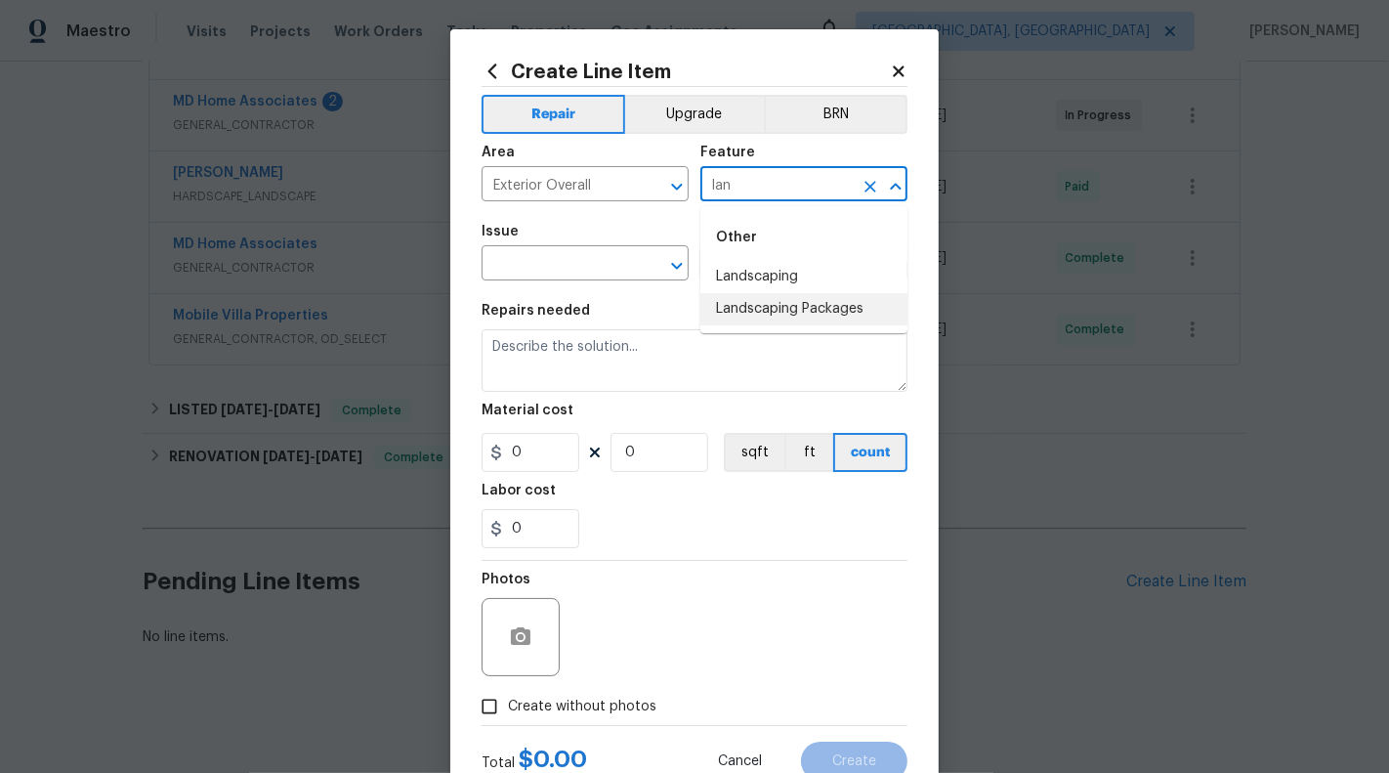
click at [865, 314] on li "Landscaping Packages" at bounding box center [803, 309] width 207 height 32
type input "Landscaping Packages"
click at [600, 260] on input "text" at bounding box center [558, 265] width 152 height 30
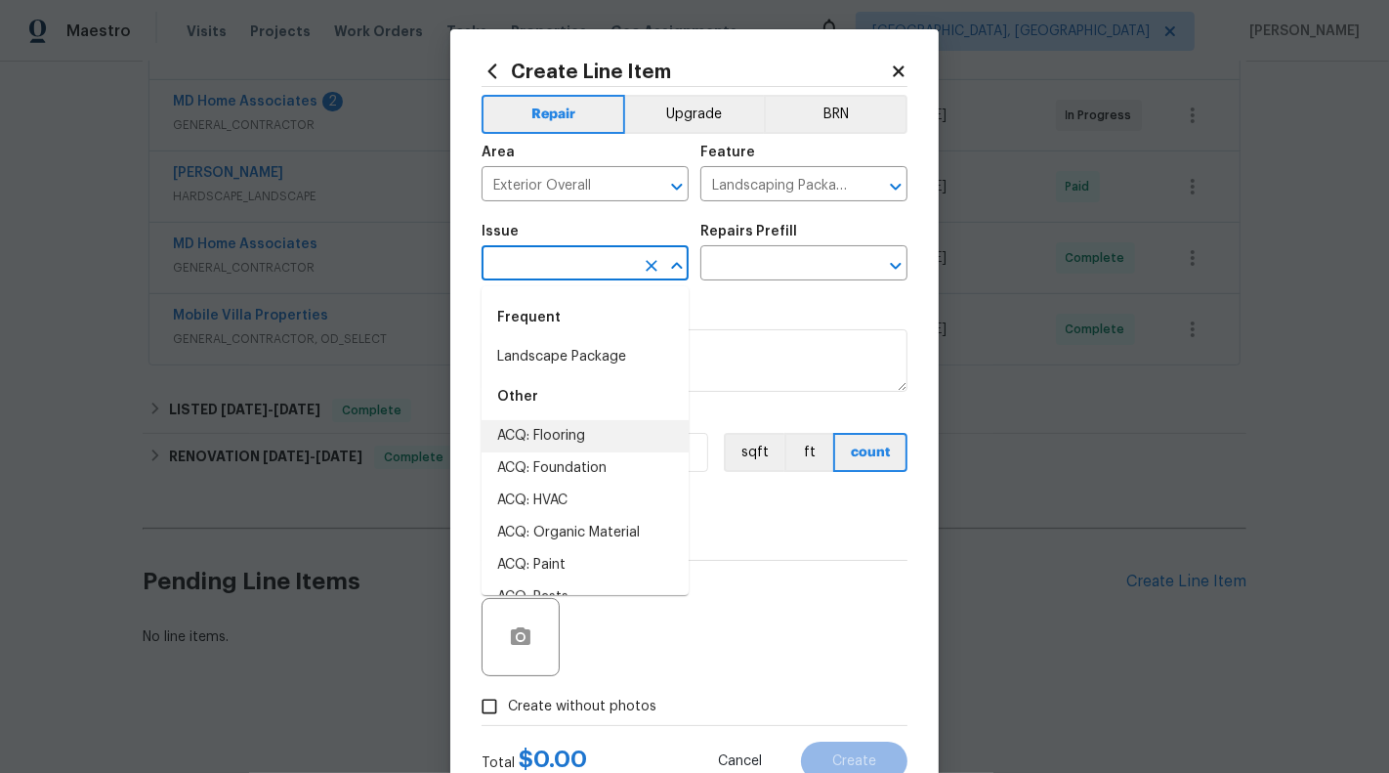
type input "r"
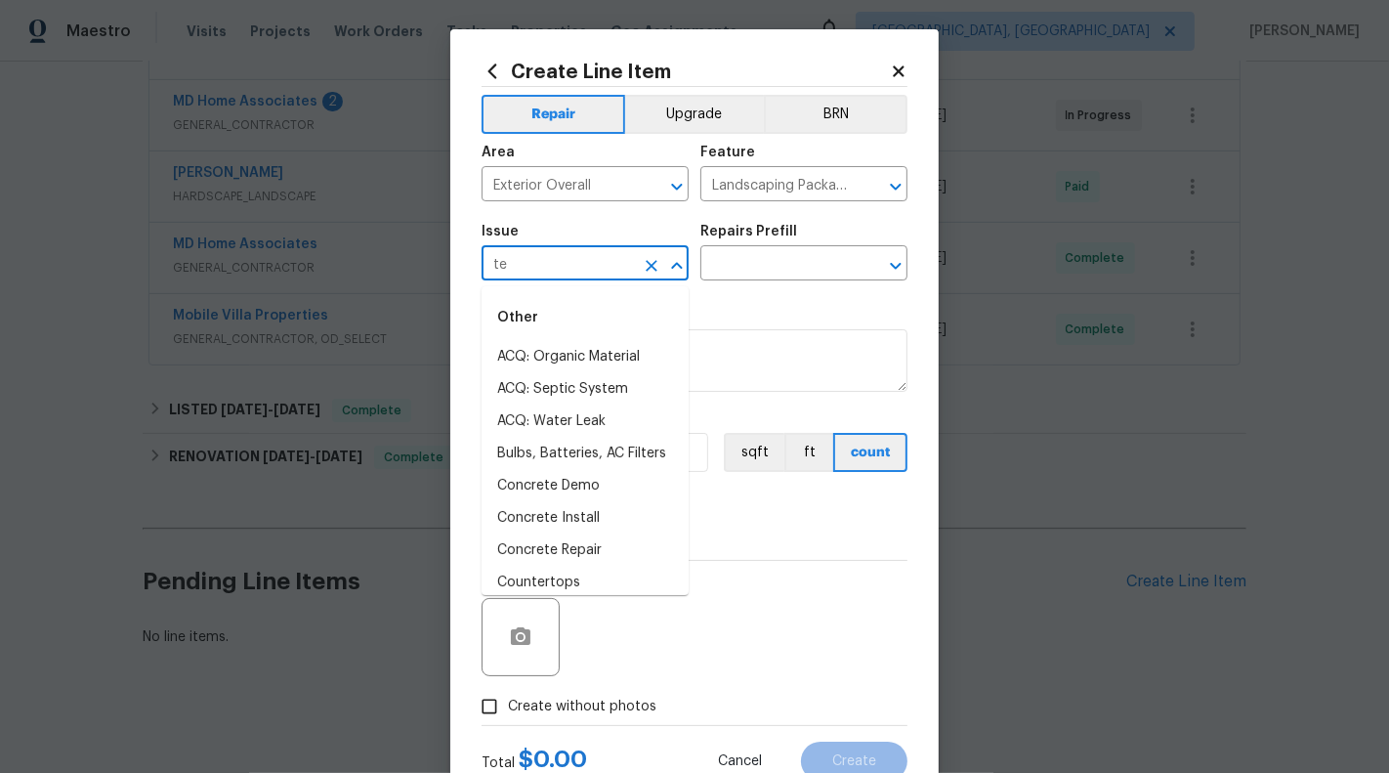
type input "t"
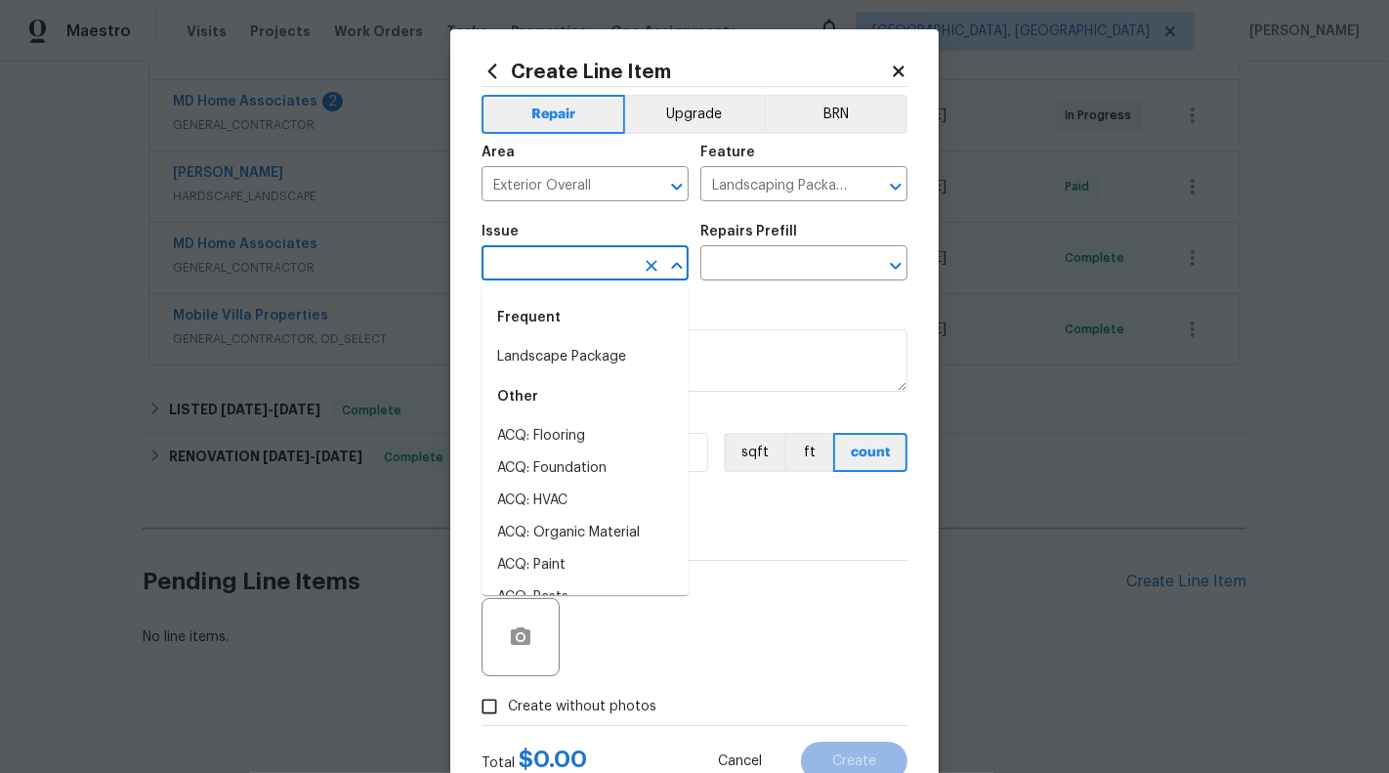
type input "r"
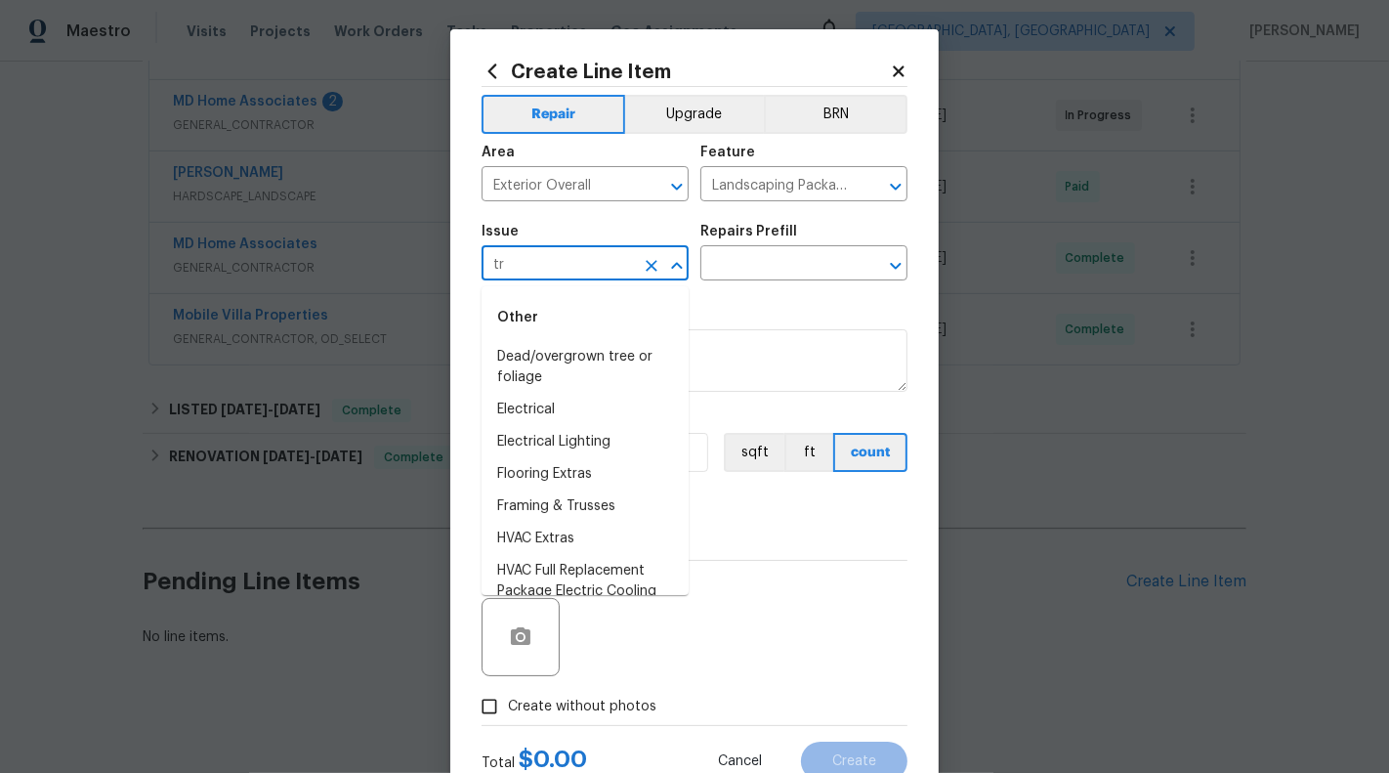
type input "t"
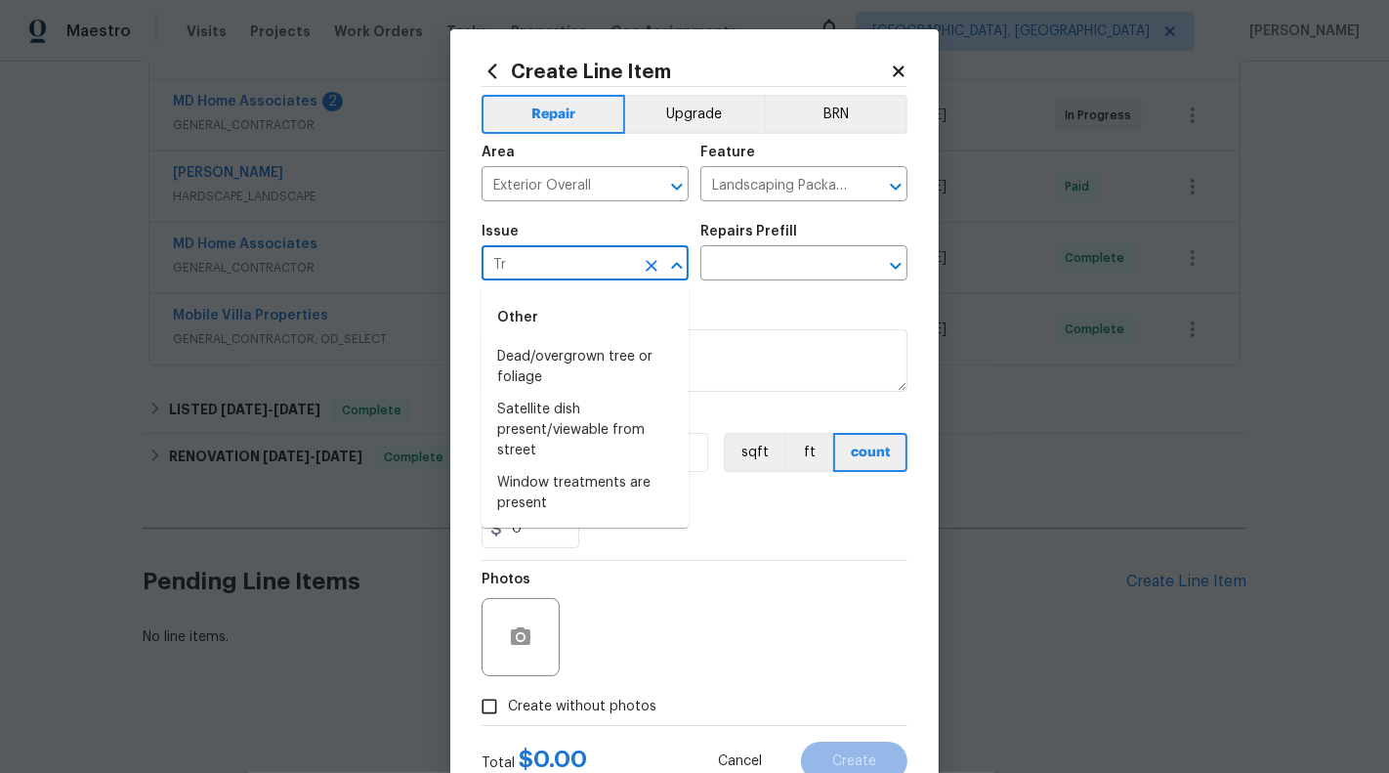
type input "T"
click at [622, 348] on li "Landscape Package" at bounding box center [585, 357] width 207 height 32
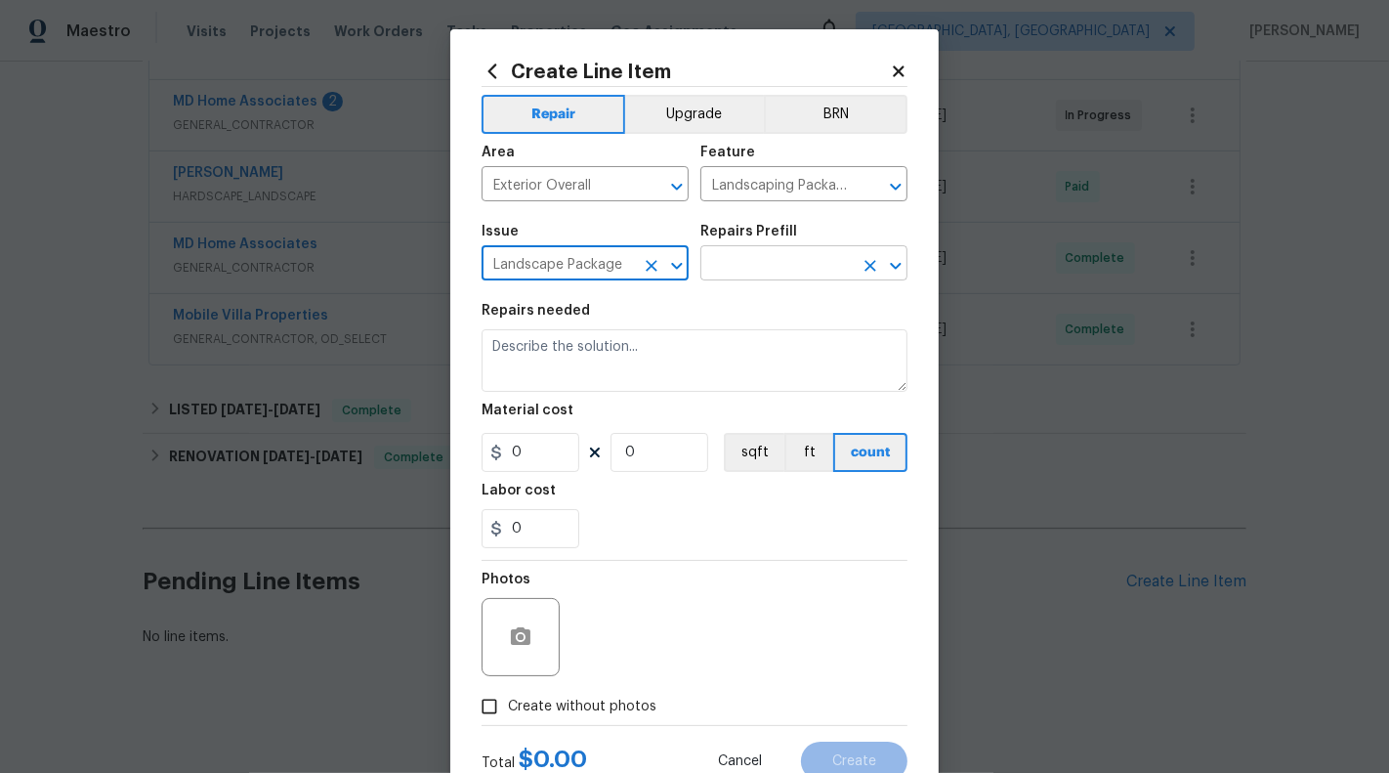
type input "Landscape Package"
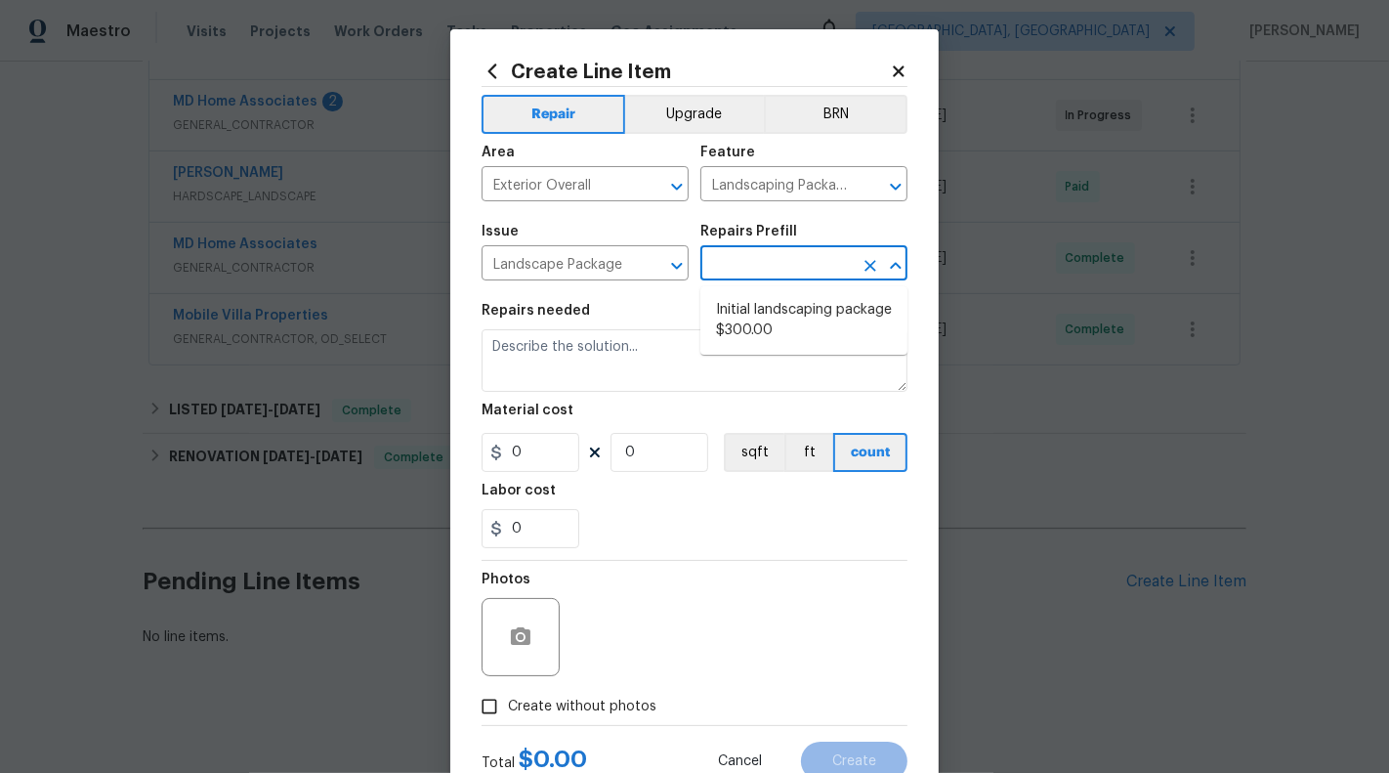
click at [804, 258] on input "text" at bounding box center [776, 265] width 152 height 30
click at [882, 189] on button "Open" at bounding box center [895, 186] width 27 height 27
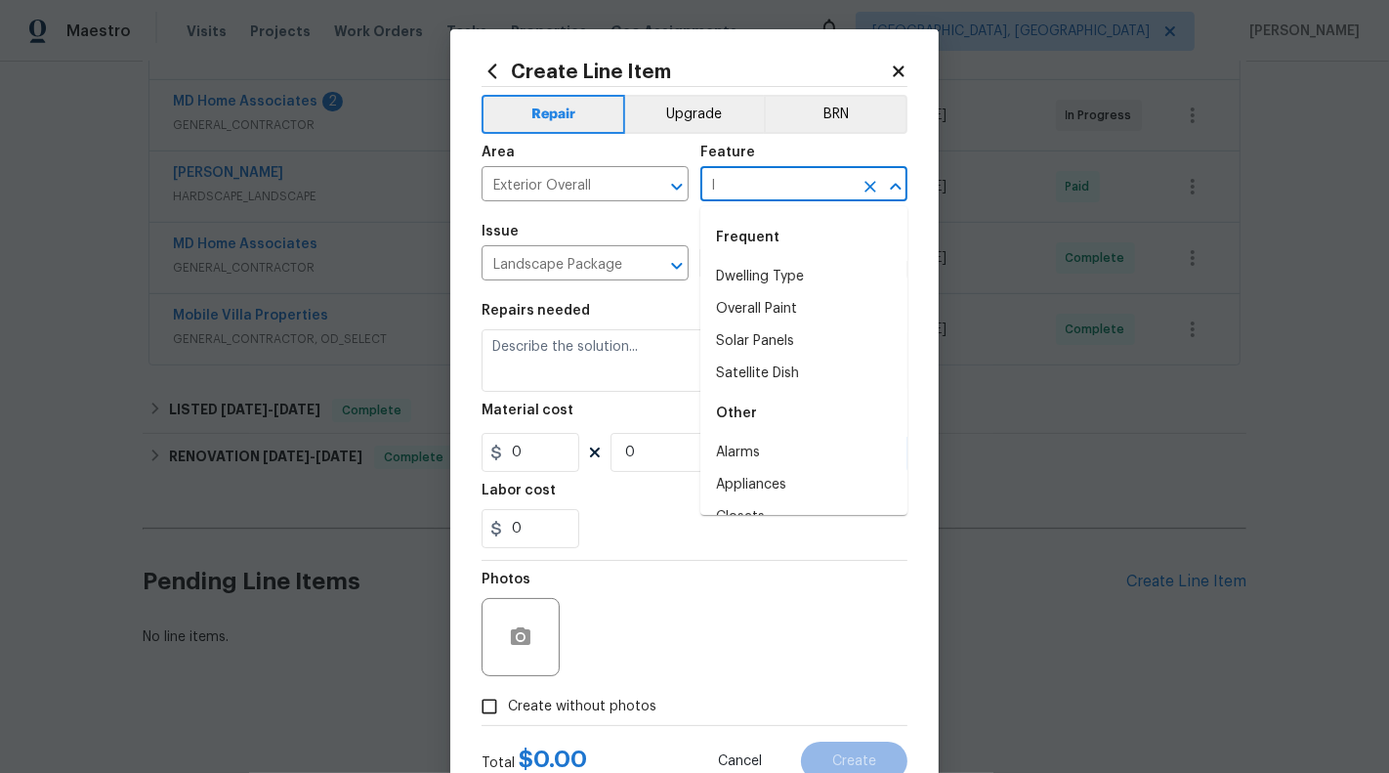
scroll to position [0, 0]
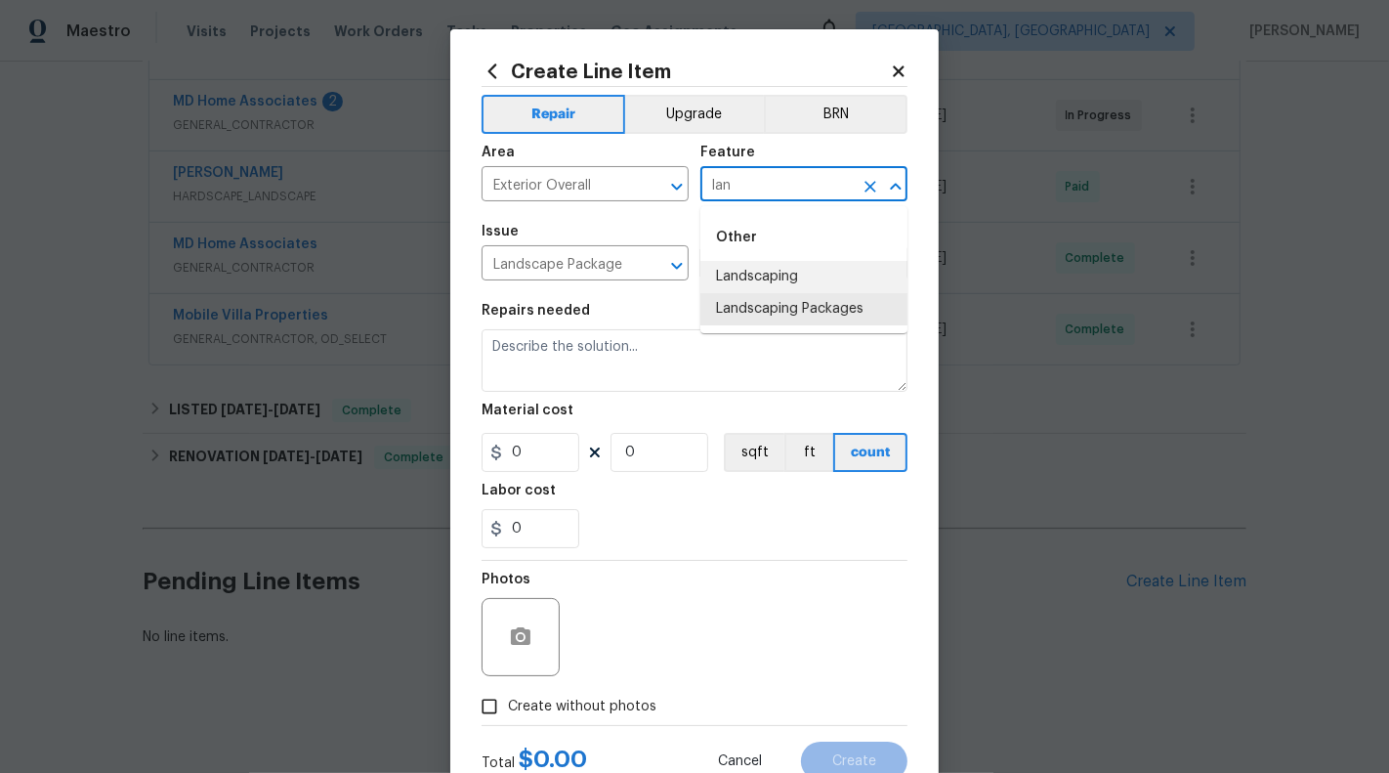
click at [832, 269] on li "Landscaping" at bounding box center [803, 277] width 207 height 32
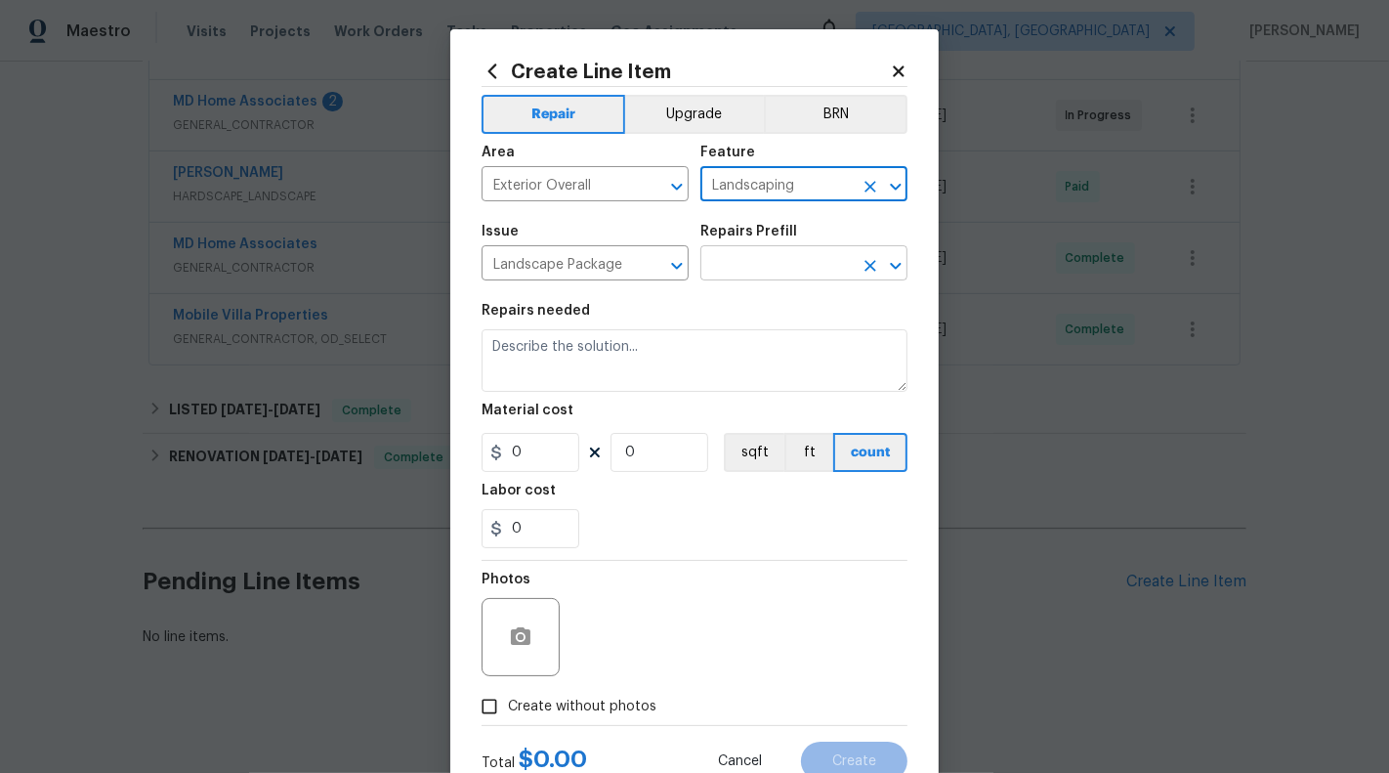
type input "Landscaping"
click at [829, 266] on input "text" at bounding box center [776, 265] width 152 height 30
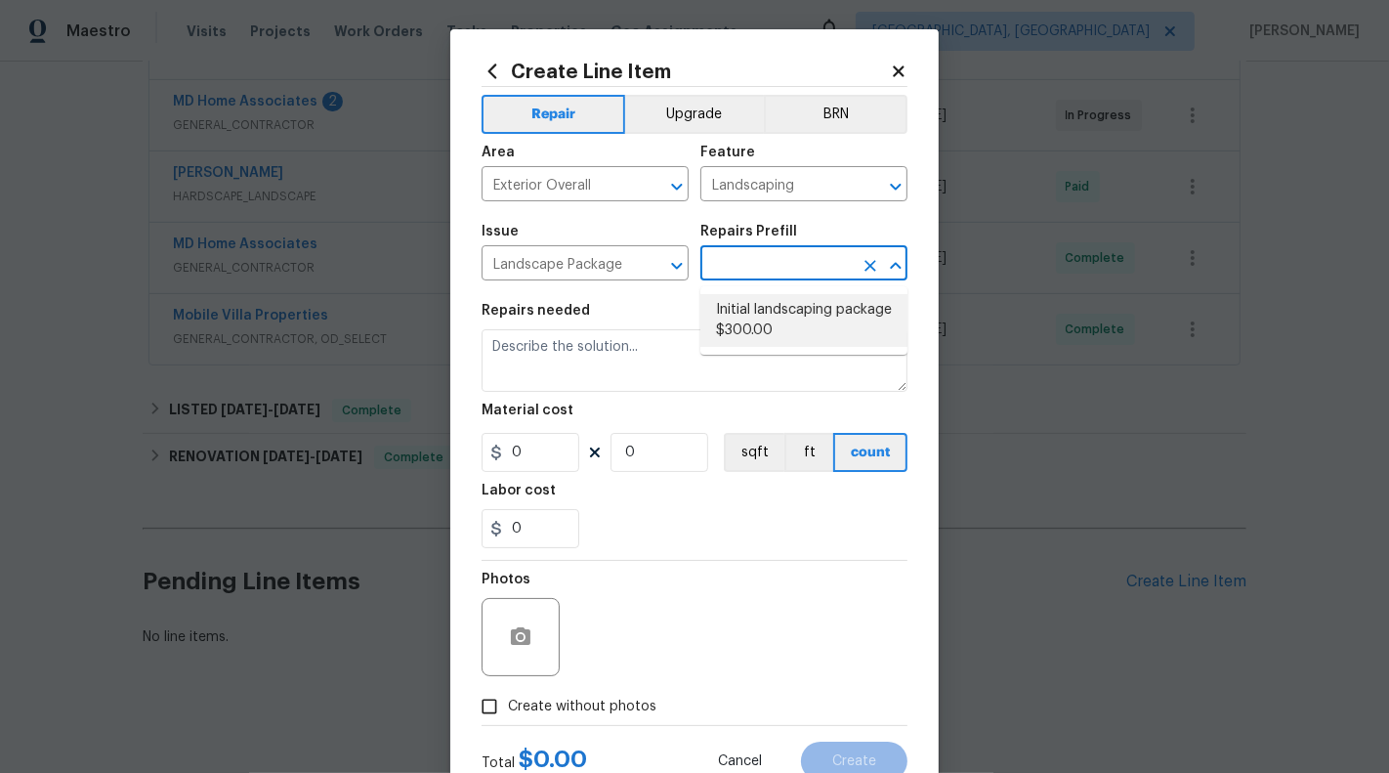
click at [857, 265] on button "Clear" at bounding box center [870, 265] width 27 height 27
click at [652, 266] on icon "Clear" at bounding box center [652, 266] width 12 height 12
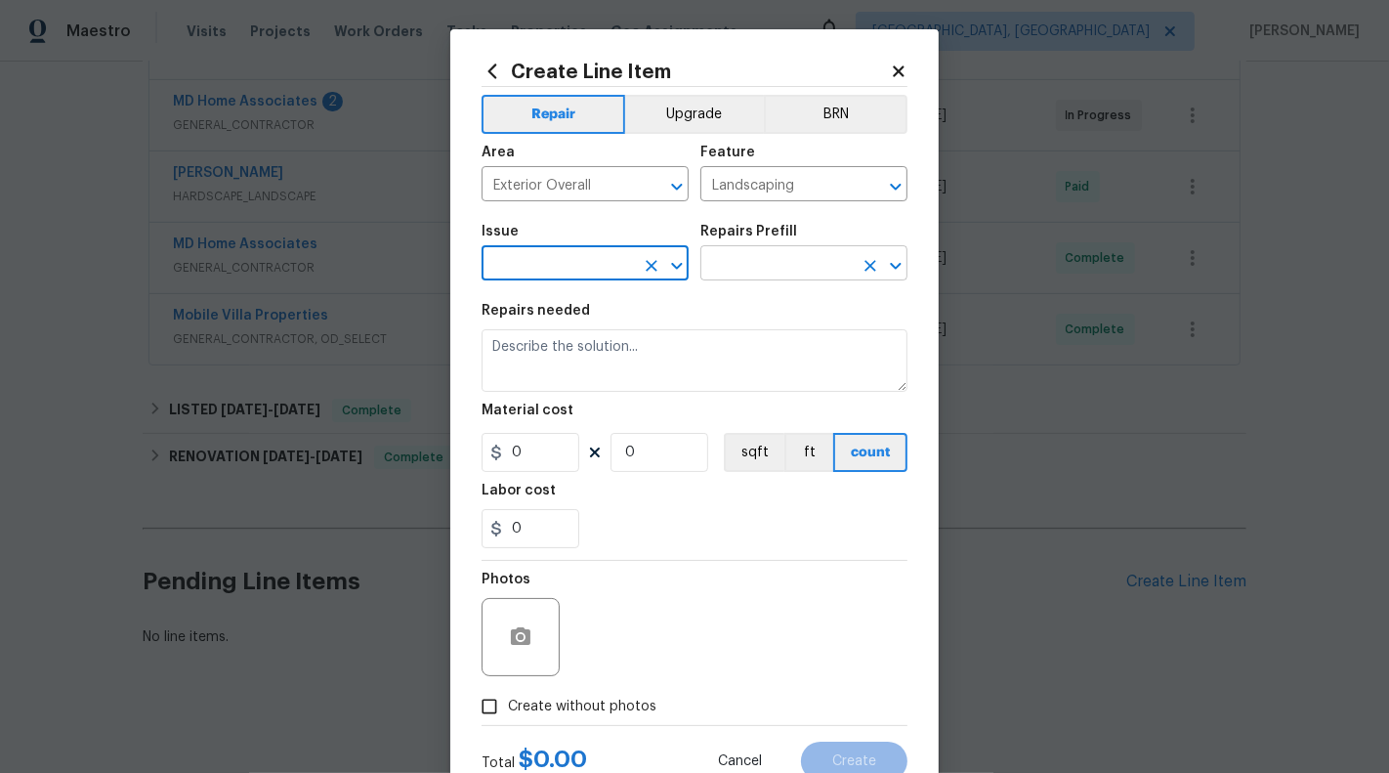
click at [871, 268] on icon "Clear" at bounding box center [871, 266] width 12 height 12
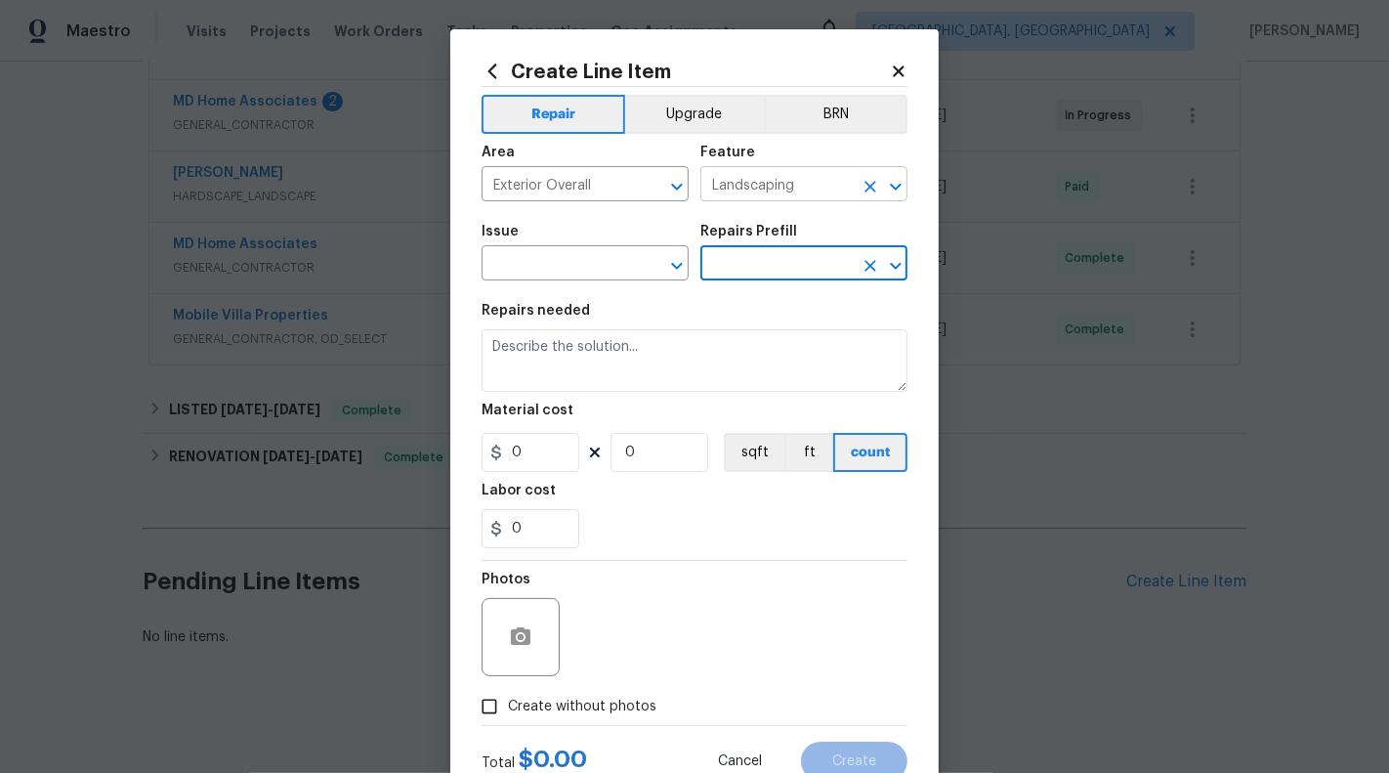
click at [871, 191] on icon "Clear" at bounding box center [871, 187] width 20 height 20
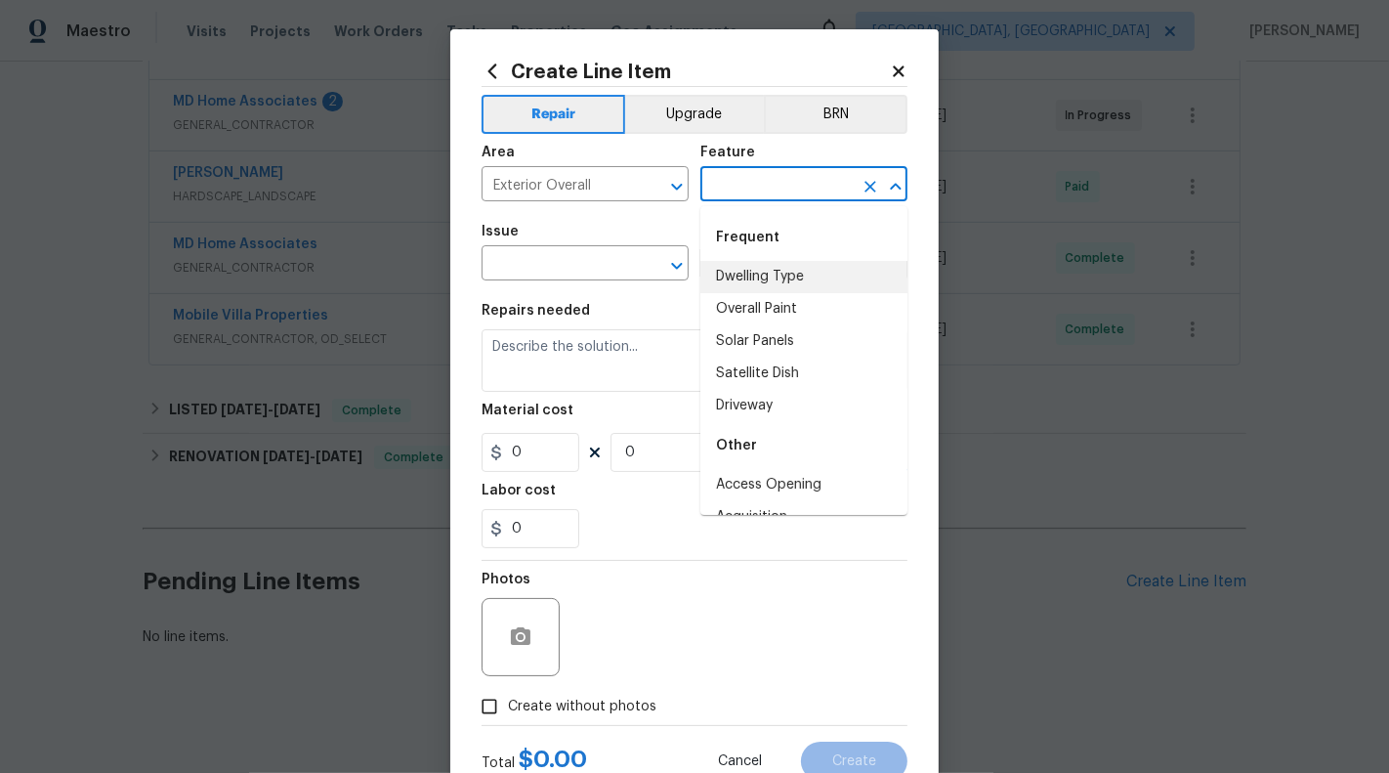
click at [782, 175] on input "text" at bounding box center [776, 186] width 152 height 30
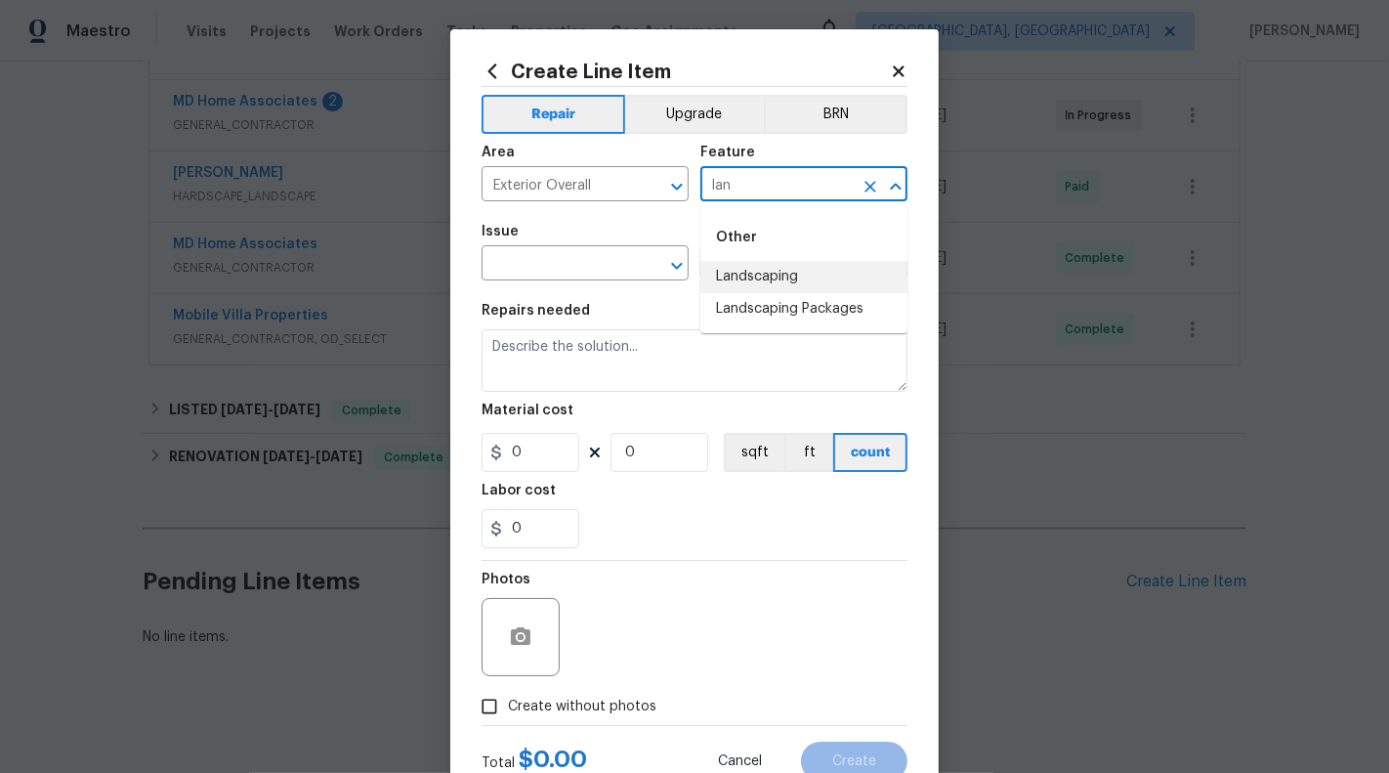
click at [763, 281] on li "Landscaping" at bounding box center [803, 277] width 207 height 32
type input "Landscaping"
click at [622, 263] on input "text" at bounding box center [558, 265] width 152 height 30
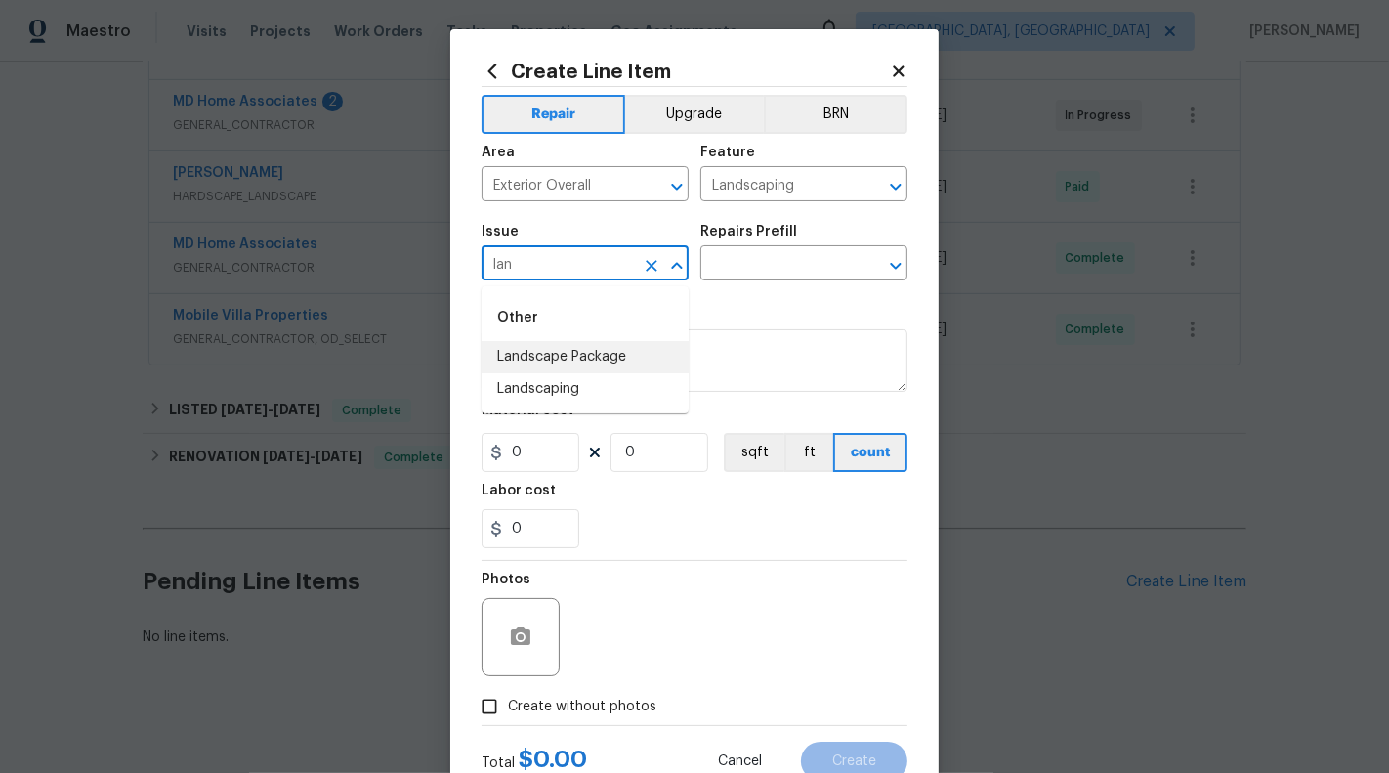
click at [634, 362] on li "Landscape Package" at bounding box center [585, 357] width 207 height 32
type input "Landscape Package"
click at [757, 264] on input "text" at bounding box center [776, 265] width 152 height 30
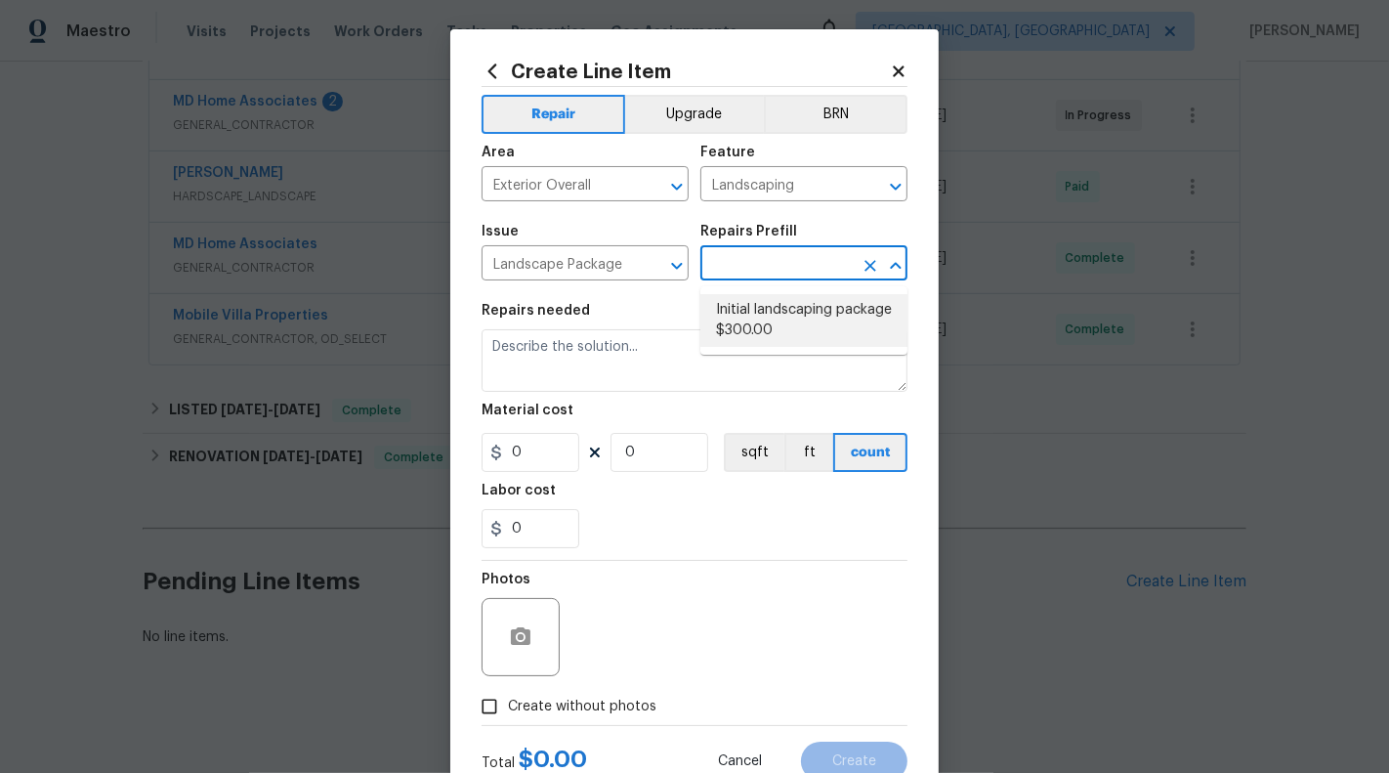
click at [913, 70] on div "Create Line Item Repair Upgrade BRN Area Exterior Overall ​ Feature Landscaping…" at bounding box center [694, 420] width 488 height 783
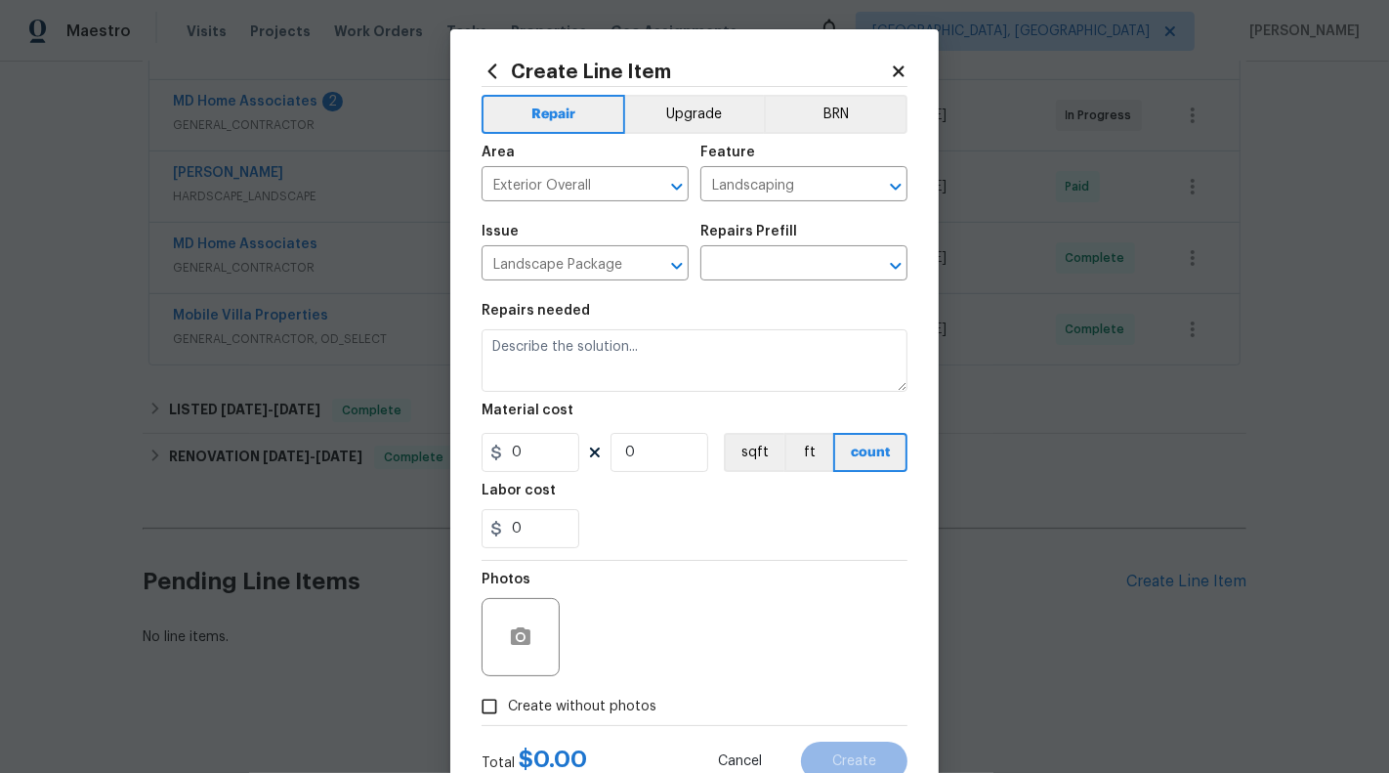
click at [906, 70] on icon at bounding box center [899, 72] width 18 height 18
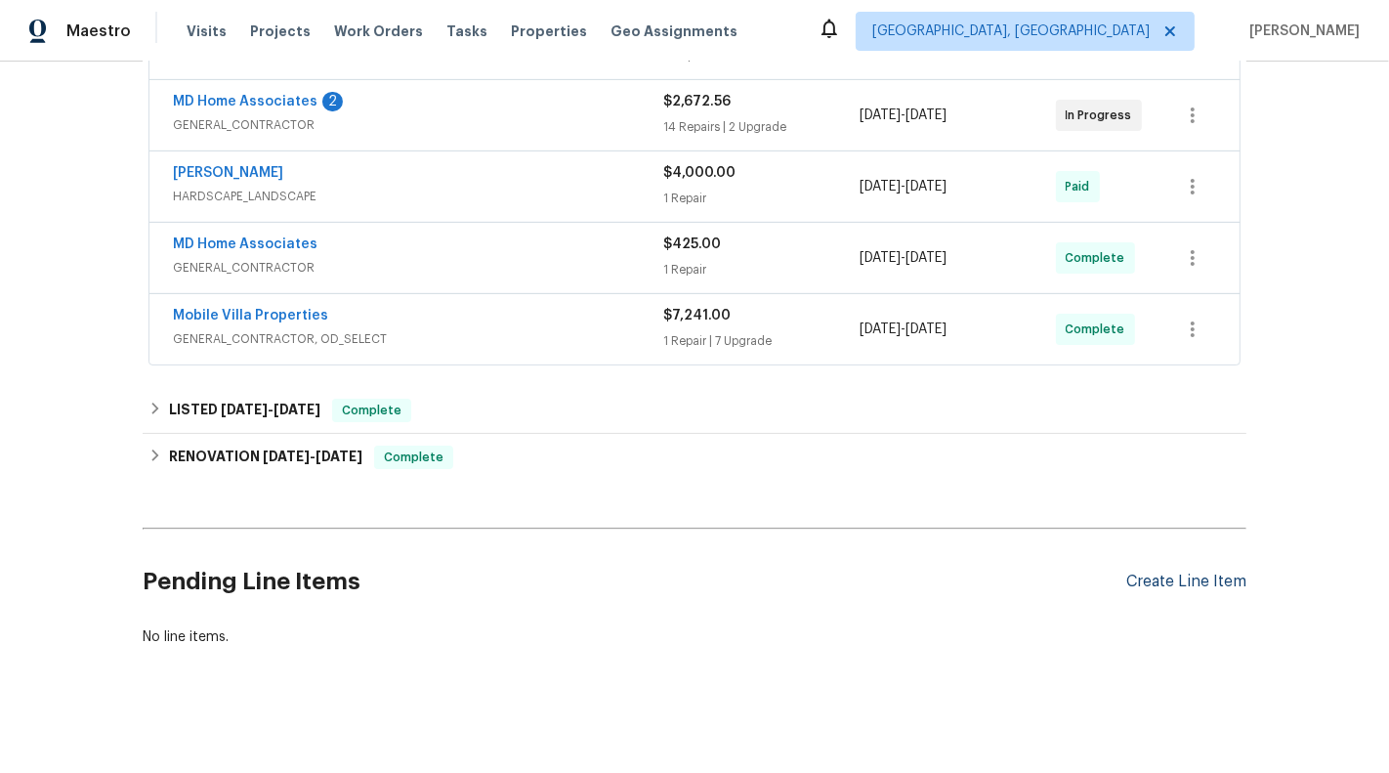
click at [1199, 579] on div "Create Line Item" at bounding box center [1186, 582] width 120 height 19
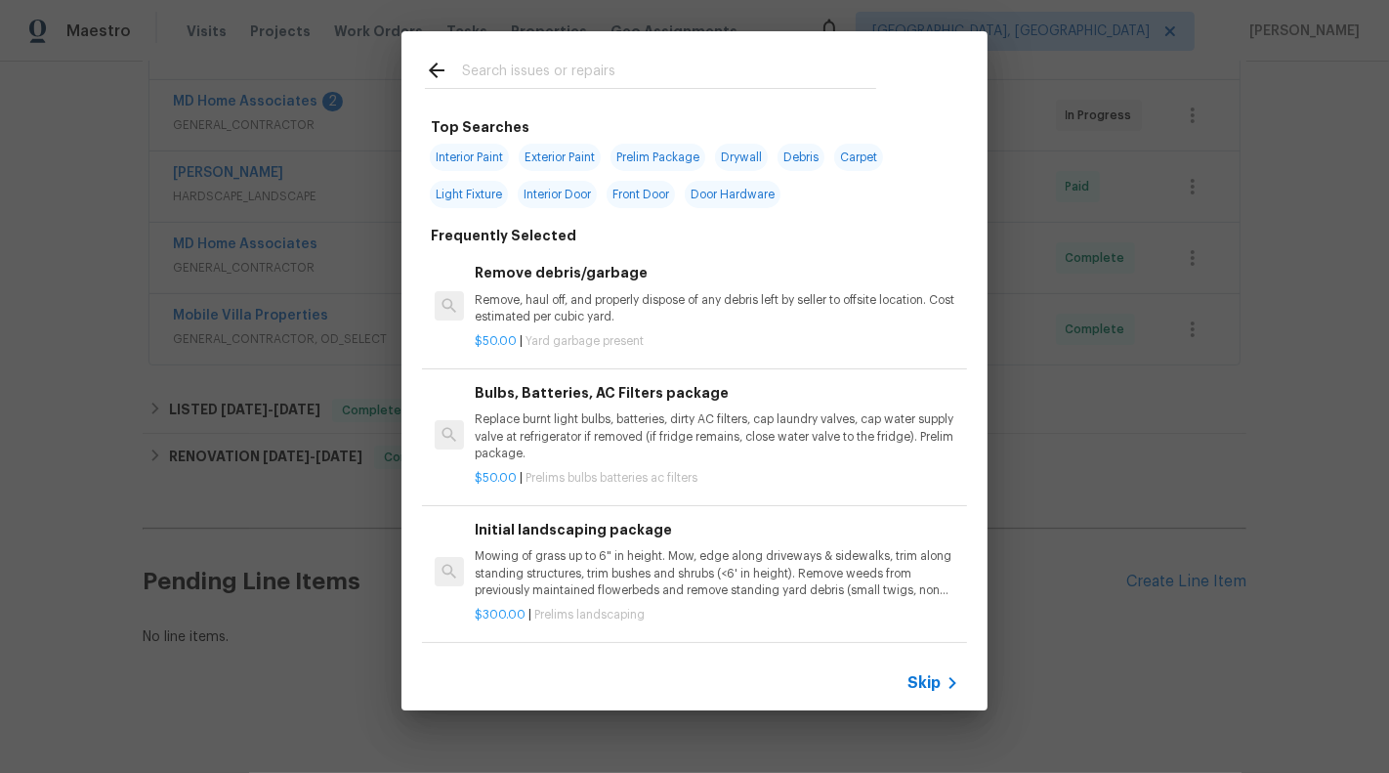
click at [903, 669] on div "Skip" at bounding box center [695, 683] width 586 height 55
click at [914, 686] on span "Skip" at bounding box center [924, 683] width 33 height 20
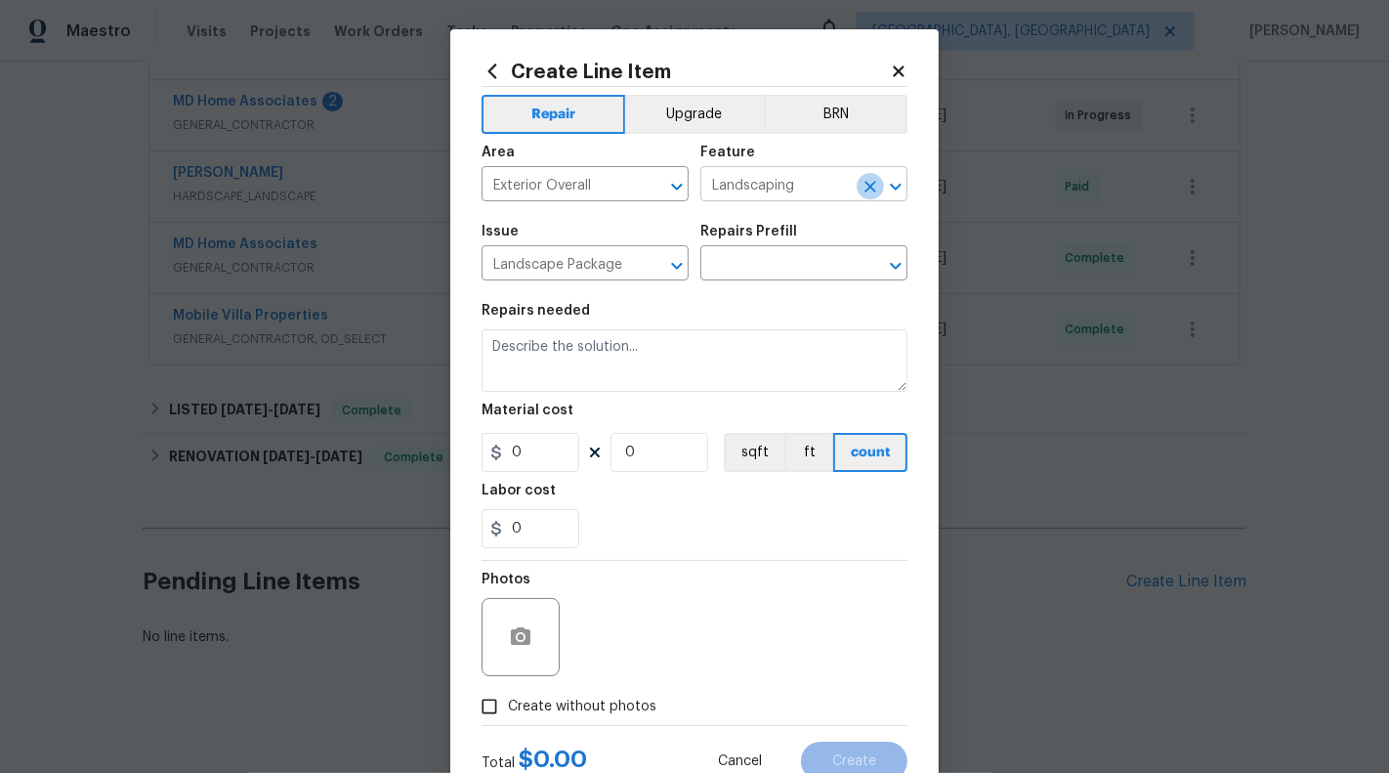
click at [873, 188] on icon "Clear" at bounding box center [871, 187] width 20 height 20
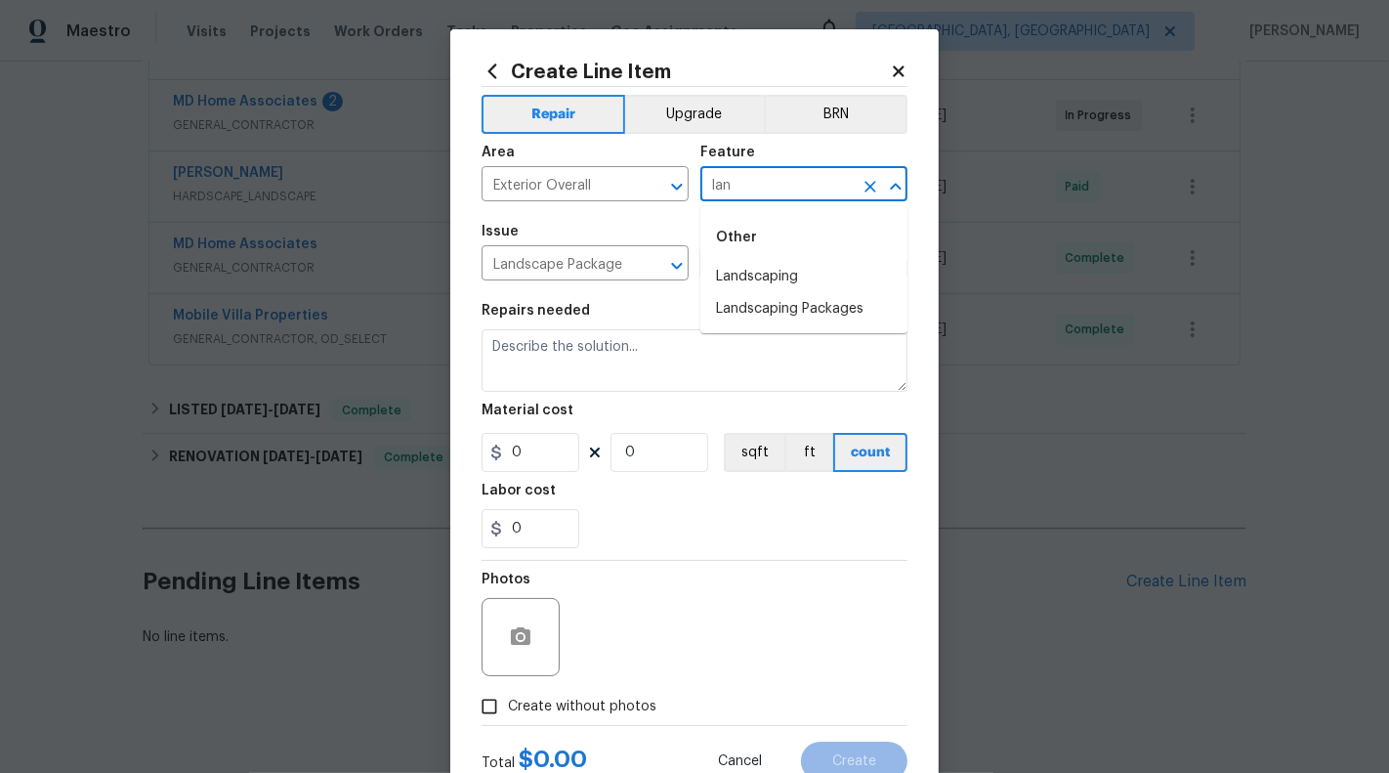
click at [857, 263] on li "Landscaping" at bounding box center [803, 277] width 207 height 32
click at [794, 264] on input "text" at bounding box center [776, 265] width 152 height 30
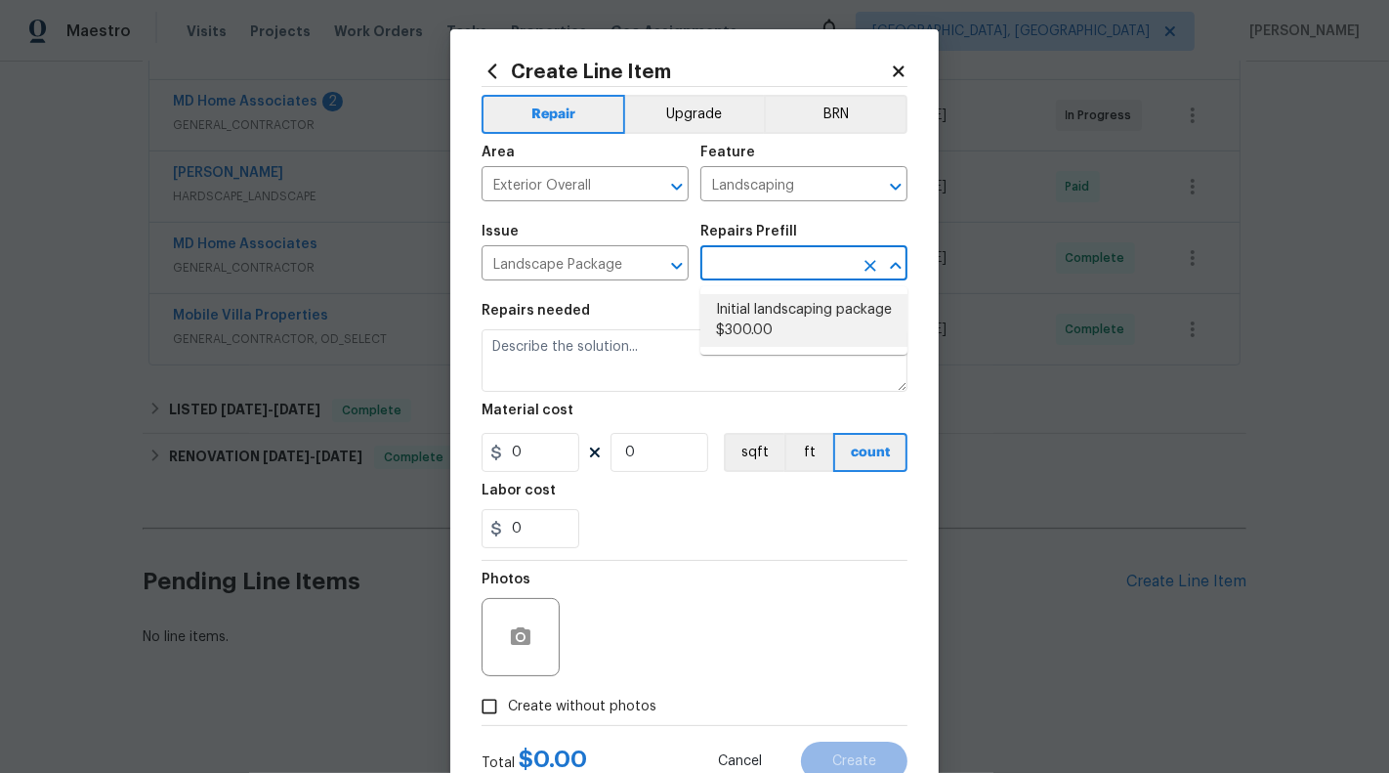
click at [794, 323] on li "Initial landscaping package $300.00" at bounding box center [803, 320] width 207 height 53
type input "Home Readiness Packages"
type input "Initial landscaping package $300.00"
type textarea "Mowing of grass up to 6" in height. Mow, edge along driveways & sidewalks, trim…"
type input "300"
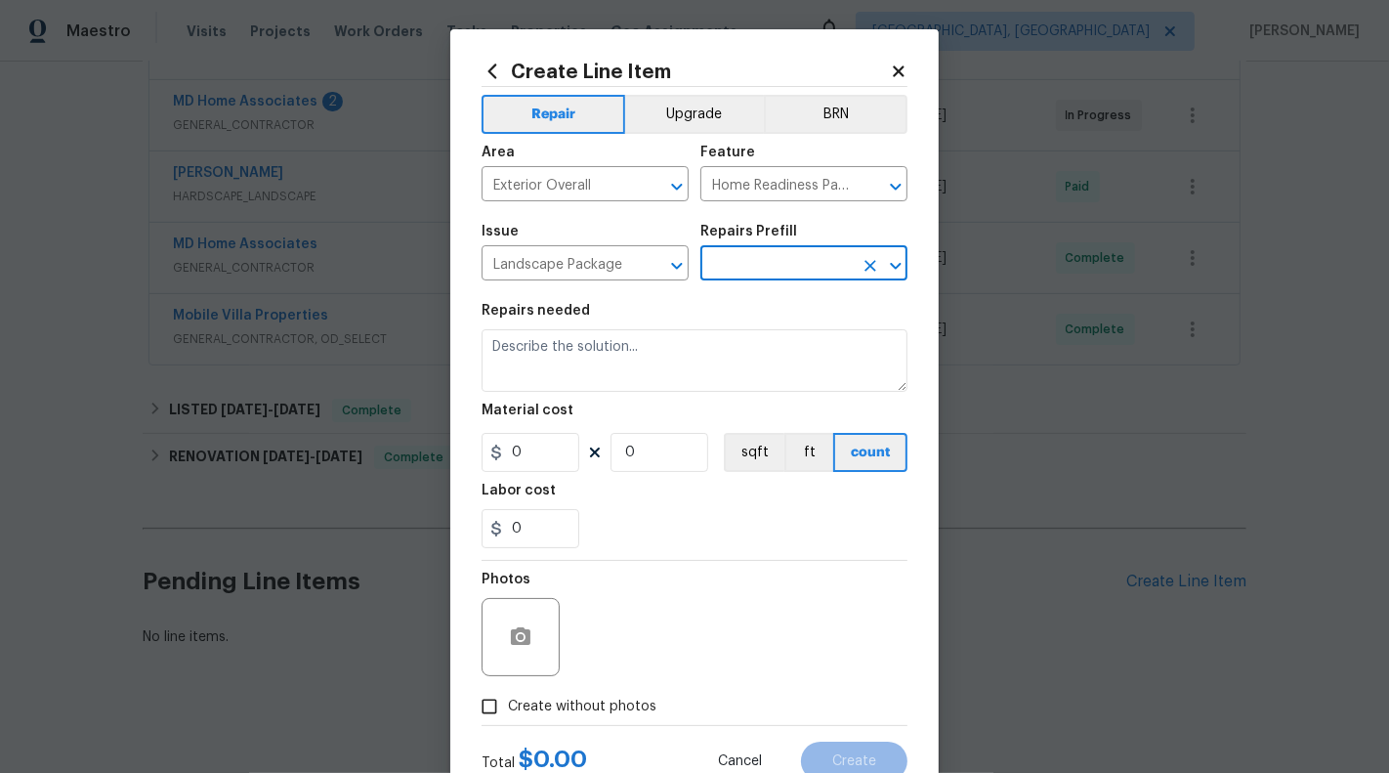
type input "1"
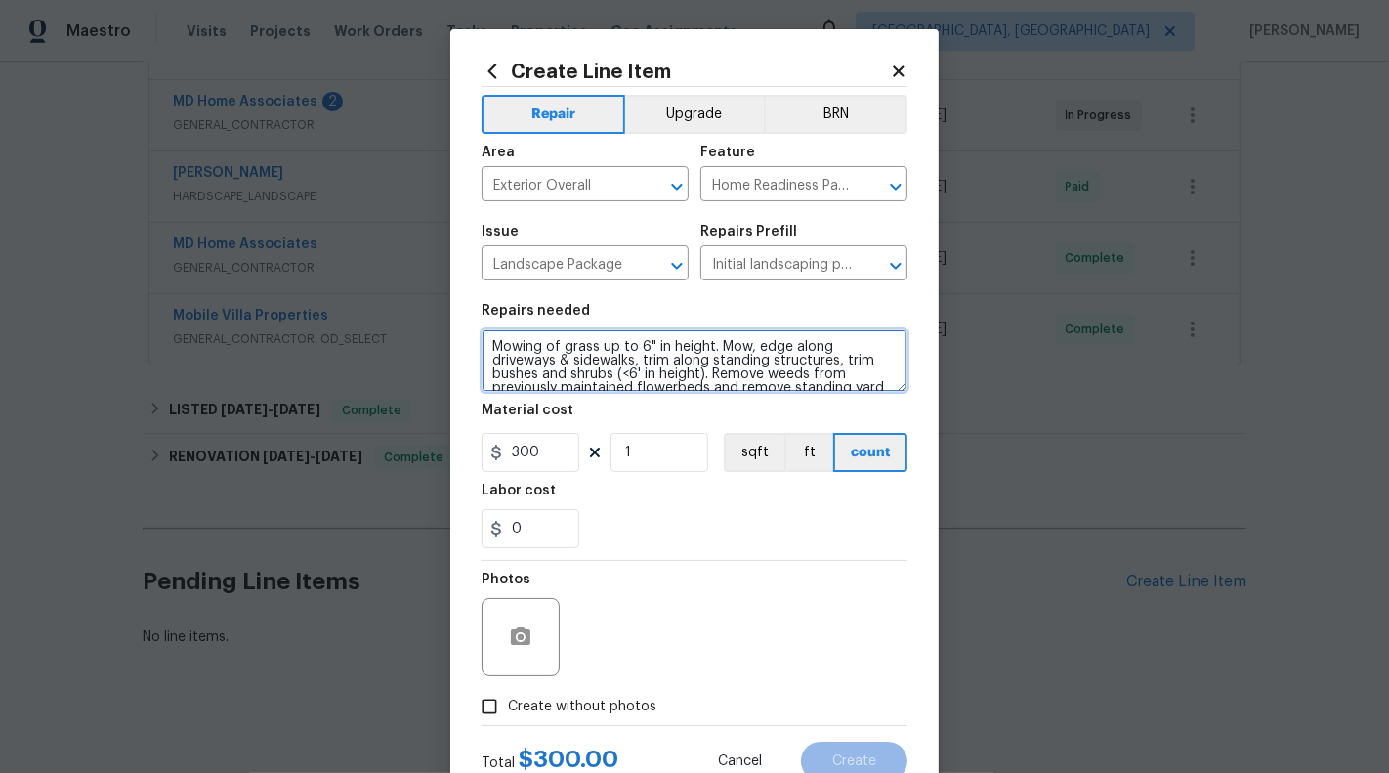
click at [787, 368] on textarea "Mowing of grass up to 6" in height. Mow, edge along driveways & sidewalks, trim…" at bounding box center [695, 360] width 426 height 63
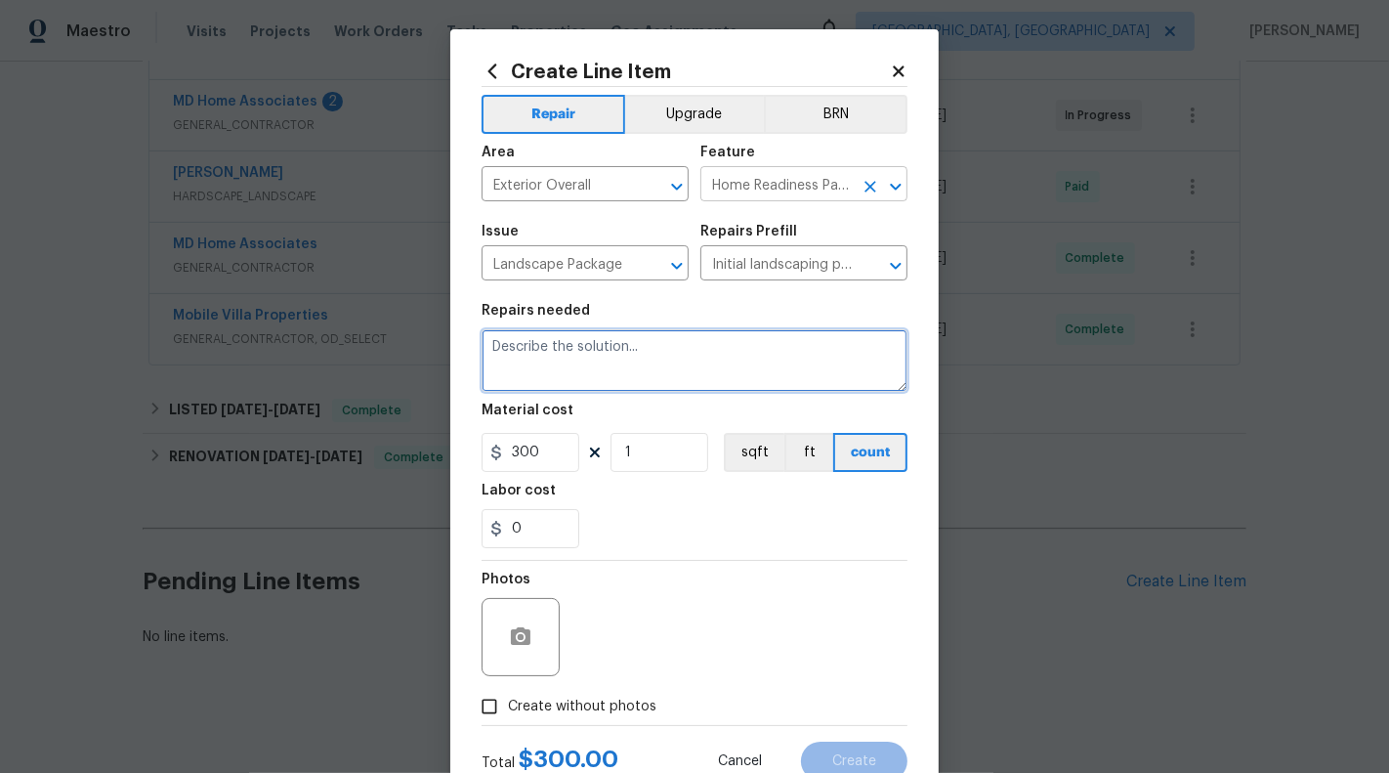
click at [857, 175] on div at bounding box center [882, 186] width 51 height 27
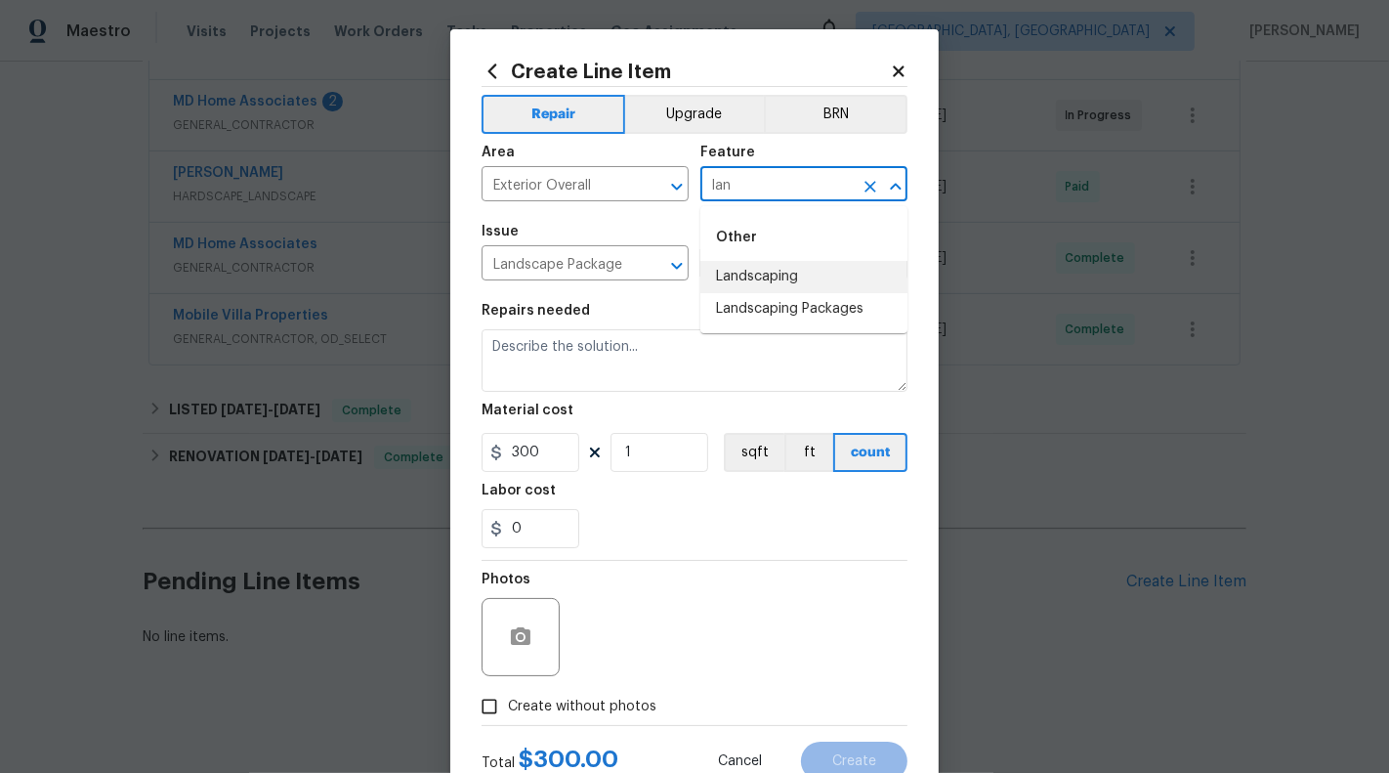
click at [820, 269] on li "Landscaping" at bounding box center [803, 277] width 207 height 32
type input "Landscaping"
click at [833, 277] on input "Initial landscaping package $300.00" at bounding box center [776, 265] width 152 height 30
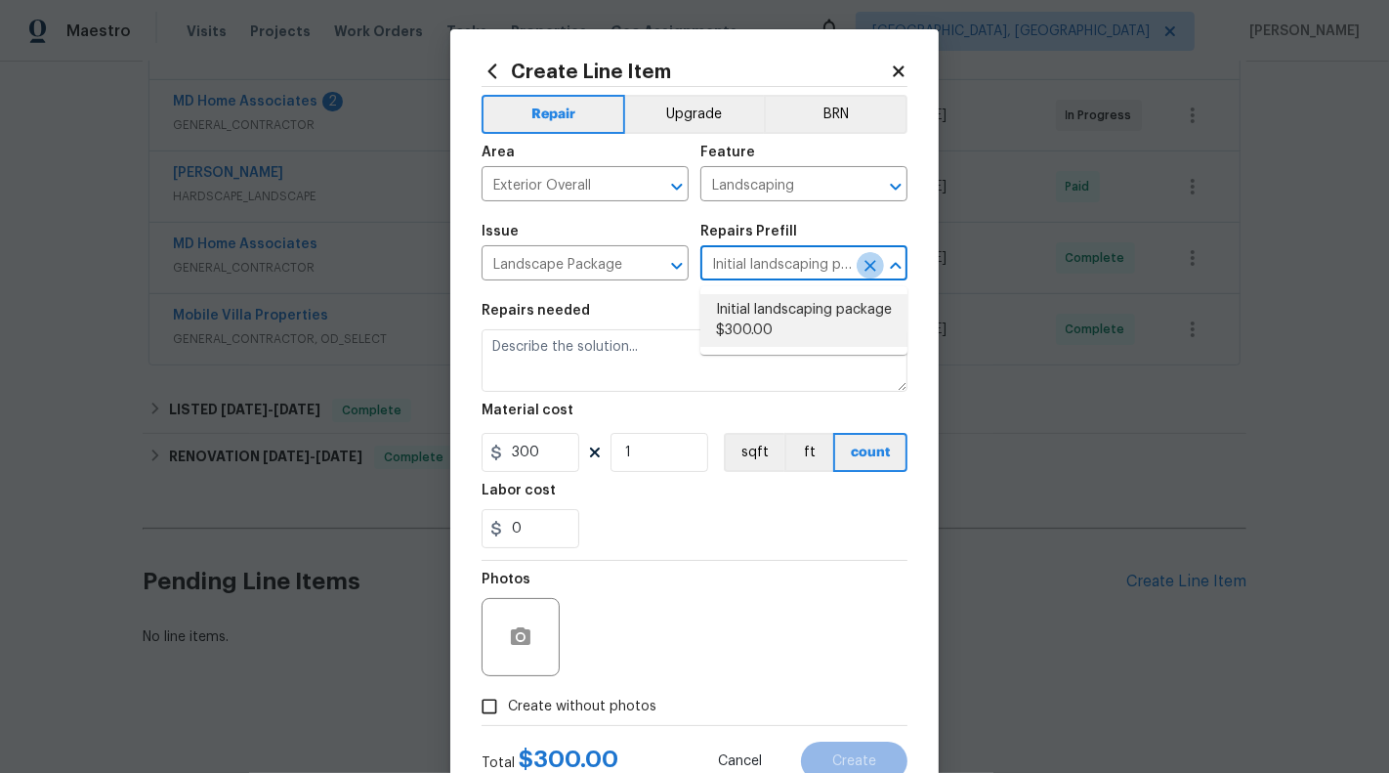
click at [872, 274] on icon "Clear" at bounding box center [871, 266] width 20 height 20
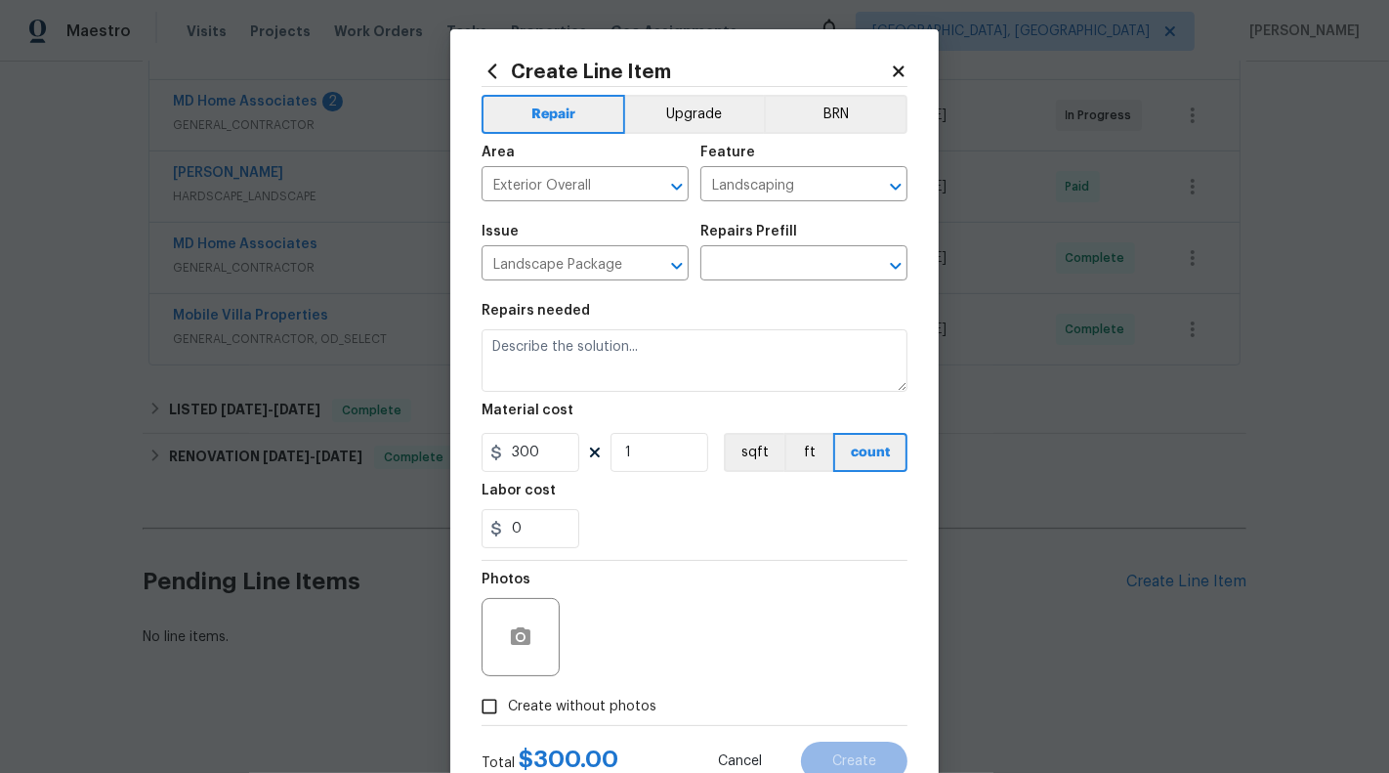
click at [899, 63] on icon at bounding box center [899, 72] width 18 height 18
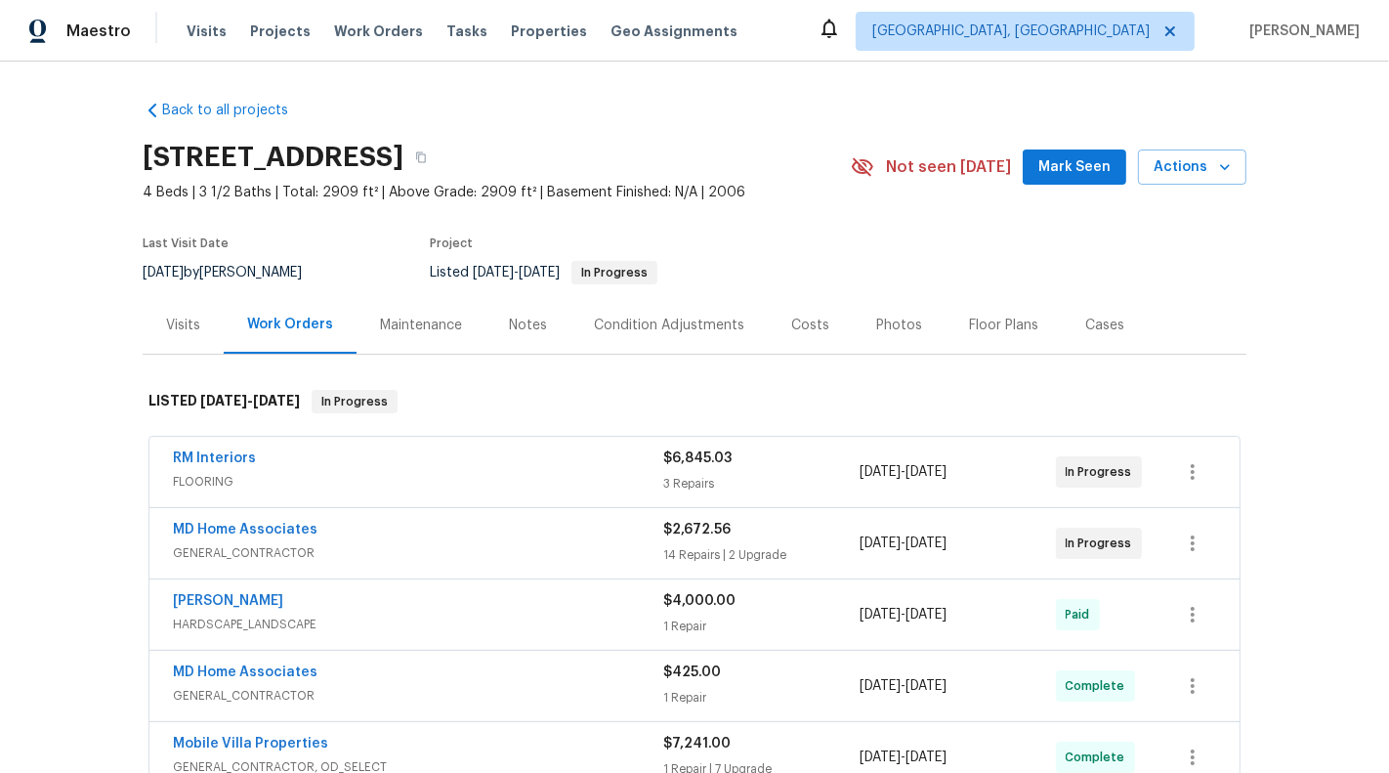
scroll to position [428, 0]
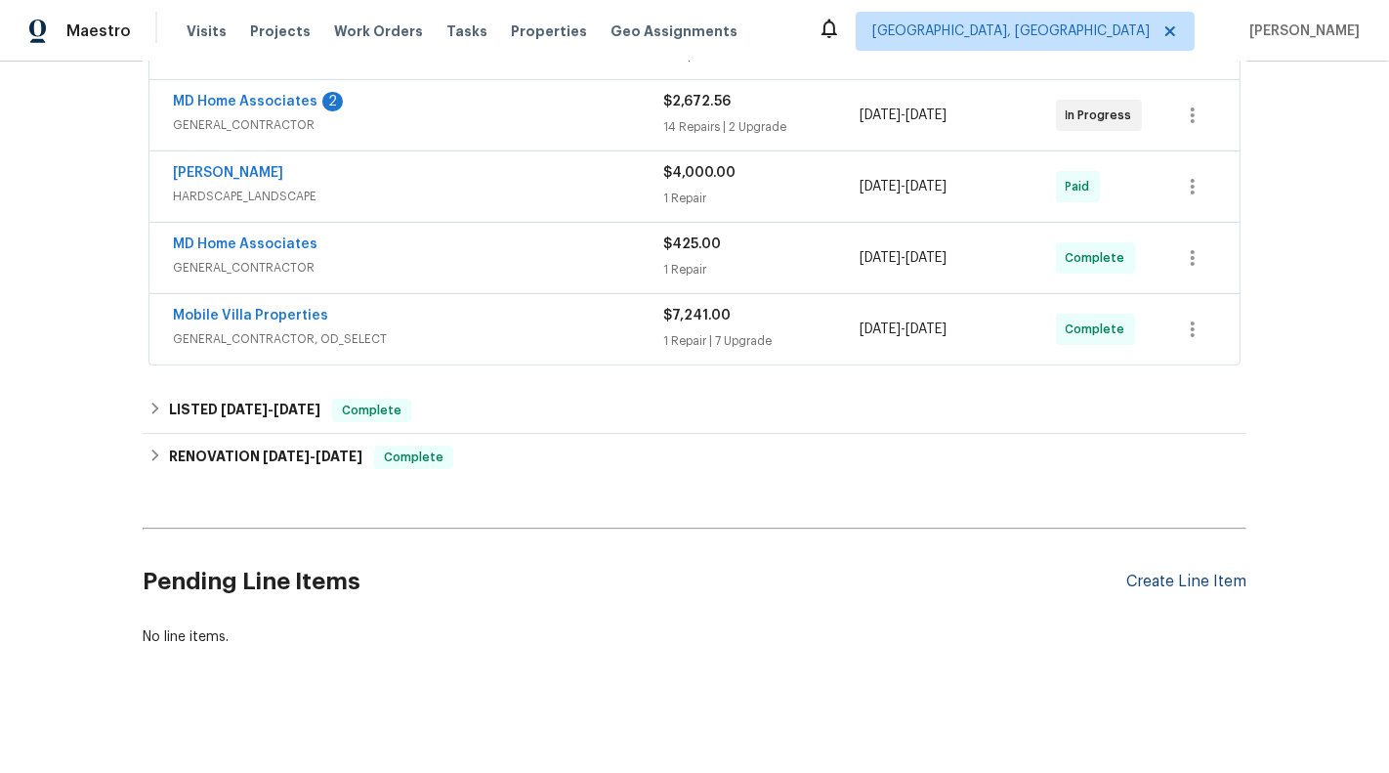
click at [1212, 573] on div "Create Line Item" at bounding box center [1186, 582] width 120 height 19
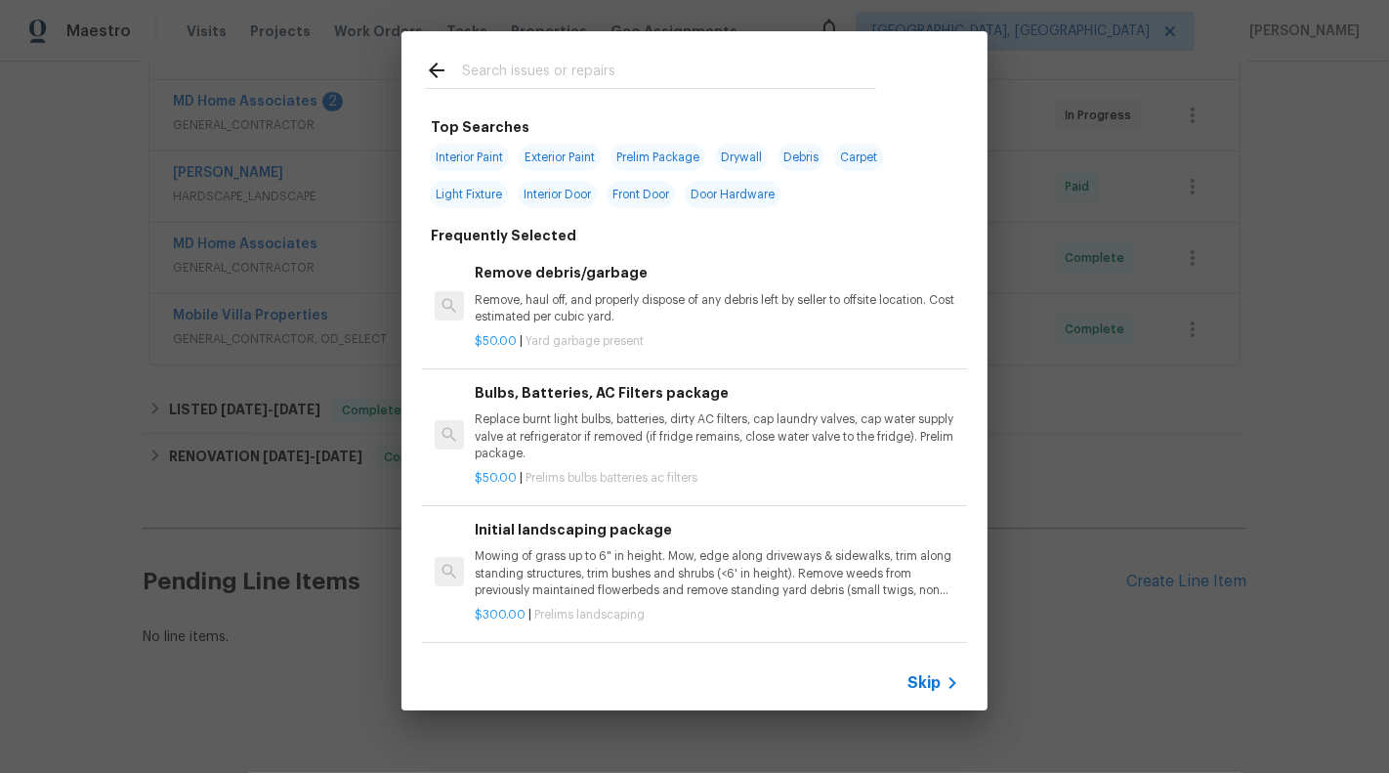
click at [822, 423] on p "Replace burnt light bulbs, batteries, dirty AC filters, cap laundry valves, cap…" at bounding box center [717, 436] width 485 height 50
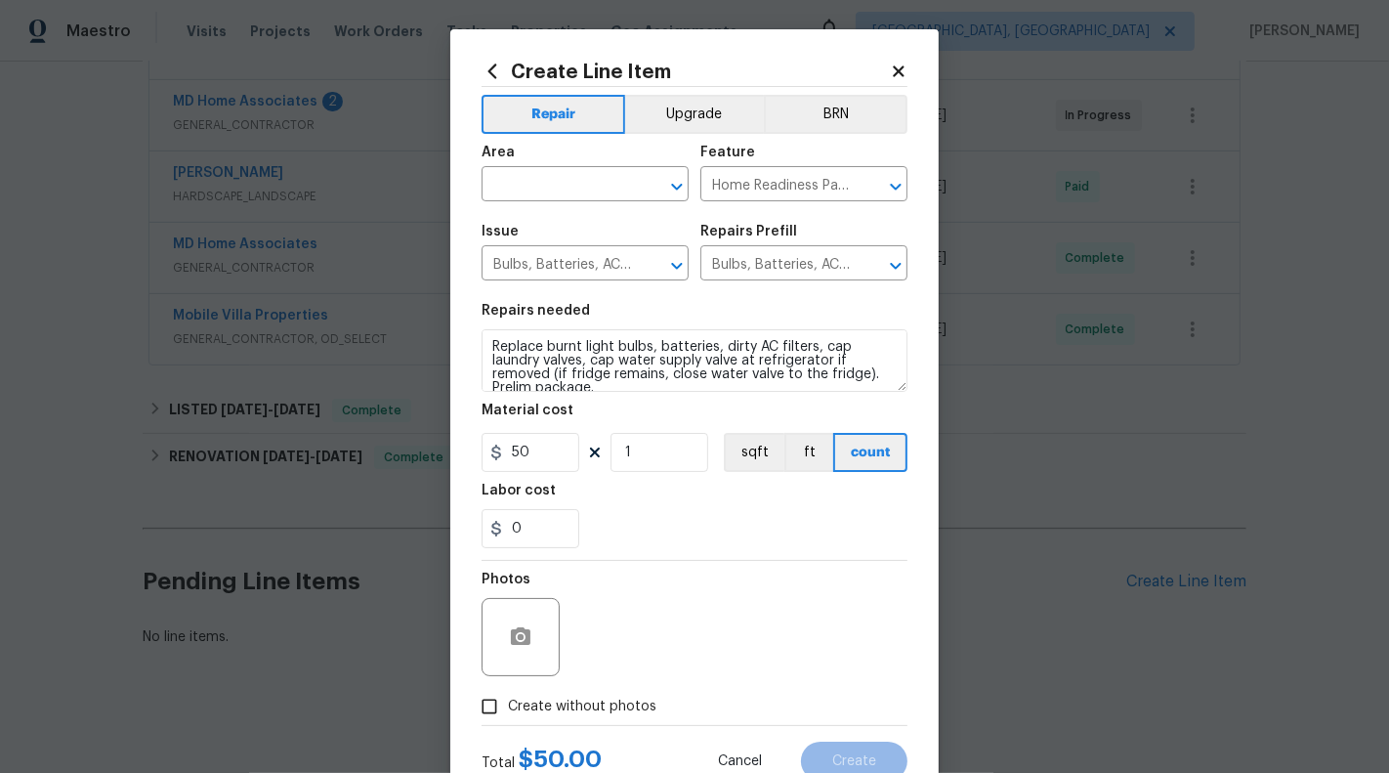
click at [900, 71] on icon at bounding box center [898, 70] width 11 height 11
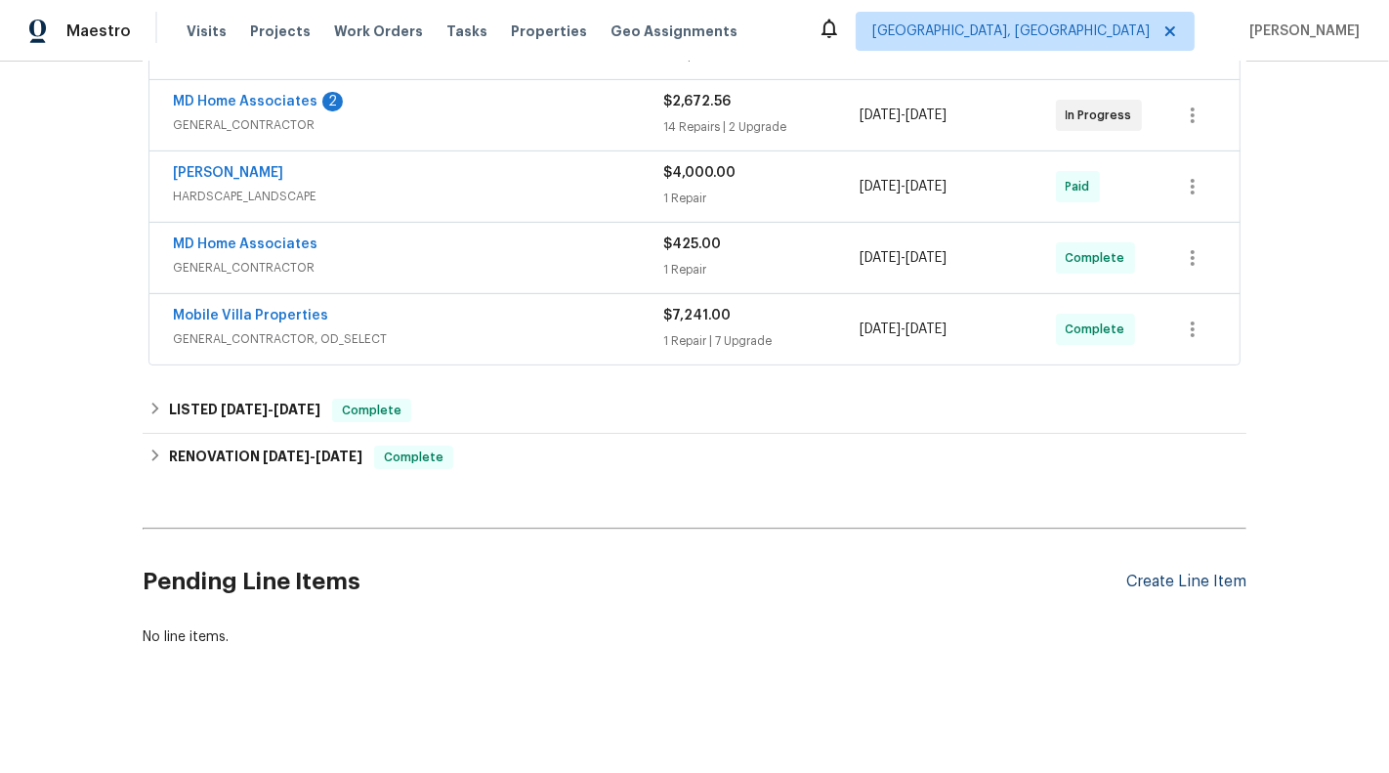
click at [1181, 573] on div "Create Line Item" at bounding box center [1186, 582] width 120 height 19
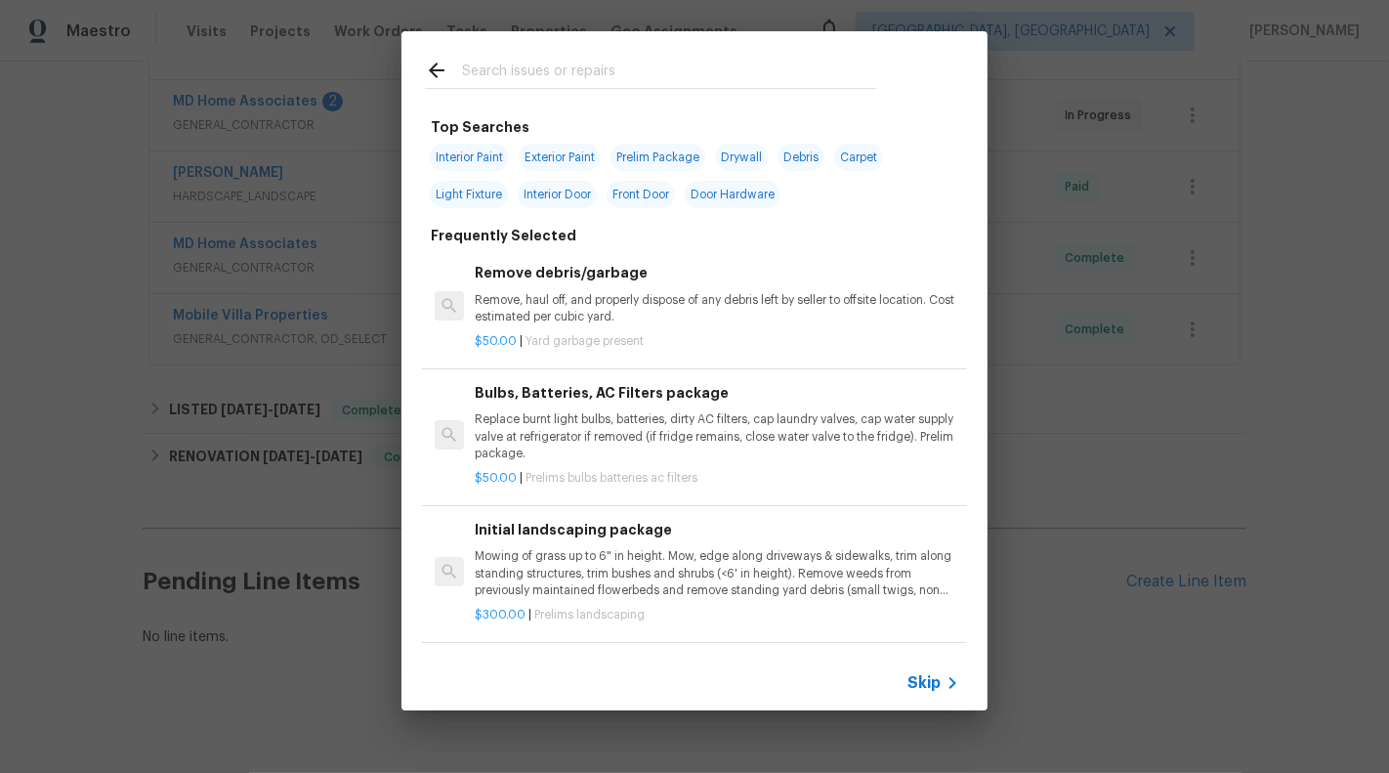
click at [926, 680] on span "Skip" at bounding box center [924, 683] width 33 height 20
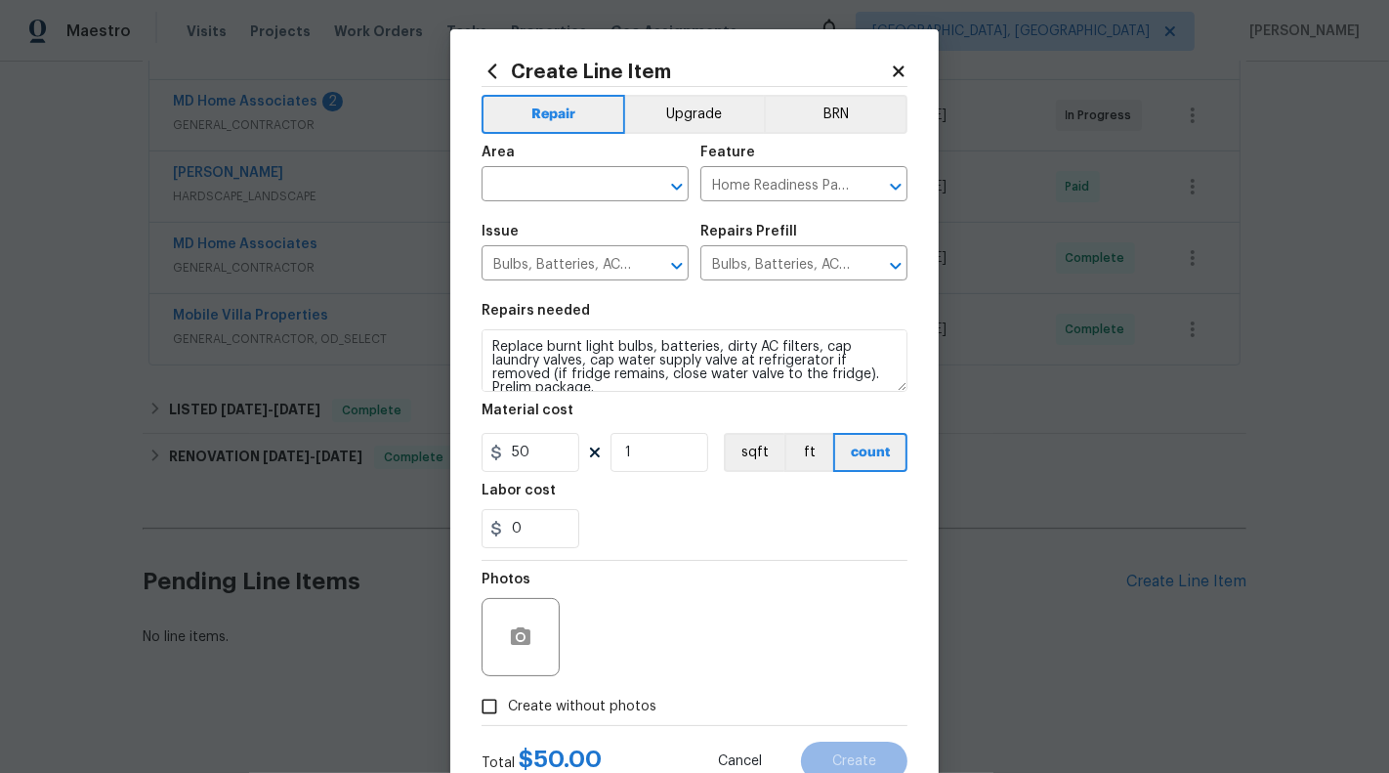
click at [898, 73] on icon at bounding box center [898, 70] width 11 height 11
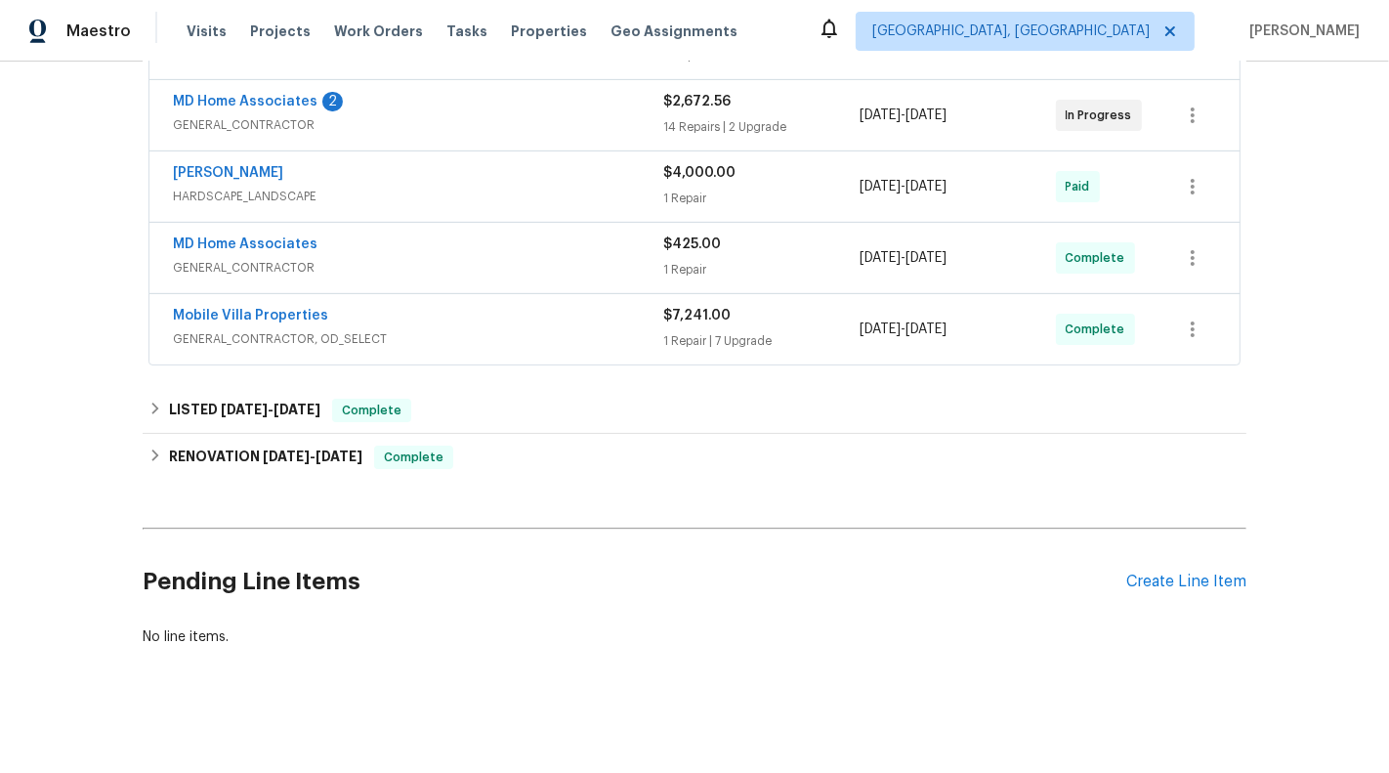
click at [1154, 562] on div "Pending Line Items Create Line Item" at bounding box center [695, 581] width 1104 height 91
click at [1153, 582] on div "Create Line Item" at bounding box center [1186, 582] width 120 height 19
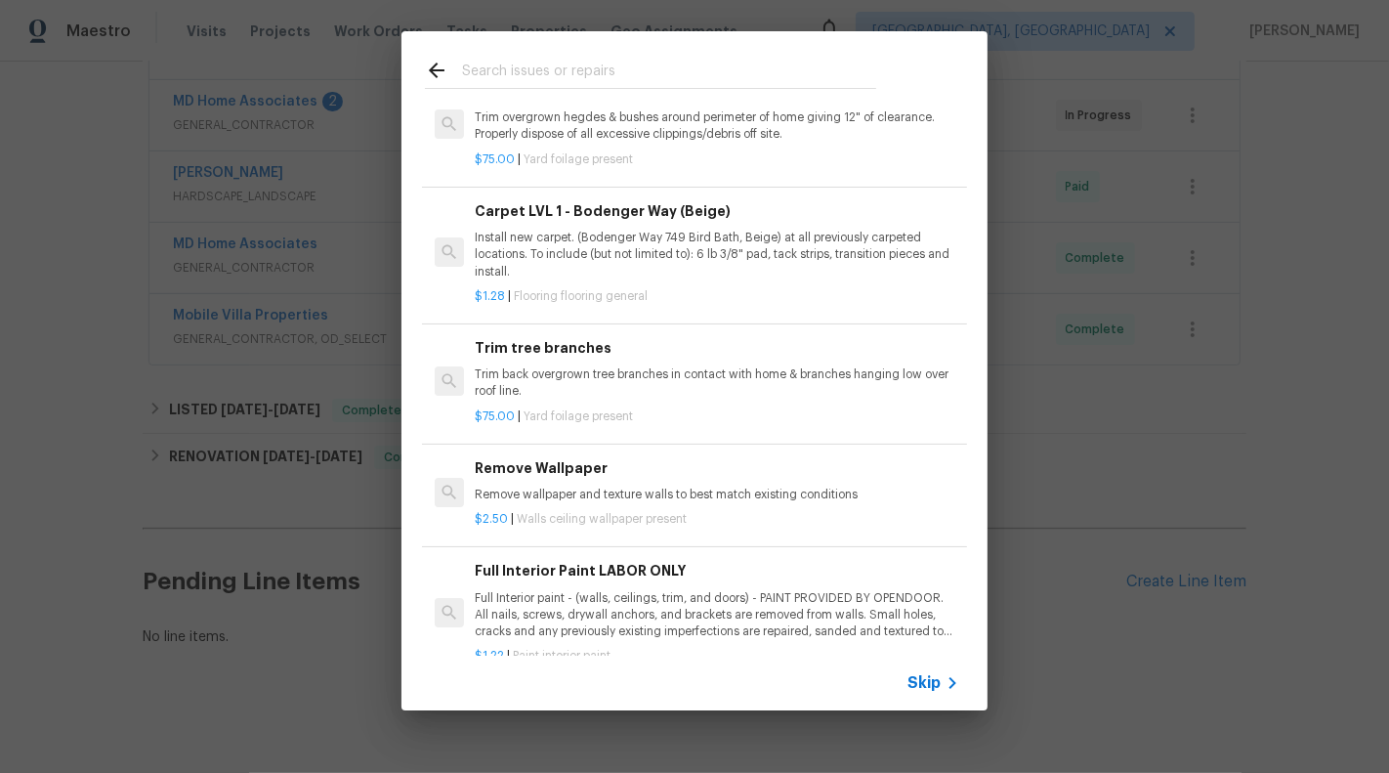
scroll to position [861, 0]
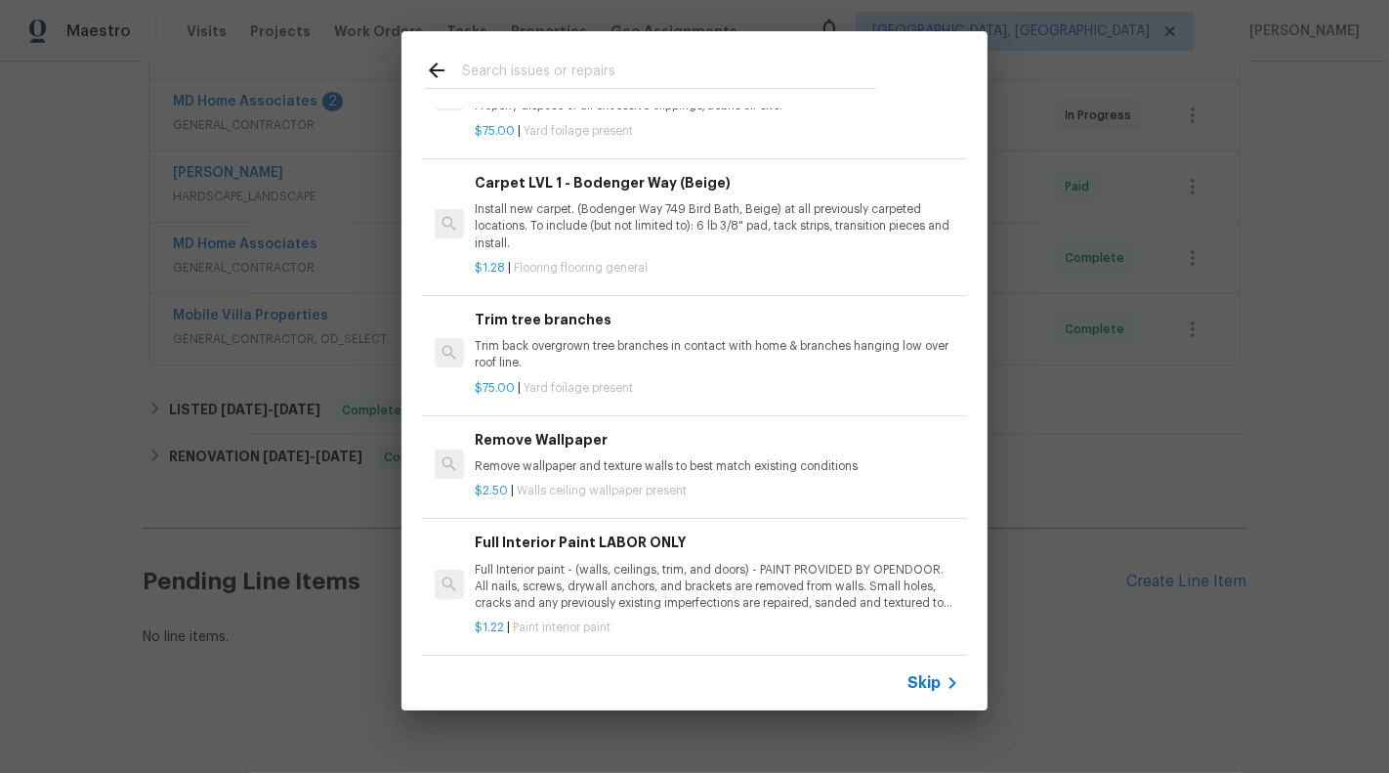
click at [825, 344] on p "Trim back overgrown tree branches in contact with home & branches hanging low o…" at bounding box center [717, 354] width 485 height 33
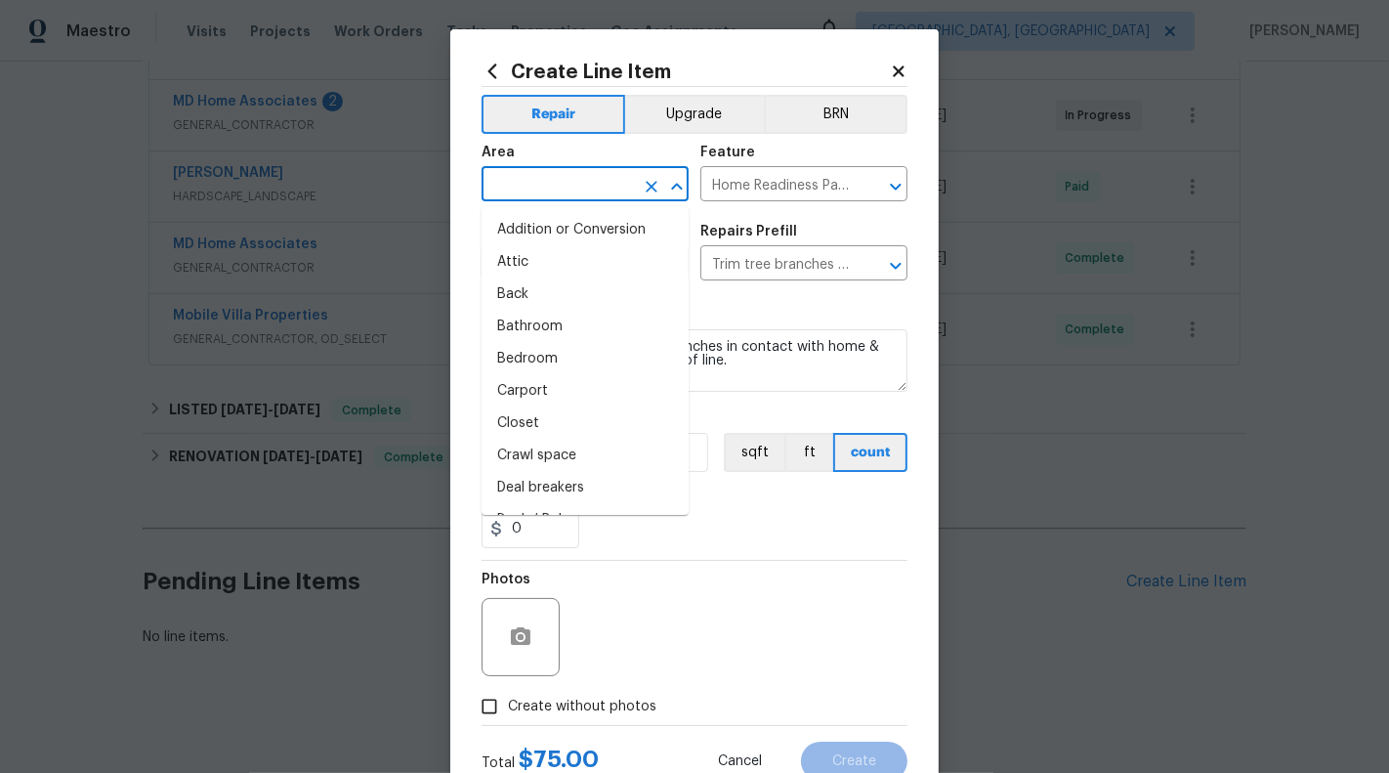
click at [604, 178] on input "text" at bounding box center [558, 186] width 152 height 30
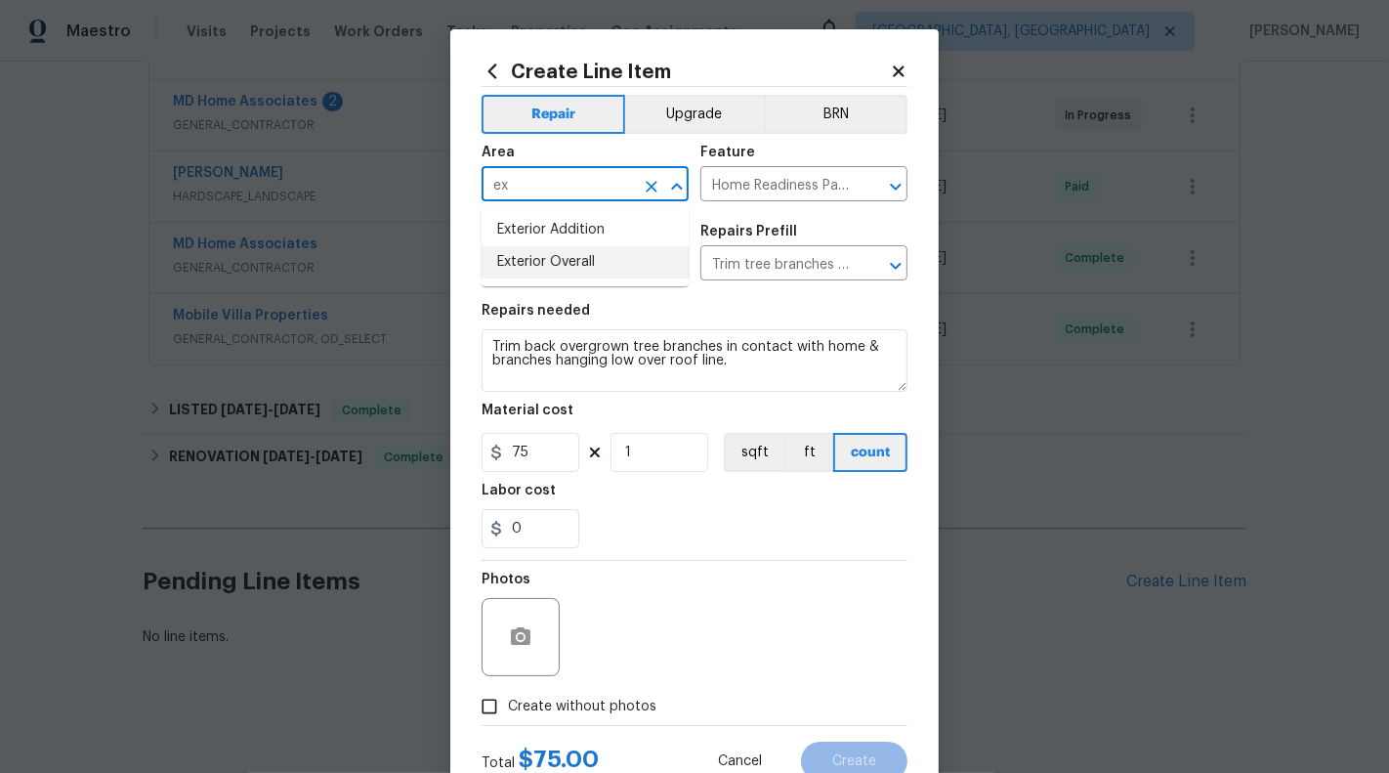
click at [589, 253] on li "Exterior Overall" at bounding box center [585, 262] width 207 height 32
type input "Exterior Overall"
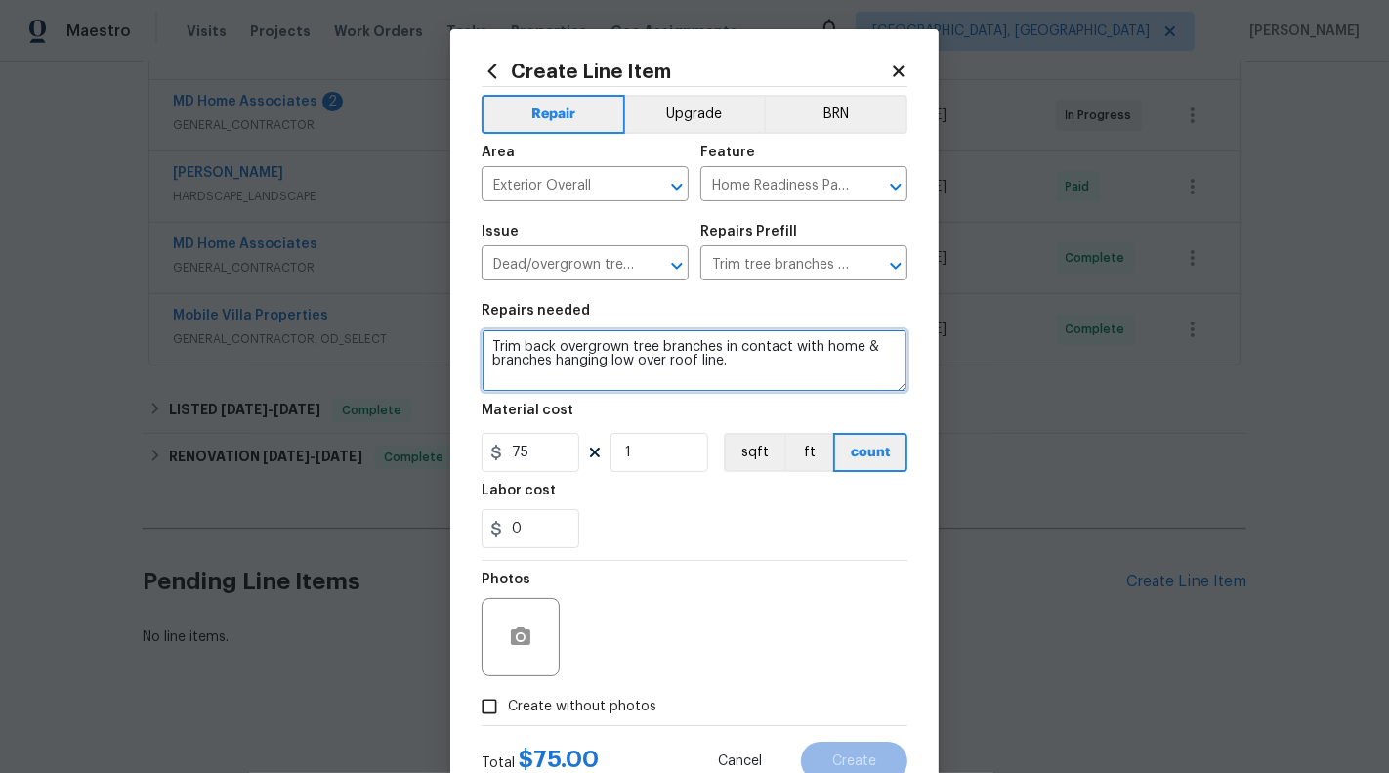
click at [747, 341] on textarea "Trim back overgrown tree branches in contact with home & branches hanging low o…" at bounding box center [695, 360] width 426 height 63
click at [638, 265] on button "Clear" at bounding box center [651, 265] width 27 height 27
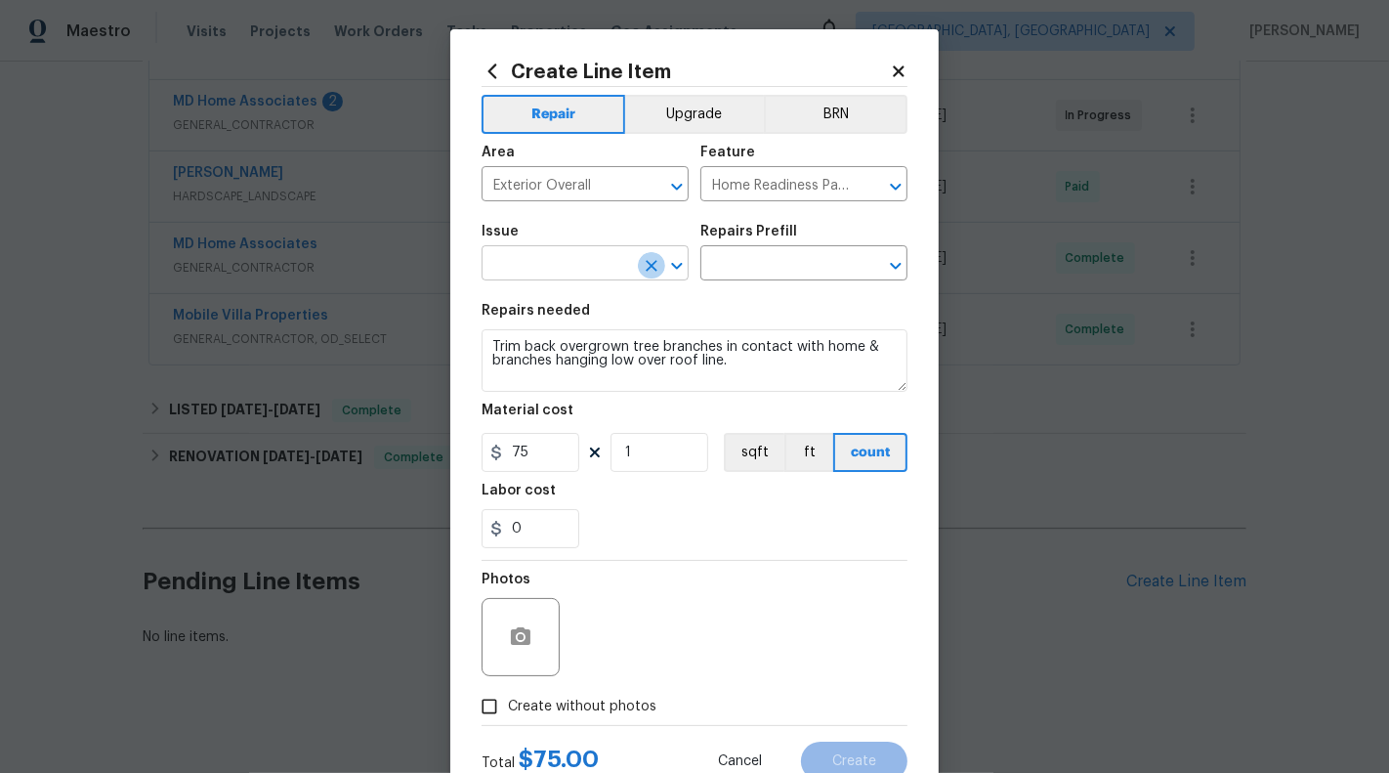
scroll to position [0, 0]
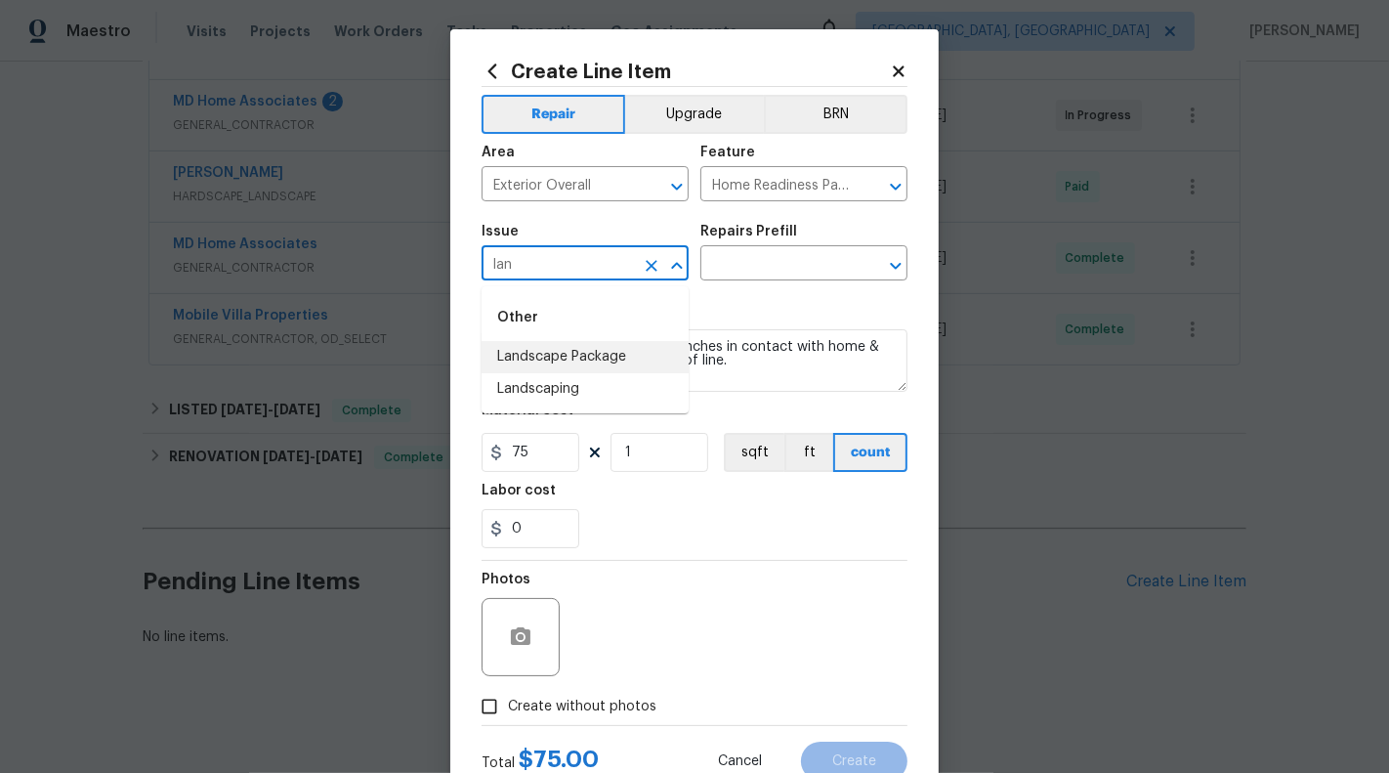
click at [613, 357] on li "Landscape Package" at bounding box center [585, 357] width 207 height 32
type input "Landscape Package"
click at [775, 267] on input "text" at bounding box center [776, 265] width 152 height 30
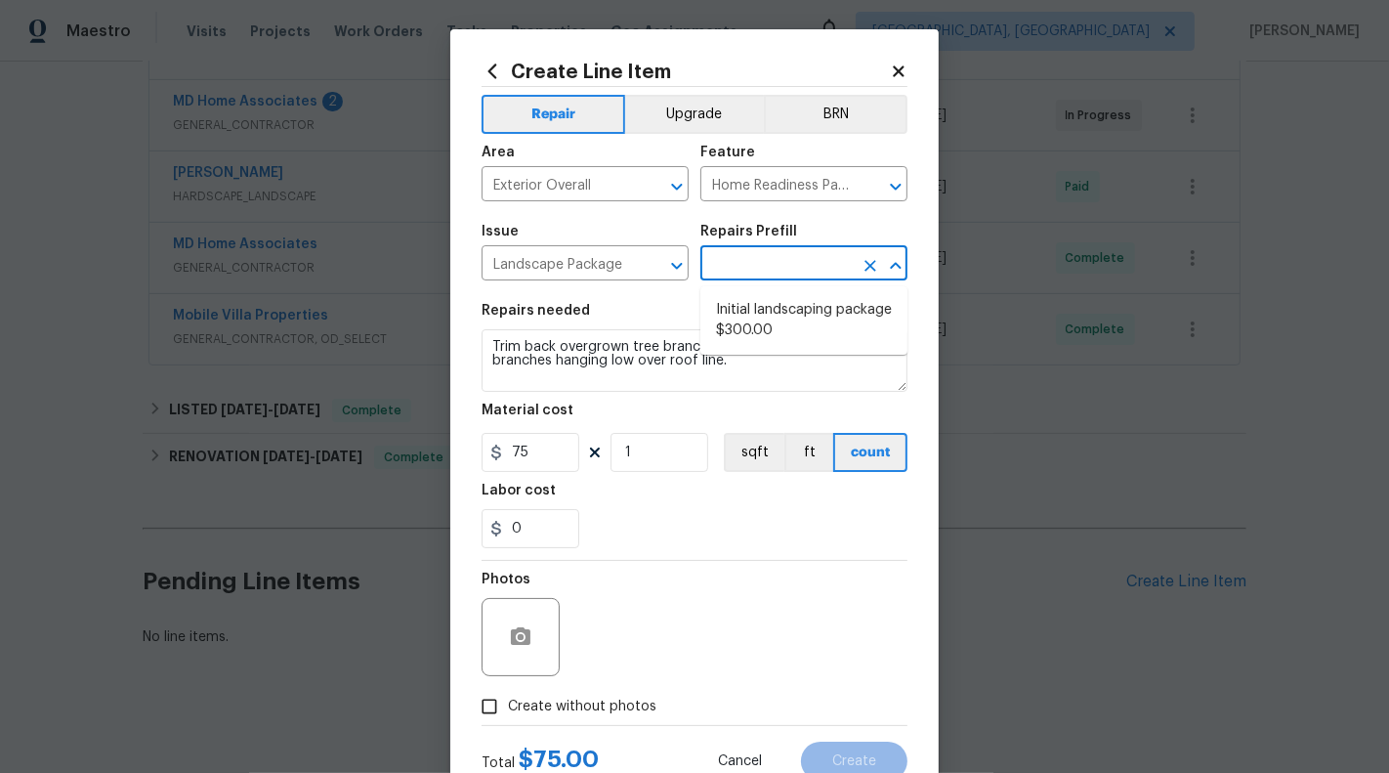
type input "l"
click at [772, 329] on li "Initial landscaping package $300.00" at bounding box center [803, 320] width 207 height 53
type input "Initial landscaping package $300.00"
type textarea "Mowing of grass up to 6" in height. Mow, edge along driveways & sidewalks, trim…"
type input "300"
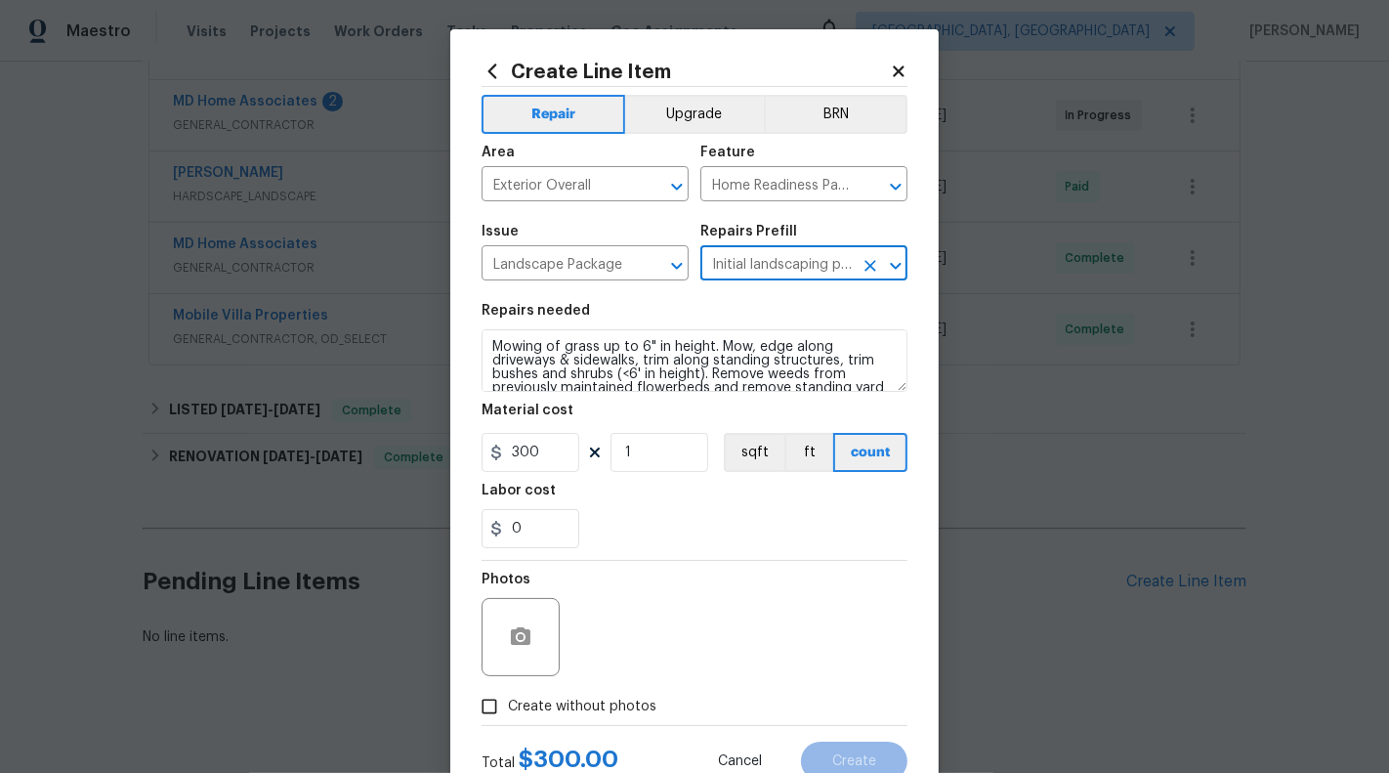
type input "Initial landscaping package $300.00"
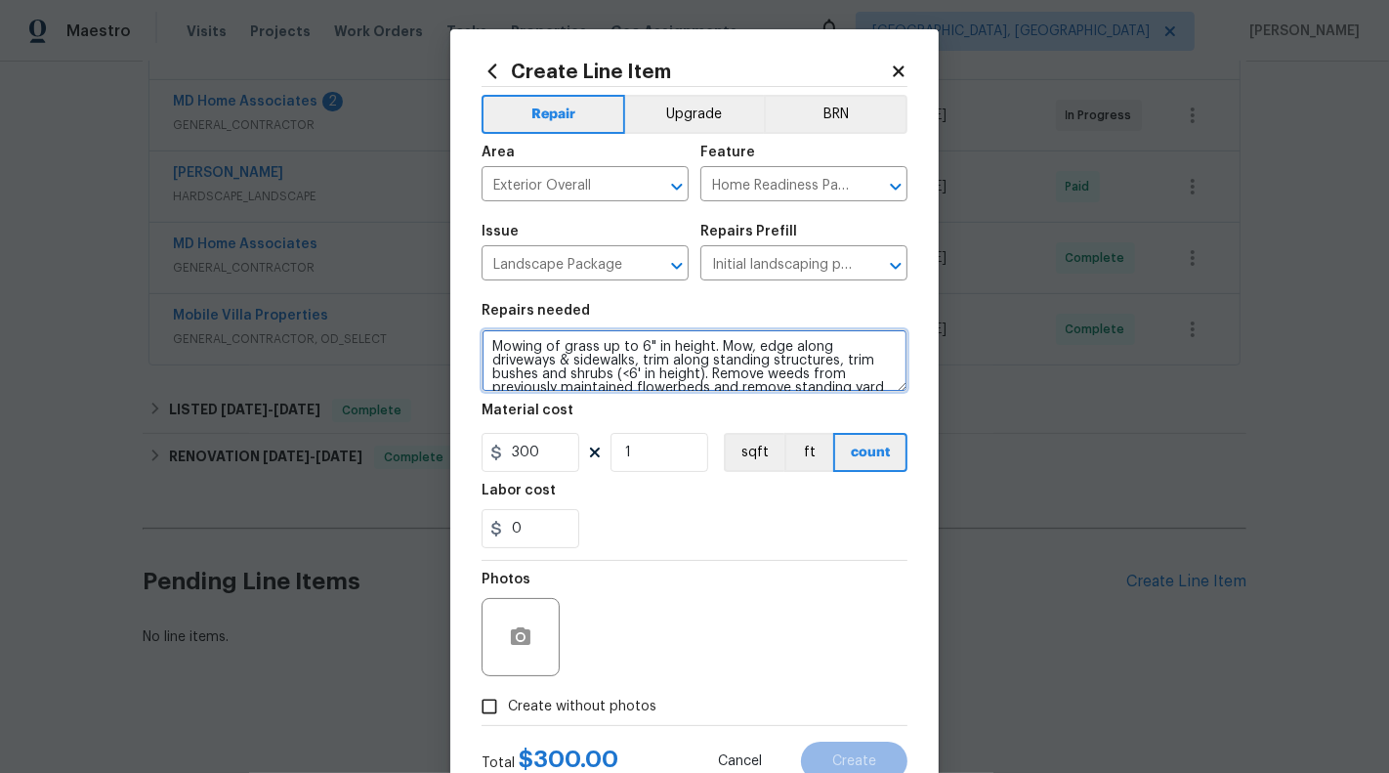
click at [682, 387] on textarea "Mowing of grass up to 6" in height. Mow, edge along driveways & sidewalks, trim…" at bounding box center [695, 360] width 426 height 63
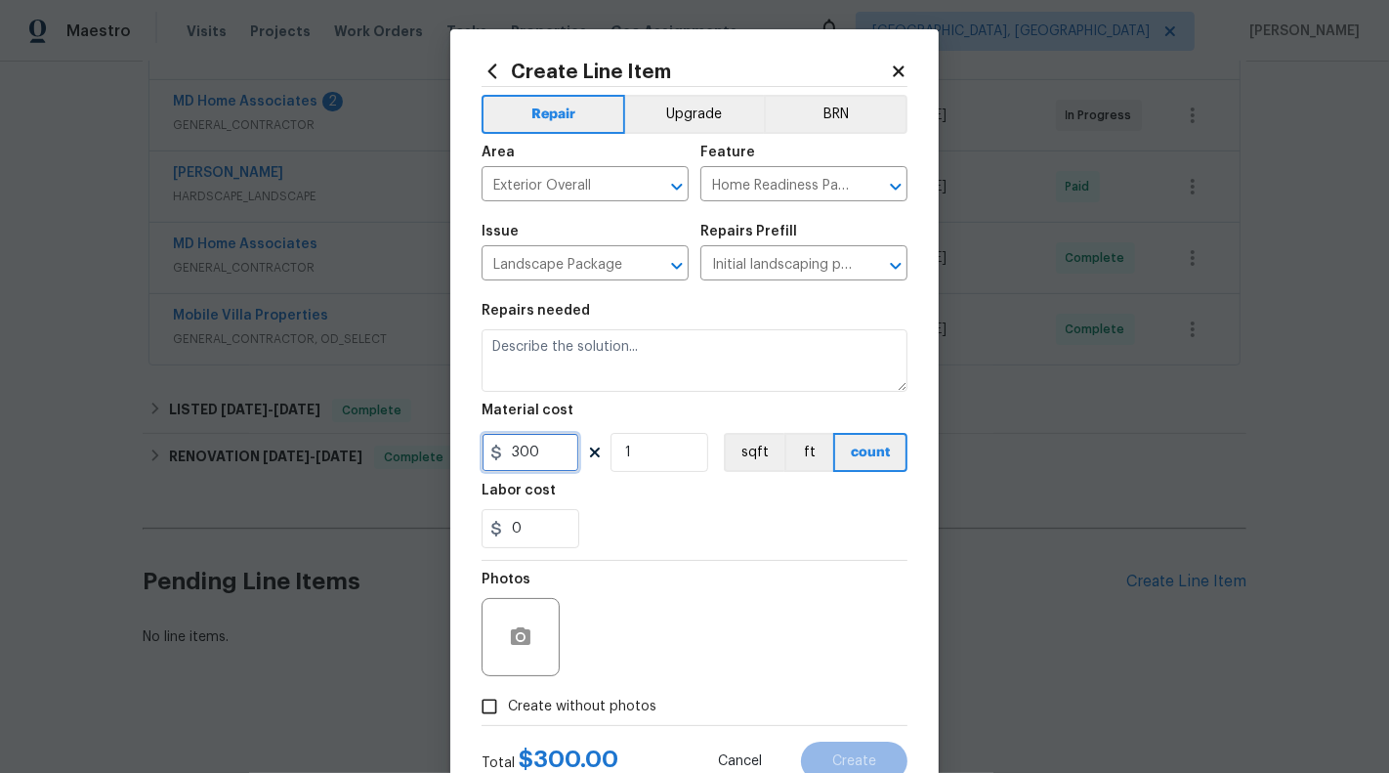
click at [573, 442] on input "300" at bounding box center [531, 452] width 98 height 39
click at [569, 443] on input "300" at bounding box center [531, 452] width 98 height 39
type input "75"
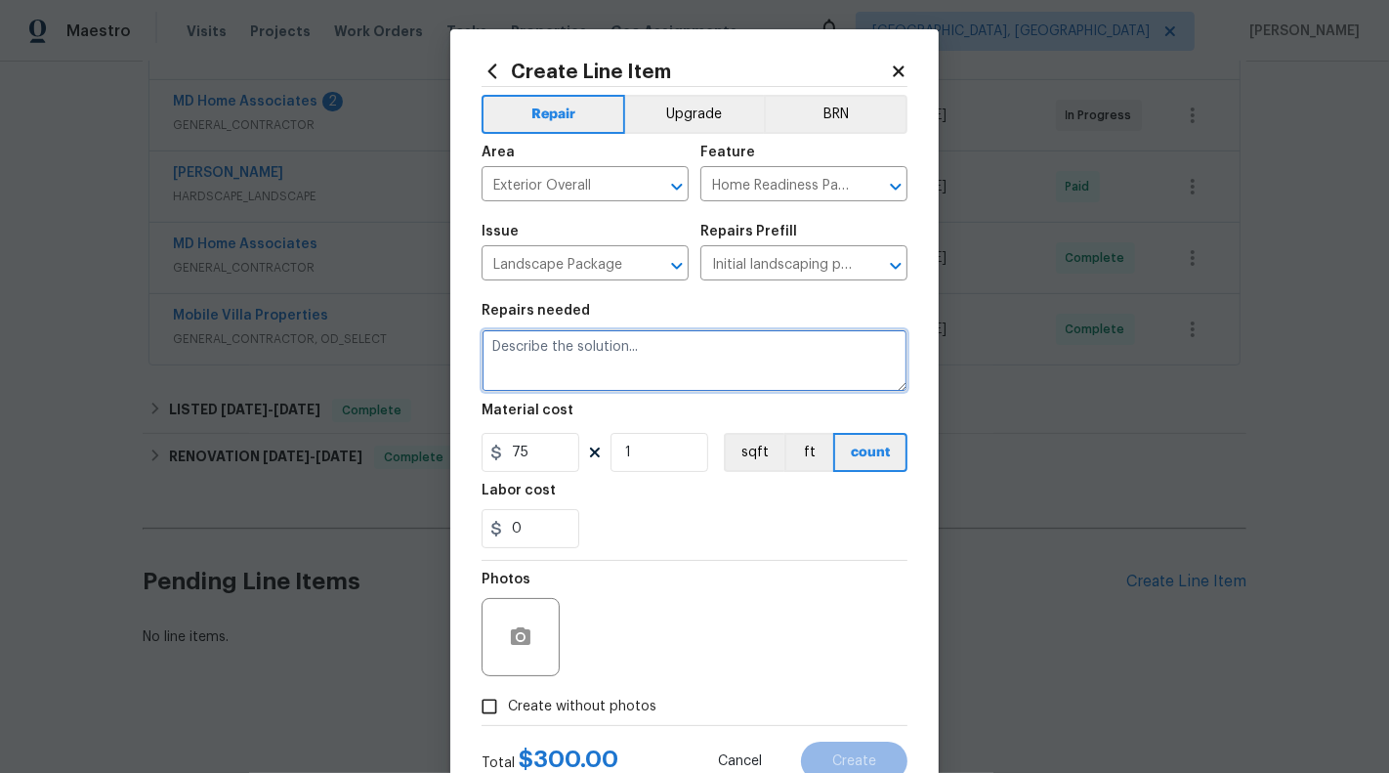
click at [644, 360] on textarea at bounding box center [695, 360] width 426 height 63
click at [686, 330] on textarea at bounding box center [695, 360] width 426 height 63
type textarea "H"
type textarea "$"
paste textarea "Tree Maintenance - Please Trim Perimeter tree limbs hanging over sidewalk and o…"
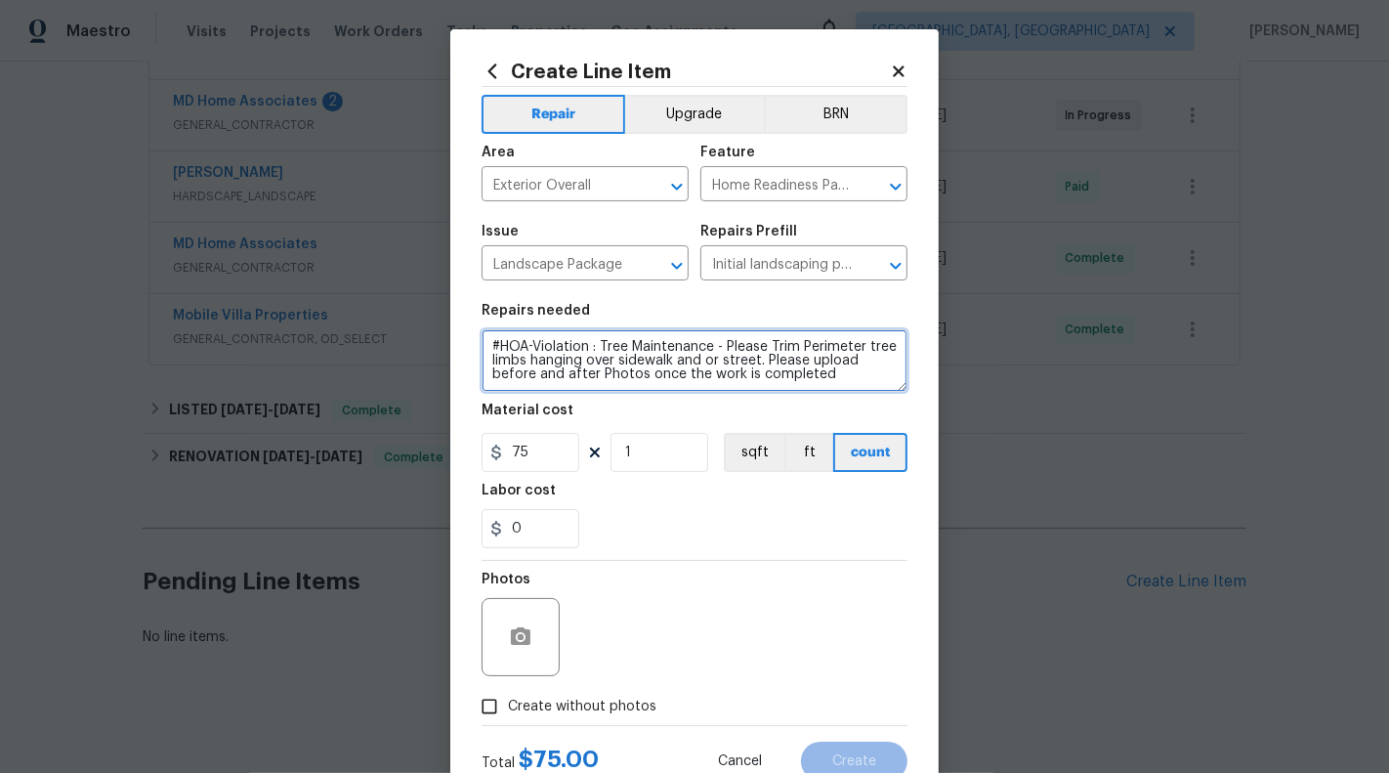
type textarea "#HOA-Violation : Tree Maintenance - Please Trim Perimeter tree limbs hanging ov…"
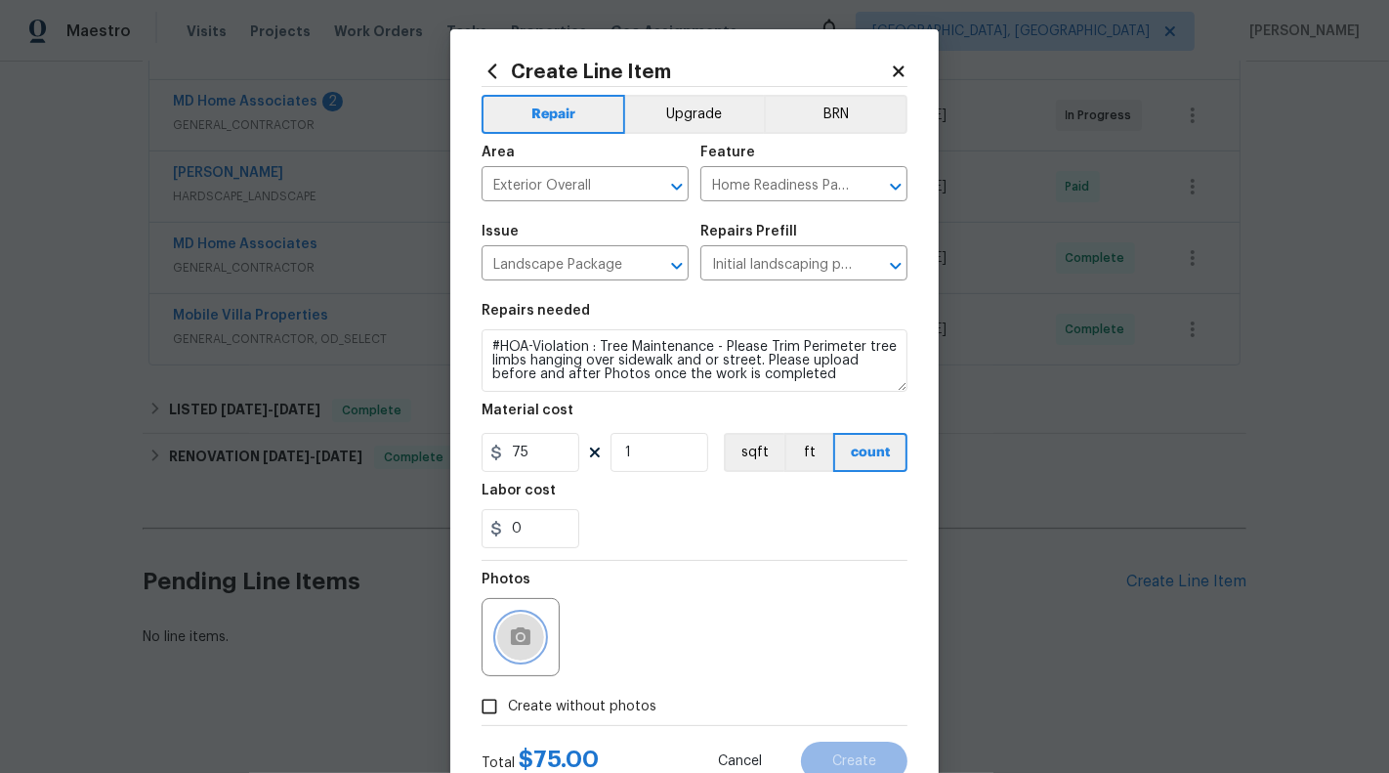
click at [512, 642] on icon "button" at bounding box center [521, 636] width 20 height 18
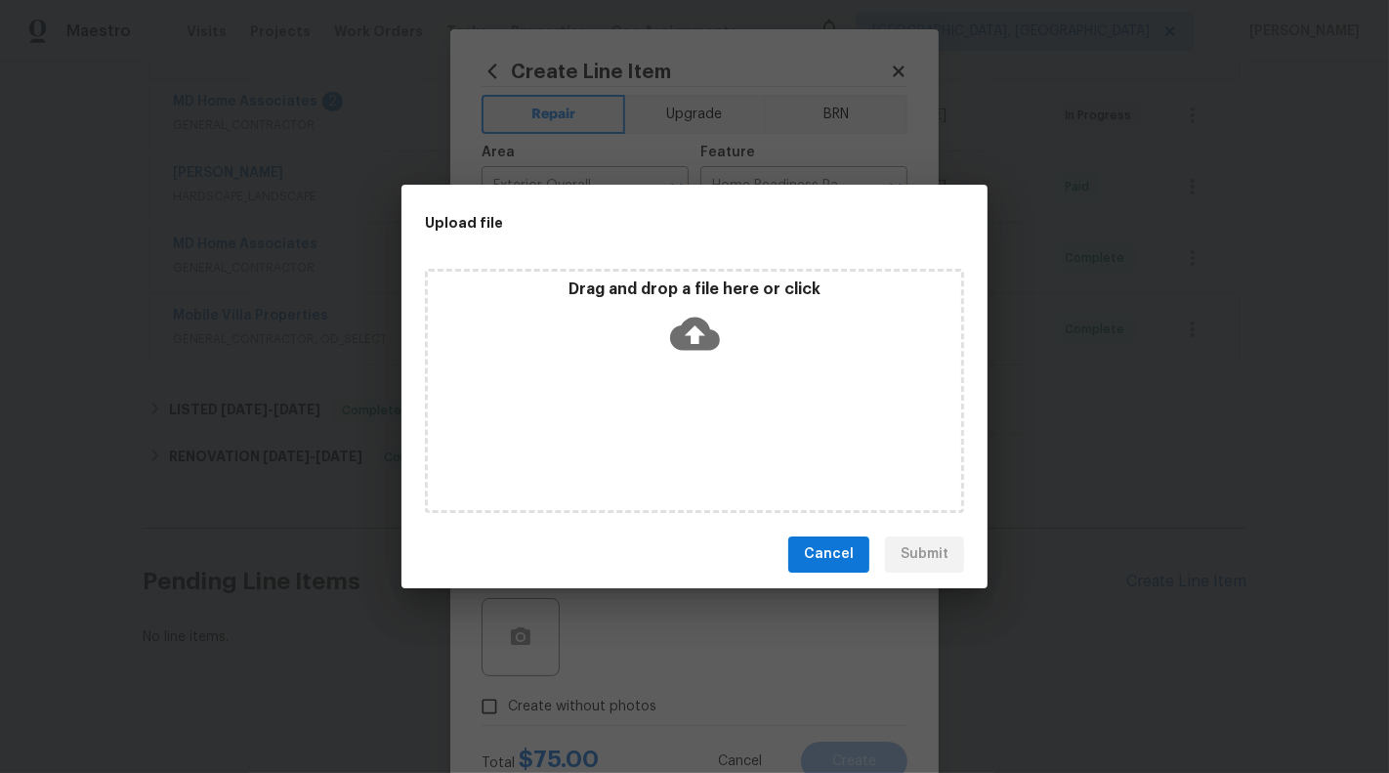
click at [700, 356] on icon at bounding box center [695, 334] width 50 height 50
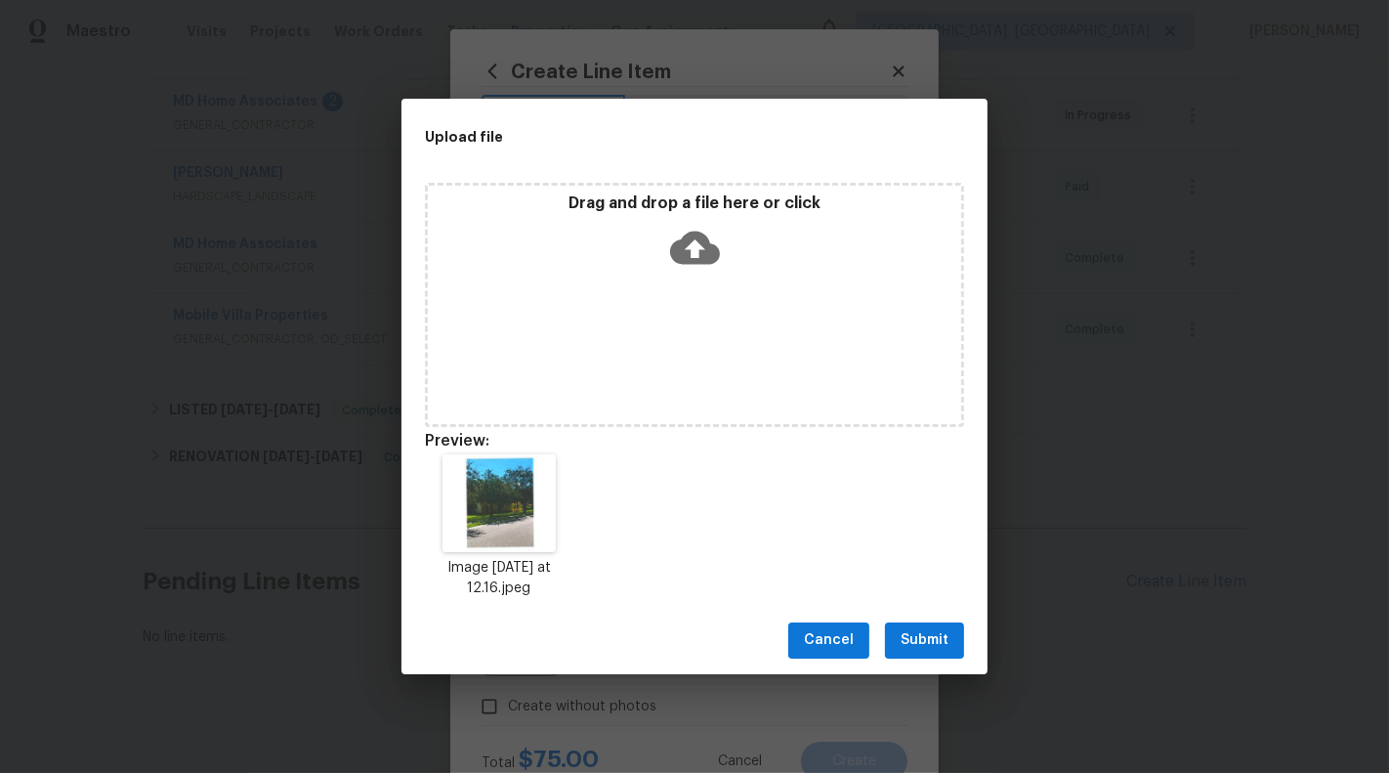
click at [925, 636] on span "Submit" at bounding box center [925, 640] width 48 height 24
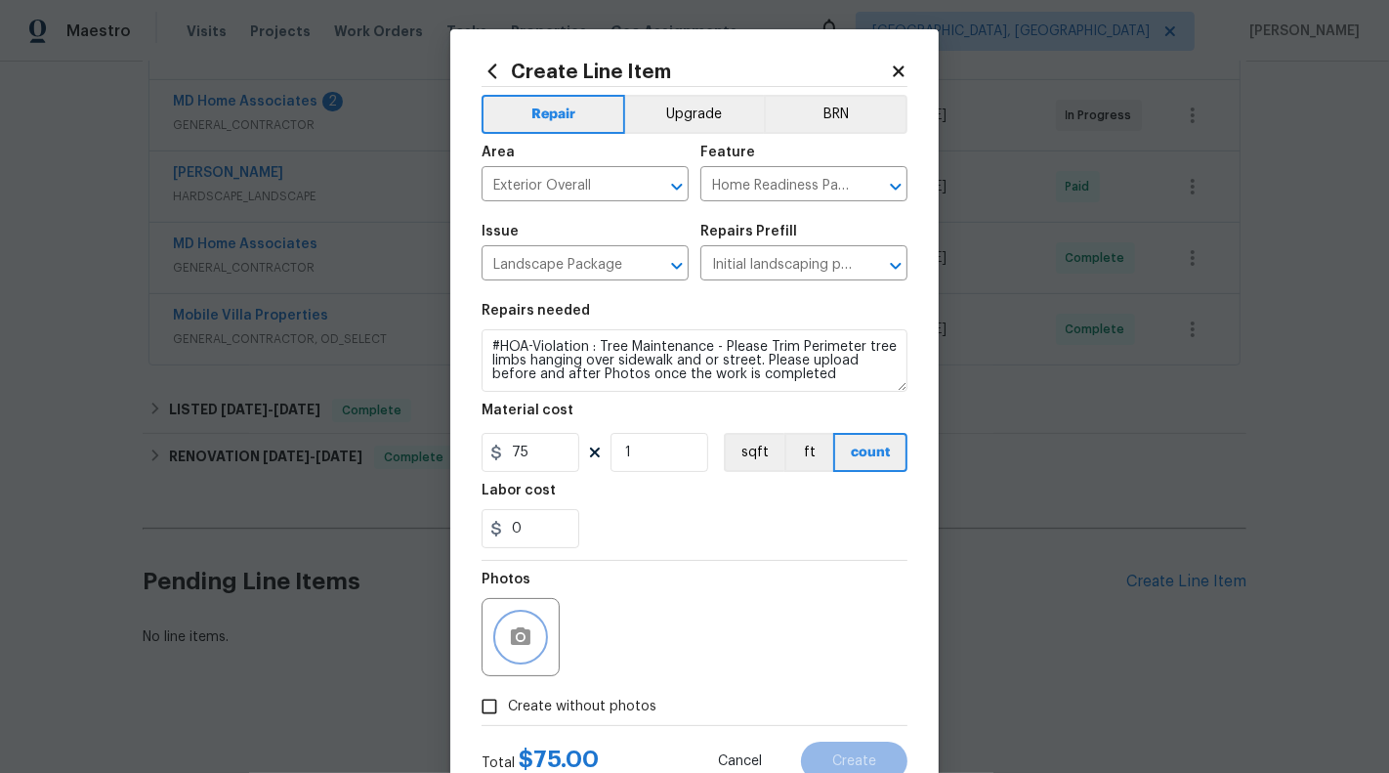
scroll to position [68, 0]
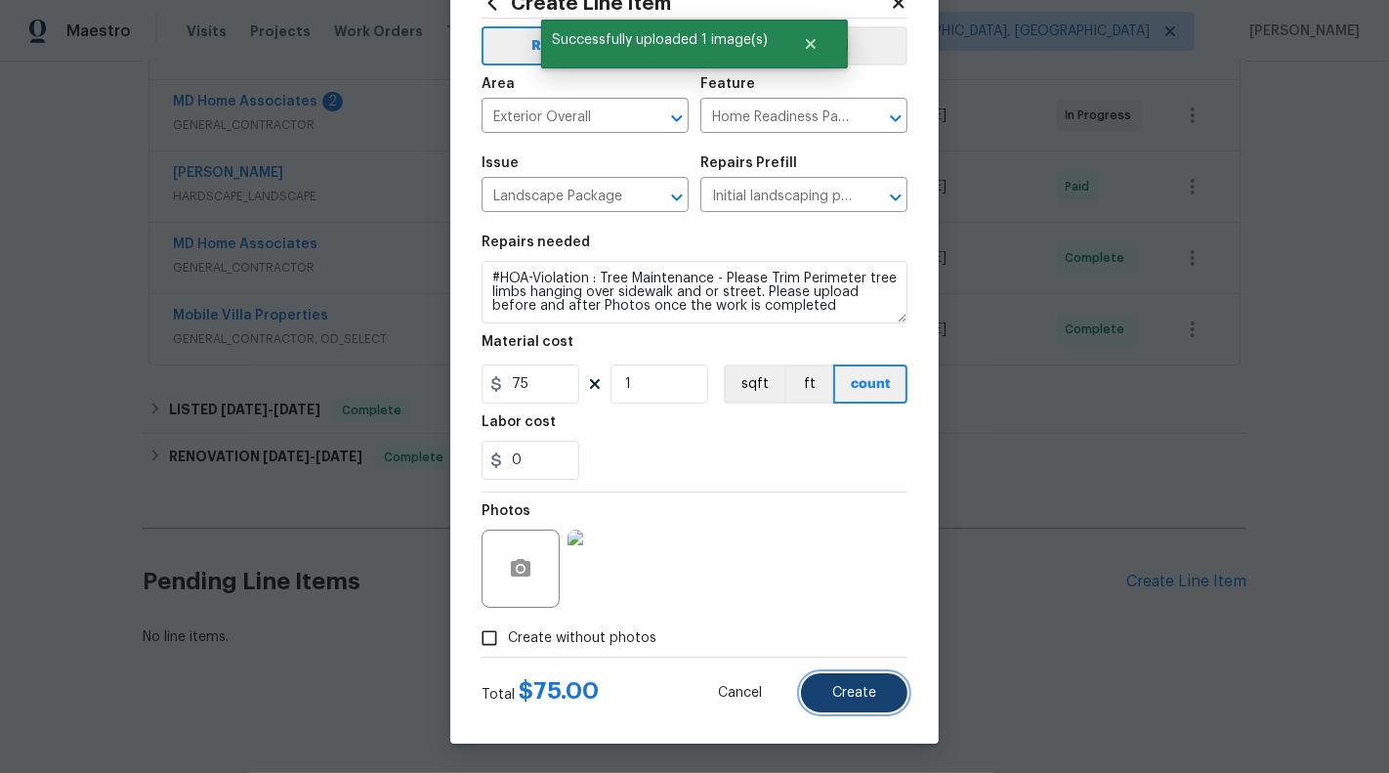
click at [850, 686] on span "Create" at bounding box center [854, 693] width 44 height 15
type input "0"
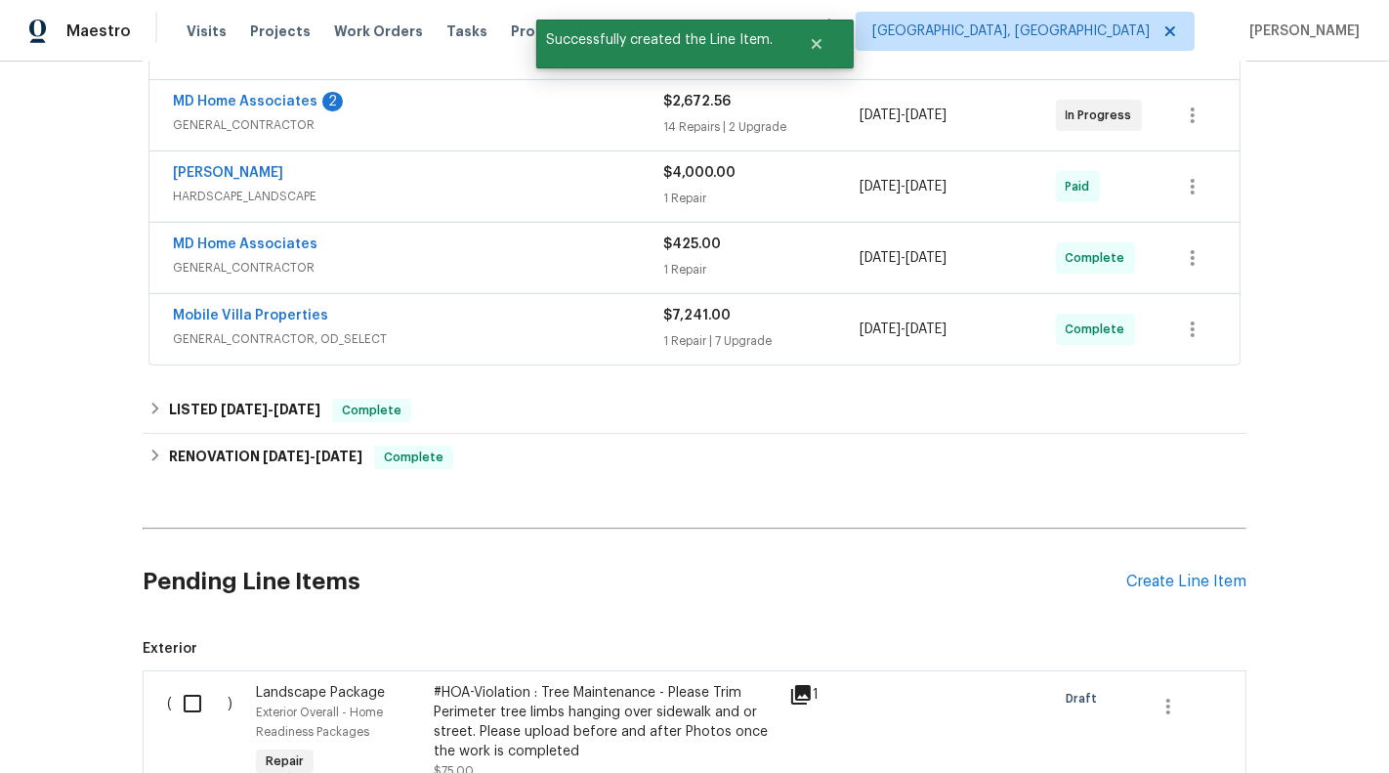
scroll to position [690, 0]
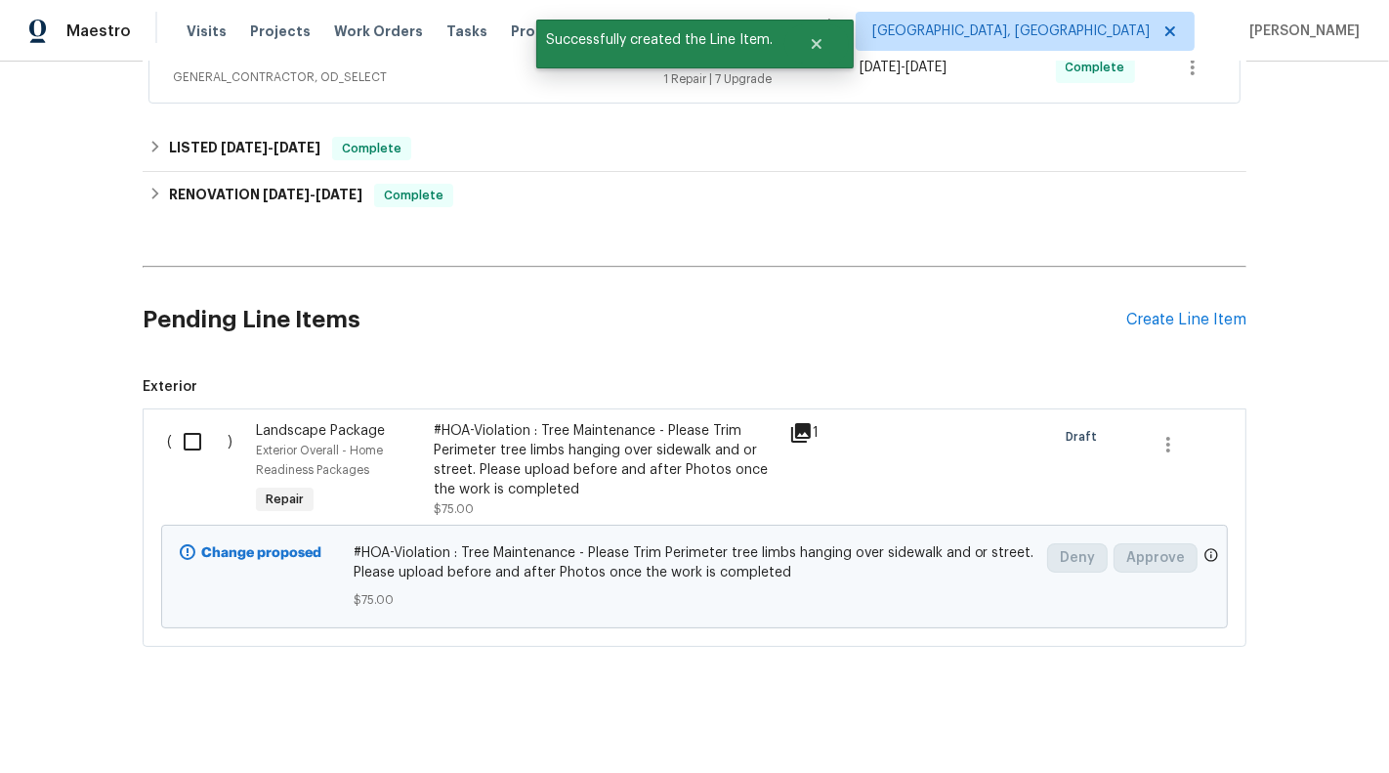
click at [191, 428] on input "checkbox" at bounding box center [200, 441] width 56 height 41
checkbox input "true"
click at [1240, 724] on span "Create Work Order" at bounding box center [1277, 724] width 130 height 24
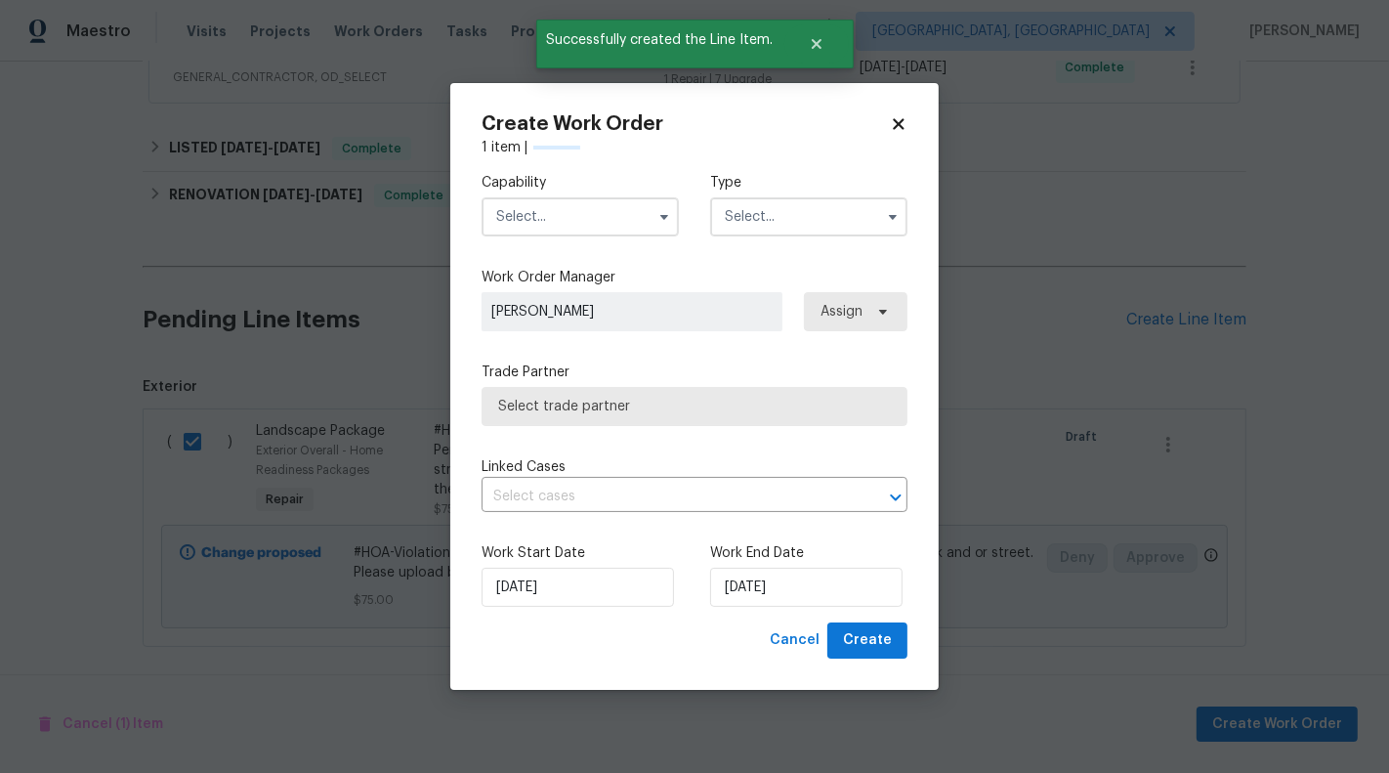
click at [550, 209] on input "text" at bounding box center [580, 216] width 197 height 39
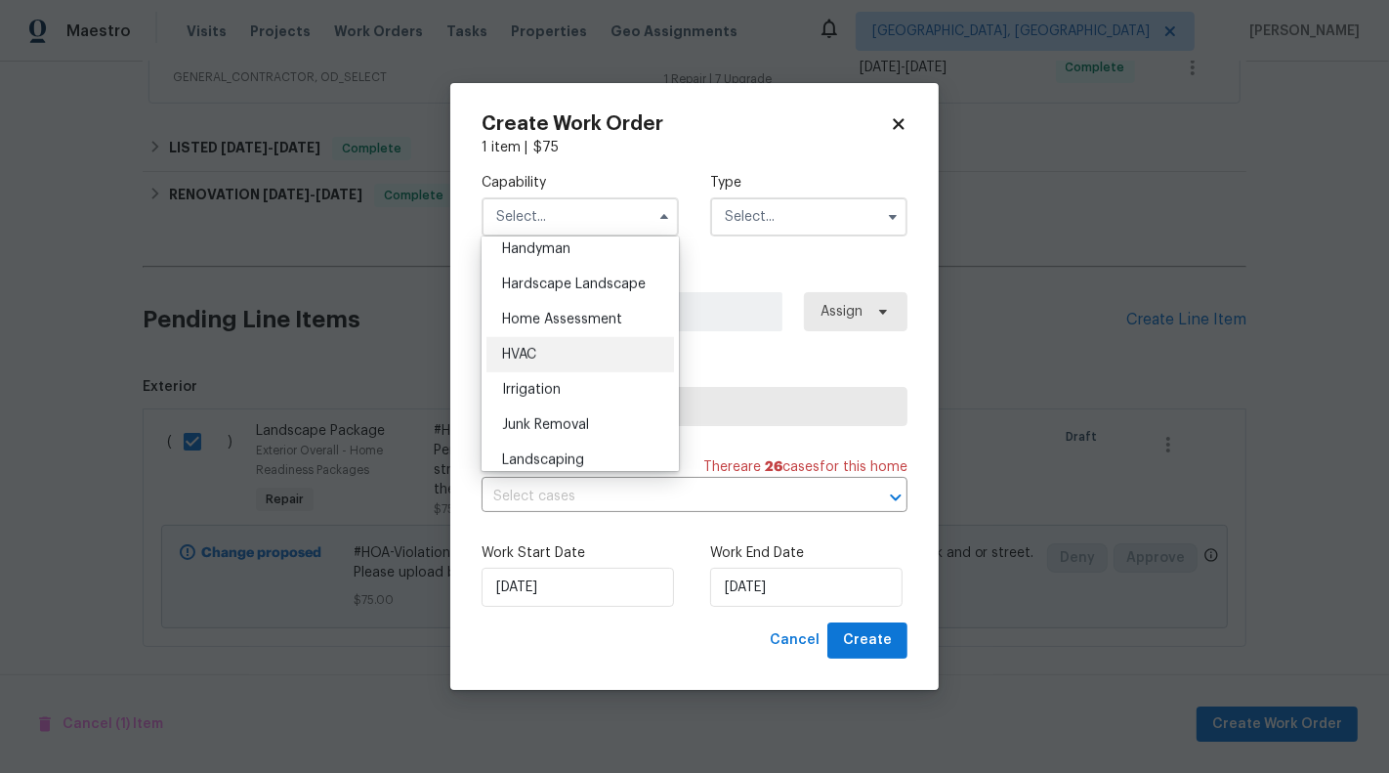
scroll to position [1245, 0]
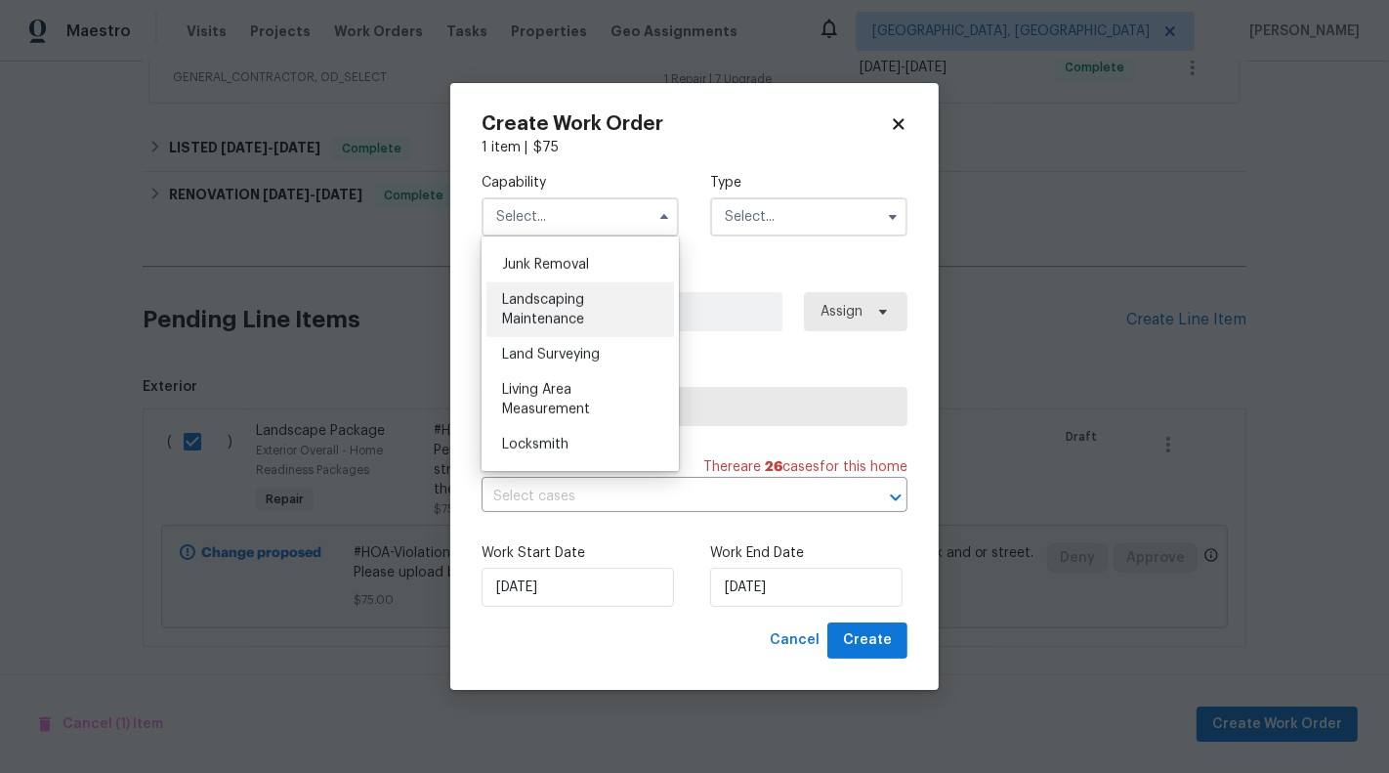
click at [586, 286] on div "Landscaping Maintenance" at bounding box center [581, 309] width 188 height 55
type input "Landscaping Maintenance"
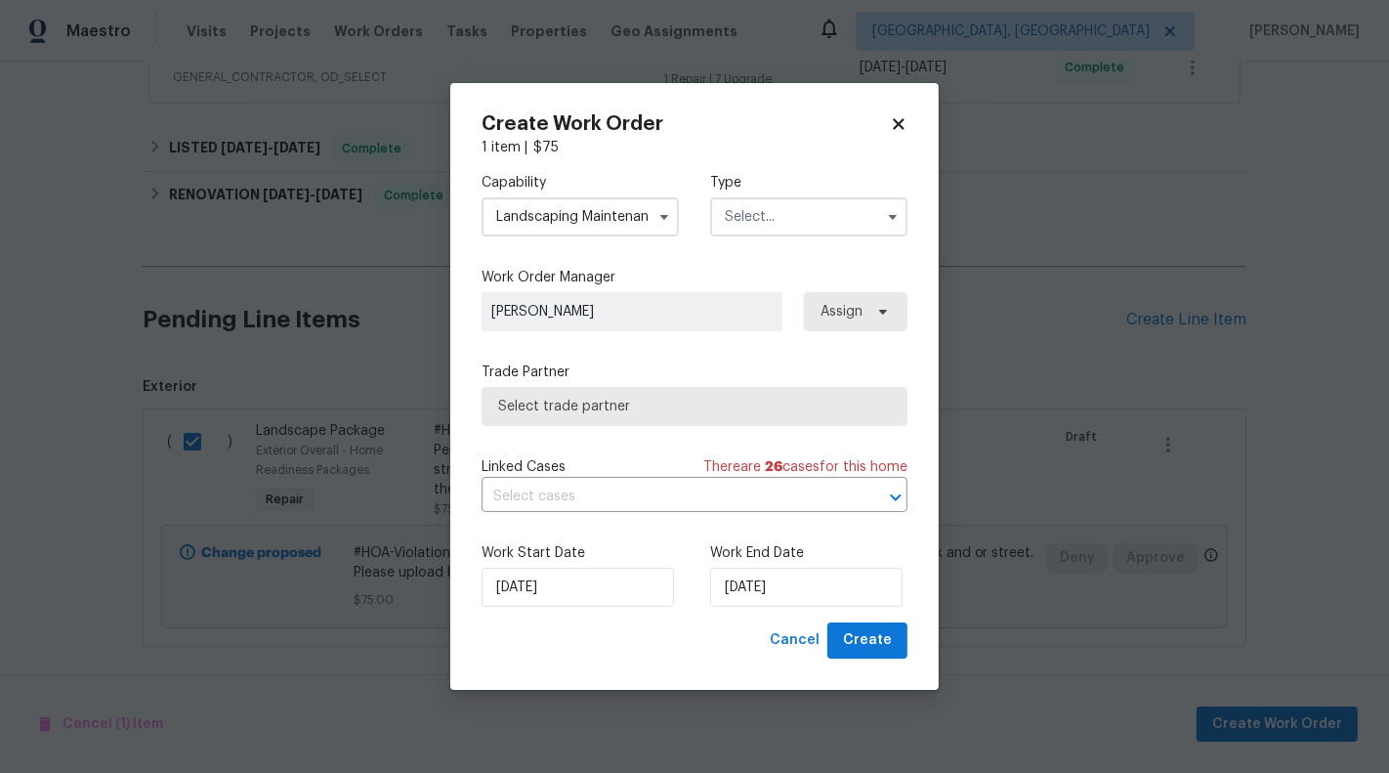
click at [740, 227] on input "text" at bounding box center [808, 216] width 197 height 39
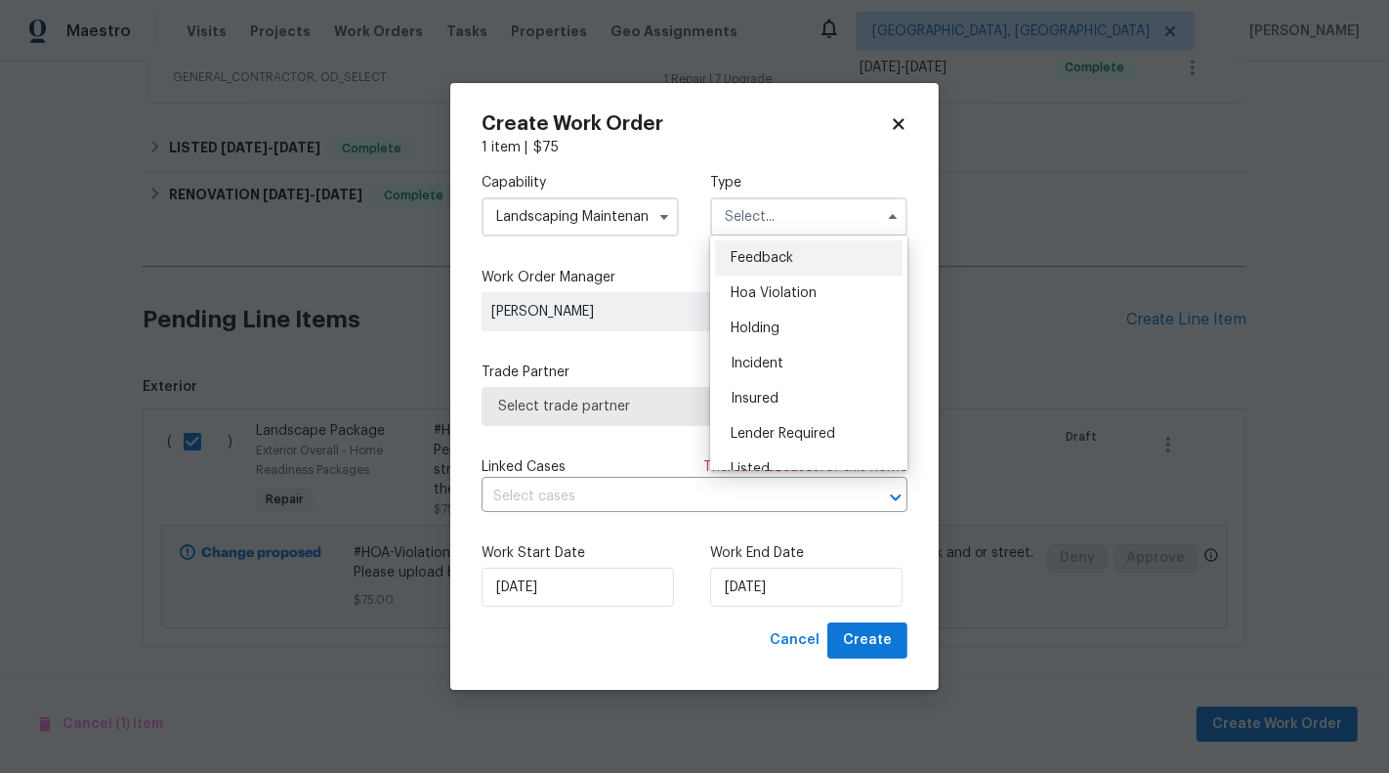
click at [772, 265] on div "Feedback" at bounding box center [809, 257] width 188 height 35
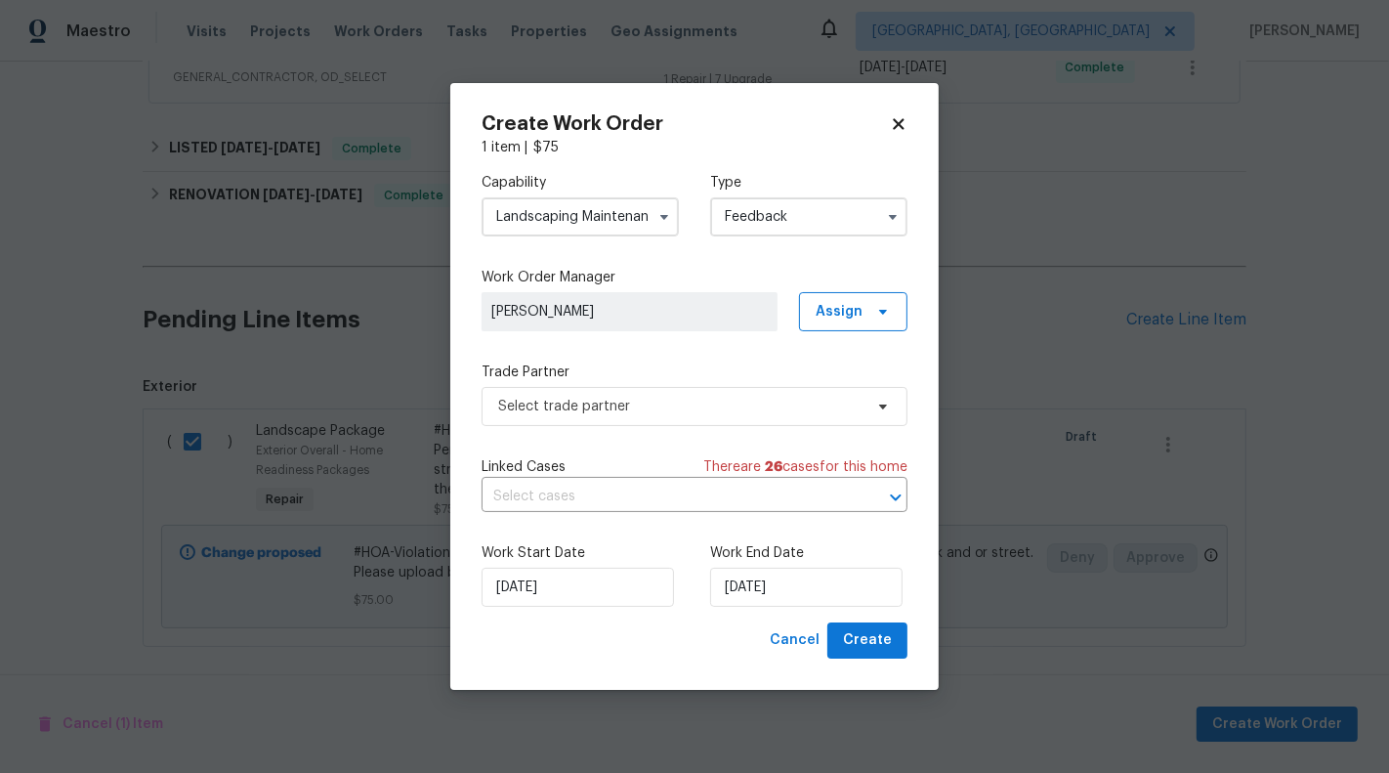
click at [779, 210] on input "Feedback" at bounding box center [808, 216] width 197 height 39
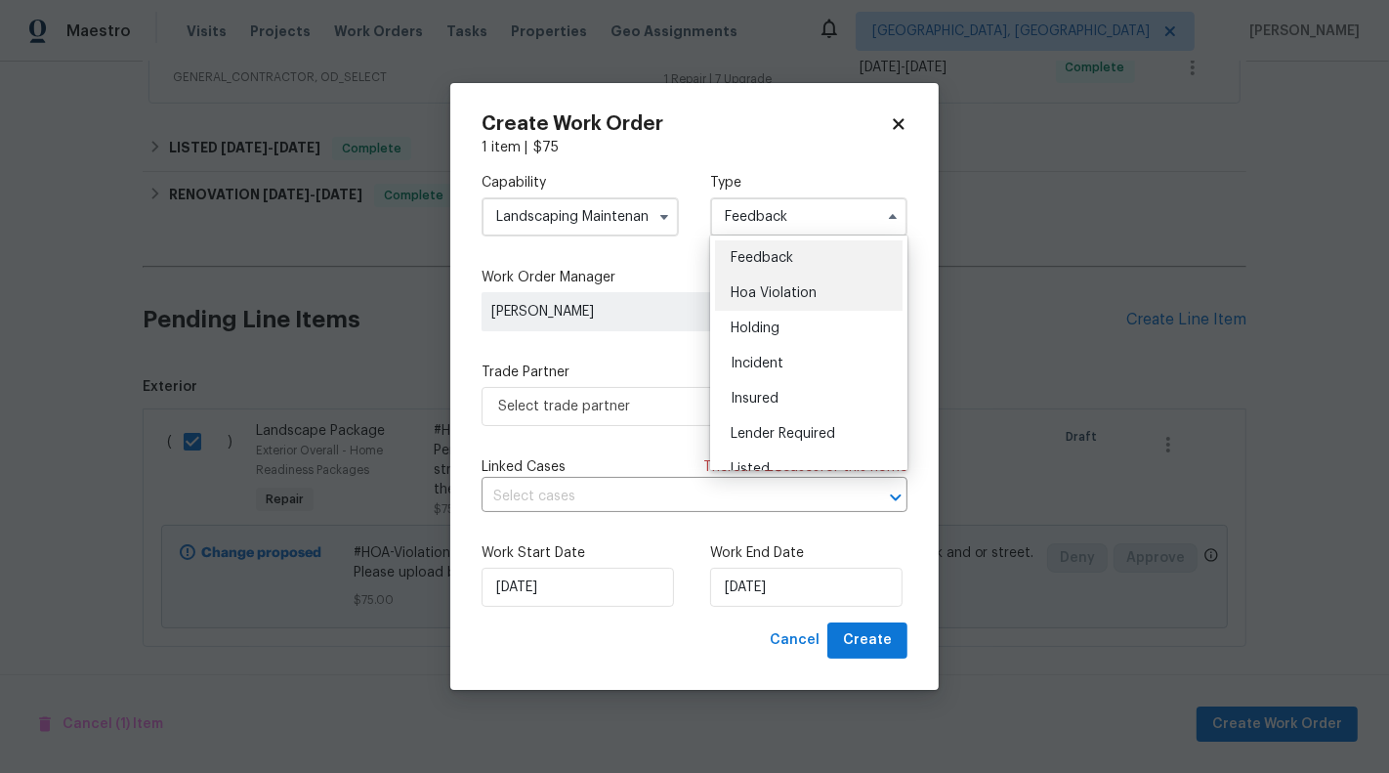
click at [802, 300] on span "Hoa Violation" at bounding box center [774, 293] width 86 height 14
type input "Hoa Violation"
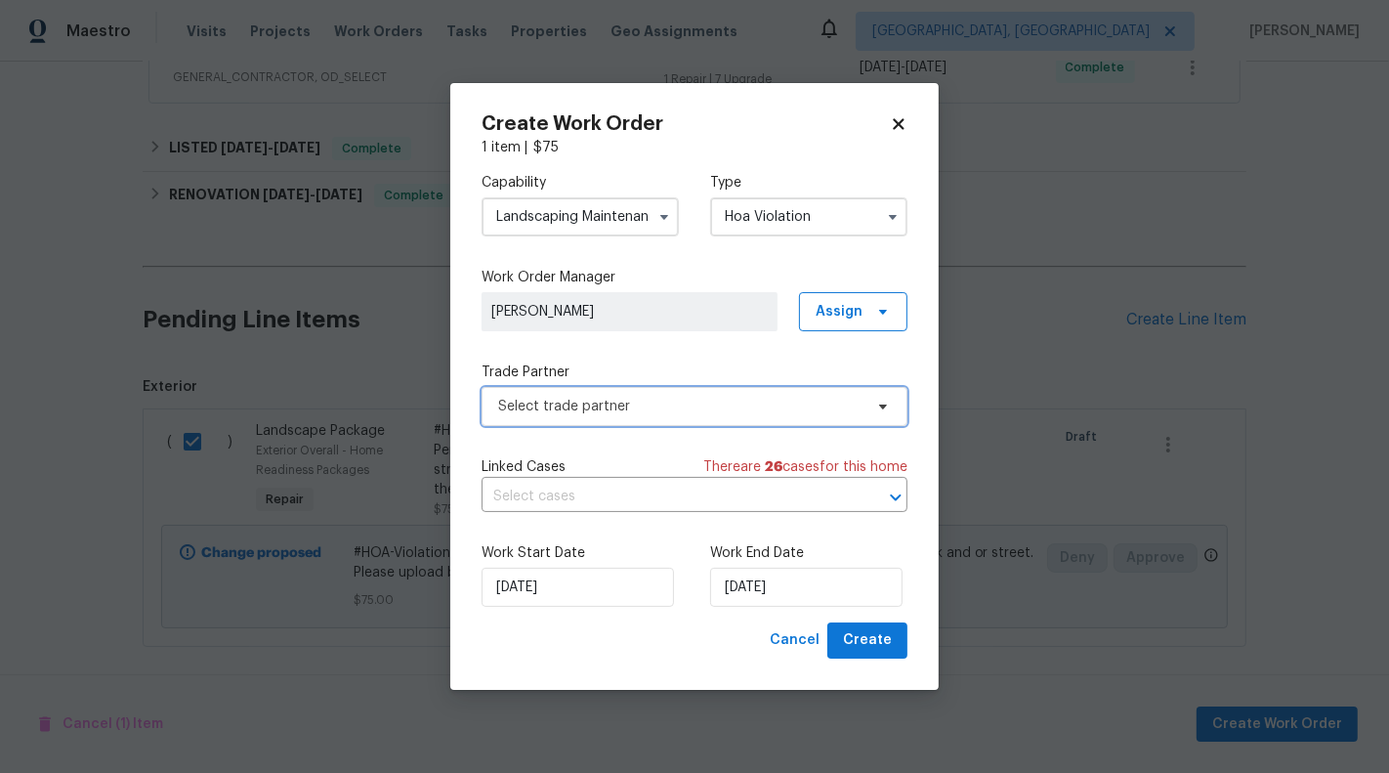
click at [589, 412] on span "Select trade partner" at bounding box center [680, 407] width 364 height 20
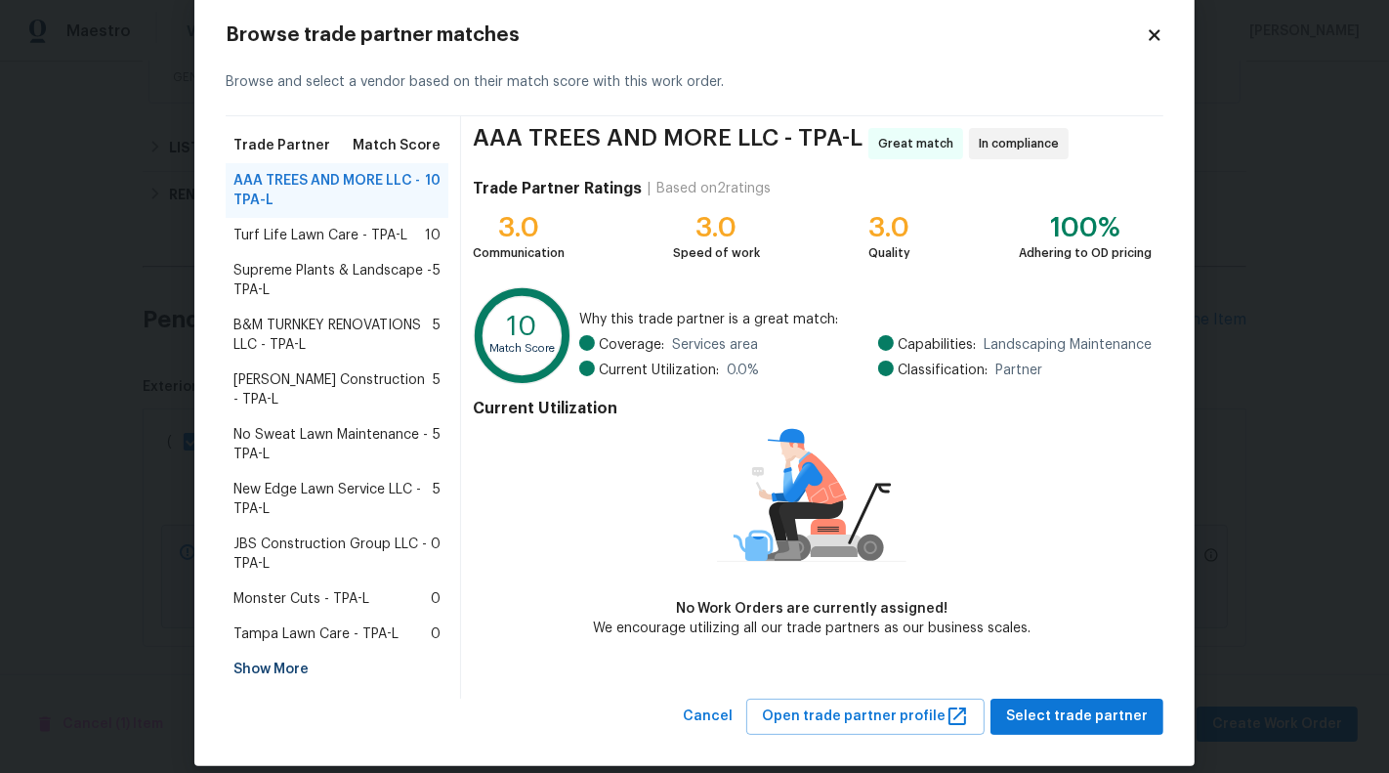
scroll to position [36, 0]
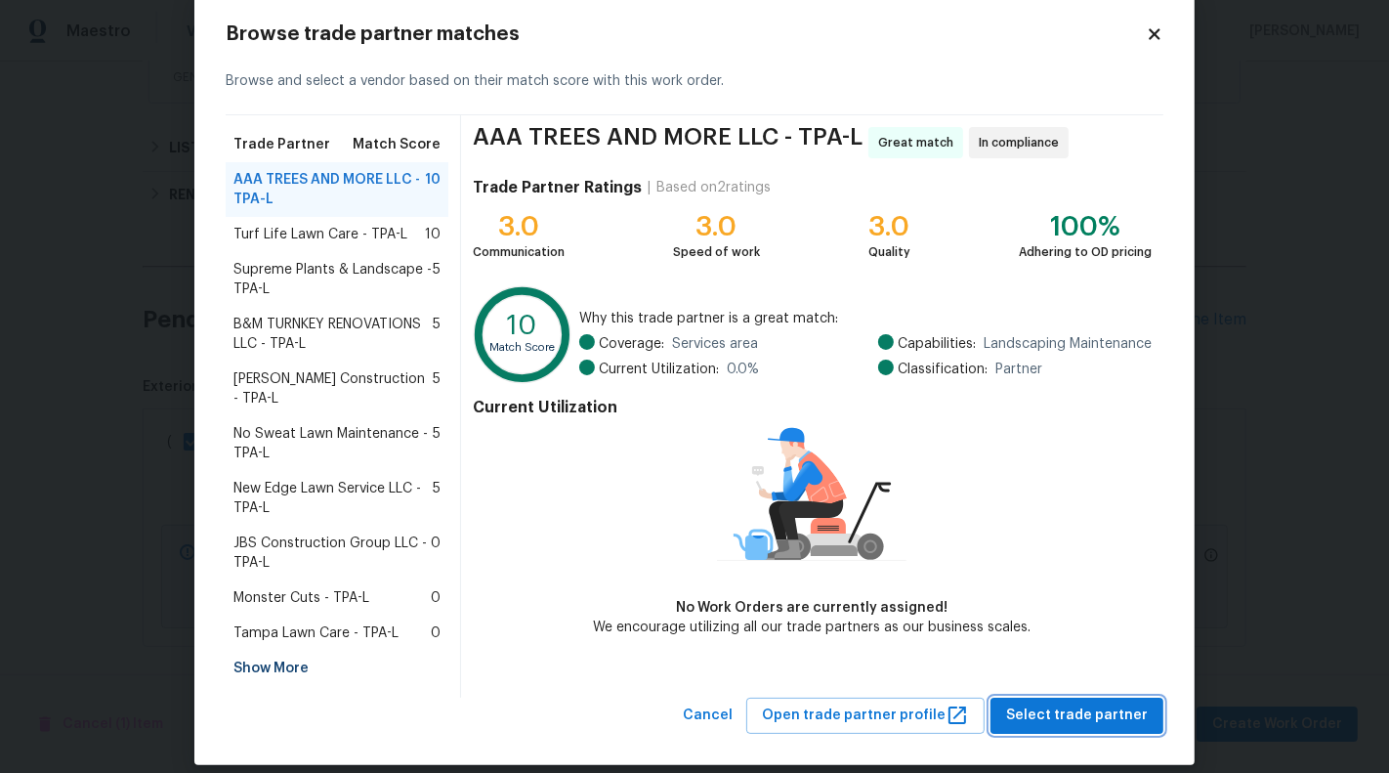
click at [1085, 703] on span "Select trade partner" at bounding box center [1077, 715] width 142 height 24
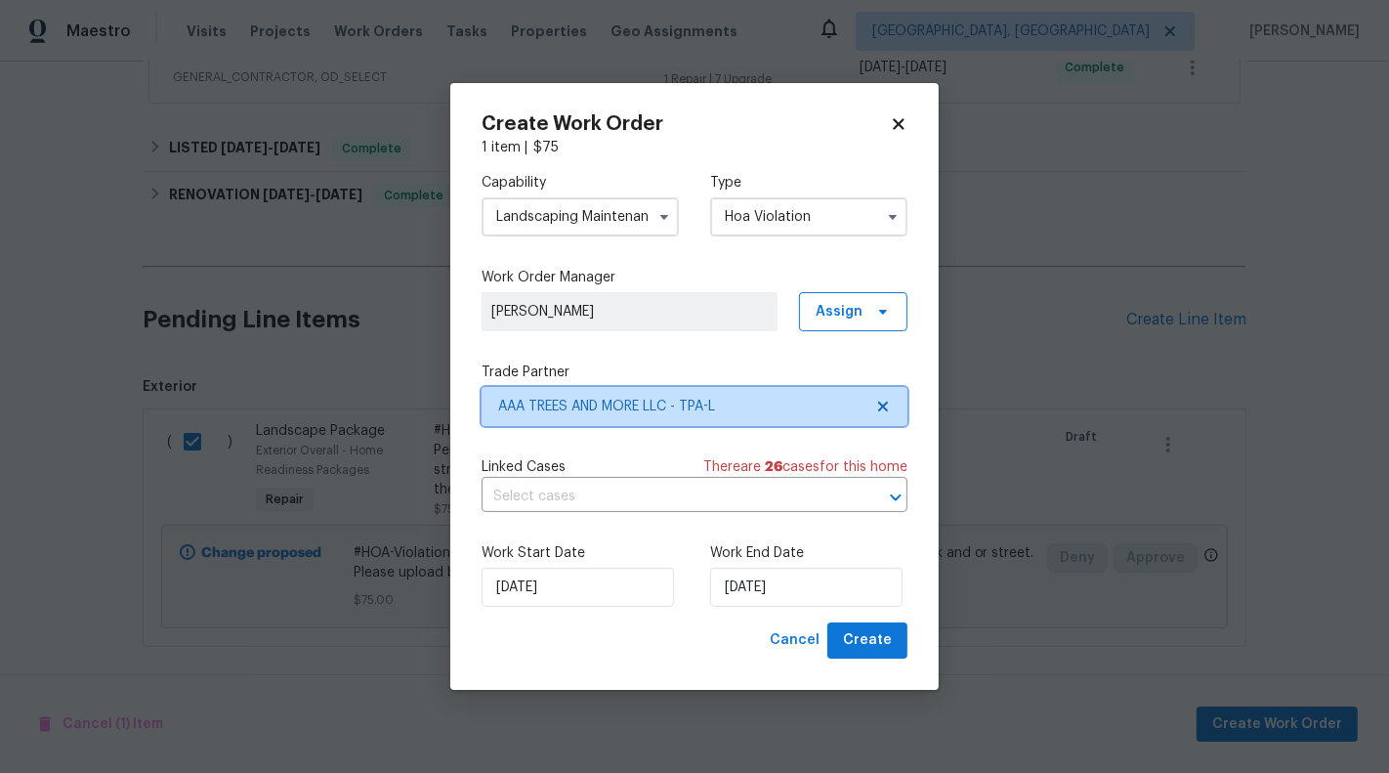
scroll to position [0, 0]
click at [639, 492] on input "text" at bounding box center [667, 497] width 371 height 30
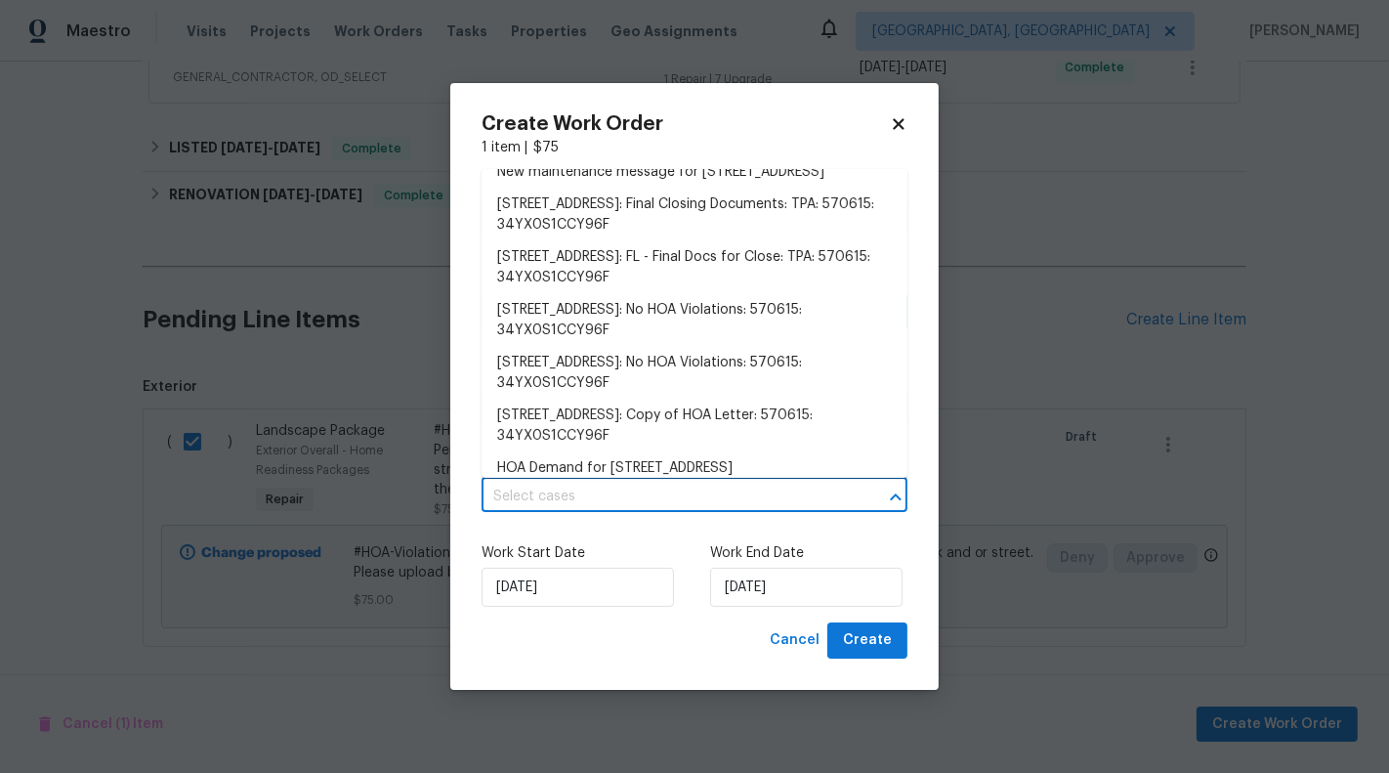
scroll to position [1057, 0]
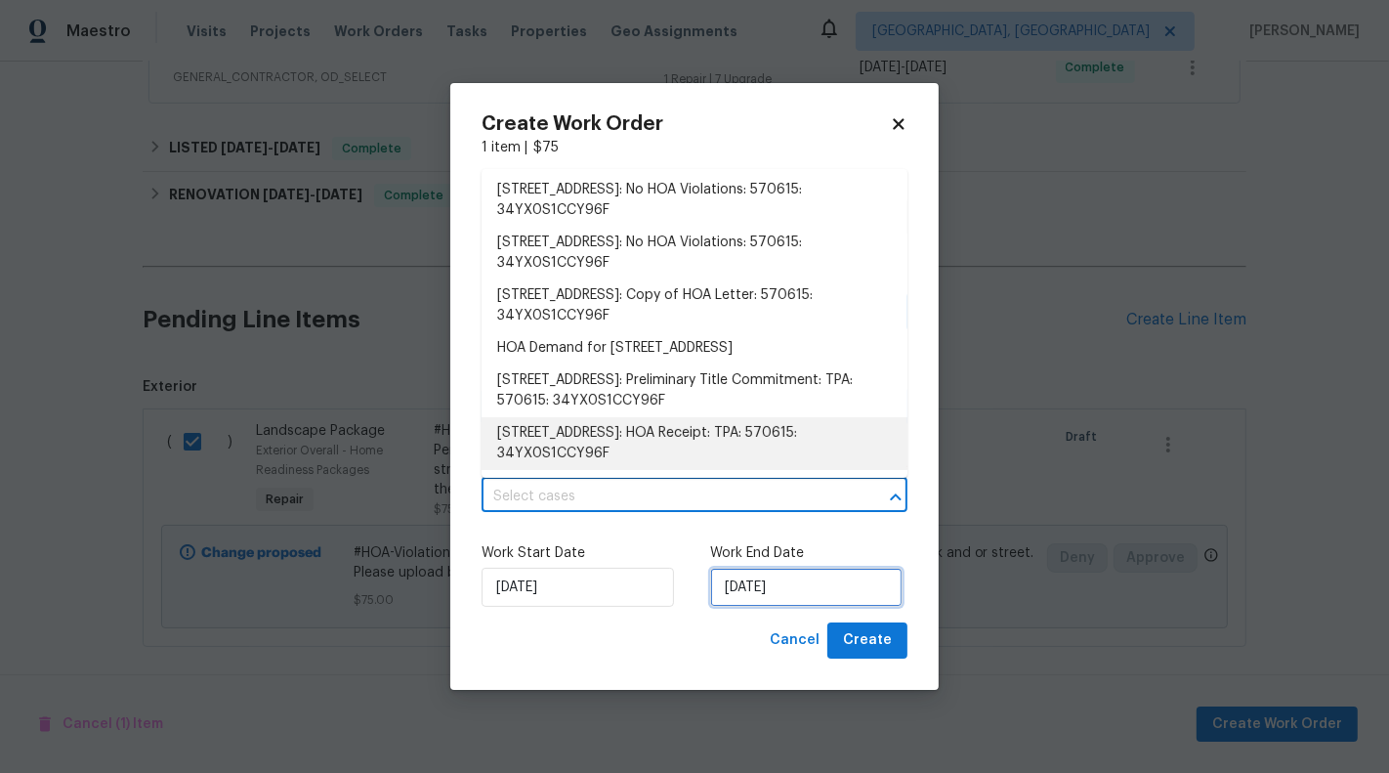
click at [785, 584] on input "05/09/2025" at bounding box center [806, 587] width 192 height 39
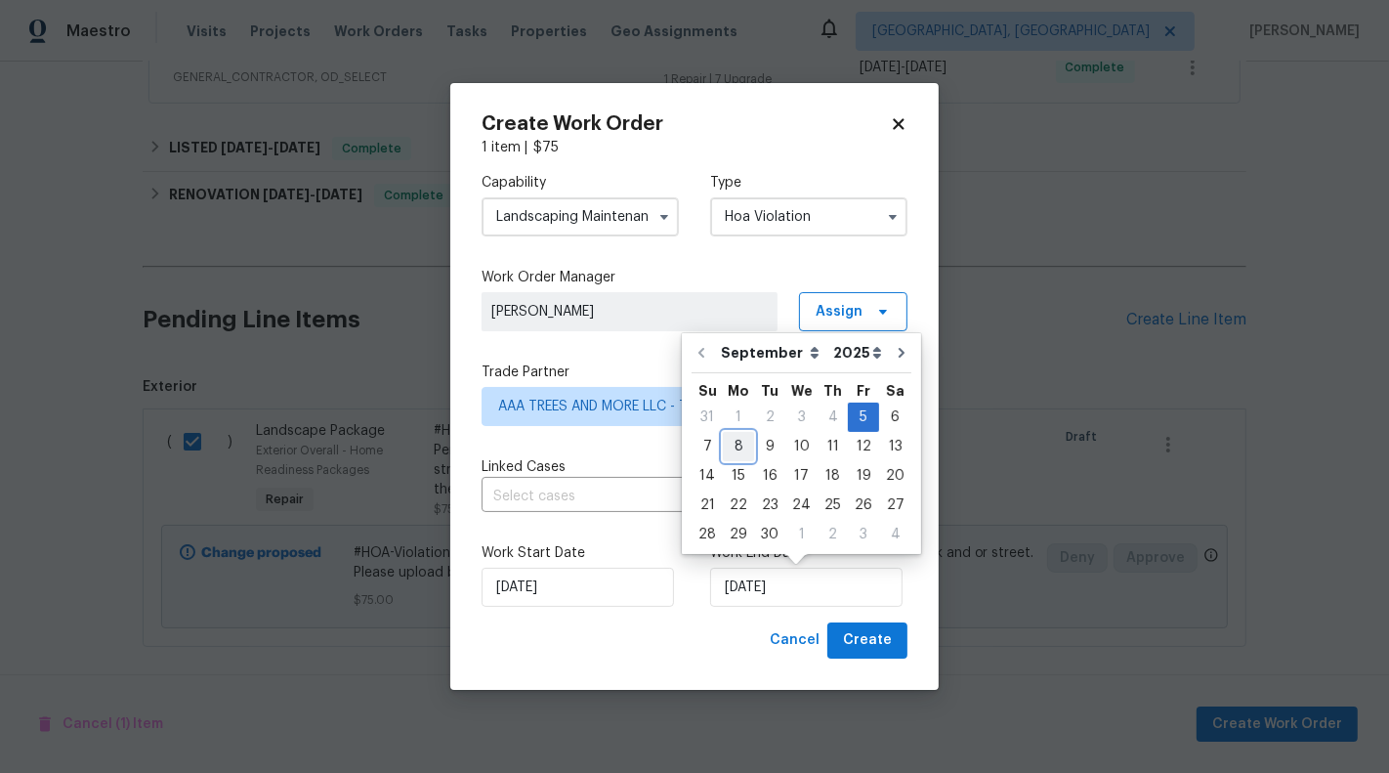
click at [730, 449] on div "8" at bounding box center [738, 446] width 31 height 27
type input "08/09/2025"
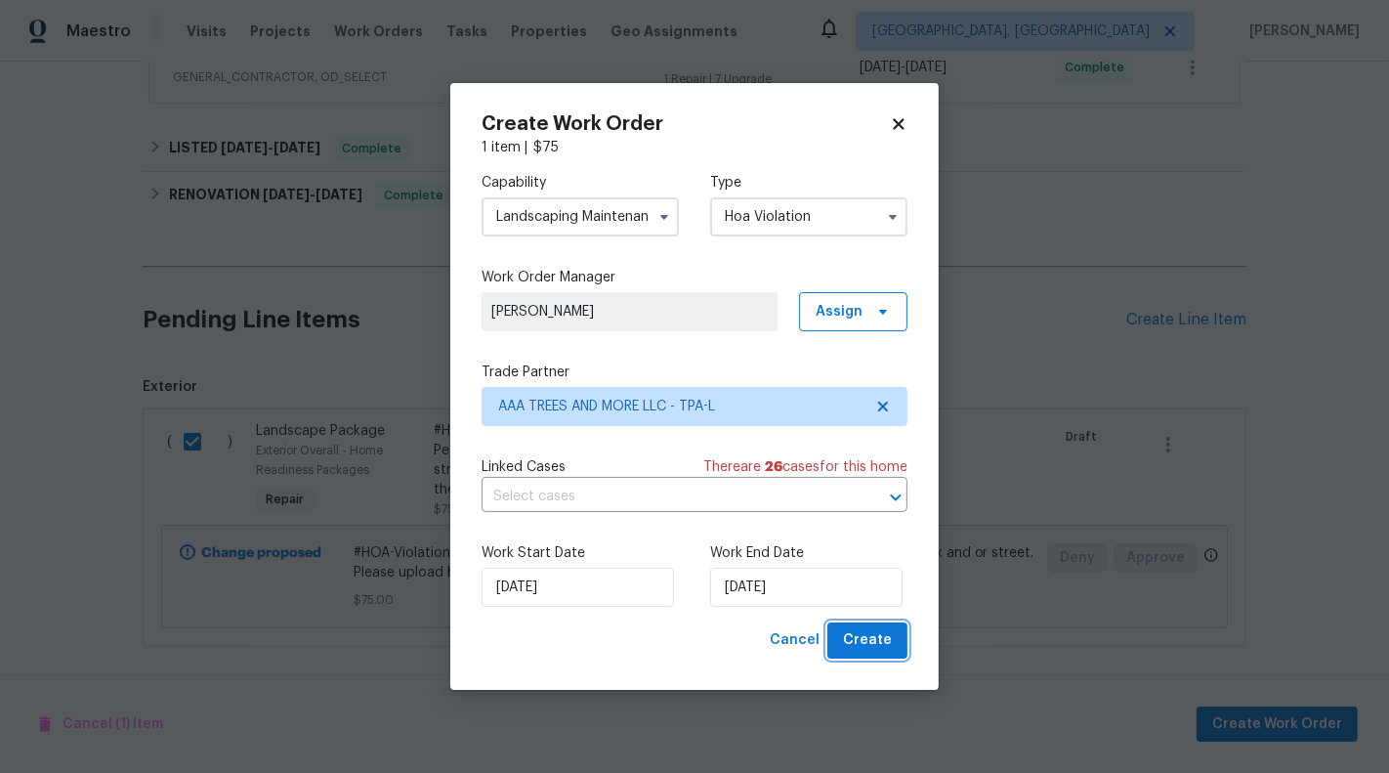
click at [867, 643] on span "Create" at bounding box center [867, 640] width 49 height 24
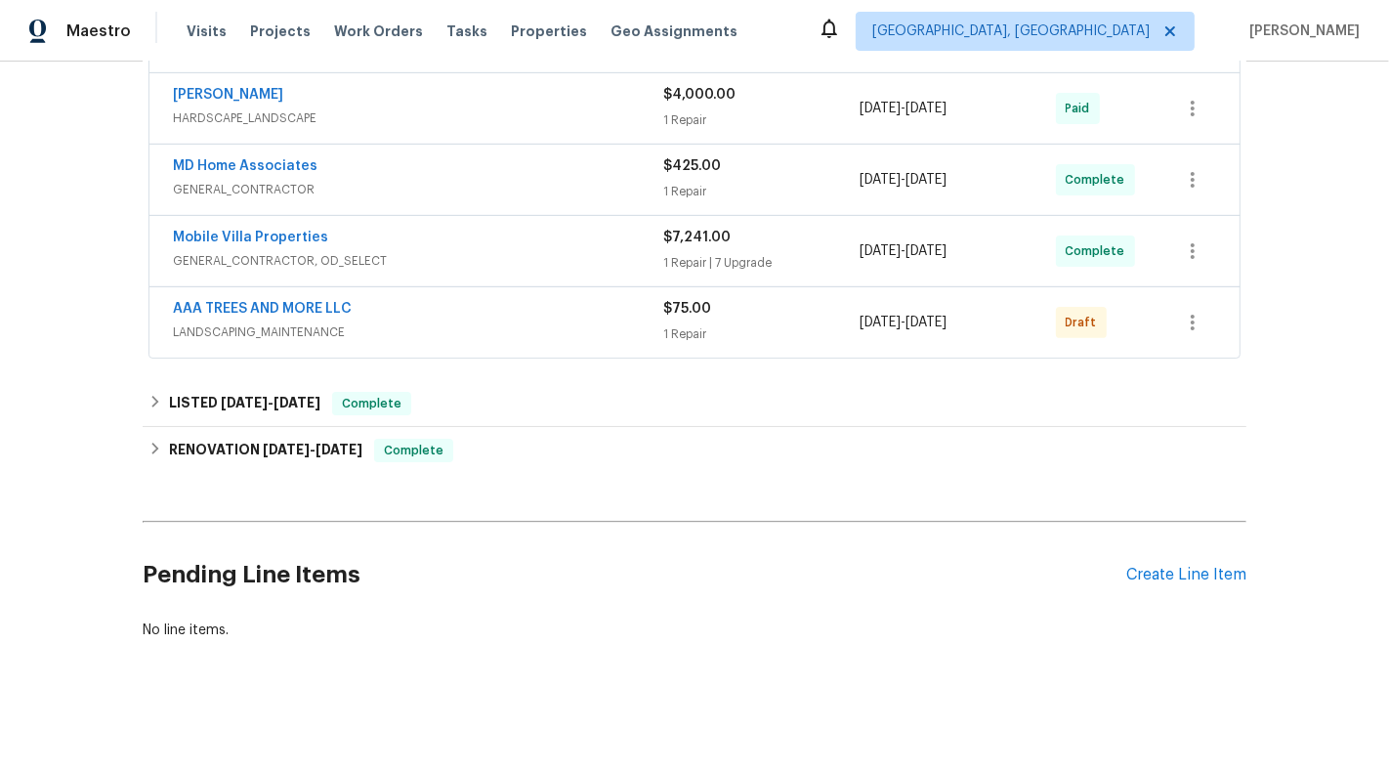
scroll to position [499, 0]
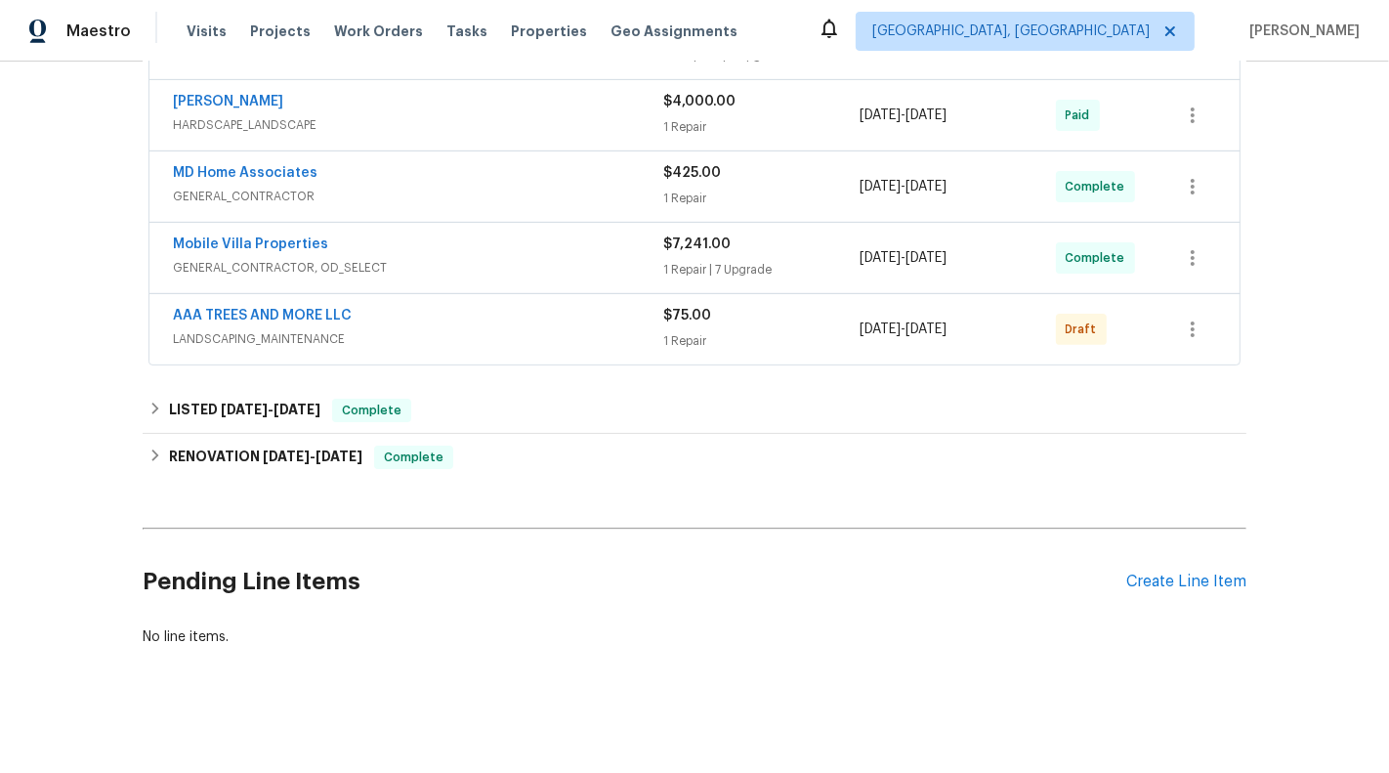
click at [758, 349] on div "AAA TREES AND MORE LLC LANDSCAPING_MAINTENANCE $75.00 1 Repair 9/5/2025 - 9/8/2…" at bounding box center [694, 329] width 1090 height 70
click at [757, 331] on div "1 Repair" at bounding box center [761, 341] width 196 height 20
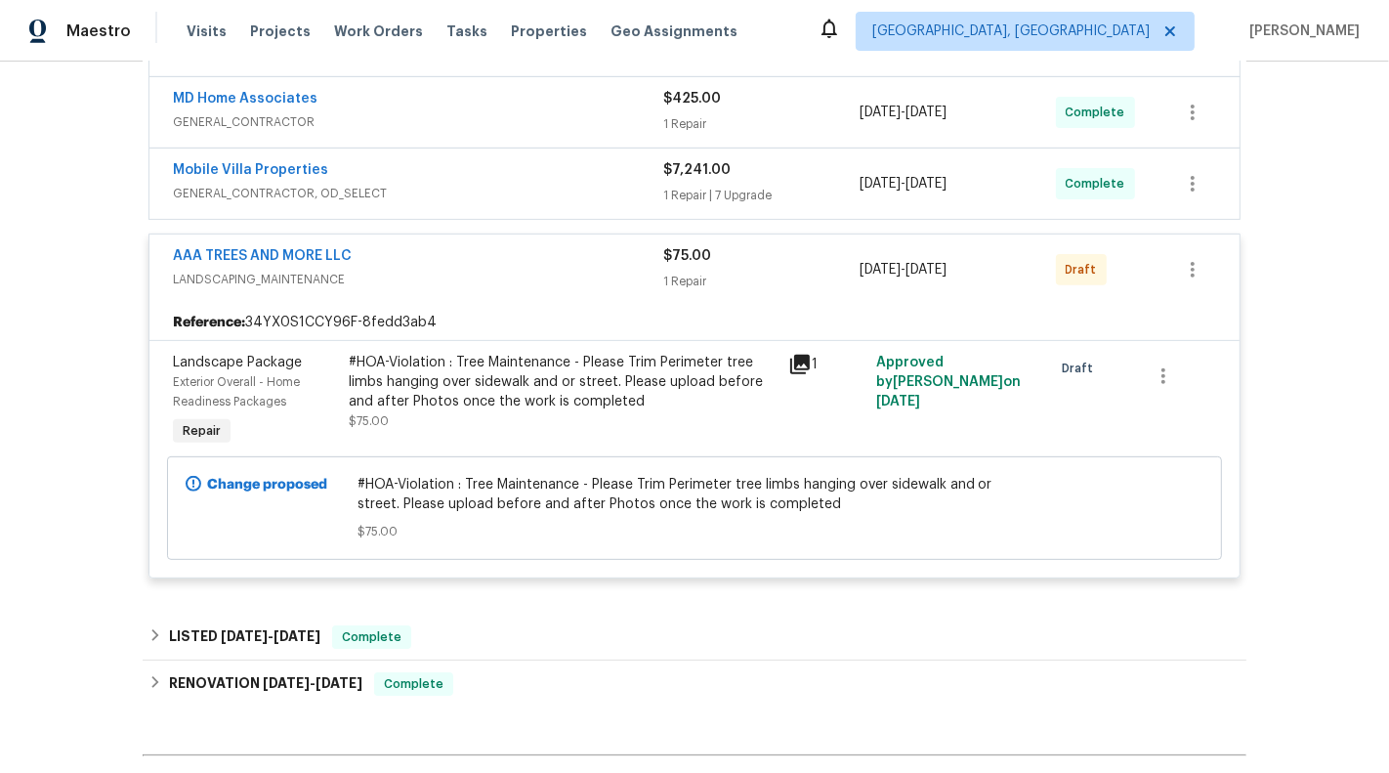
scroll to position [690, 0]
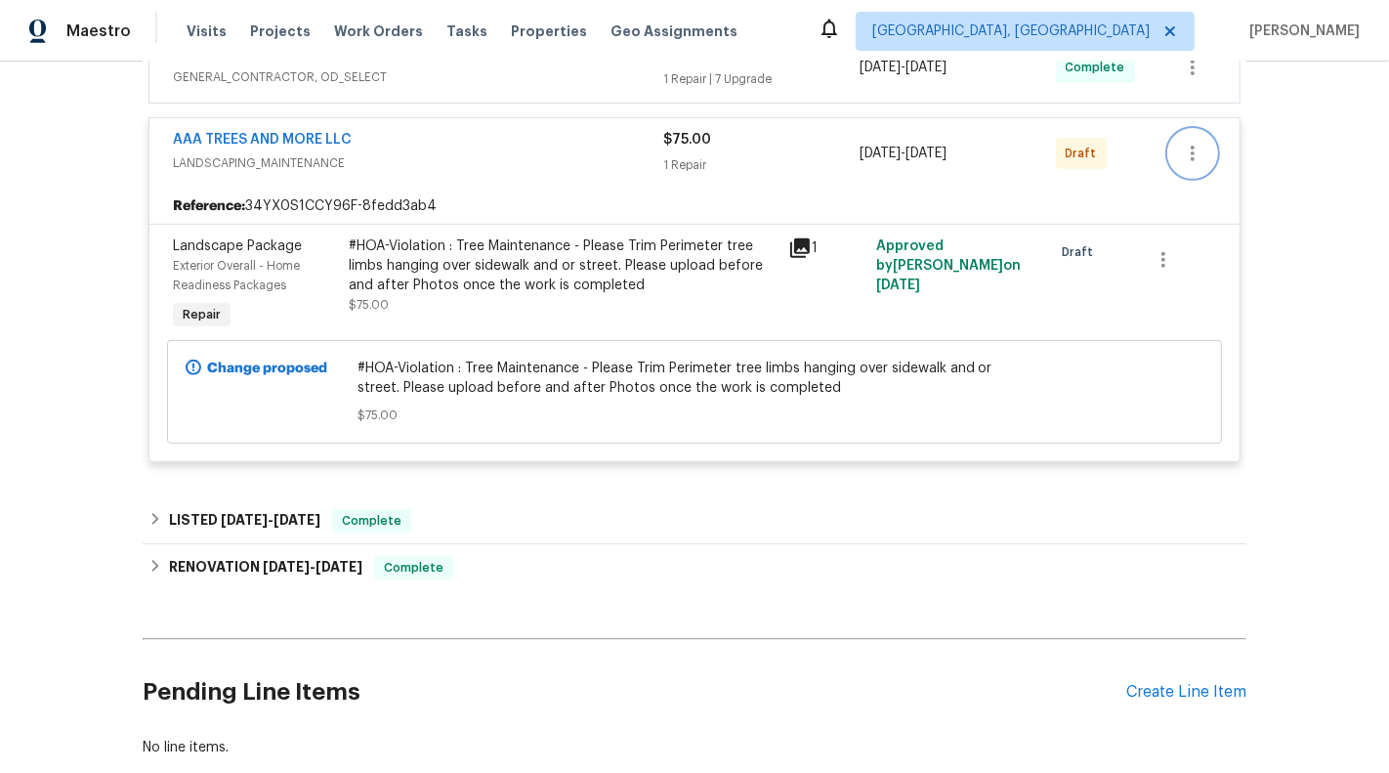
click at [1201, 157] on icon "button" at bounding box center [1192, 153] width 23 height 23
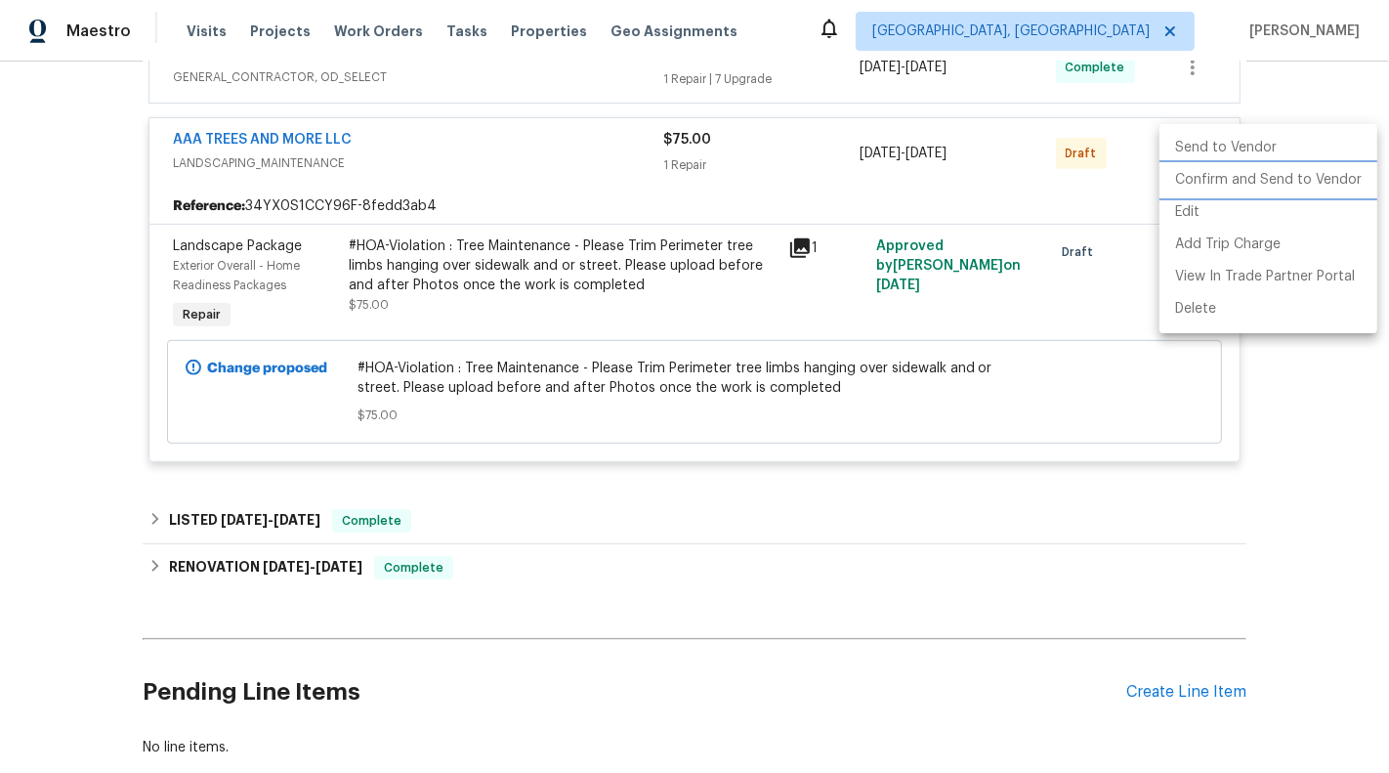
click at [1224, 184] on li "Confirm and Send to Vendor" at bounding box center [1269, 180] width 218 height 32
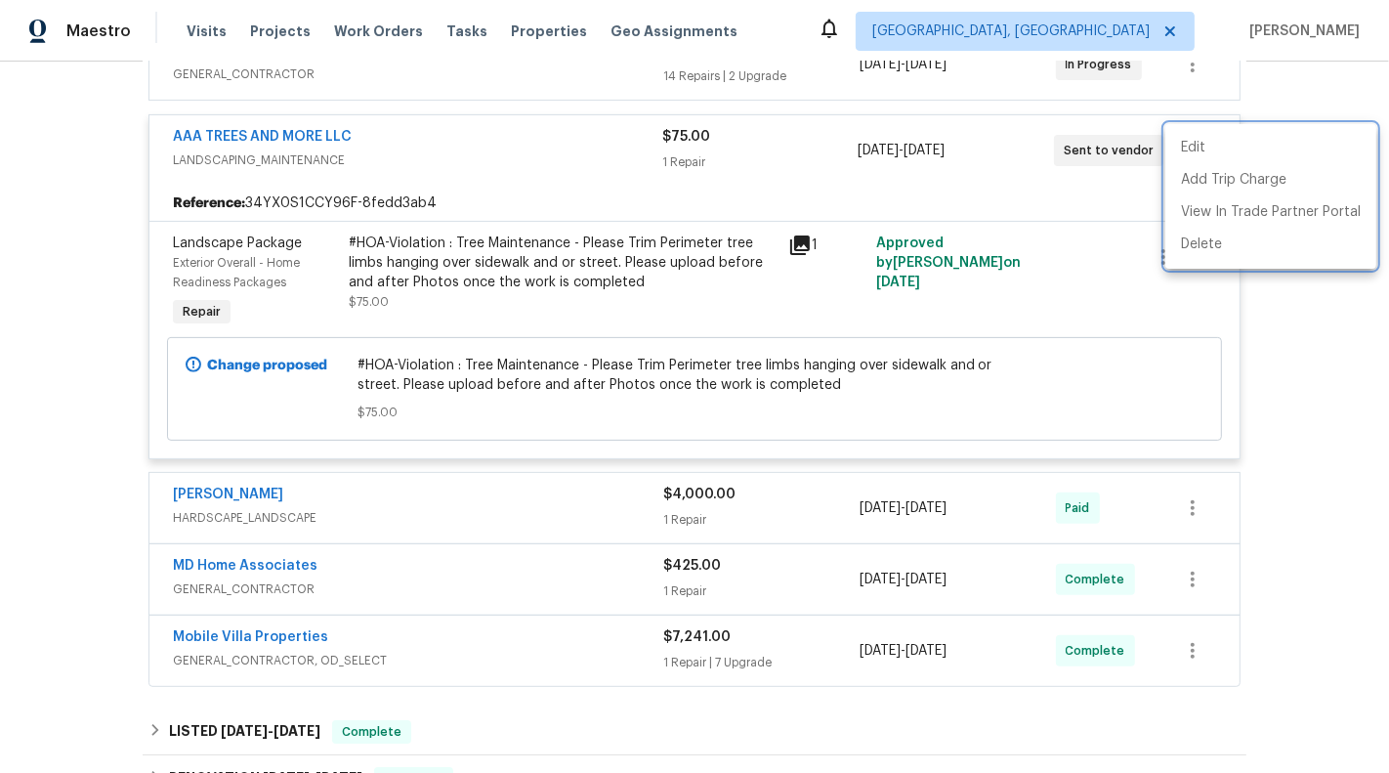
click at [66, 332] on div at bounding box center [694, 386] width 1389 height 773
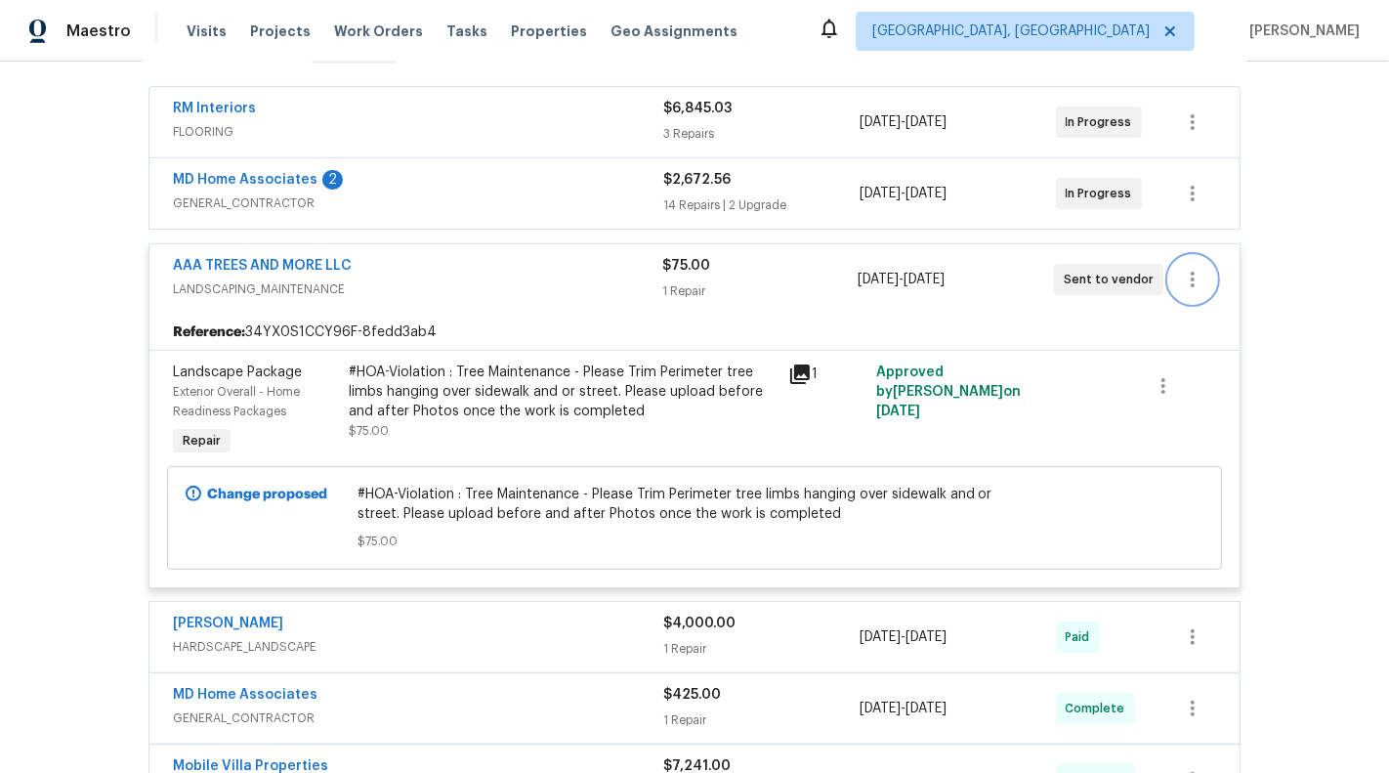
scroll to position [338, 0]
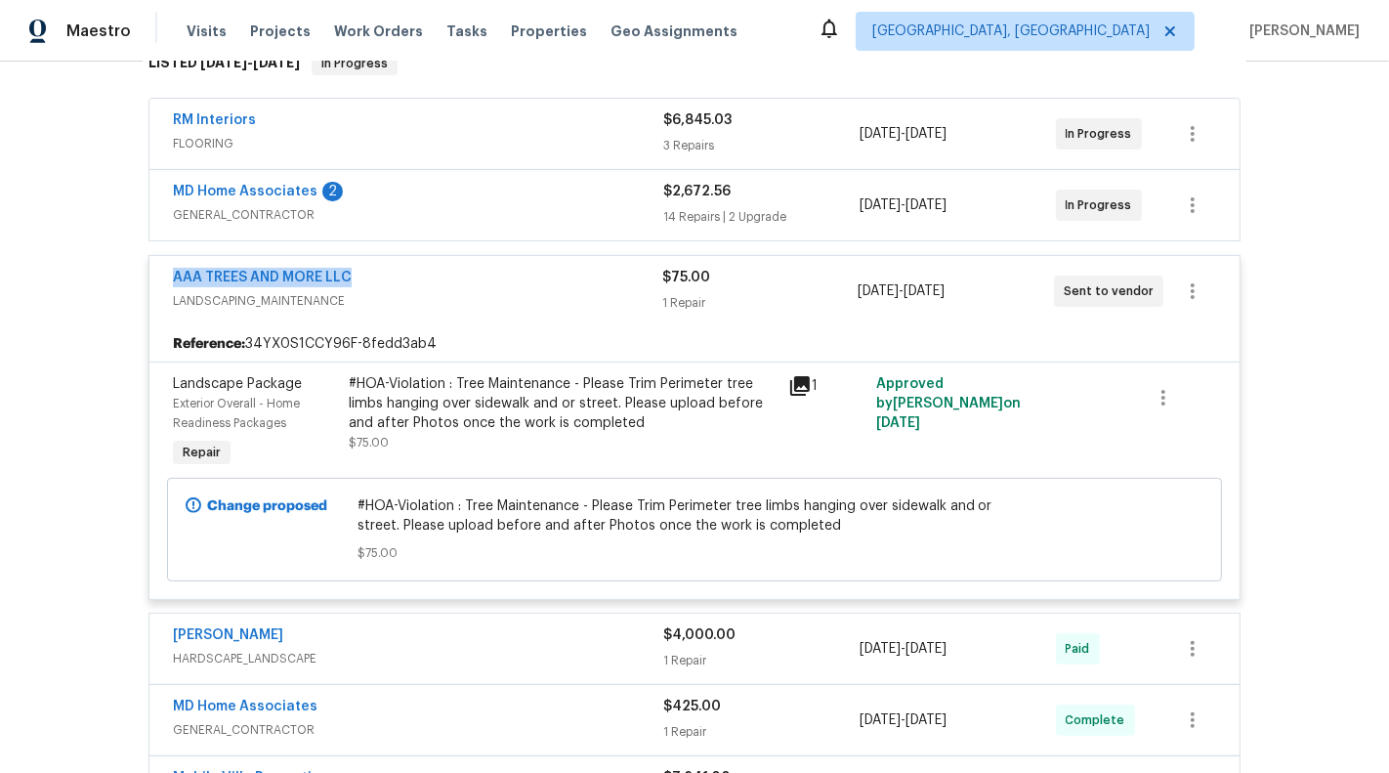
drag, startPoint x: 419, startPoint y: 277, endPoint x: 162, endPoint y: 277, distance: 256.9
click at [162, 277] on div "AAA TREES AND MORE LLC LANDSCAPING_MAINTENANCE $75.00 1 Repair 9/5/2025 - 9/8/2…" at bounding box center [694, 291] width 1090 height 70
copy link "AAA TREES AND MORE LLC"
click at [271, 271] on link "AAA TREES AND MORE LLC" at bounding box center [262, 278] width 179 height 14
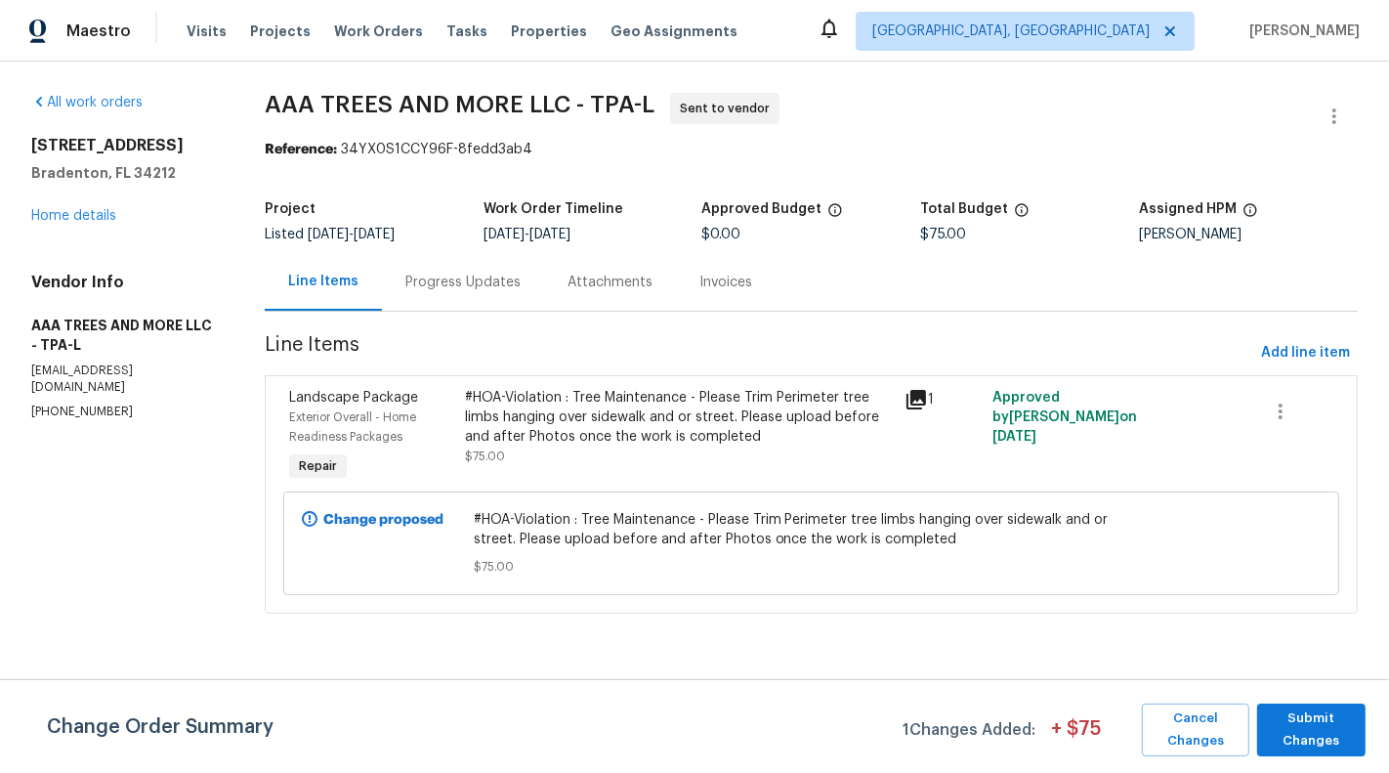
click at [454, 289] on div "Progress Updates" at bounding box center [462, 283] width 115 height 20
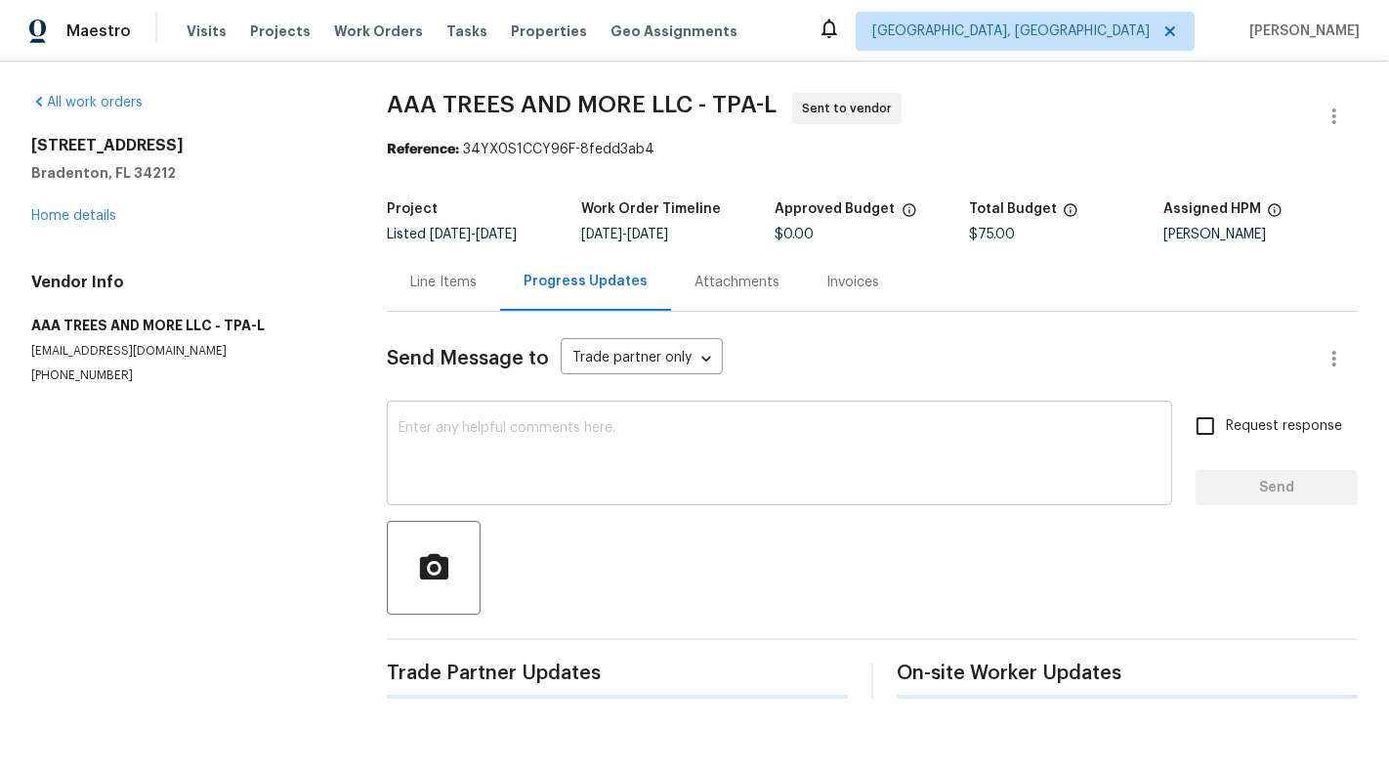
click at [510, 468] on textarea at bounding box center [780, 455] width 762 height 68
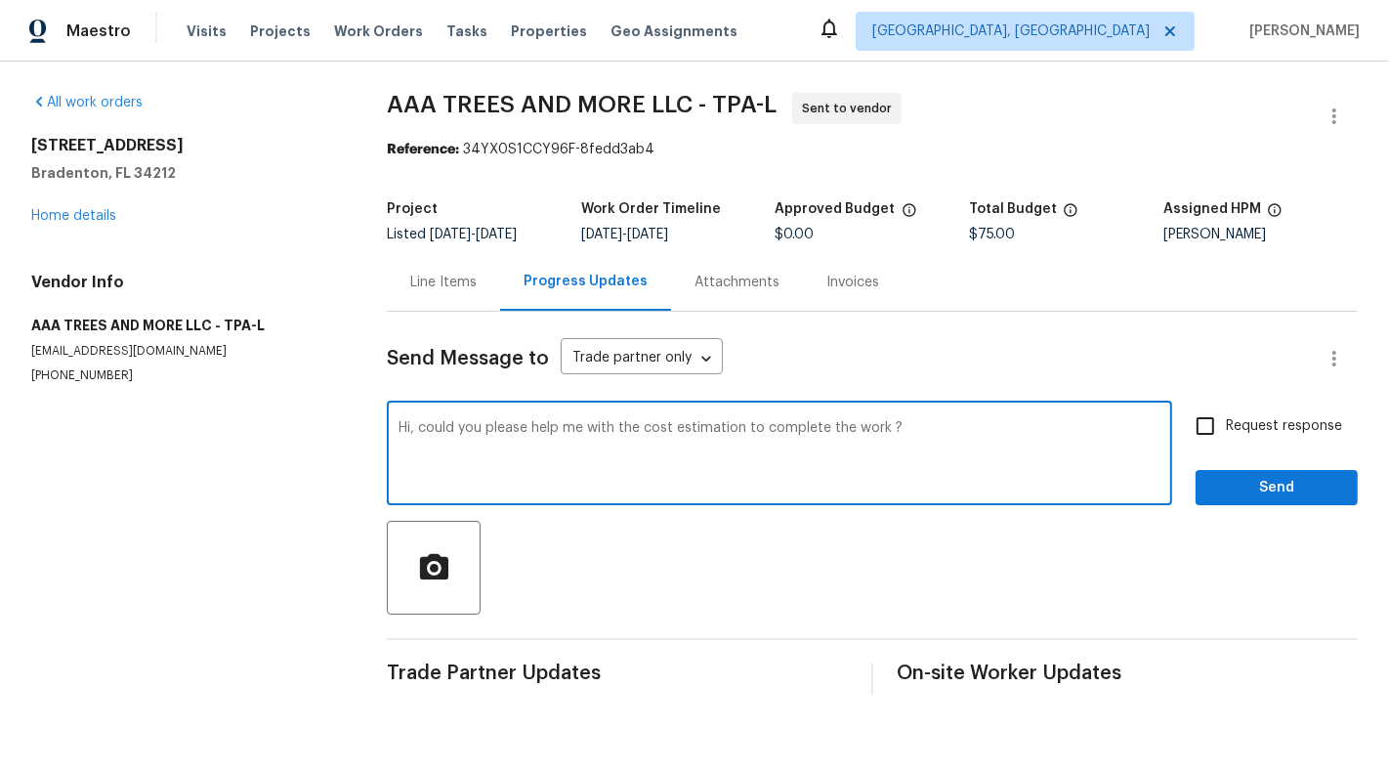
type textarea "Hi, could you please help me with the cost estimation to complete the work ?"
click at [1224, 421] on input "Request response" at bounding box center [1205, 425] width 41 height 41
checkbox input "true"
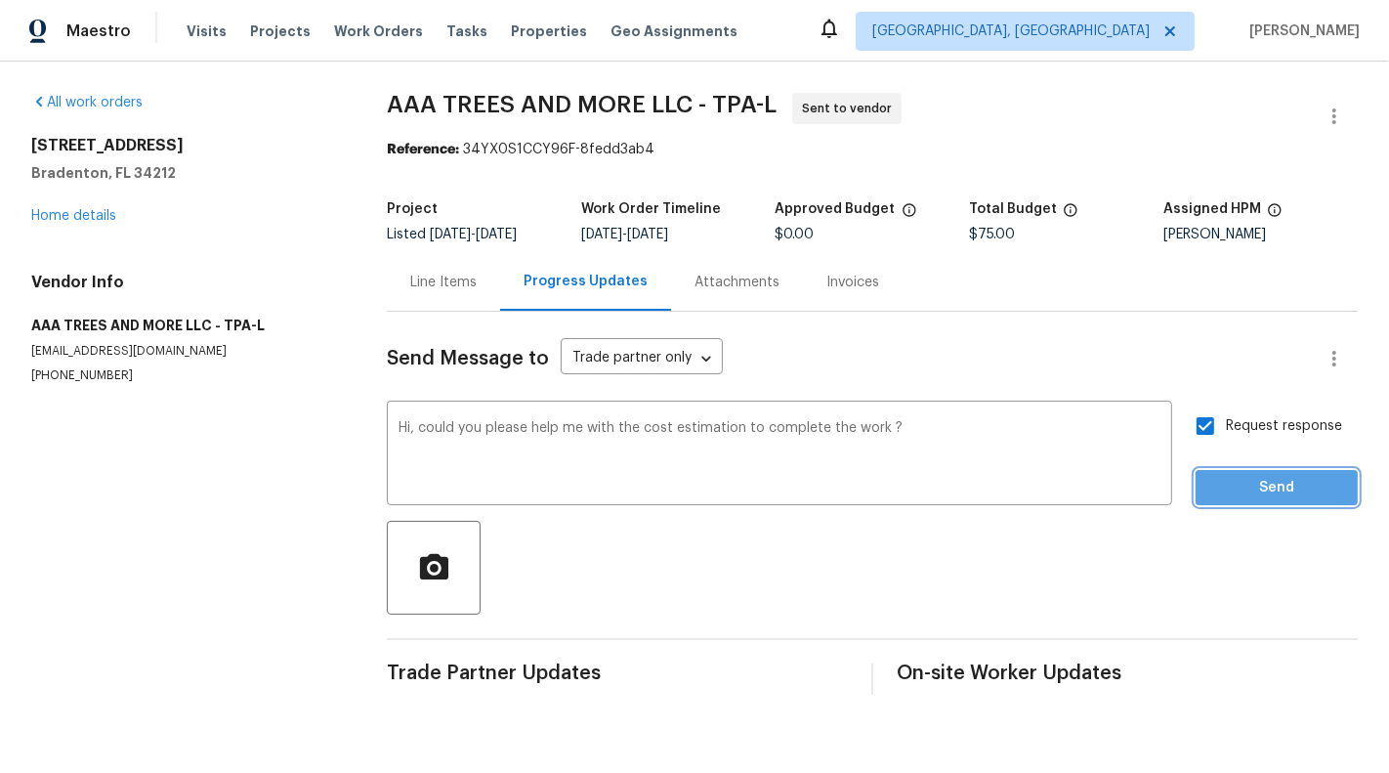
click at [1279, 481] on span "Send" at bounding box center [1276, 488] width 131 height 24
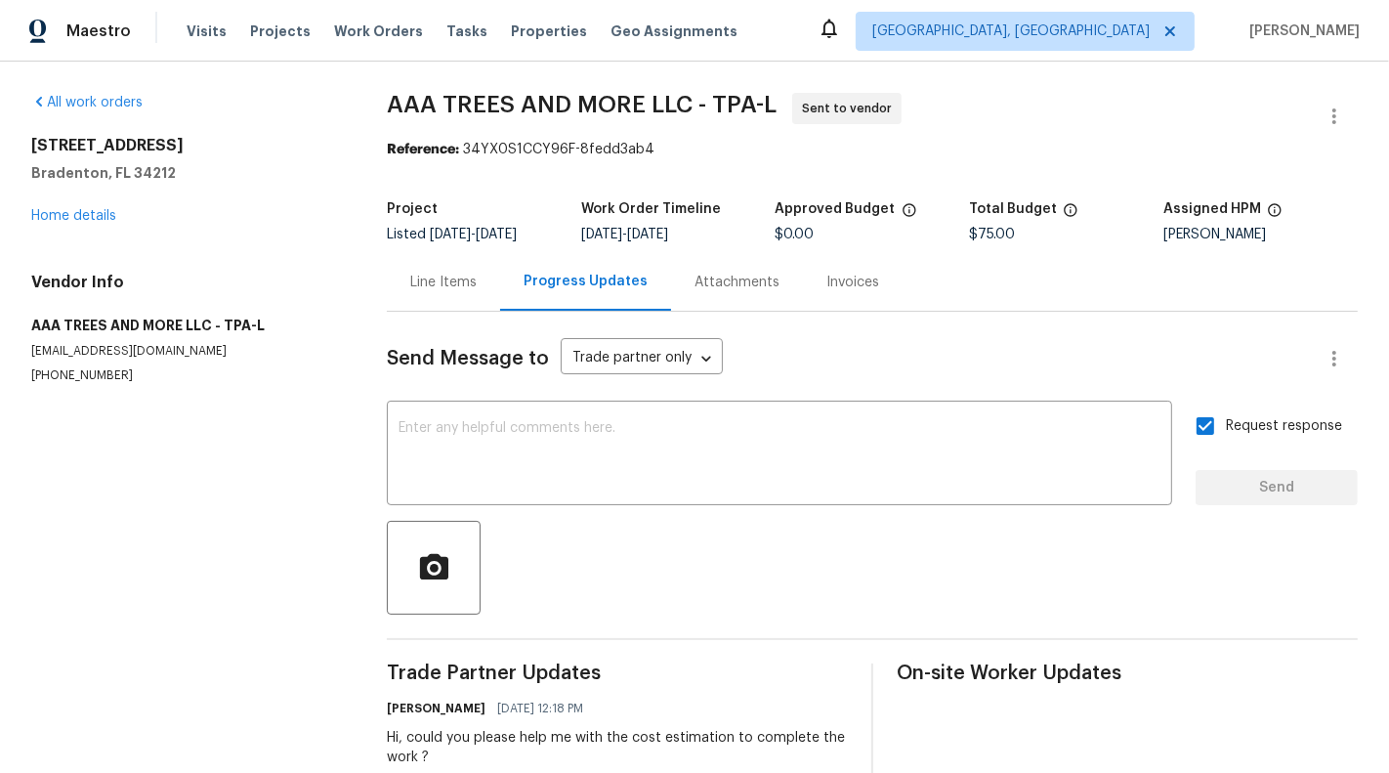
scroll to position [49, 0]
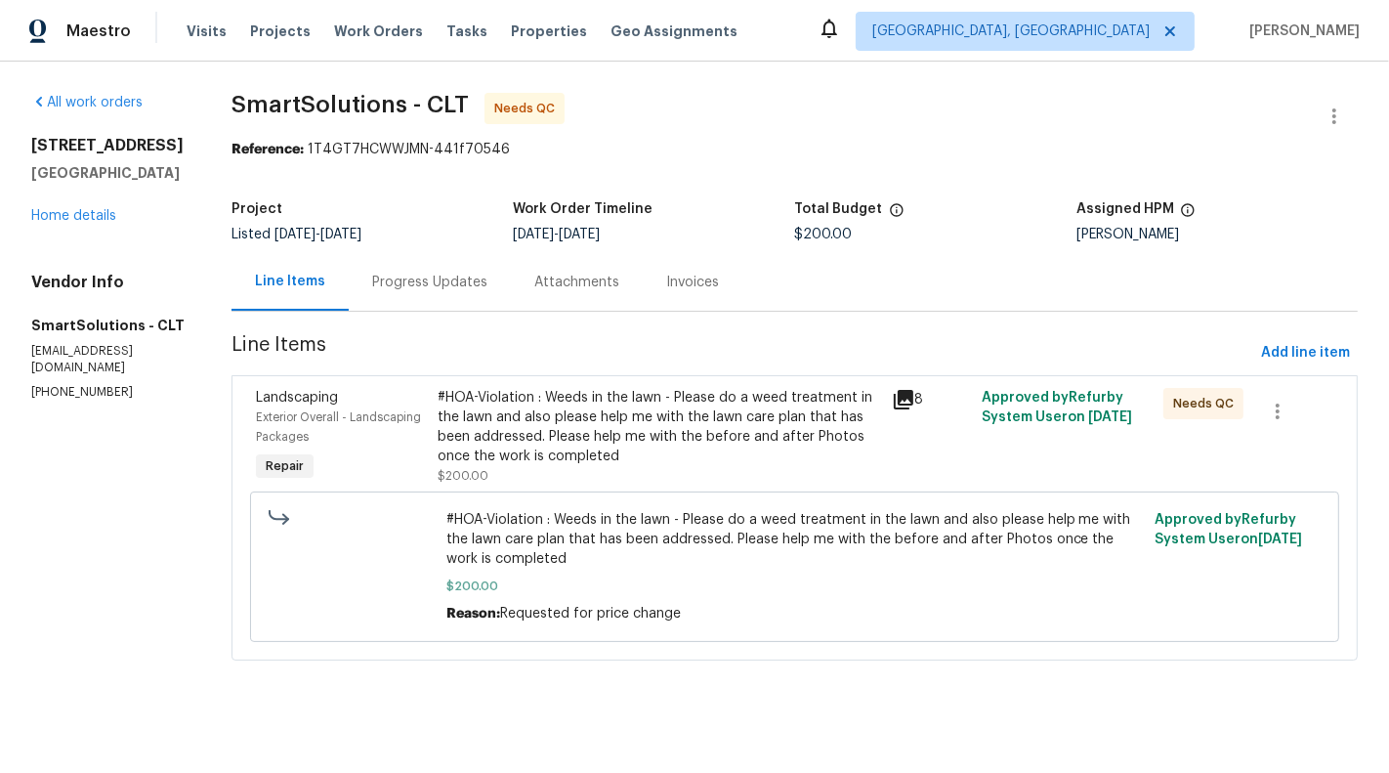
click at [403, 288] on div "Progress Updates" at bounding box center [429, 283] width 115 height 20
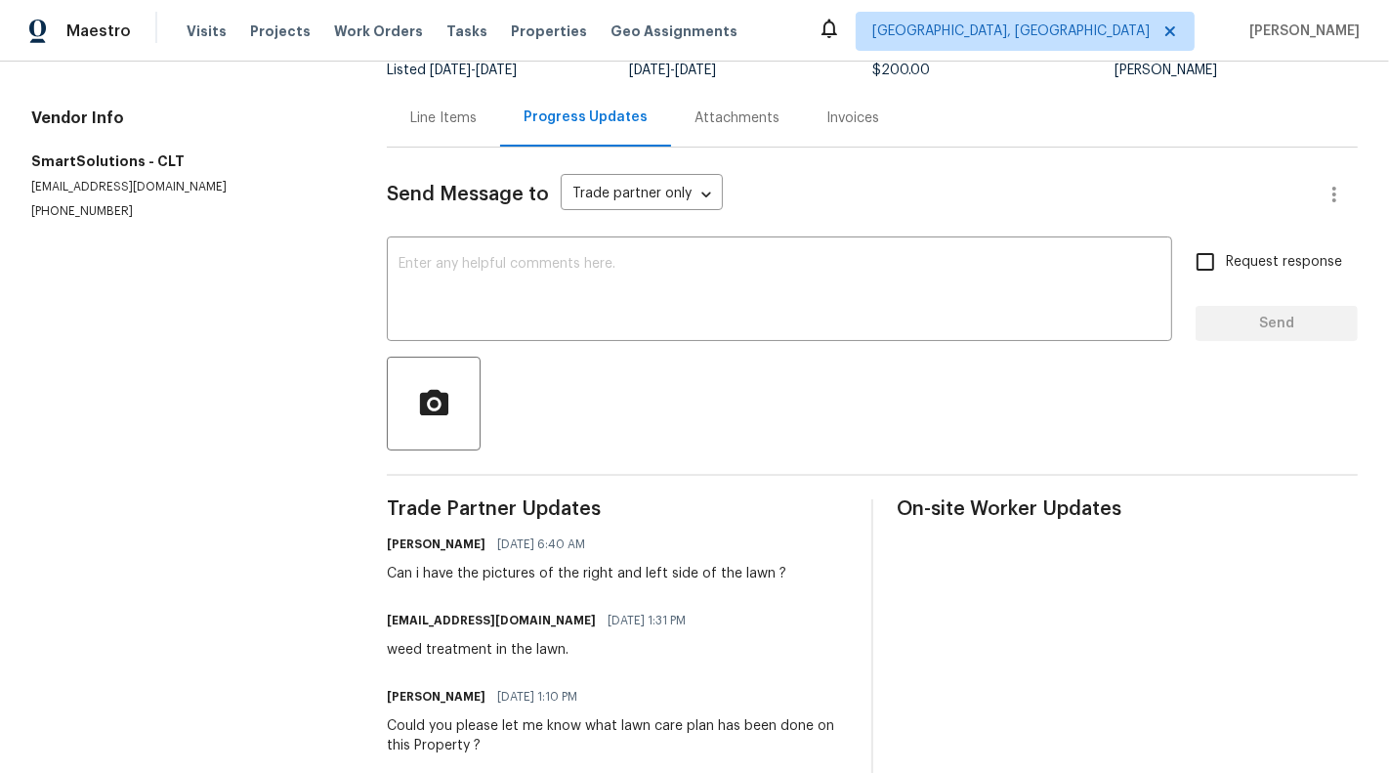
scroll to position [159, 0]
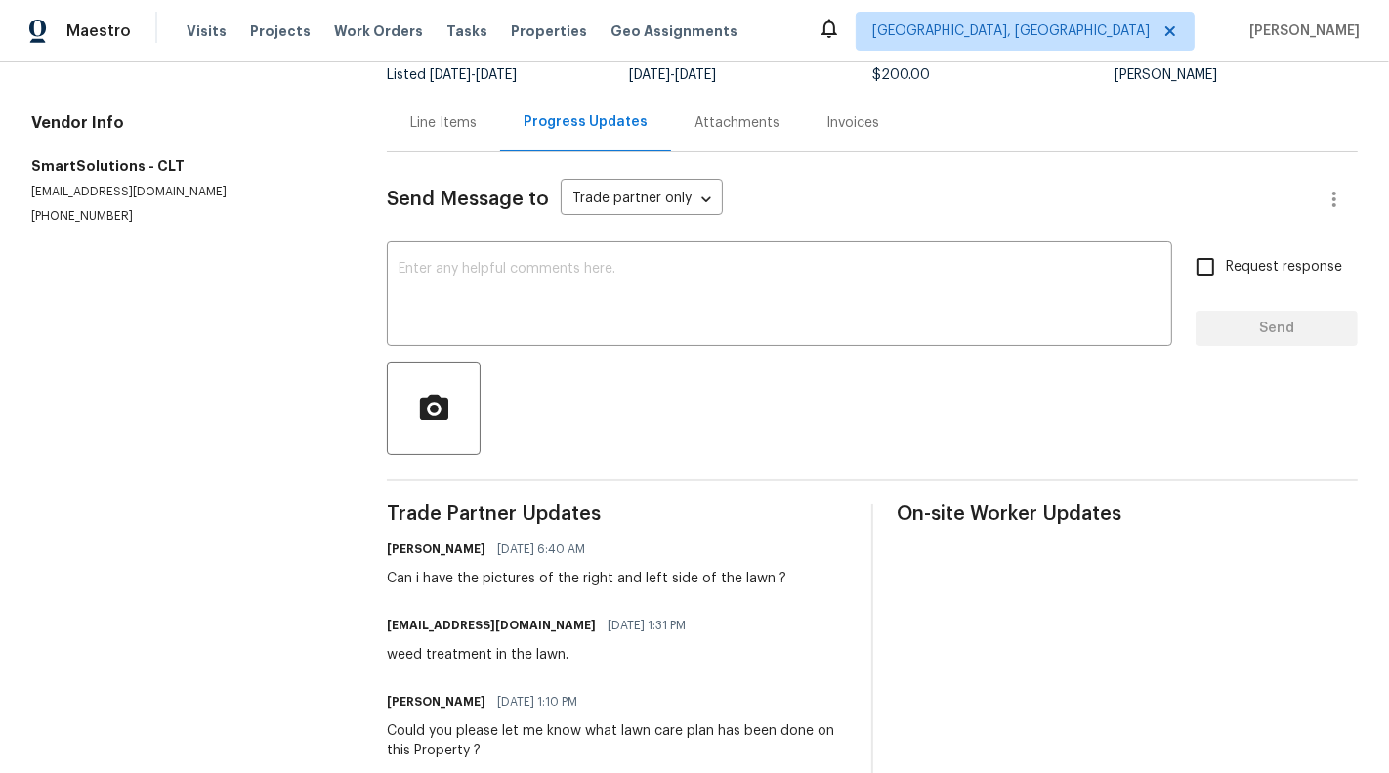
click at [433, 119] on div "Line Items" at bounding box center [443, 123] width 66 height 20
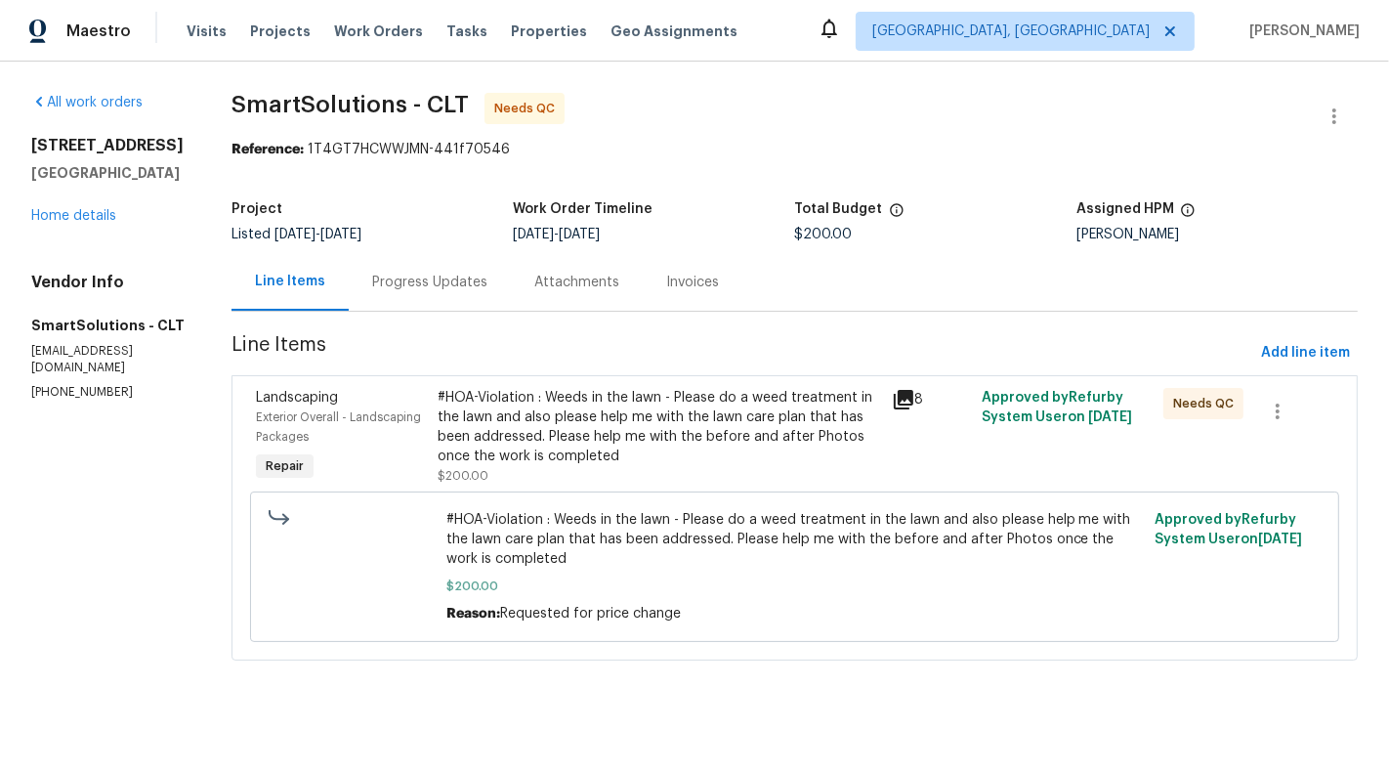
click at [580, 453] on div "#HOA-Violation : Weeds in the lawn - Please do a weed treatment in the lawn and…" at bounding box center [659, 427] width 442 height 78
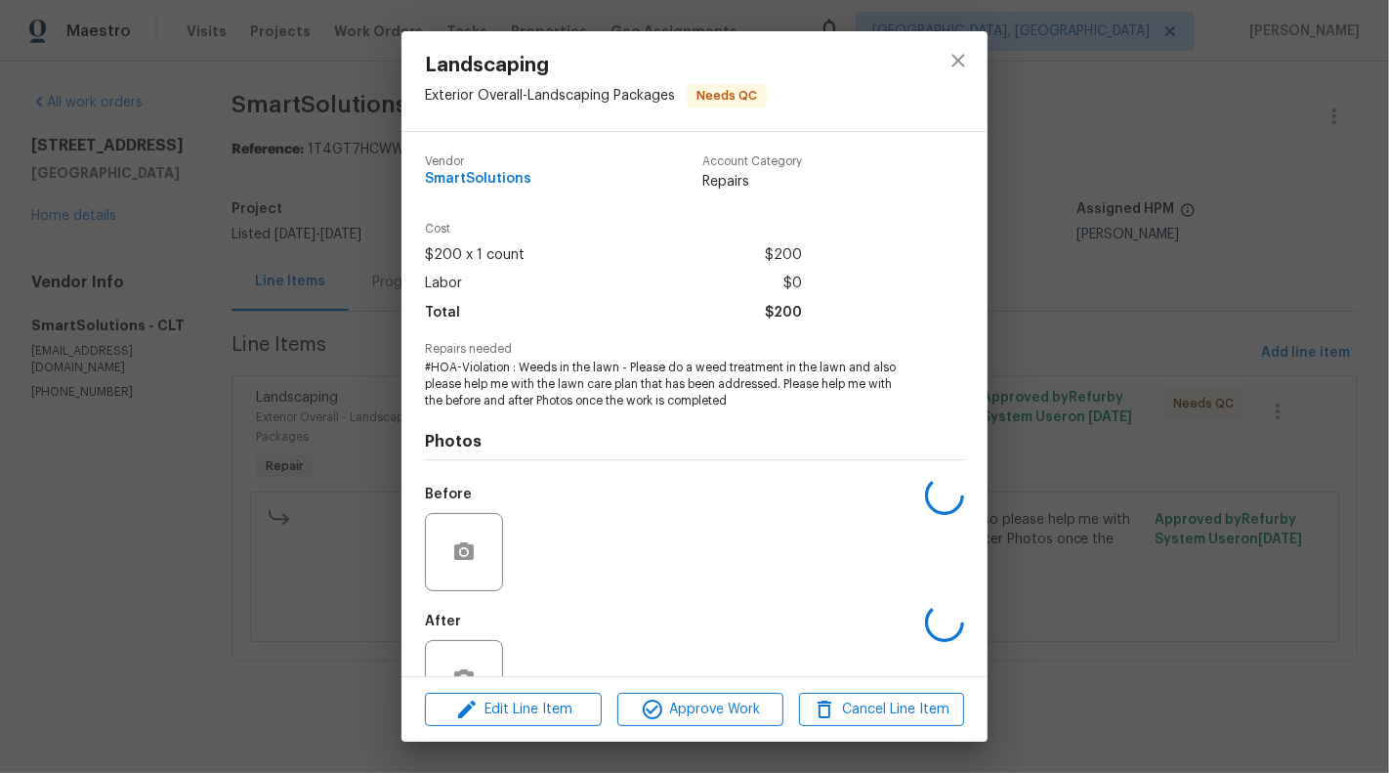
scroll to position [62, 0]
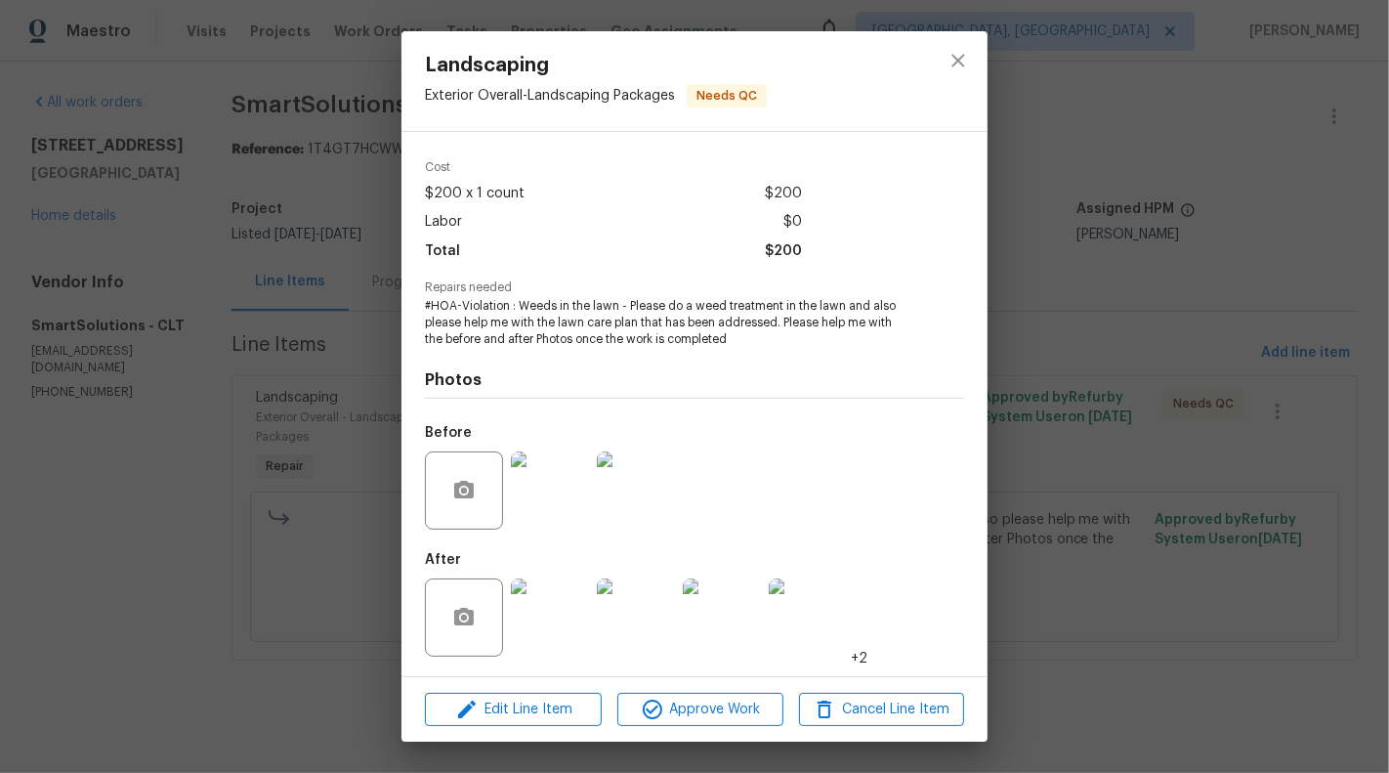
click at [542, 616] on img at bounding box center [550, 617] width 78 height 78
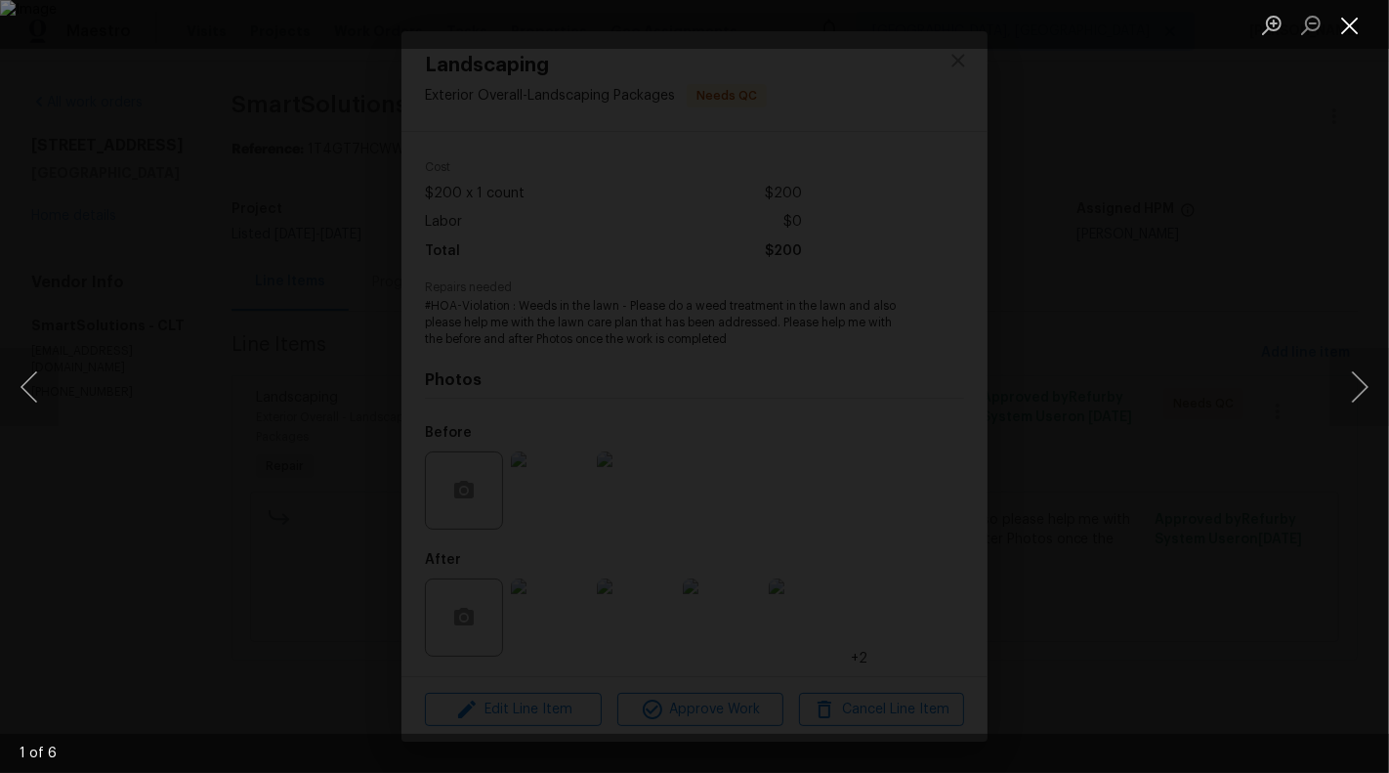
click at [1362, 28] on button "Close lightbox" at bounding box center [1350, 25] width 39 height 34
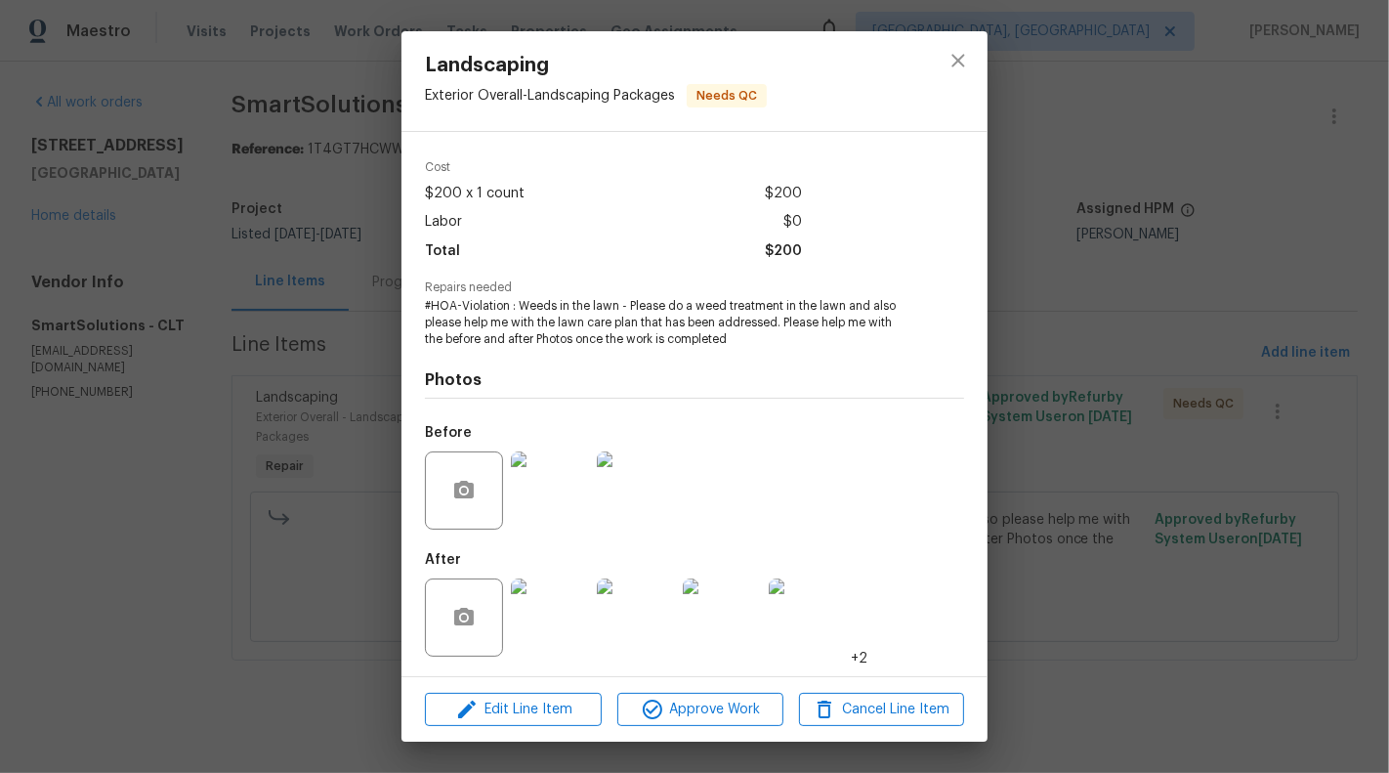
click at [203, 456] on div "Landscaping Exterior Overall - Landscaping Packages Needs QC Vendor SmartSoluti…" at bounding box center [694, 386] width 1389 height 773
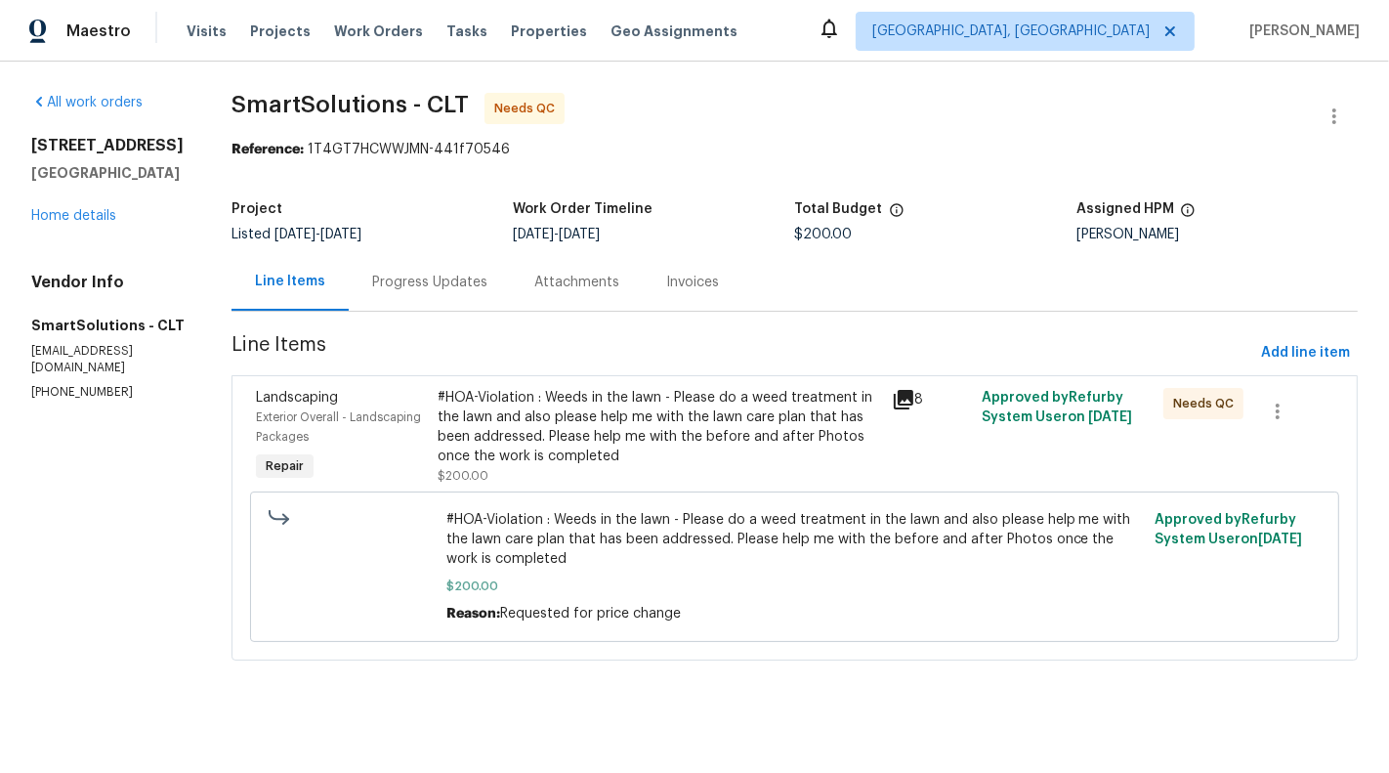
click at [600, 478] on div "#HOA-Violation : Weeds in the lawn - Please do a weed treatment in the lawn and…" at bounding box center [659, 437] width 442 height 98
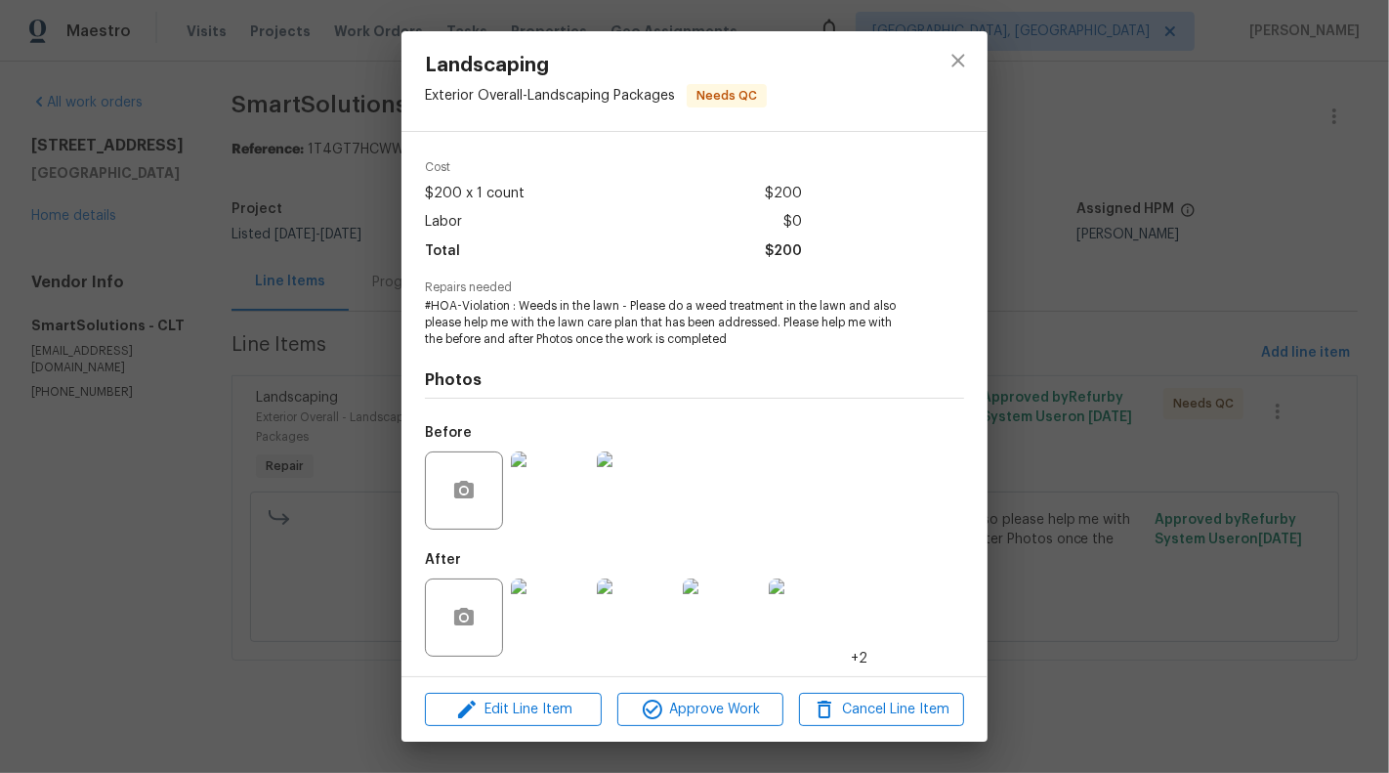
click at [555, 642] on img at bounding box center [550, 617] width 78 height 78
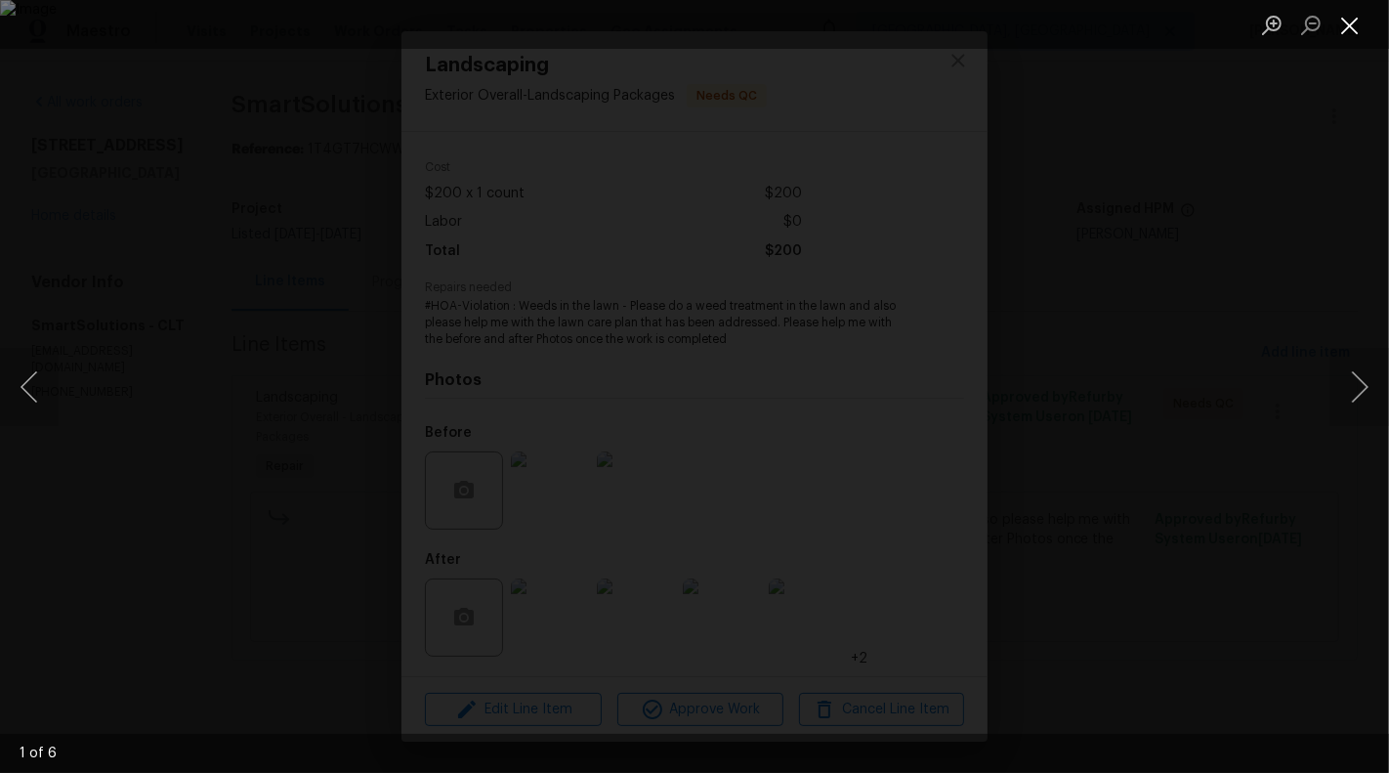
click at [1363, 28] on button "Close lightbox" at bounding box center [1350, 25] width 39 height 34
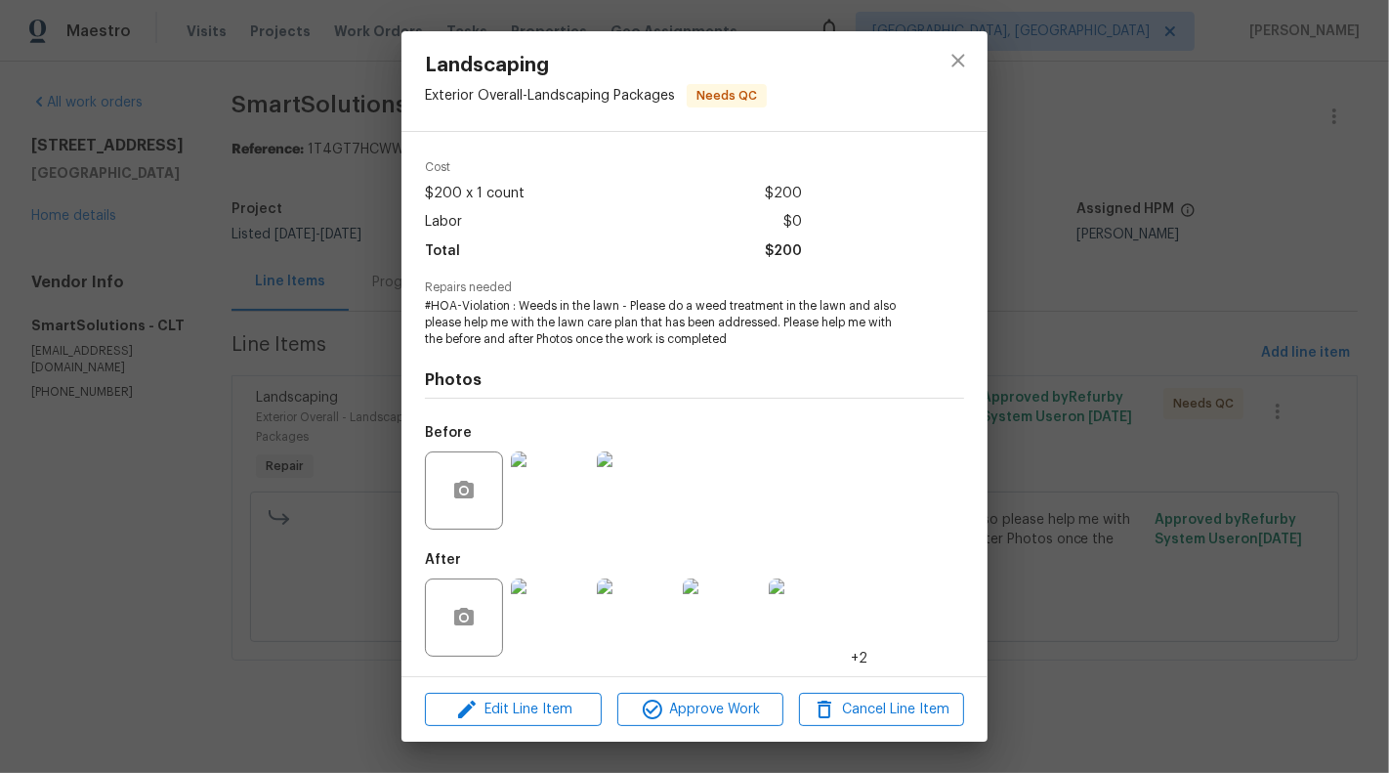
click at [216, 417] on div "Landscaping Exterior Overall - Landscaping Packages Needs QC Vendor SmartSoluti…" at bounding box center [694, 386] width 1389 height 773
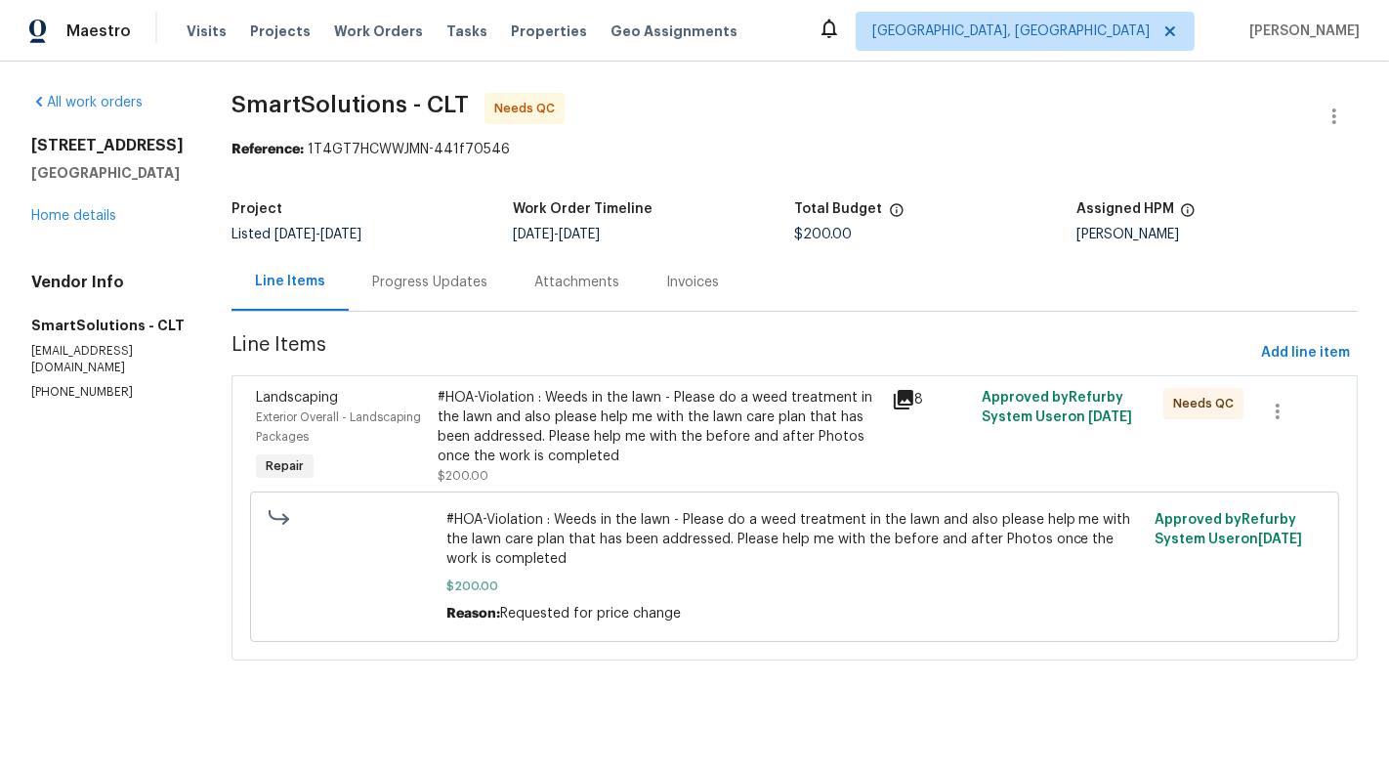
click at [73, 351] on p "smartsolutionsnc@gmail.com" at bounding box center [107, 359] width 153 height 33
copy p "smartsolutionsnc@gmail.com"
